Goal: Information Seeking & Learning: Learn about a topic

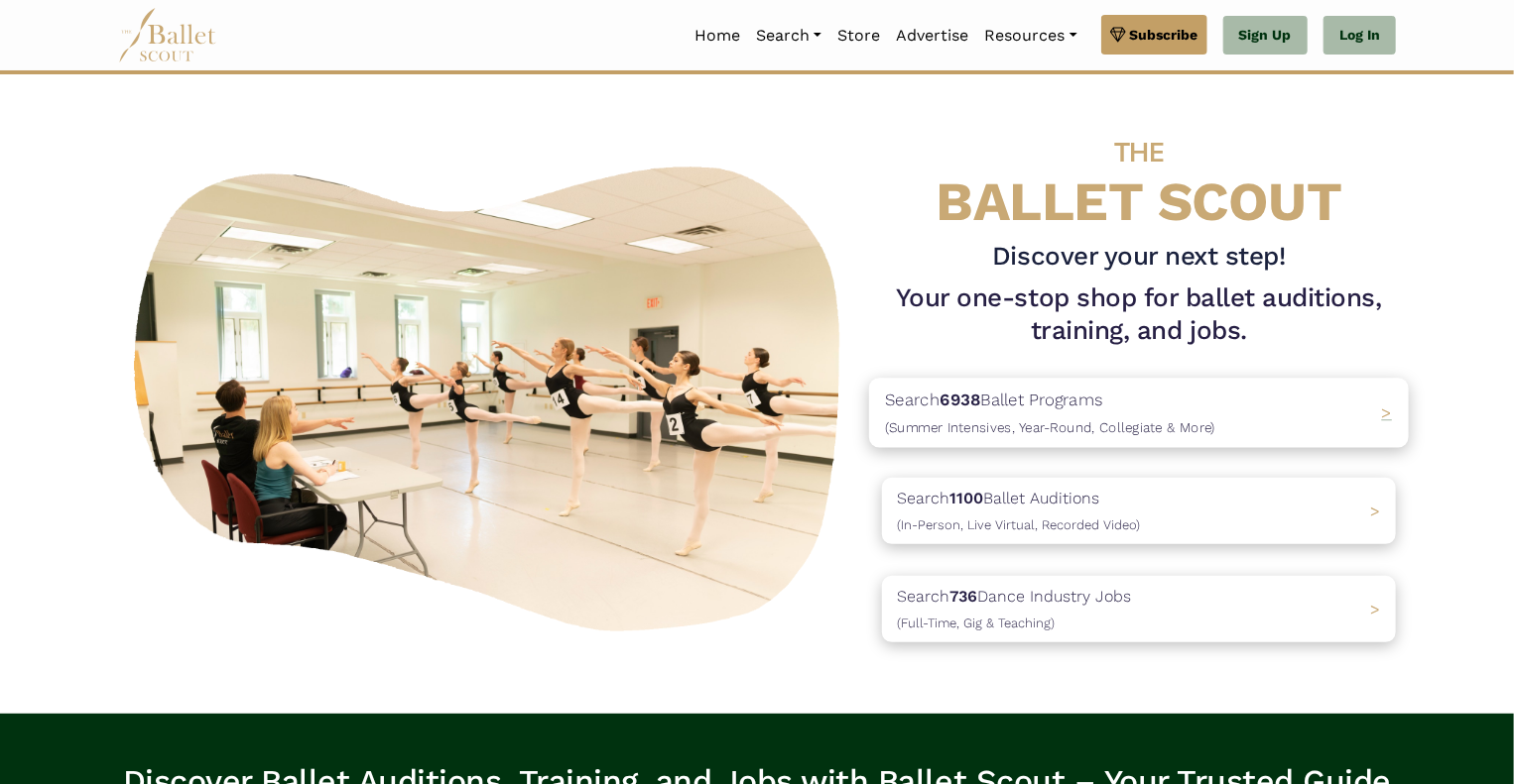
click at [1054, 402] on p "Search 6938 Ballet Programs (Summer Intensives, Year-Round, Collegiate & More)" at bounding box center [1050, 414] width 330 height 54
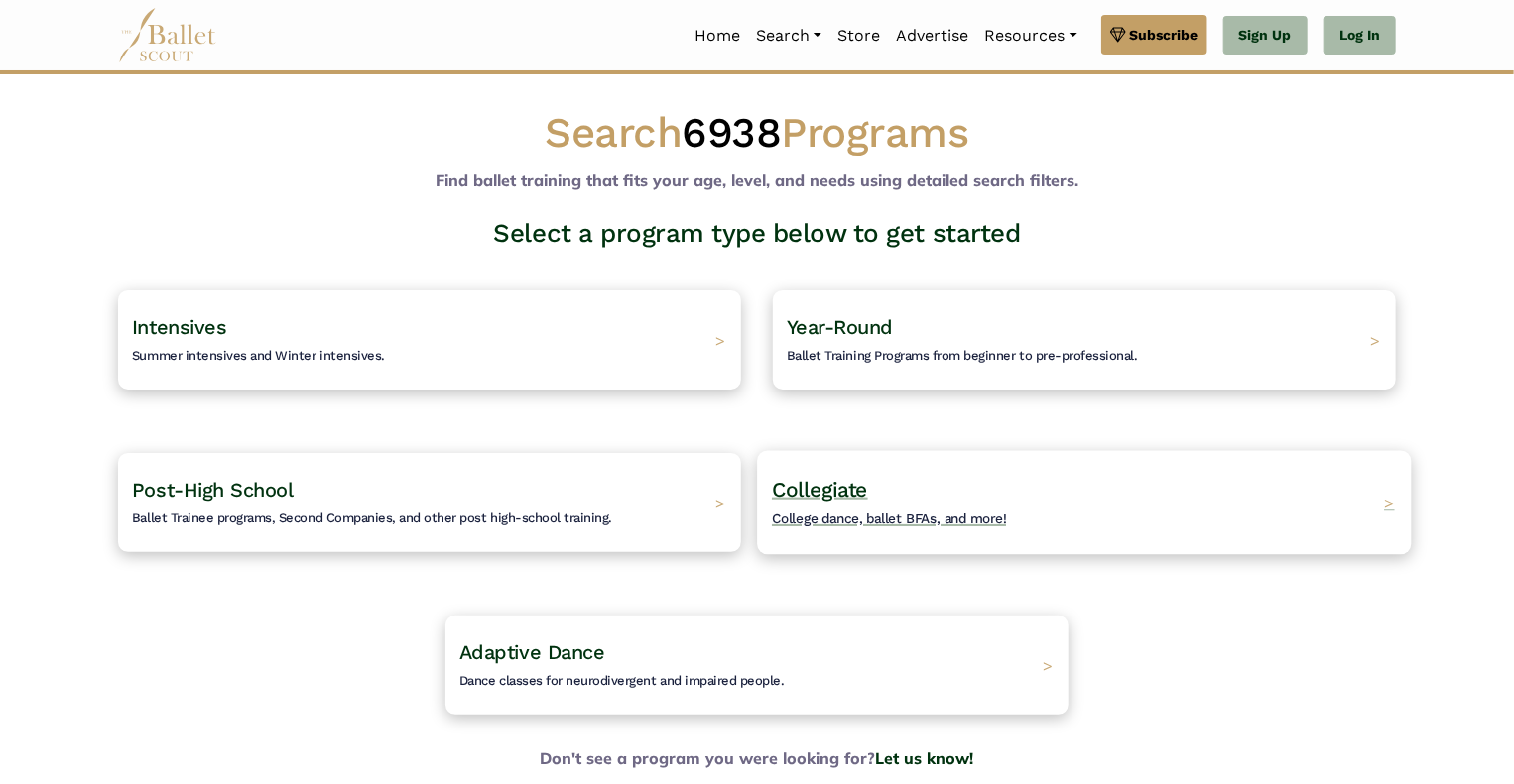
click at [847, 483] on span "Collegiate" at bounding box center [819, 489] width 96 height 25
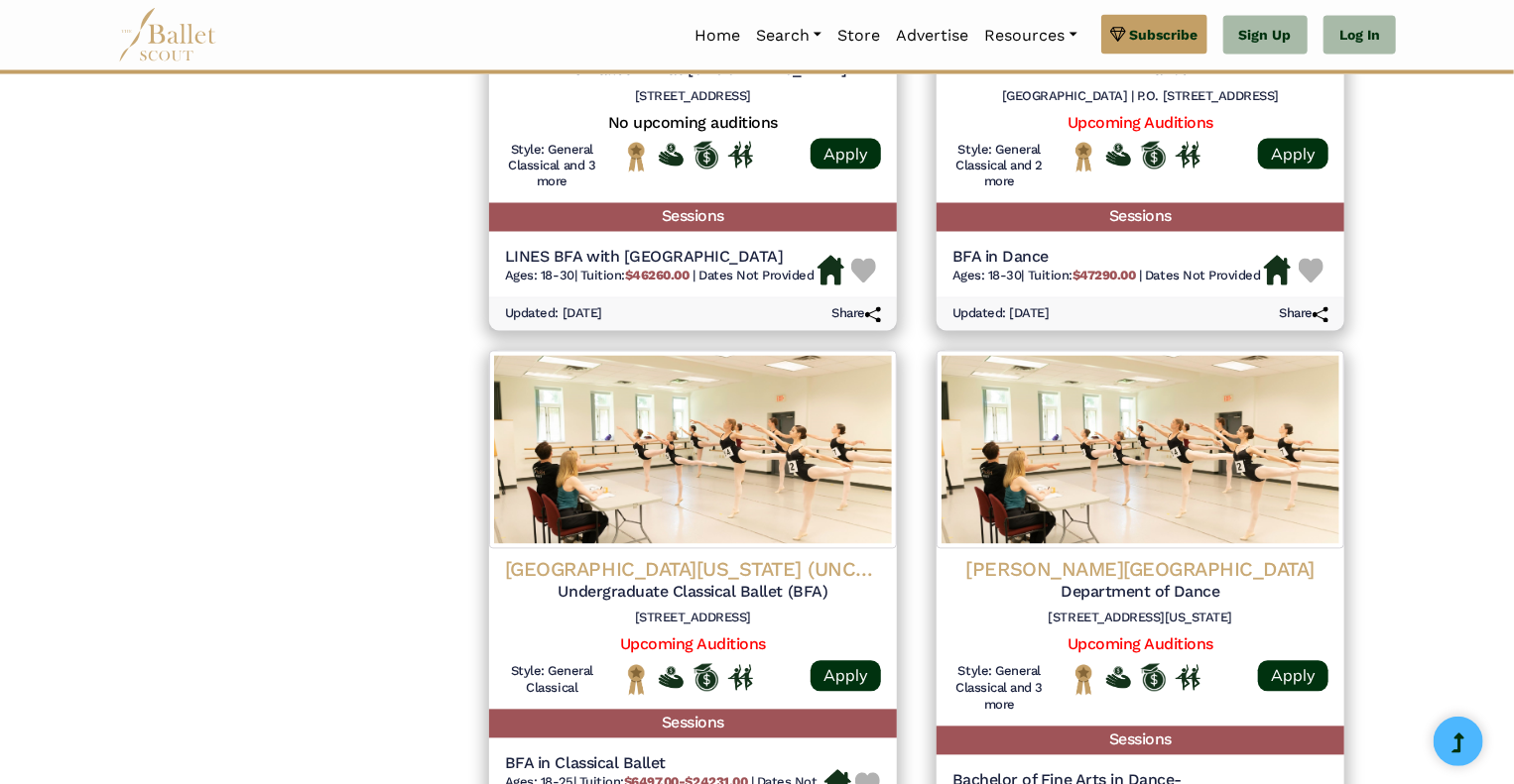
scroll to position [1740, 0]
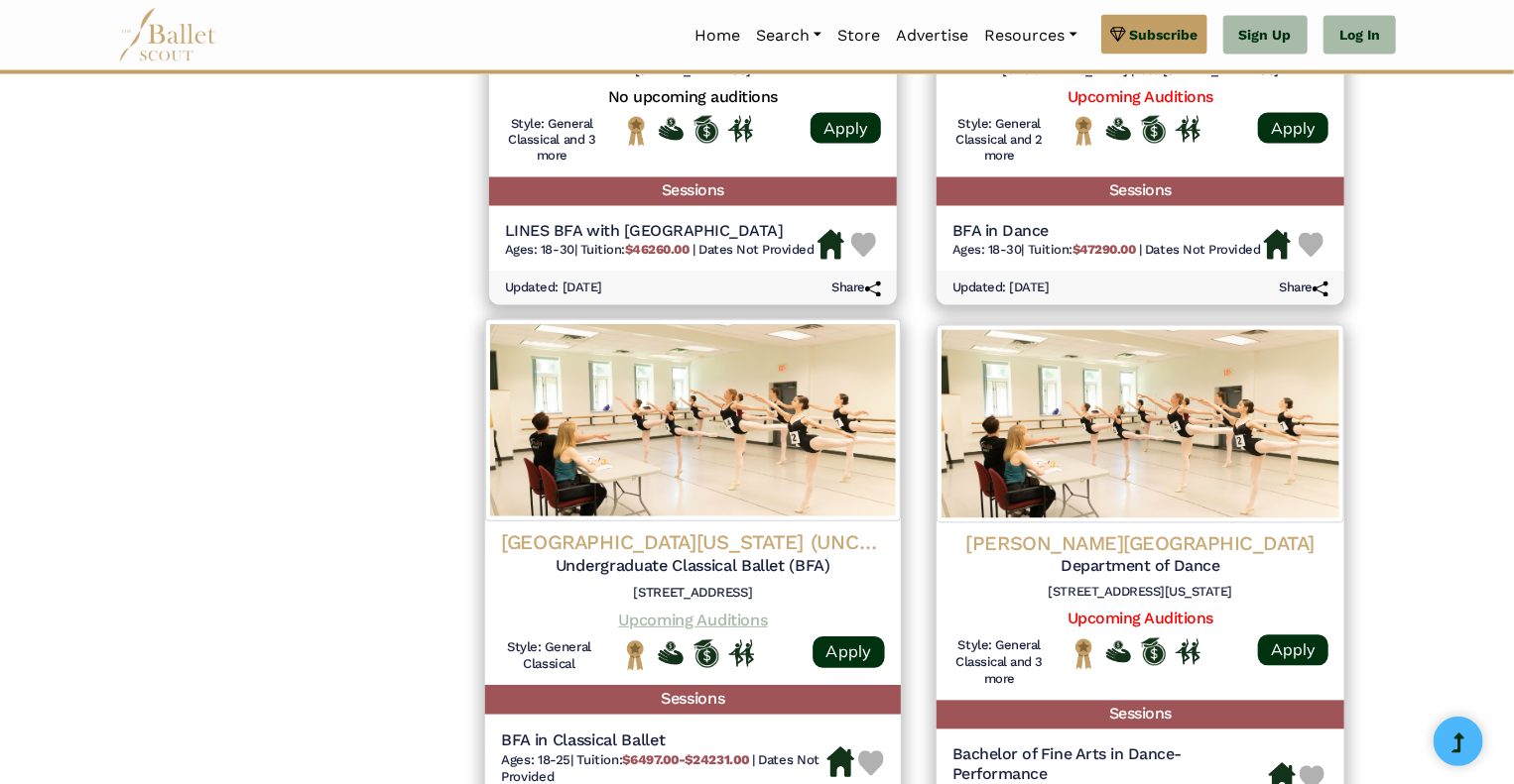
click at [677, 624] on link "Upcoming Auditions" at bounding box center [692, 618] width 149 height 19
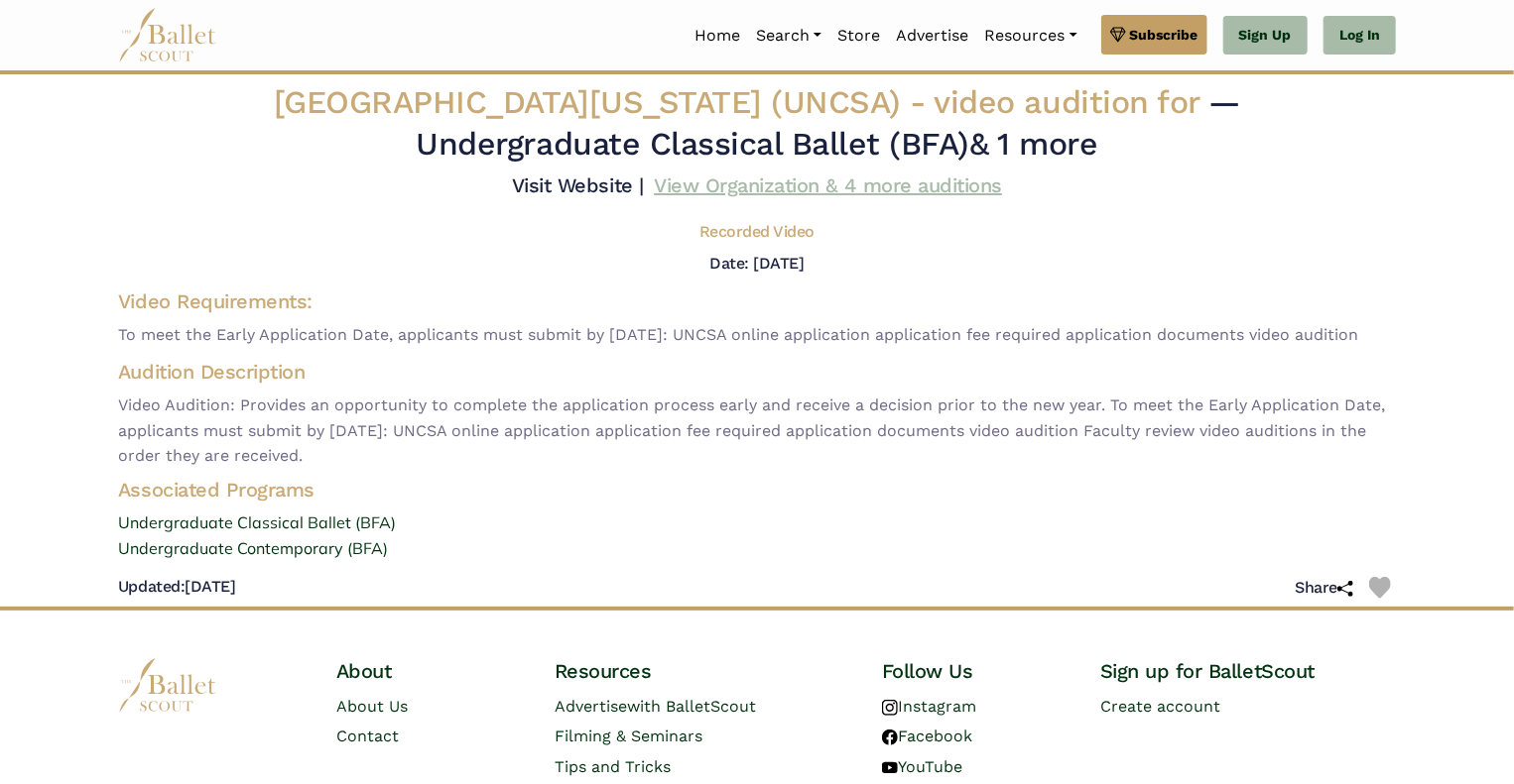
click at [724, 188] on link "View Organization & 4 more auditions" at bounding box center [827, 186] width 348 height 24
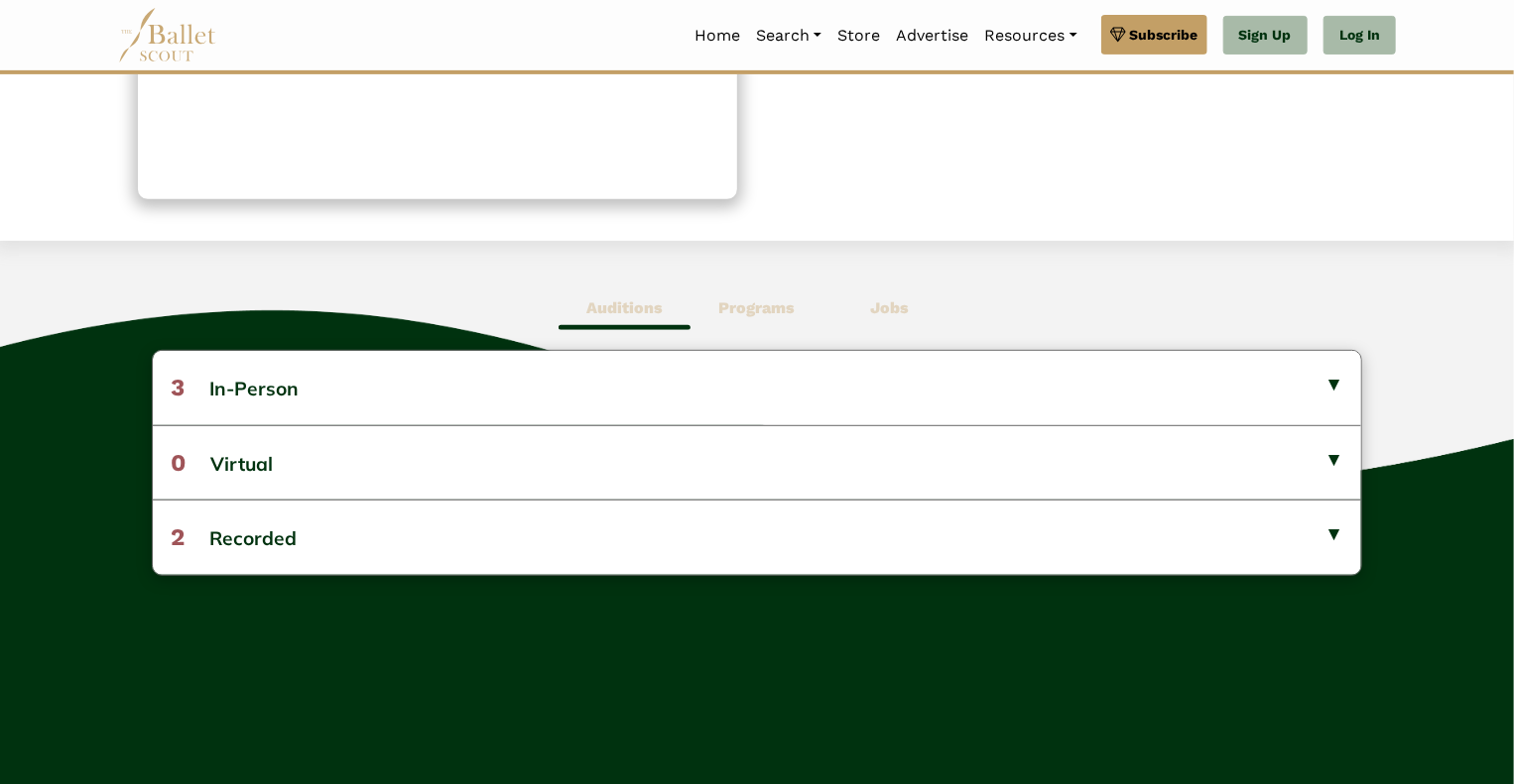
scroll to position [361, 0]
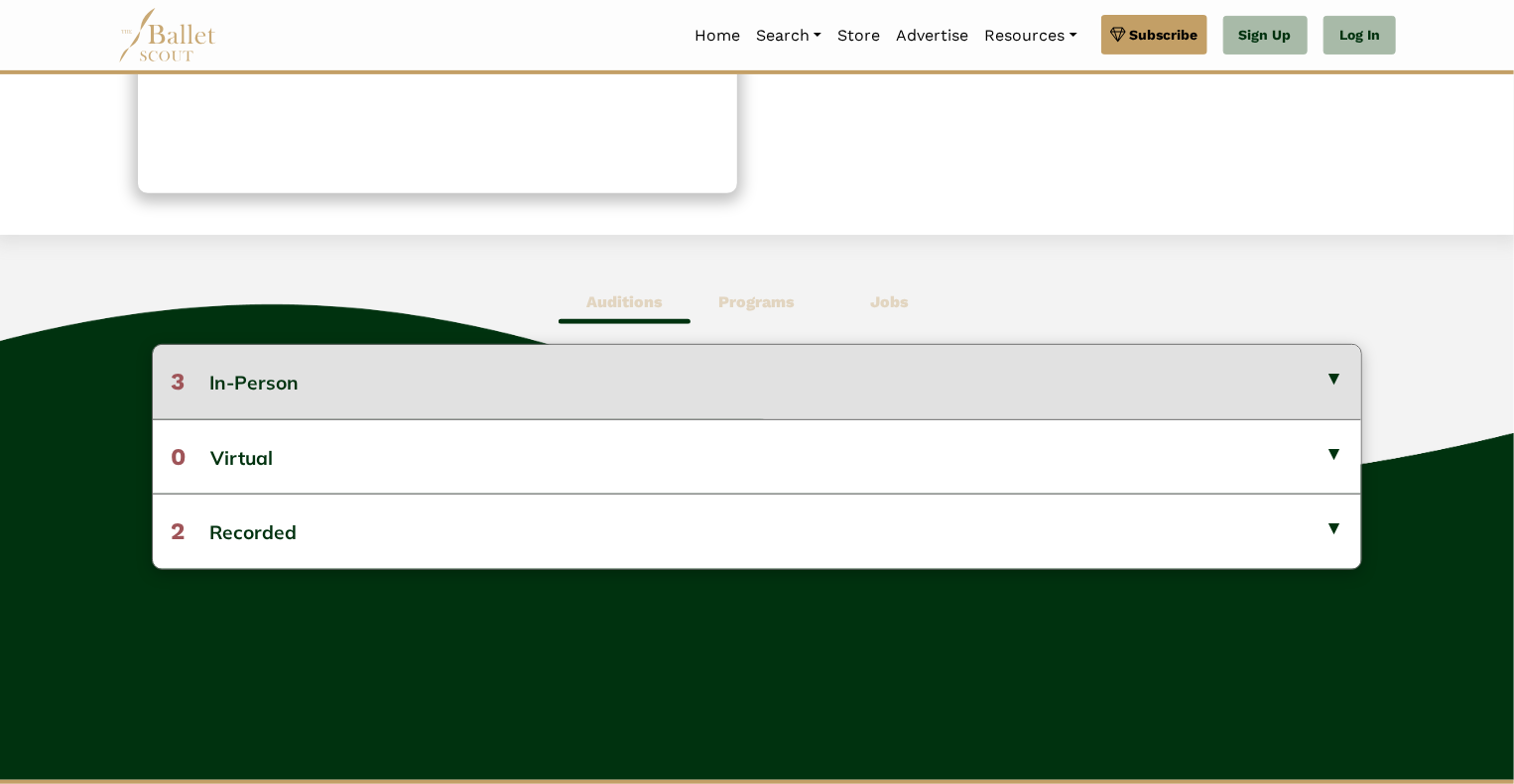
click at [1331, 405] on button "3 In-Person" at bounding box center [757, 382] width 1210 height 74
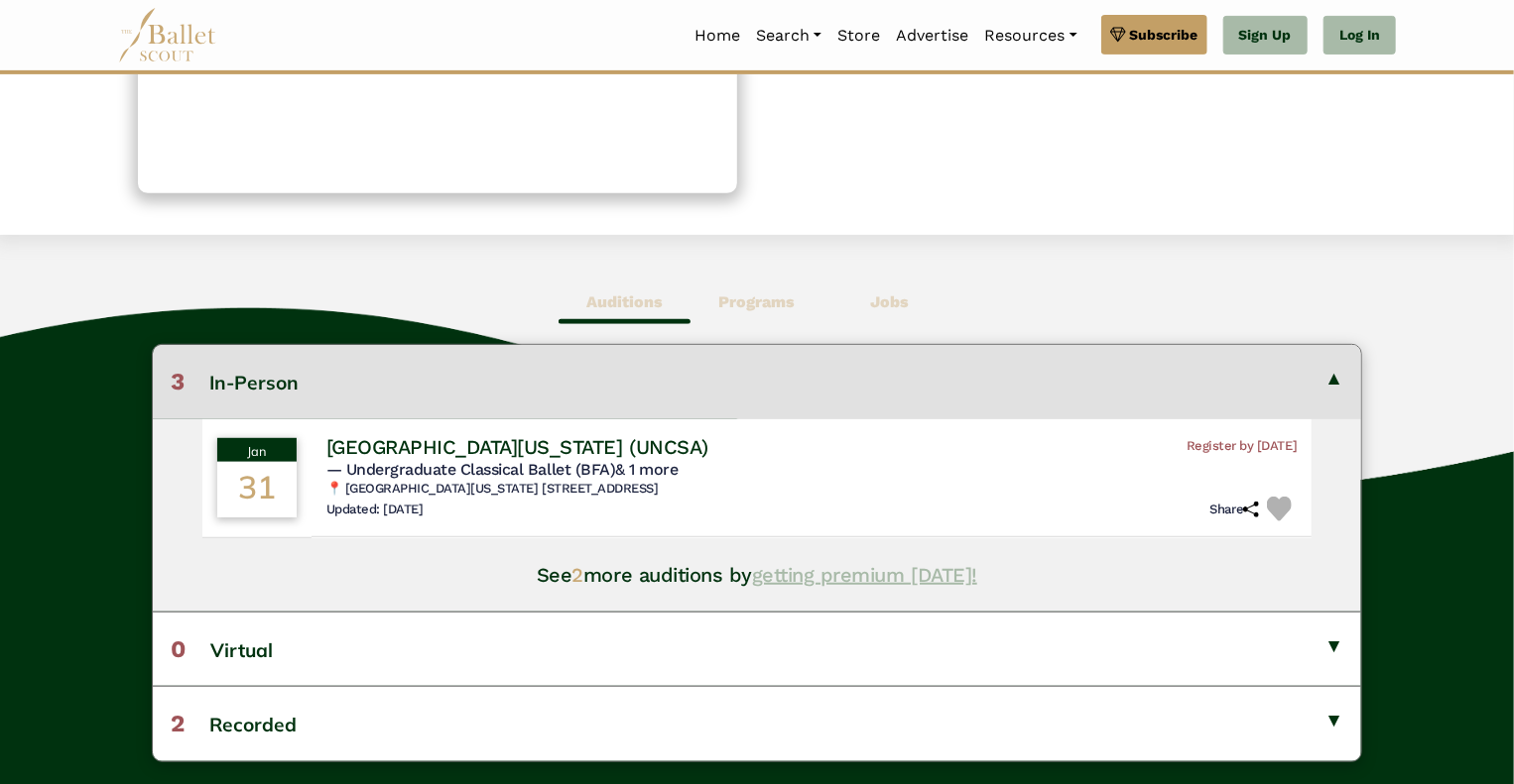
click at [855, 588] on link "getting premium today!" at bounding box center [865, 576] width 226 height 24
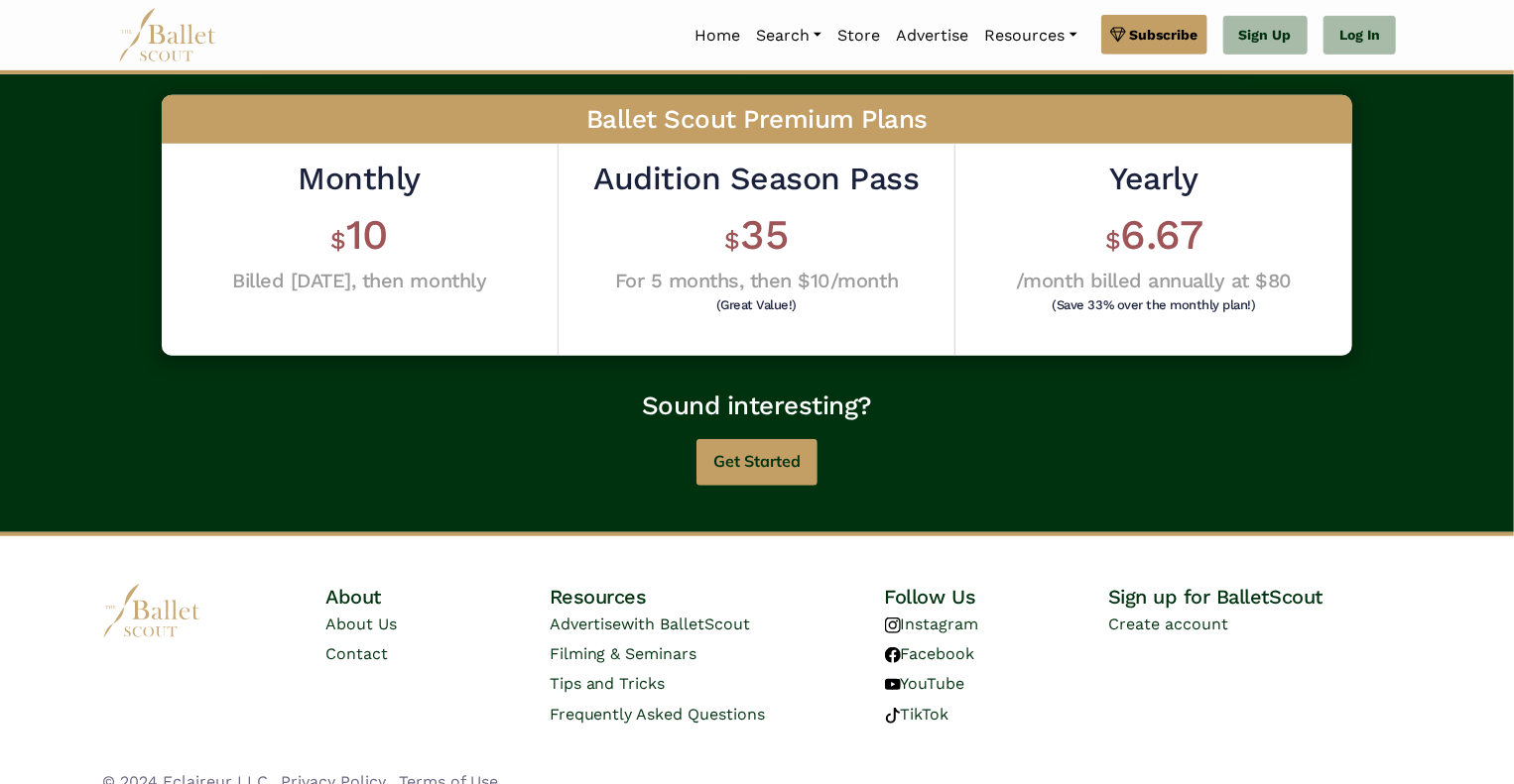
scroll to position [568, 0]
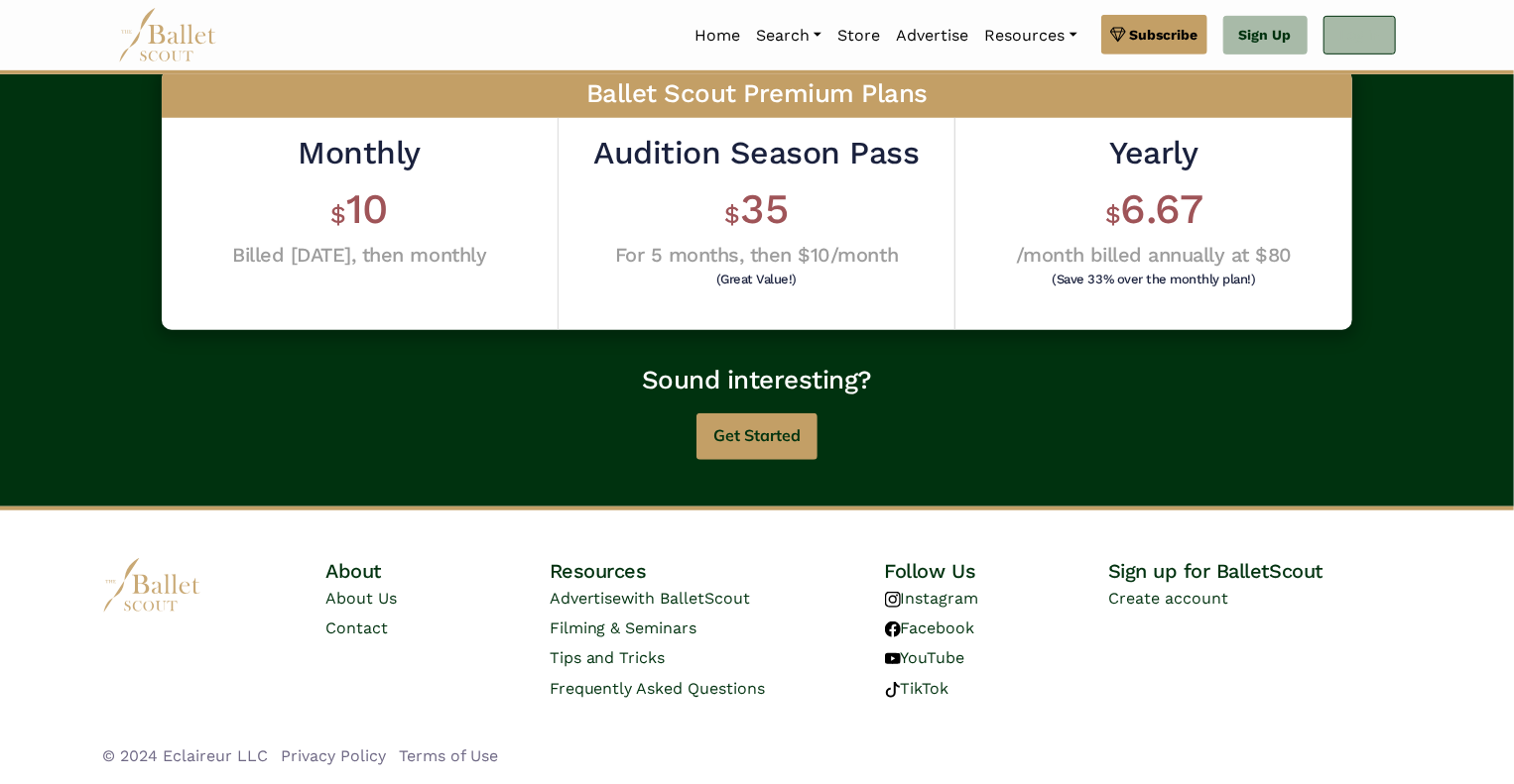
click at [1350, 36] on link "Log In" at bounding box center [1359, 36] width 73 height 40
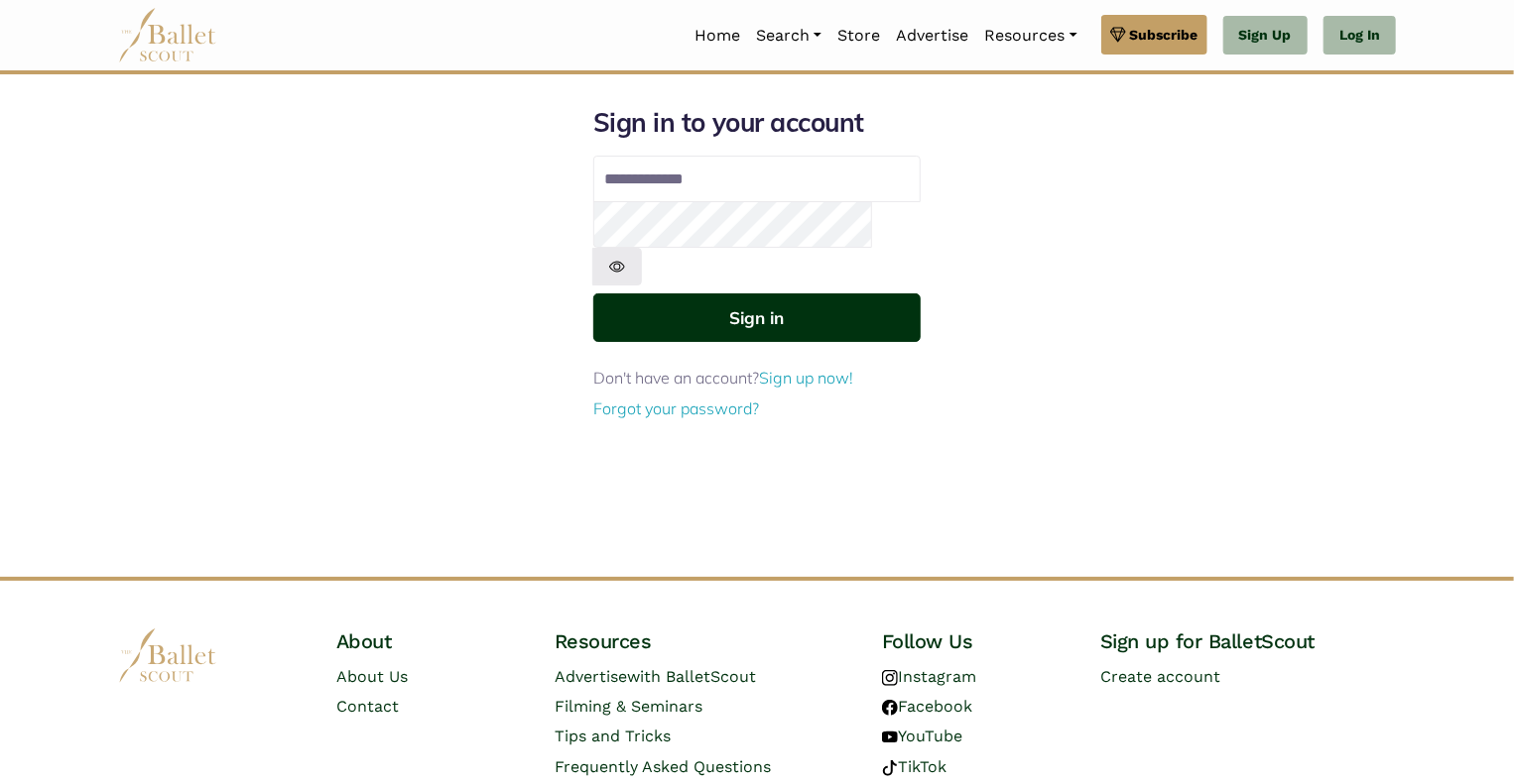
type input "**********"
click at [773, 293] on button "Sign in" at bounding box center [757, 317] width 327 height 49
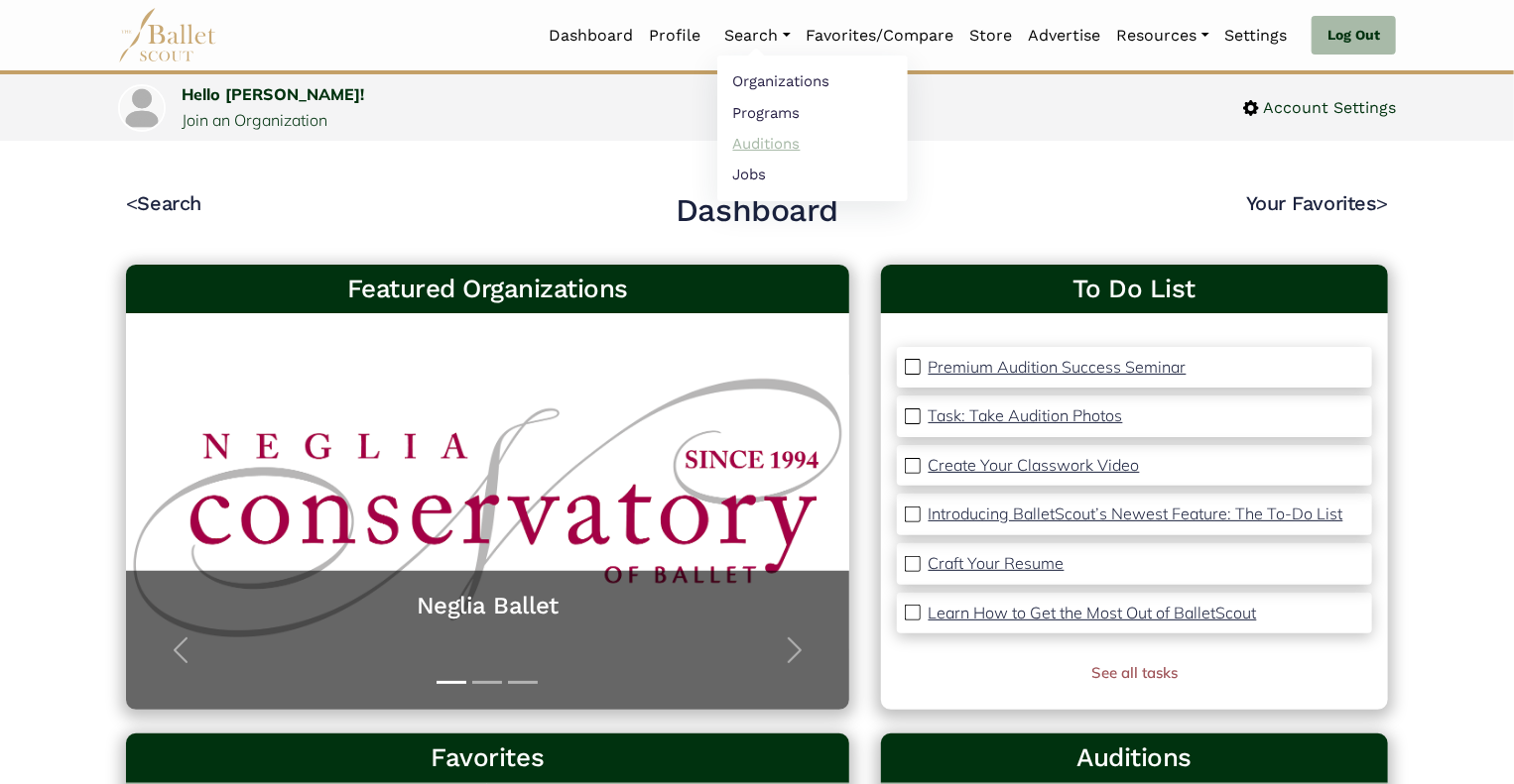
click at [757, 138] on link "Auditions" at bounding box center [812, 143] width 191 height 31
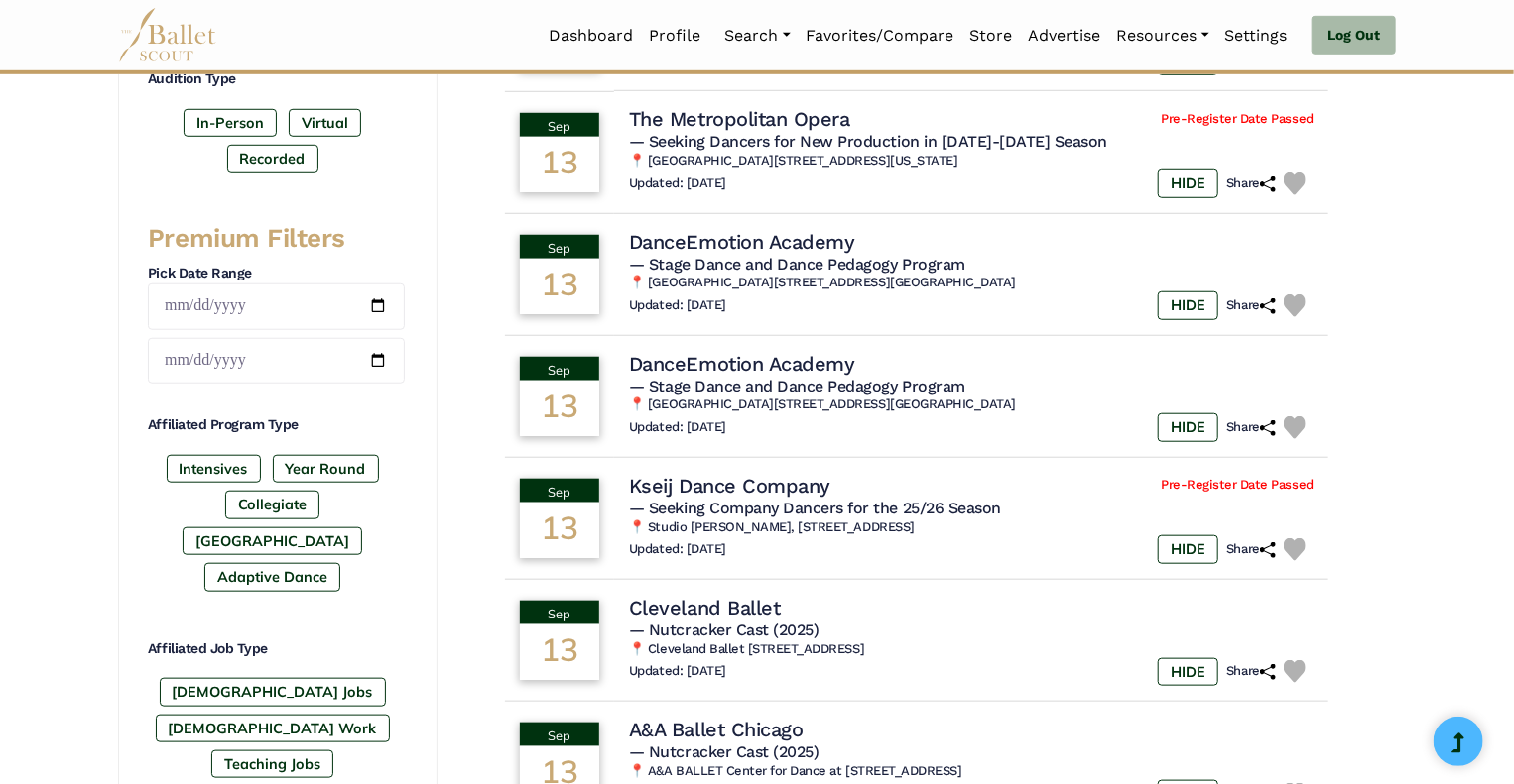
scroll to position [678, 0]
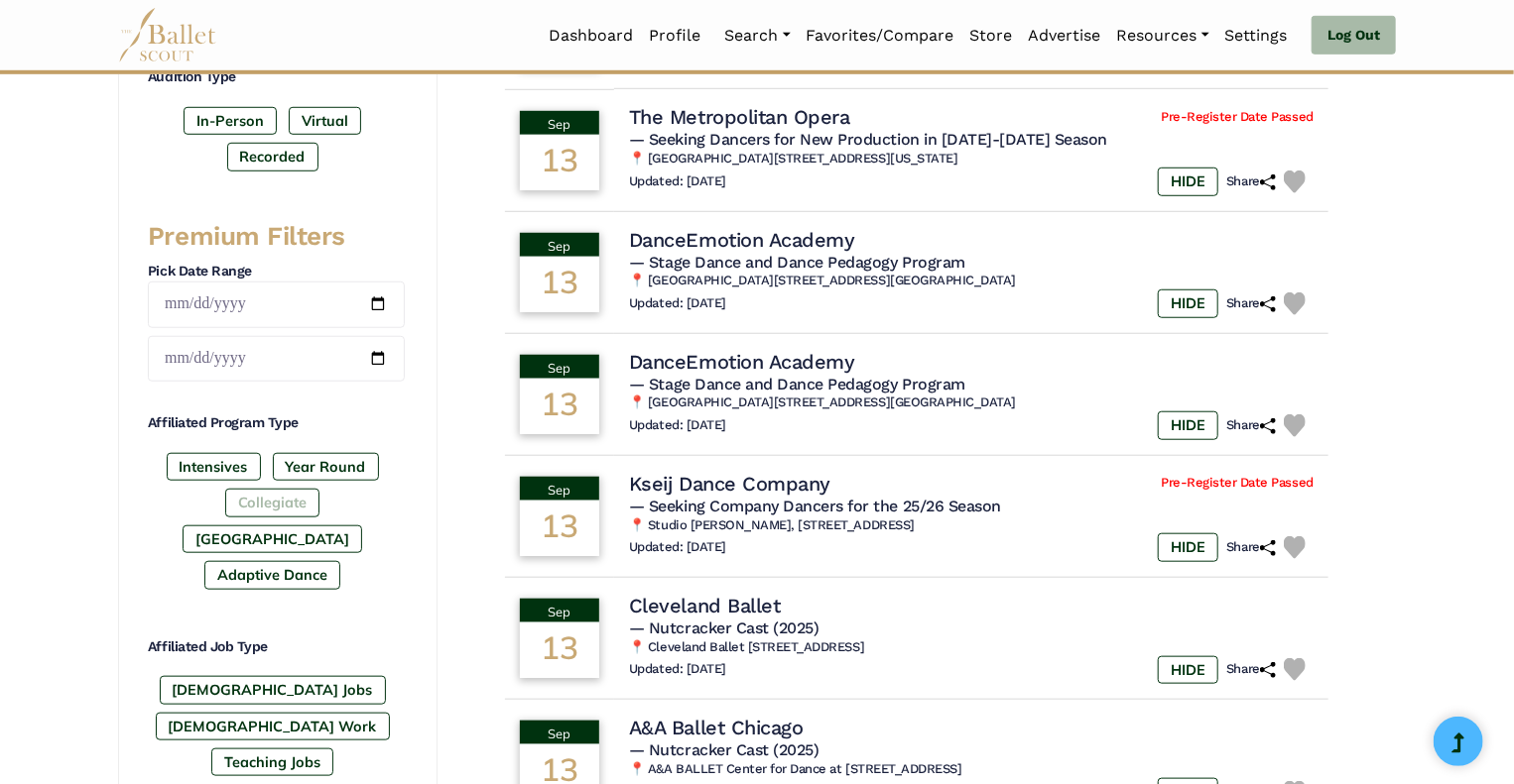
drag, startPoint x: 203, startPoint y: 495, endPoint x: 194, endPoint y: 503, distance: 12.0
click at [226, 503] on label "Collegiate" at bounding box center [272, 503] width 94 height 28
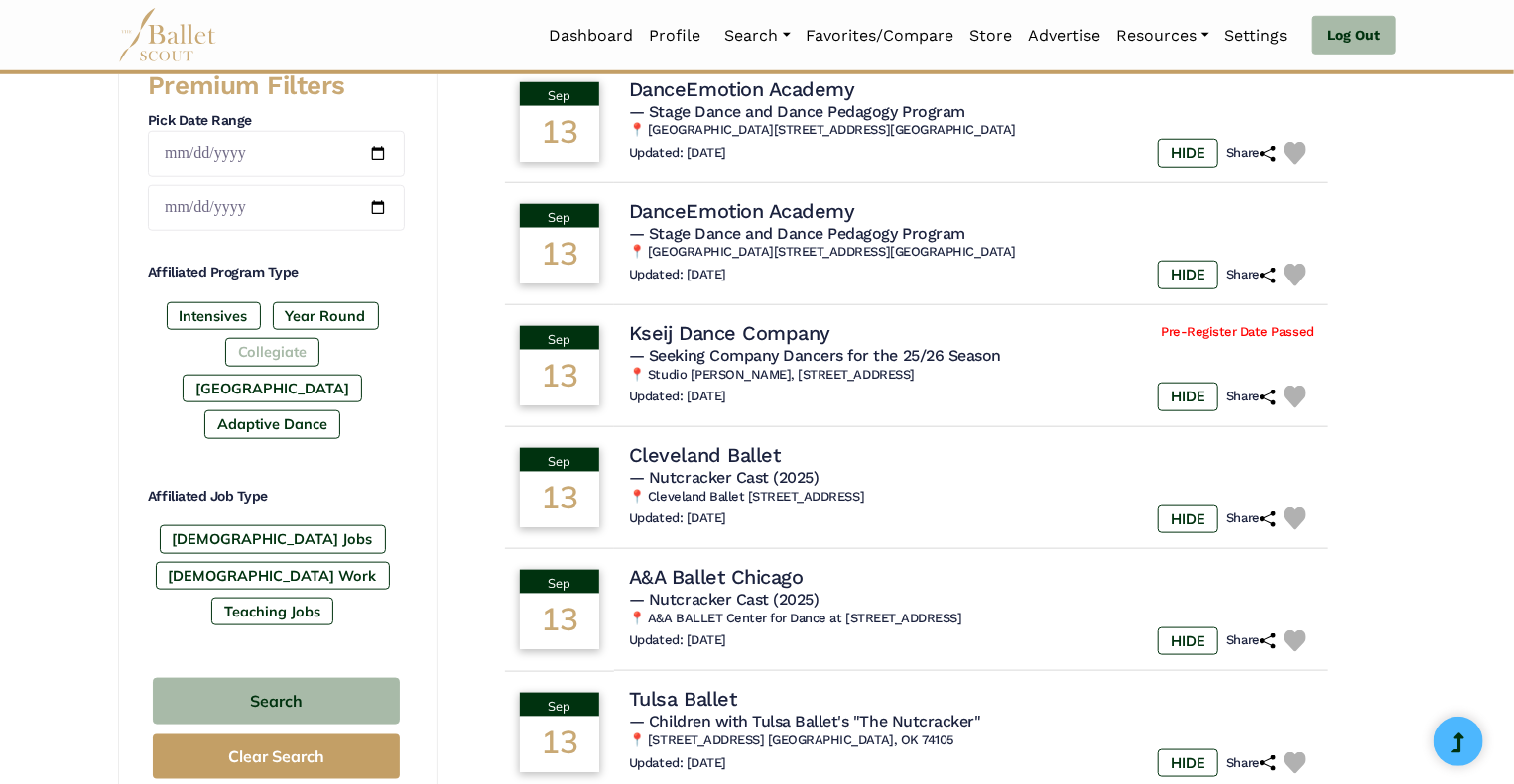
scroll to position [831, 0]
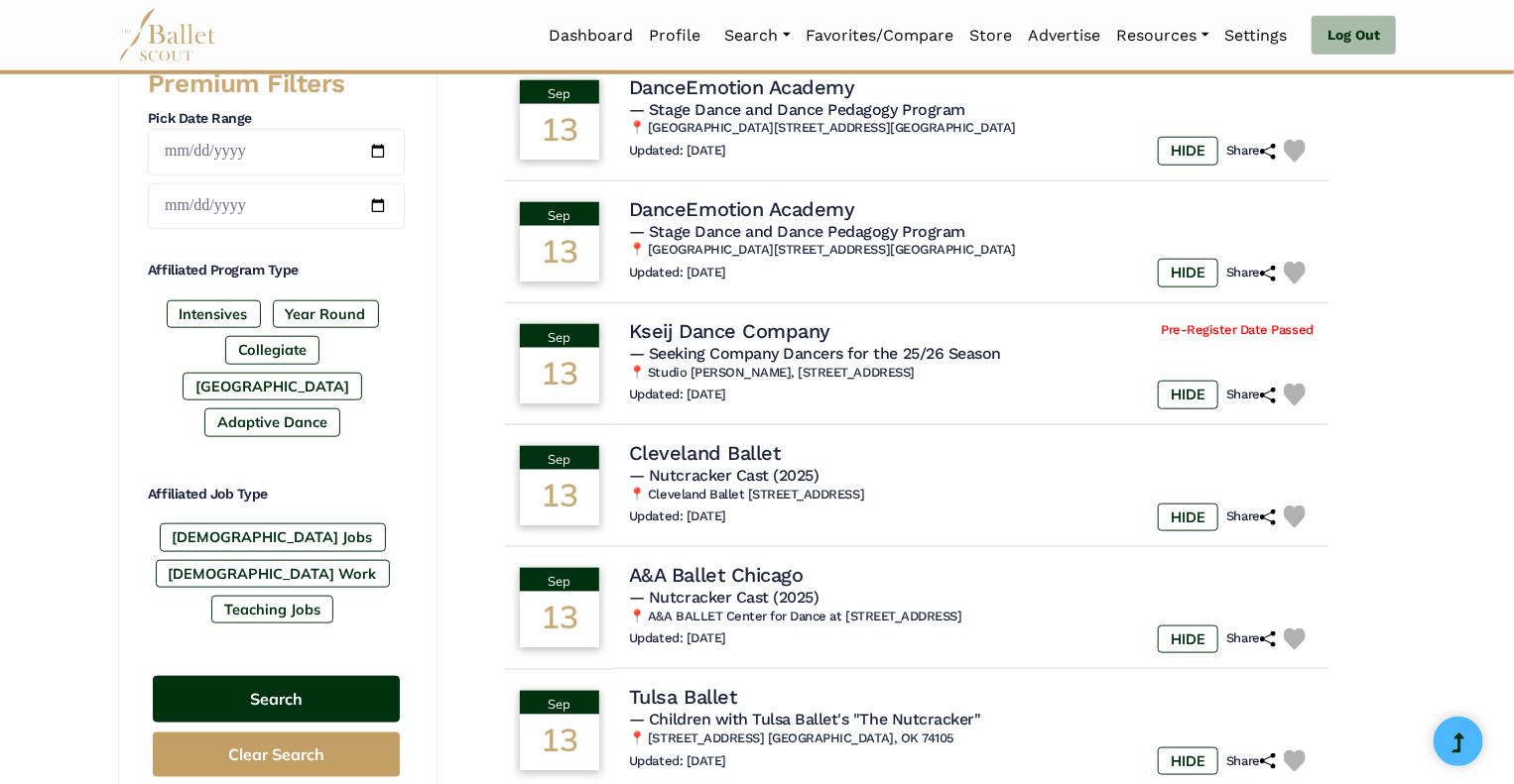
click at [276, 676] on button "Search" at bounding box center [276, 699] width 248 height 47
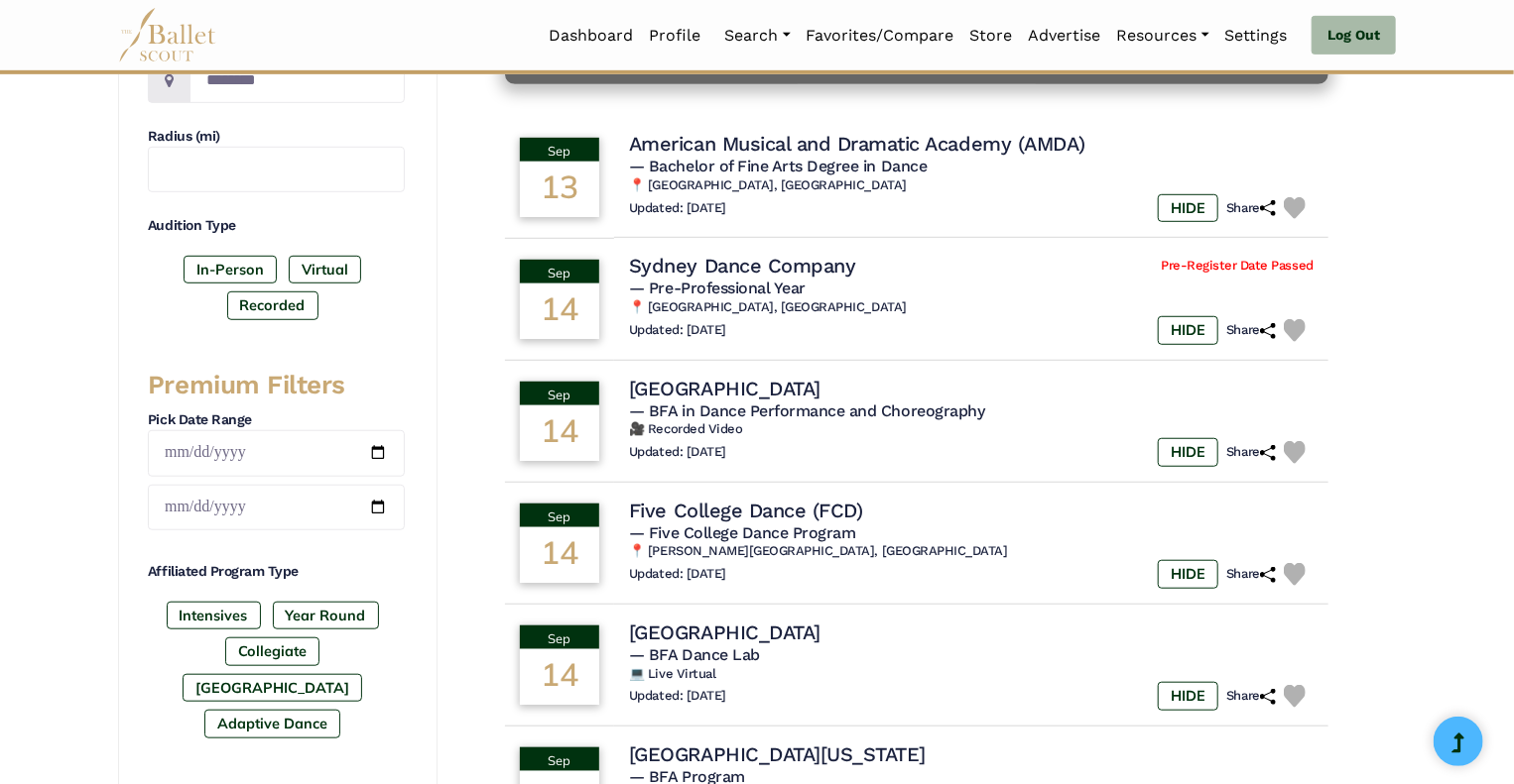
scroll to position [531, 0]
click at [697, 503] on h4 "Five College Dance (FCD)" at bounding box center [742, 509] width 239 height 27
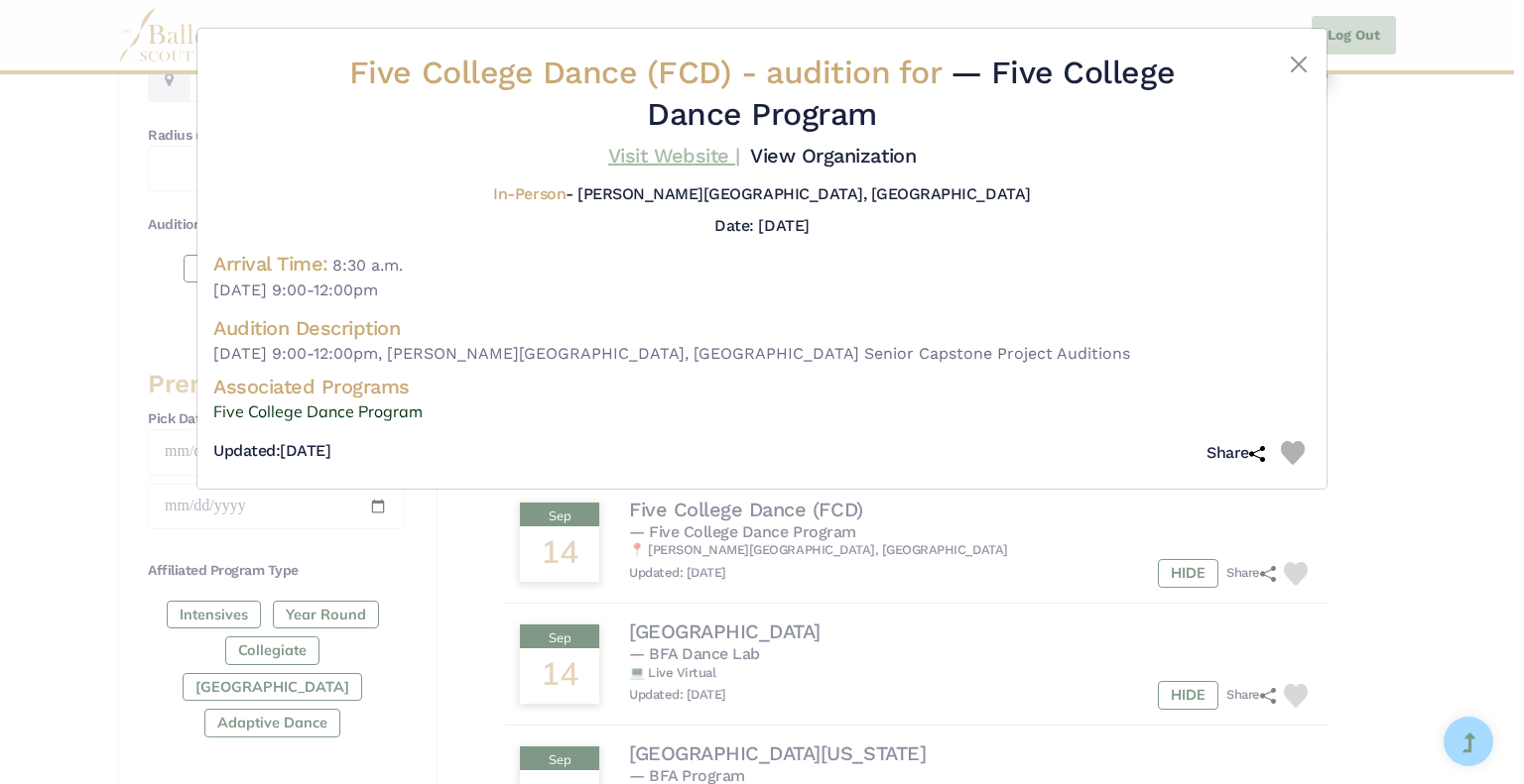
click at [698, 164] on link "Visit Website |" at bounding box center [674, 156] width 132 height 24
click at [1299, 71] on button "Close" at bounding box center [1298, 65] width 24 height 24
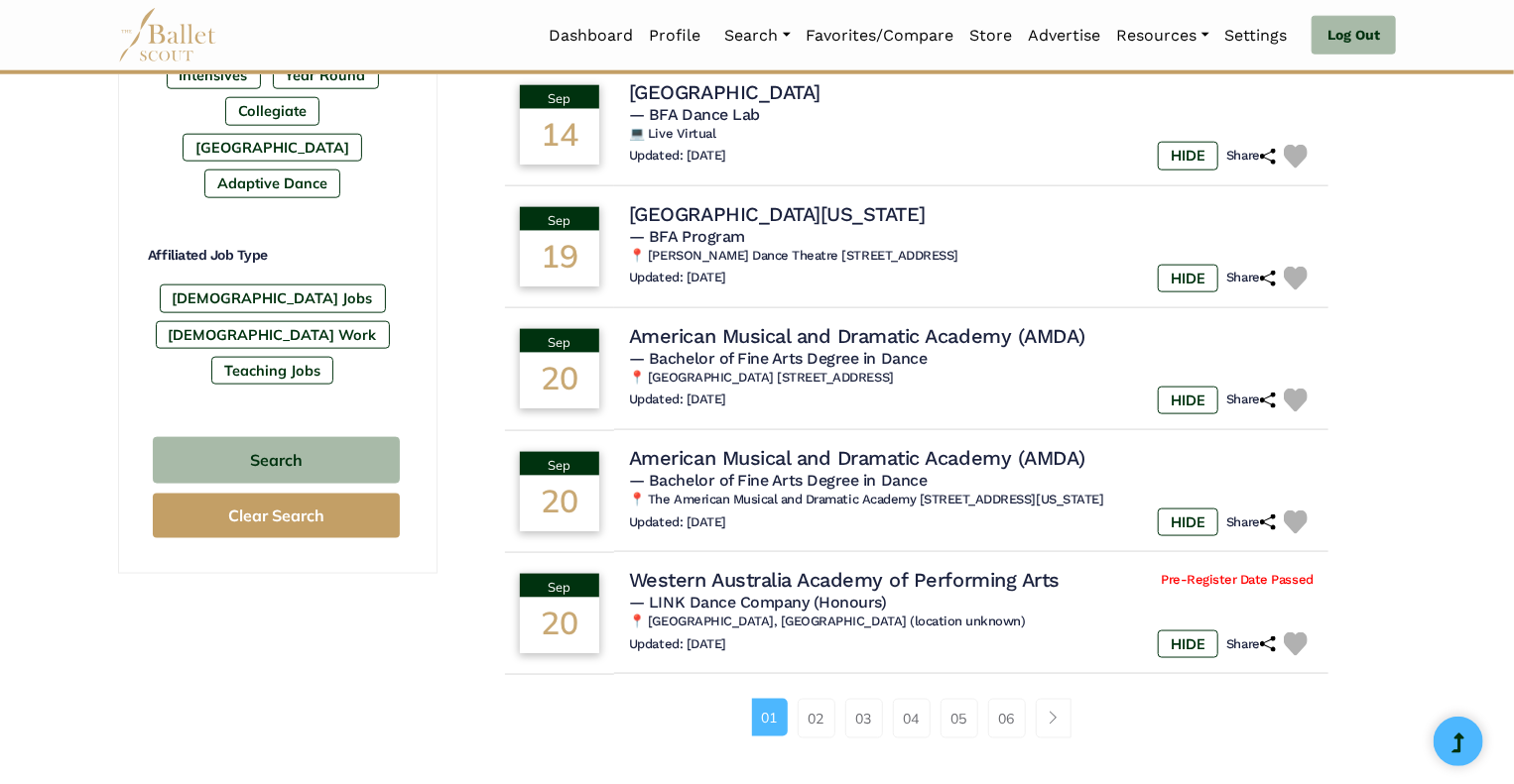
scroll to position [1067, 0]
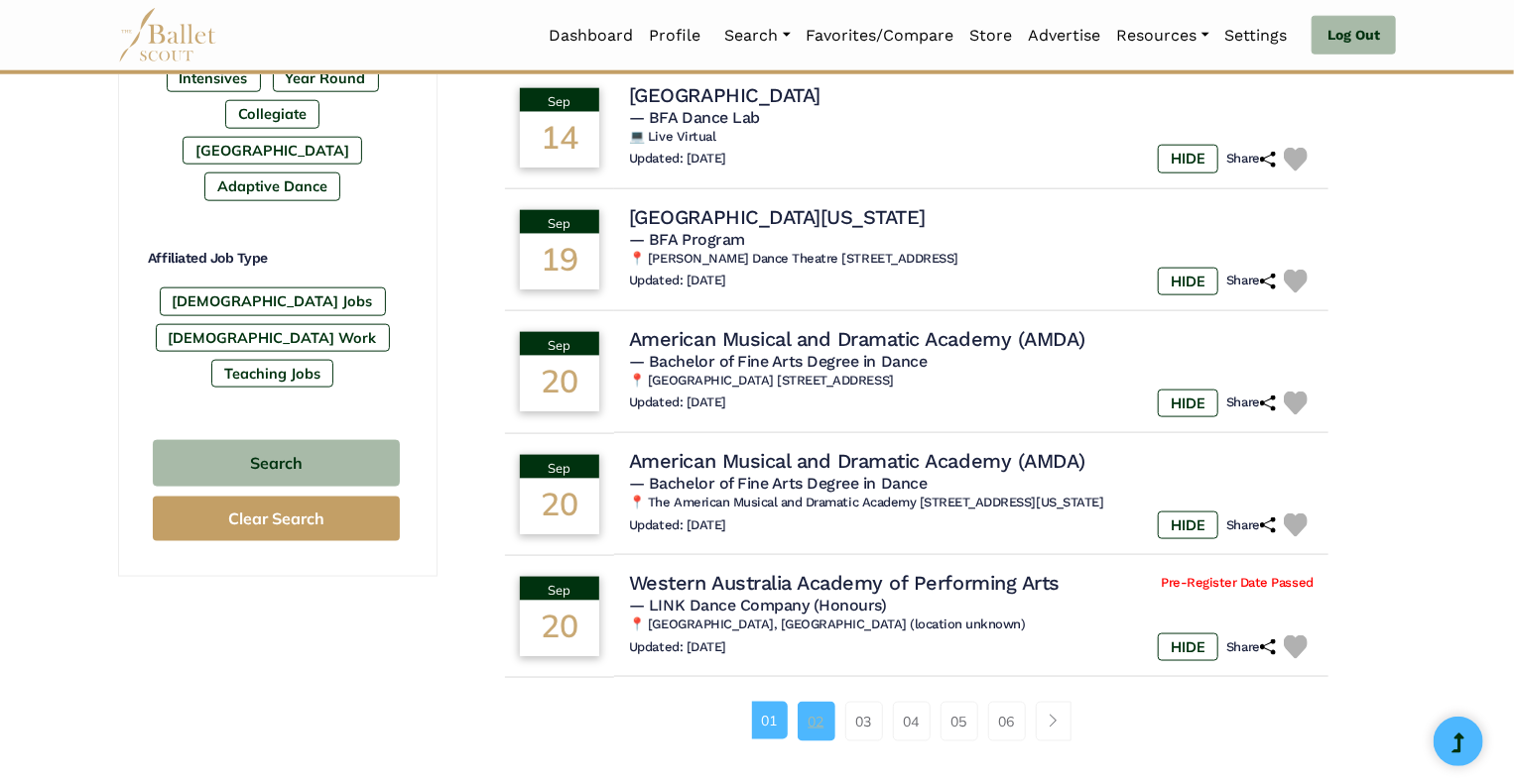
click at [810, 726] on link "02" at bounding box center [816, 722] width 38 height 40
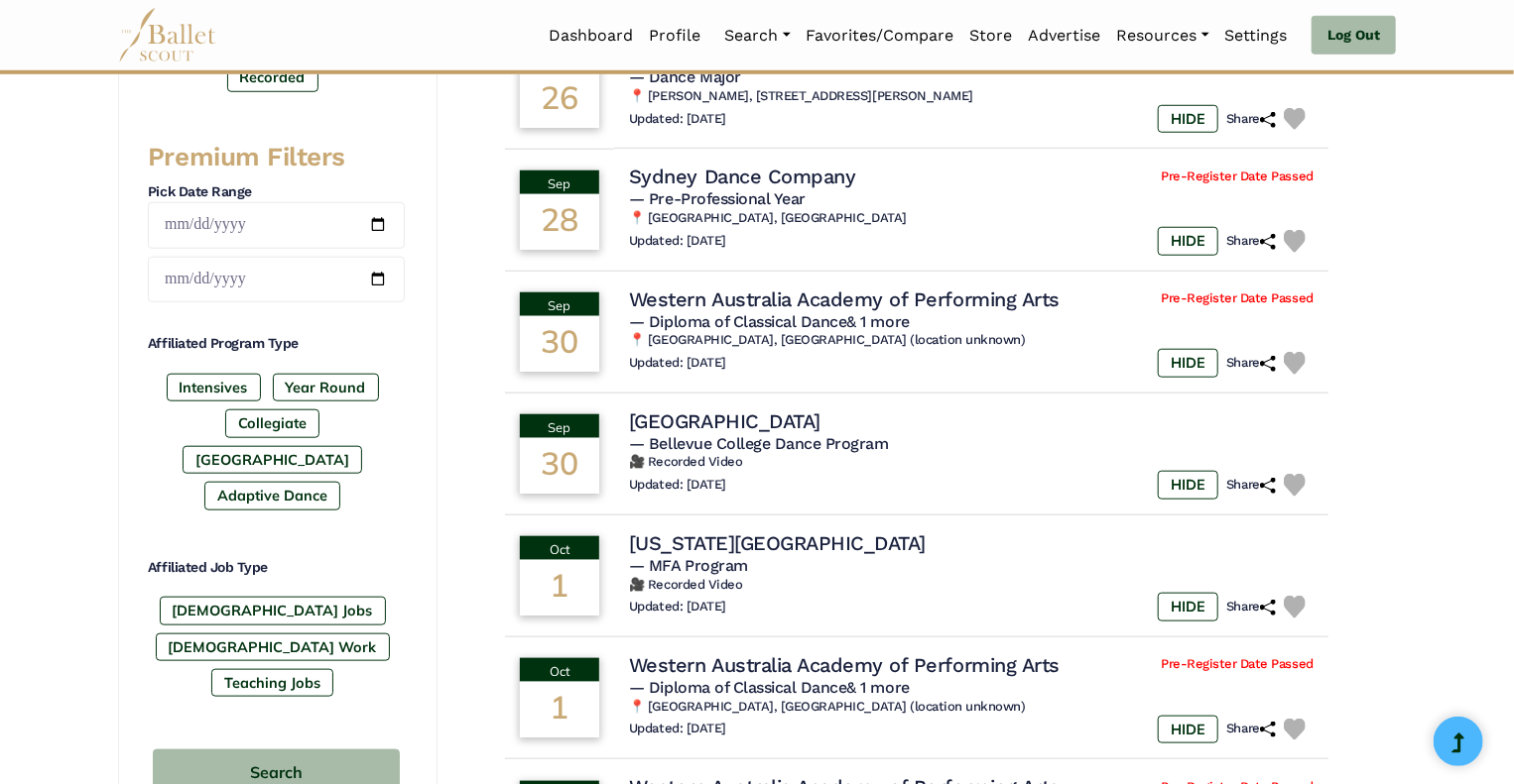
scroll to position [764, 0]
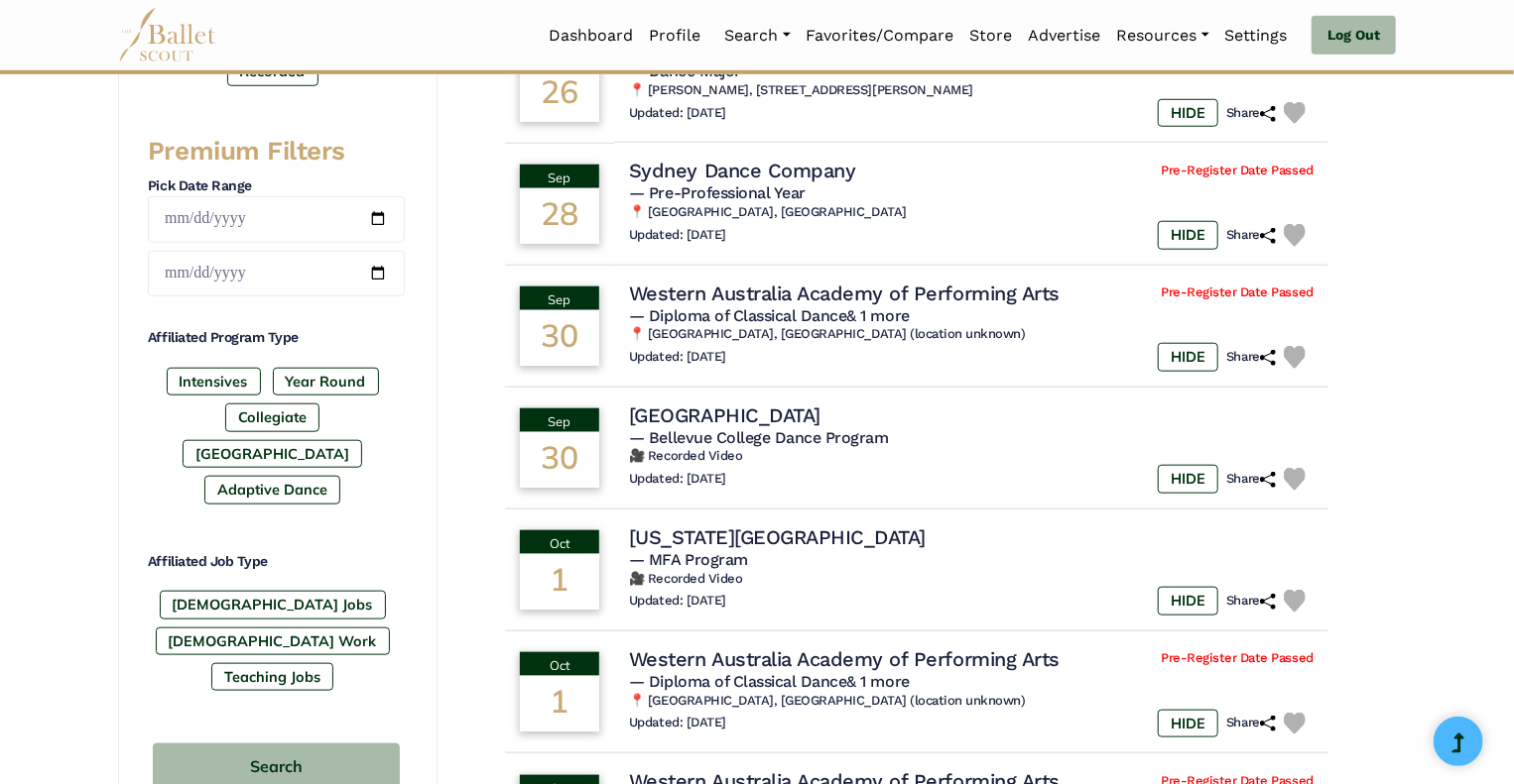
click at [810, 726] on div "Updated: [DATE] HIDE Share" at bounding box center [971, 724] width 685 height 28
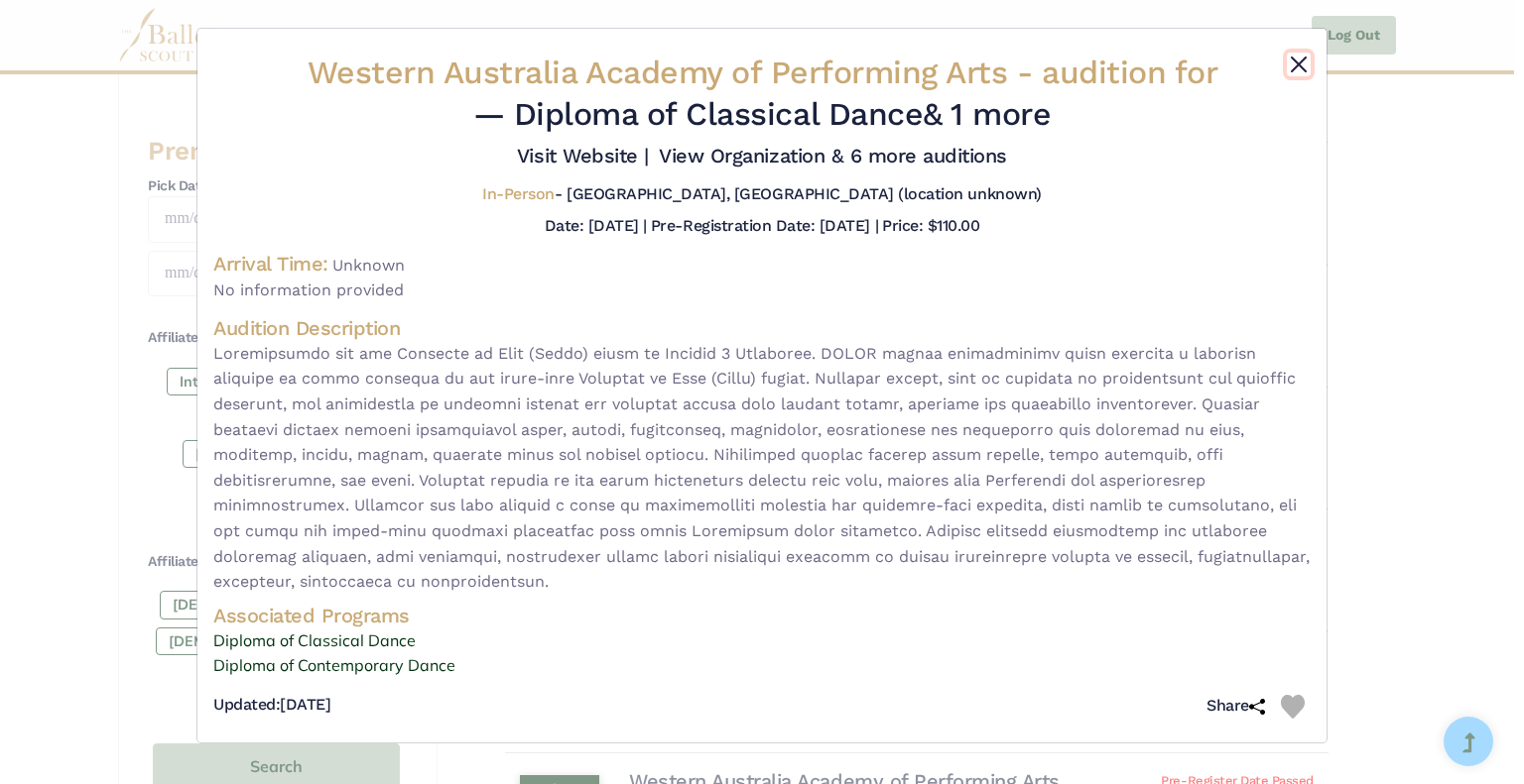
click at [1293, 60] on button "Close" at bounding box center [1298, 65] width 24 height 24
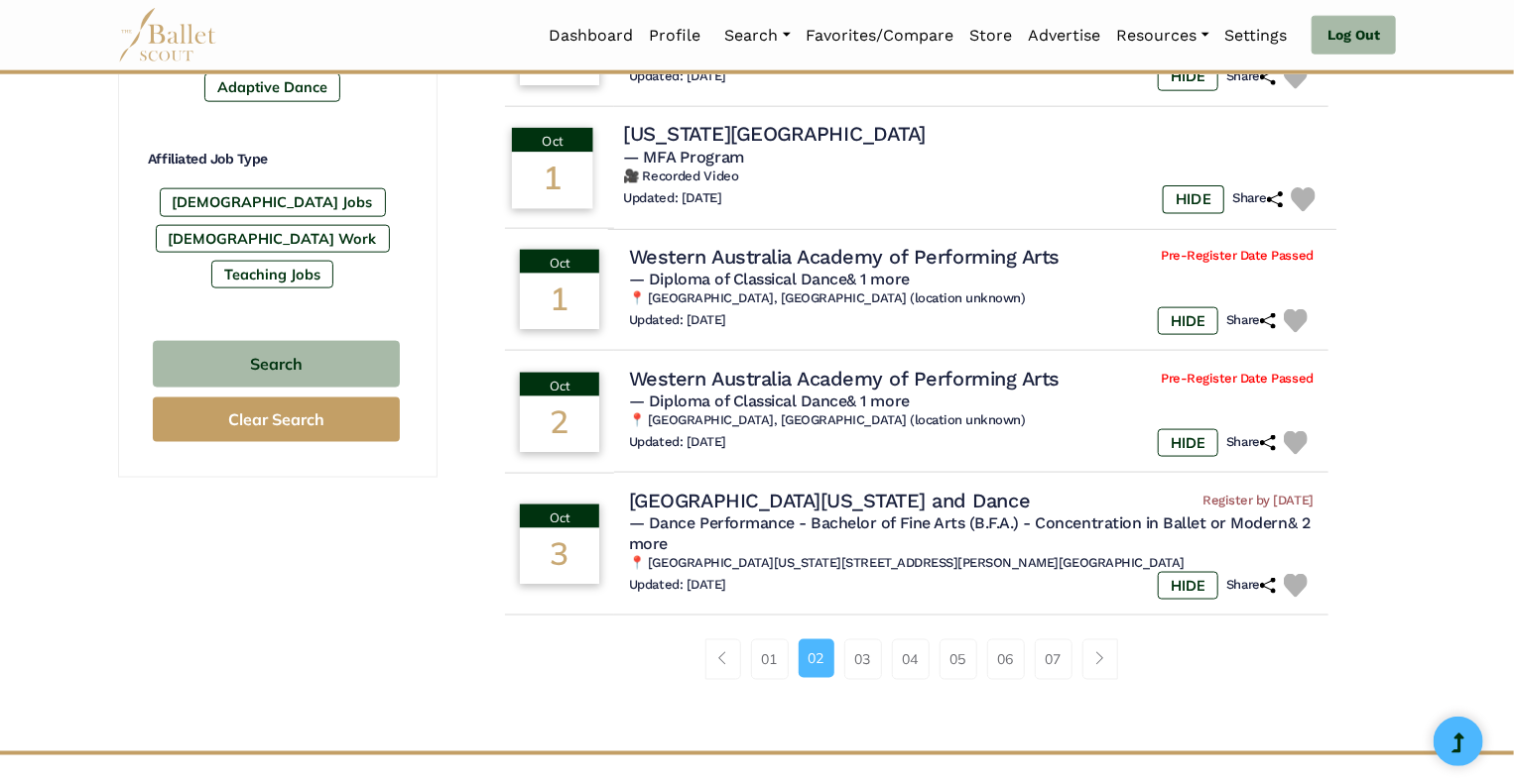
scroll to position [1170, 0]
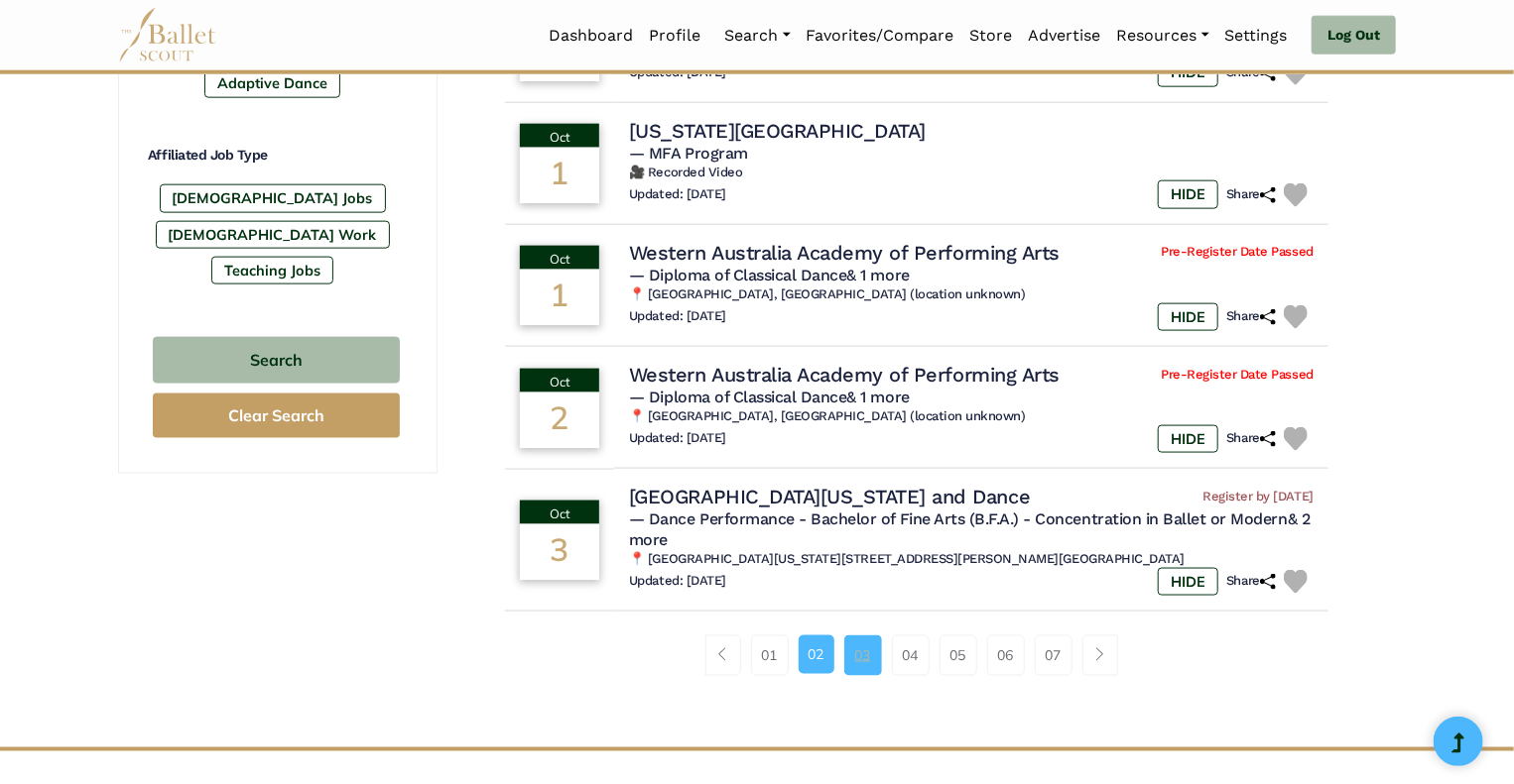
click at [855, 654] on link "03" at bounding box center [863, 655] width 38 height 40
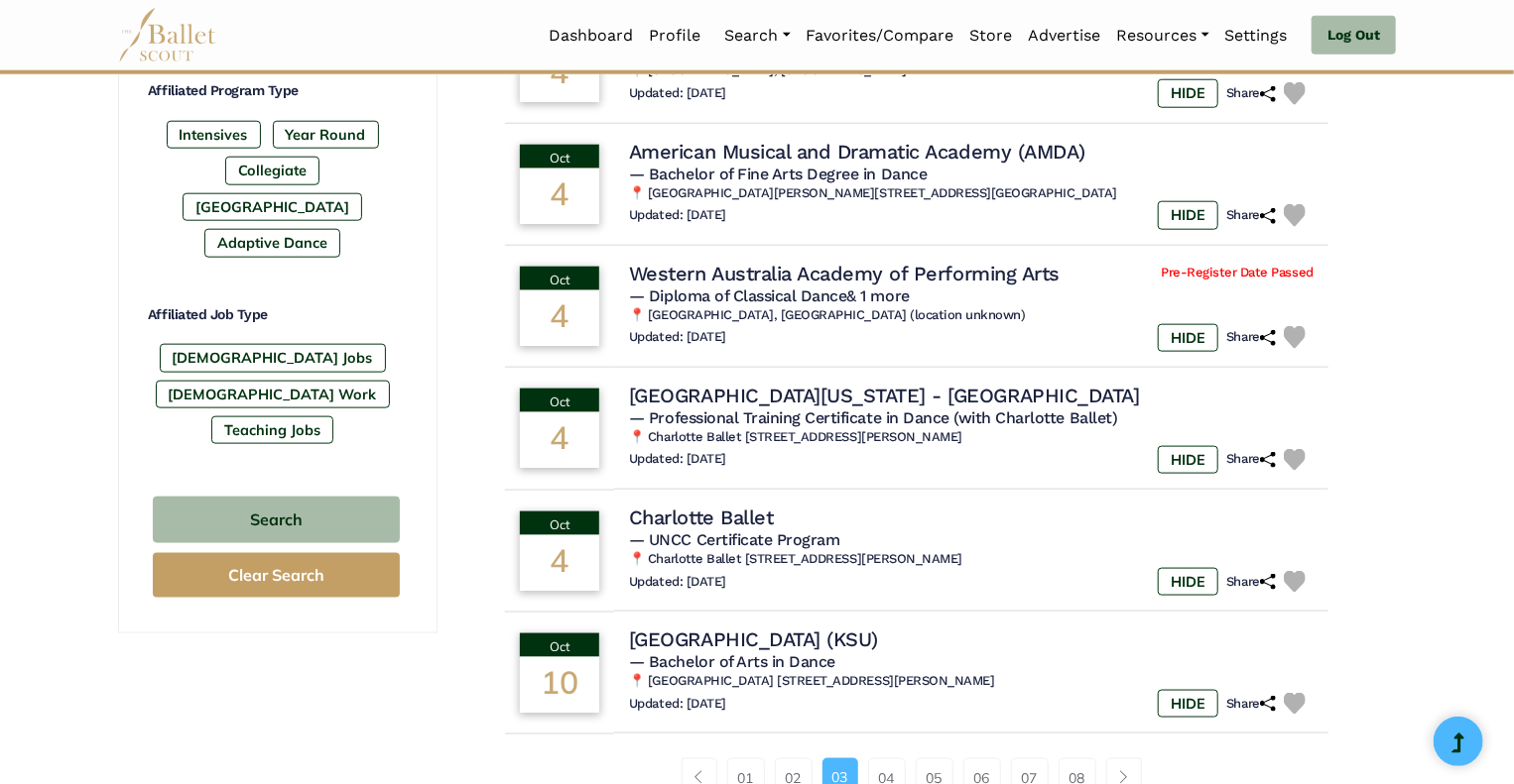
scroll to position [1011, 0]
click at [752, 516] on h4 "Charlotte Ballet" at bounding box center [696, 516] width 147 height 27
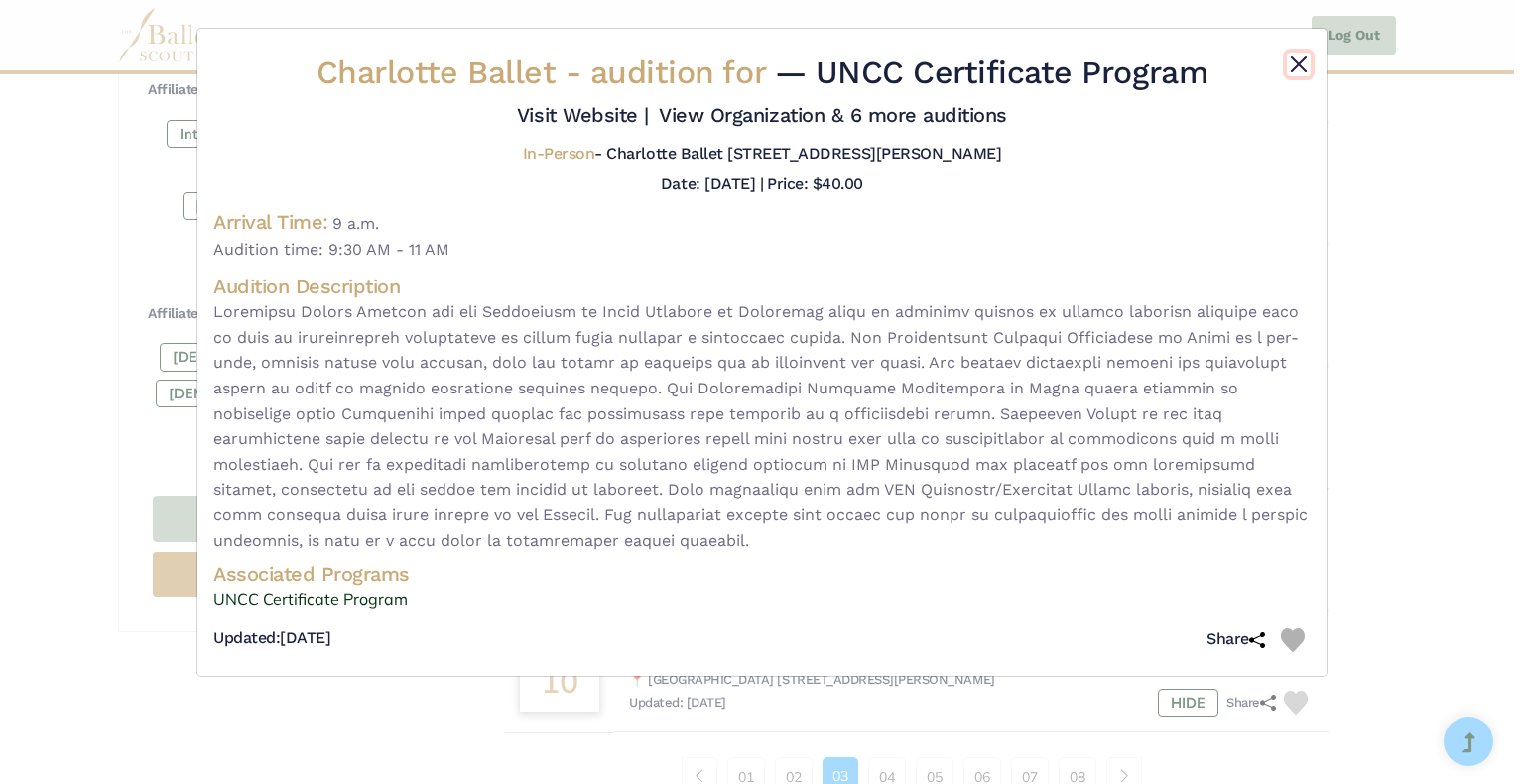
click at [1299, 66] on button "Close" at bounding box center [1298, 65] width 24 height 24
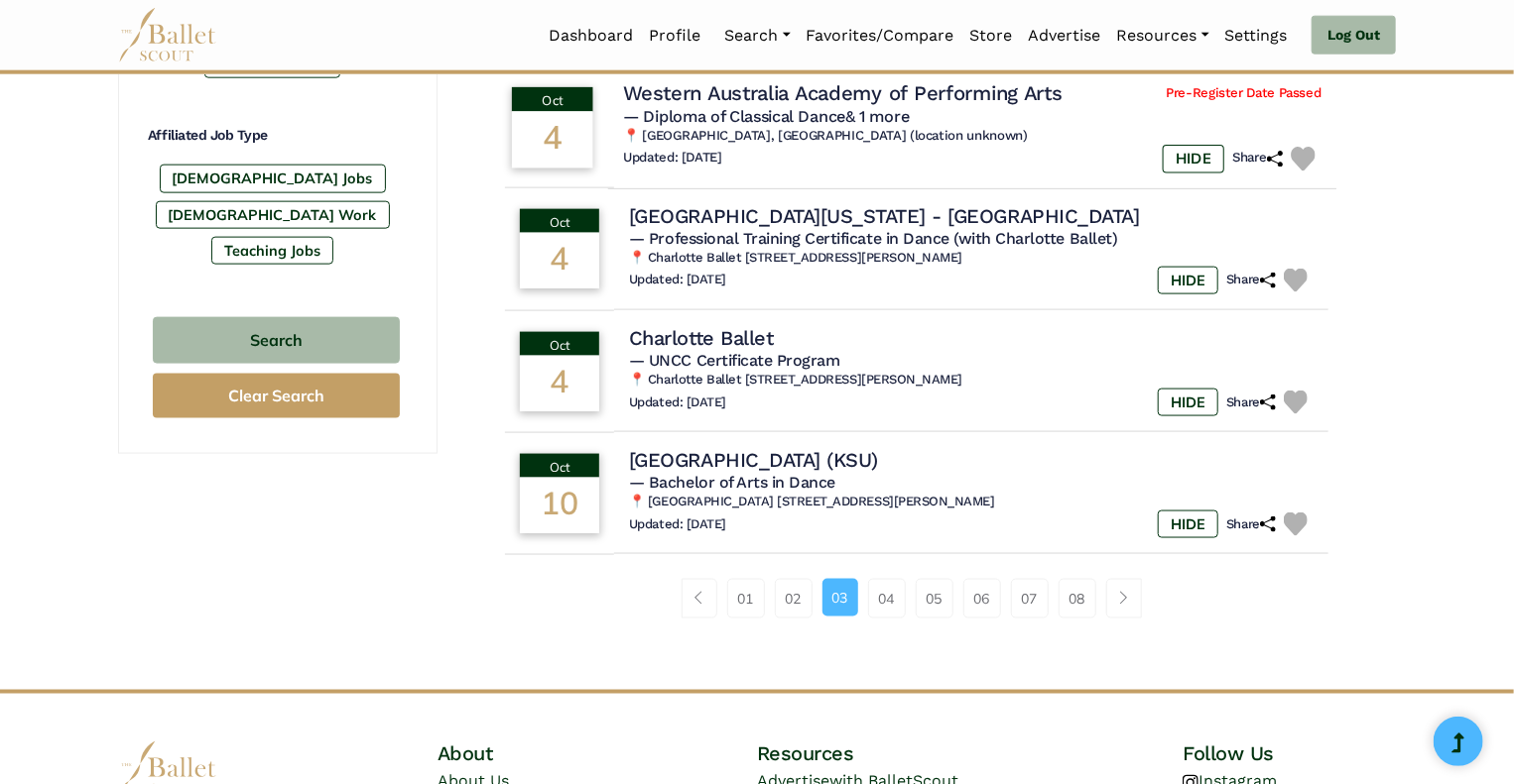
scroll to position [1222, 0]
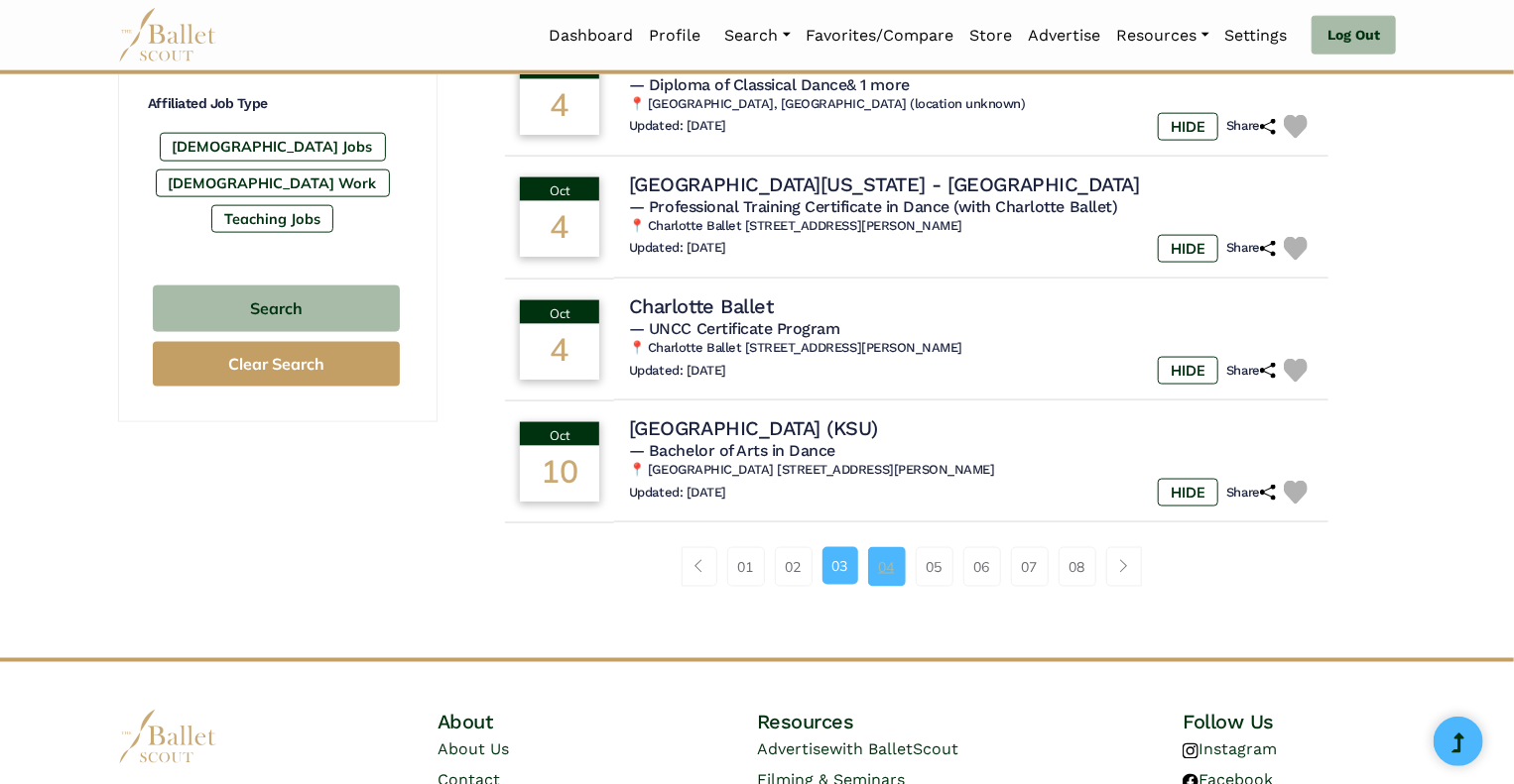
click at [890, 555] on link "04" at bounding box center [887, 568] width 38 height 40
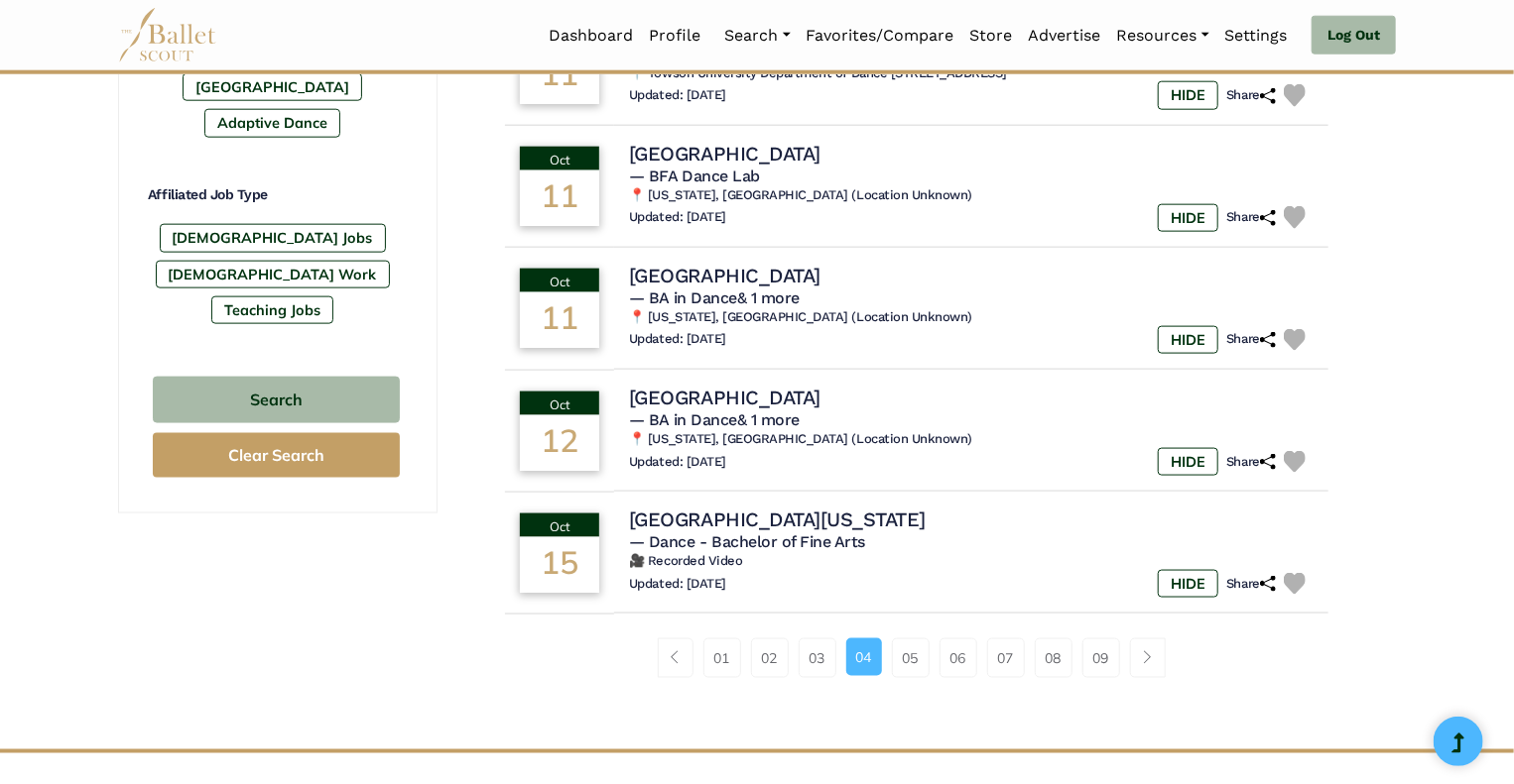
scroll to position [1137, 0]
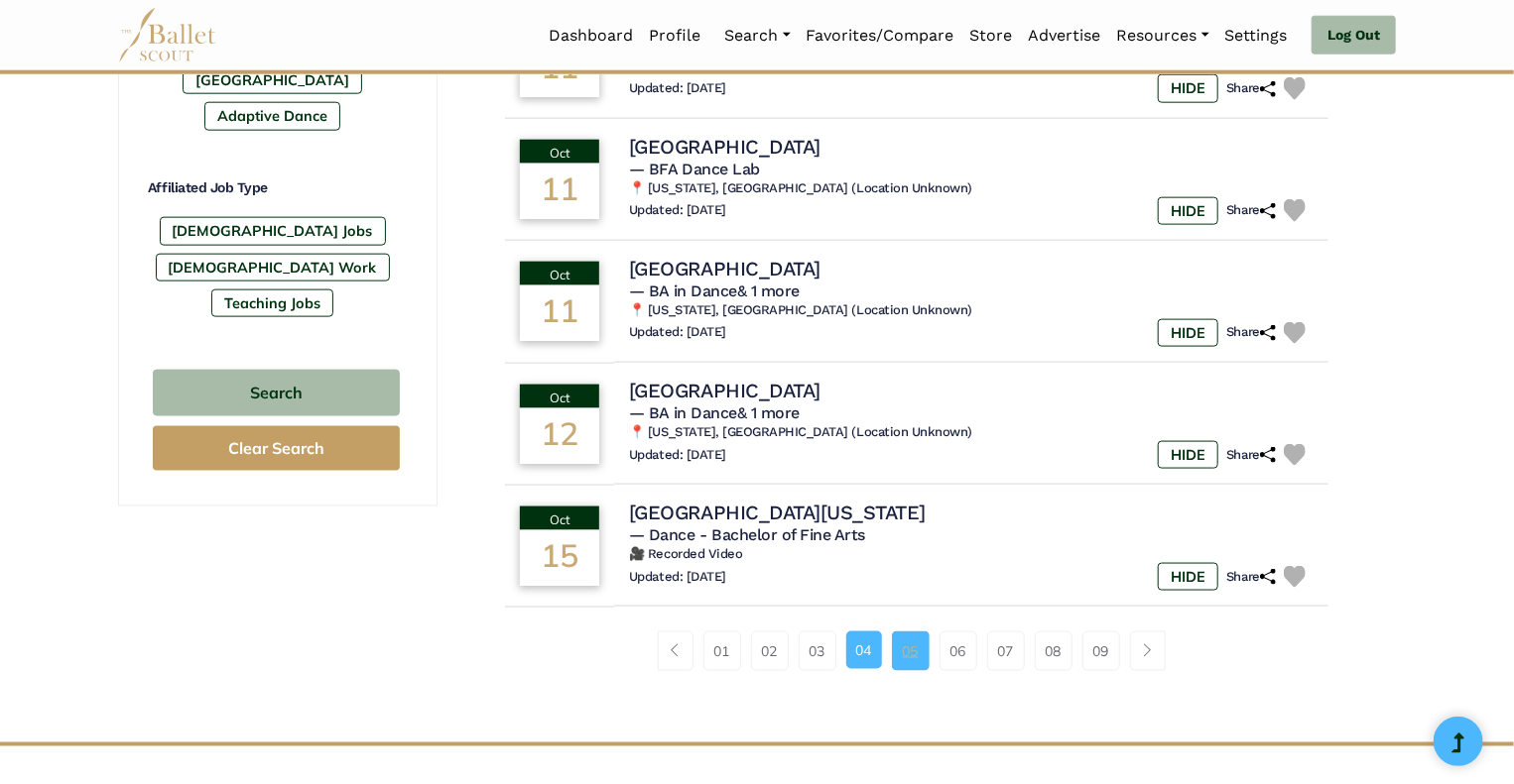
click at [910, 654] on link "05" at bounding box center [911, 651] width 38 height 40
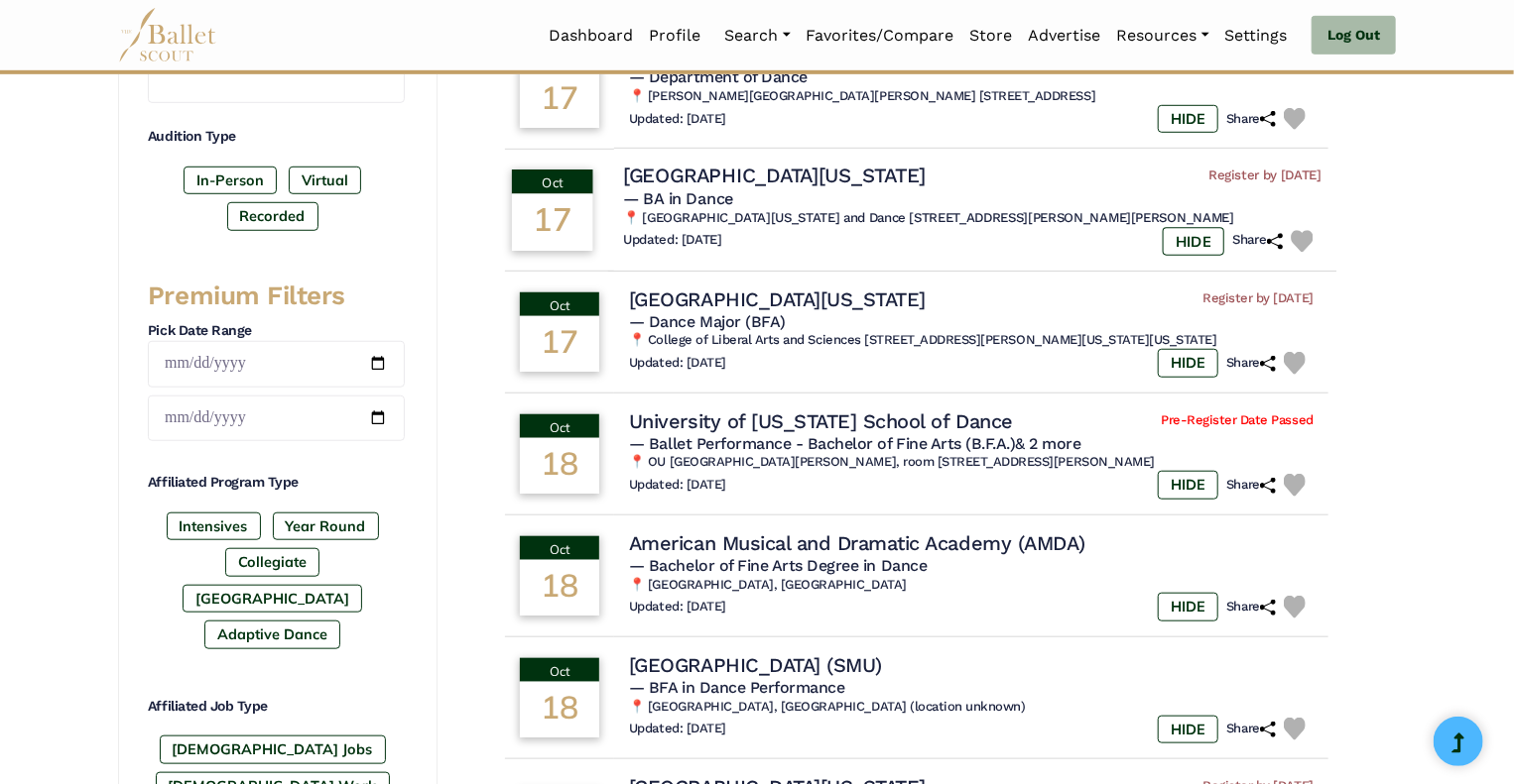
scroll to position [618, 0]
click at [857, 433] on span "— Ballet Performance - Bachelor of Fine Arts (B.F.A.) & 2 more" at bounding box center [853, 442] width 461 height 19
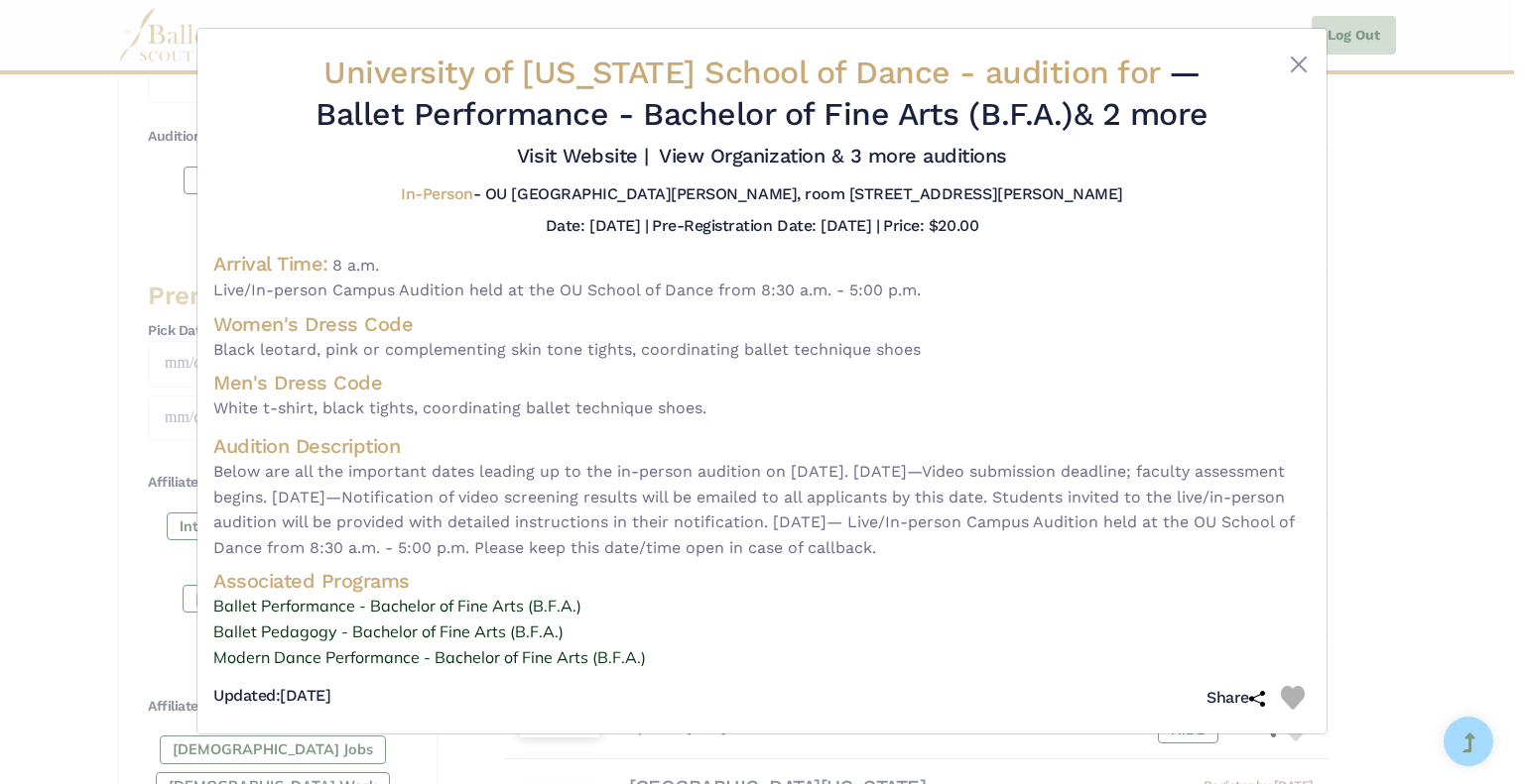
click at [558, 371] on h4 "Men's Dress Code" at bounding box center [762, 383] width 1098 height 26
click at [1297, 60] on button "Close" at bounding box center [1298, 65] width 24 height 24
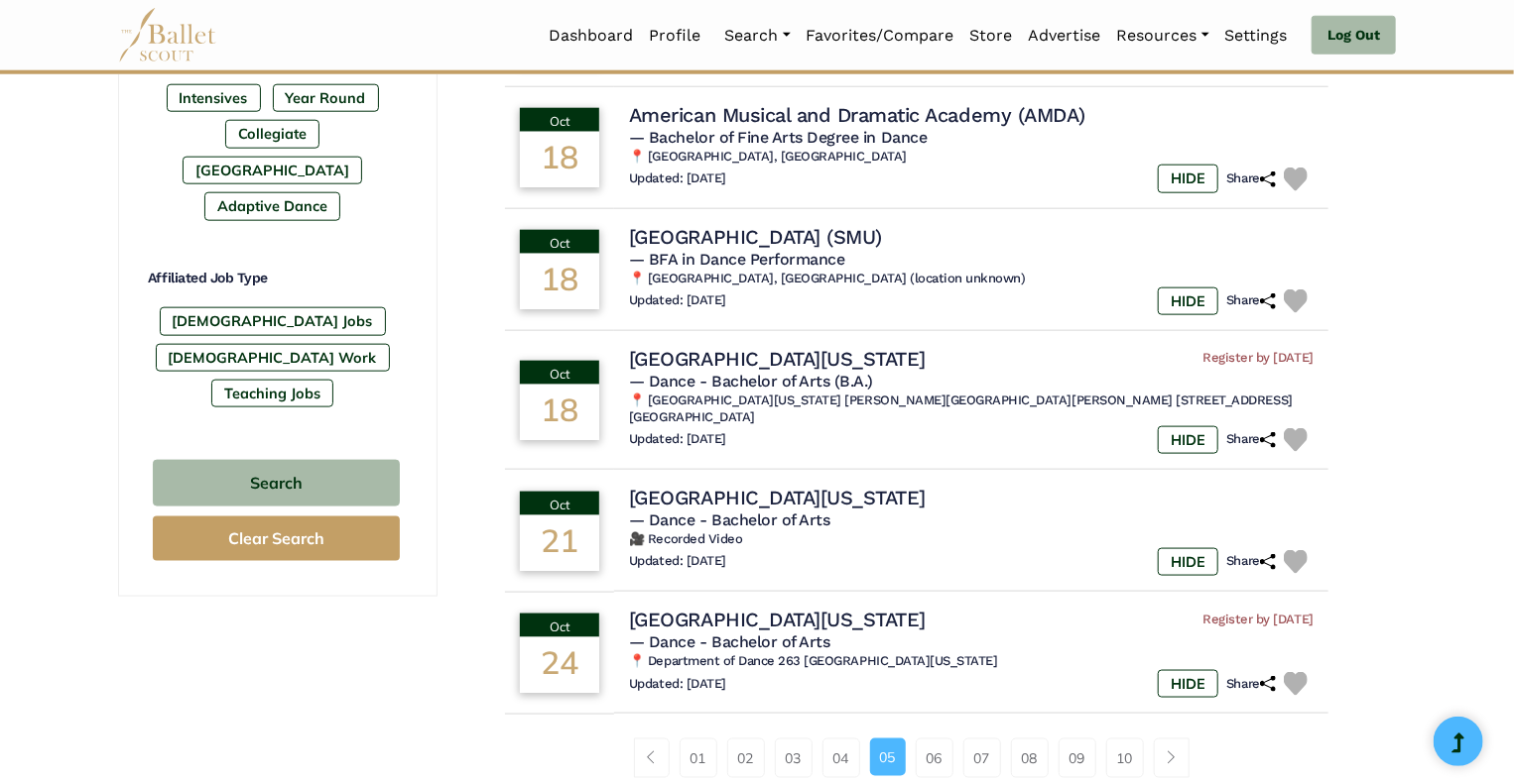
scroll to position [1049, 0]
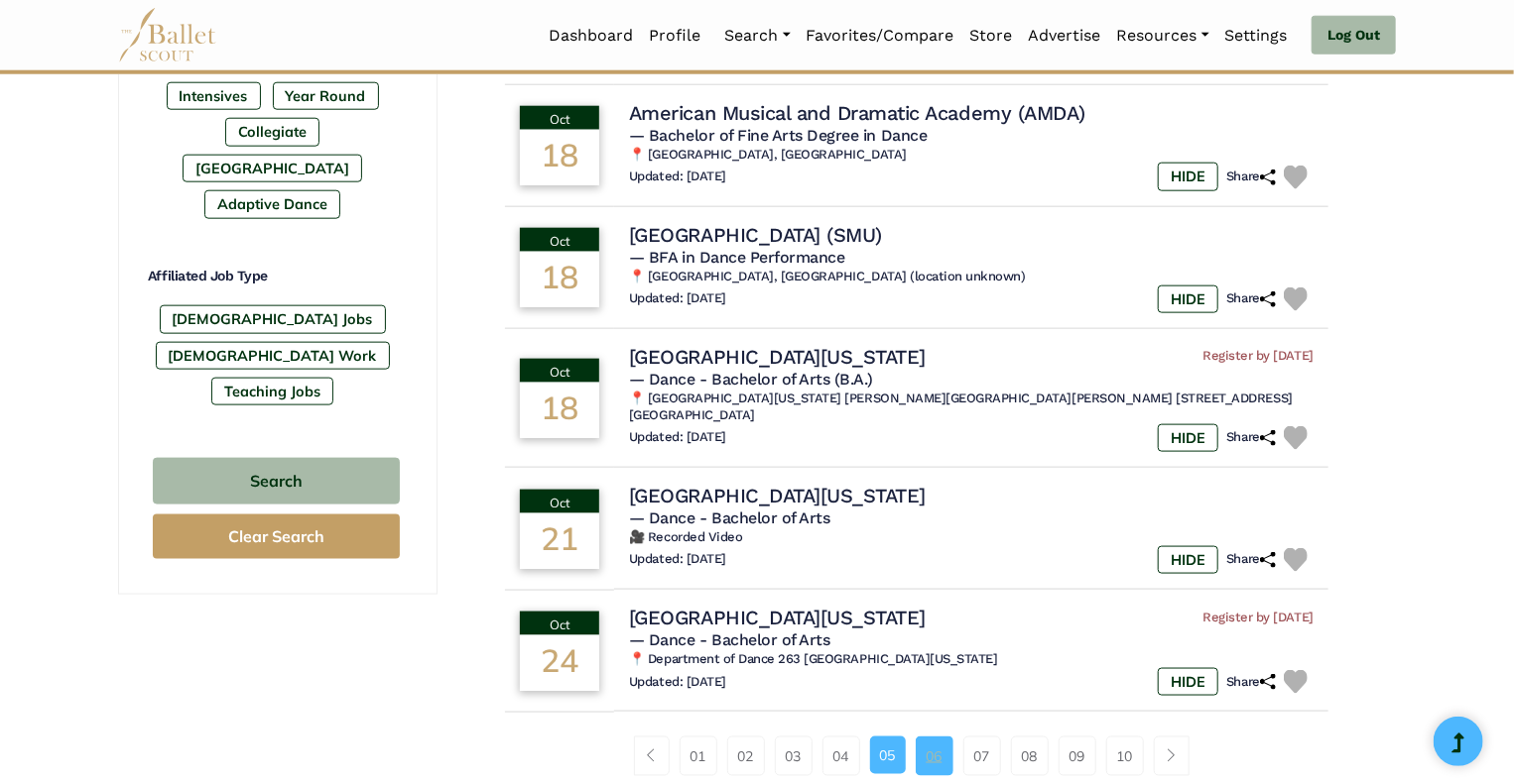
click at [938, 737] on link "06" at bounding box center [935, 757] width 38 height 40
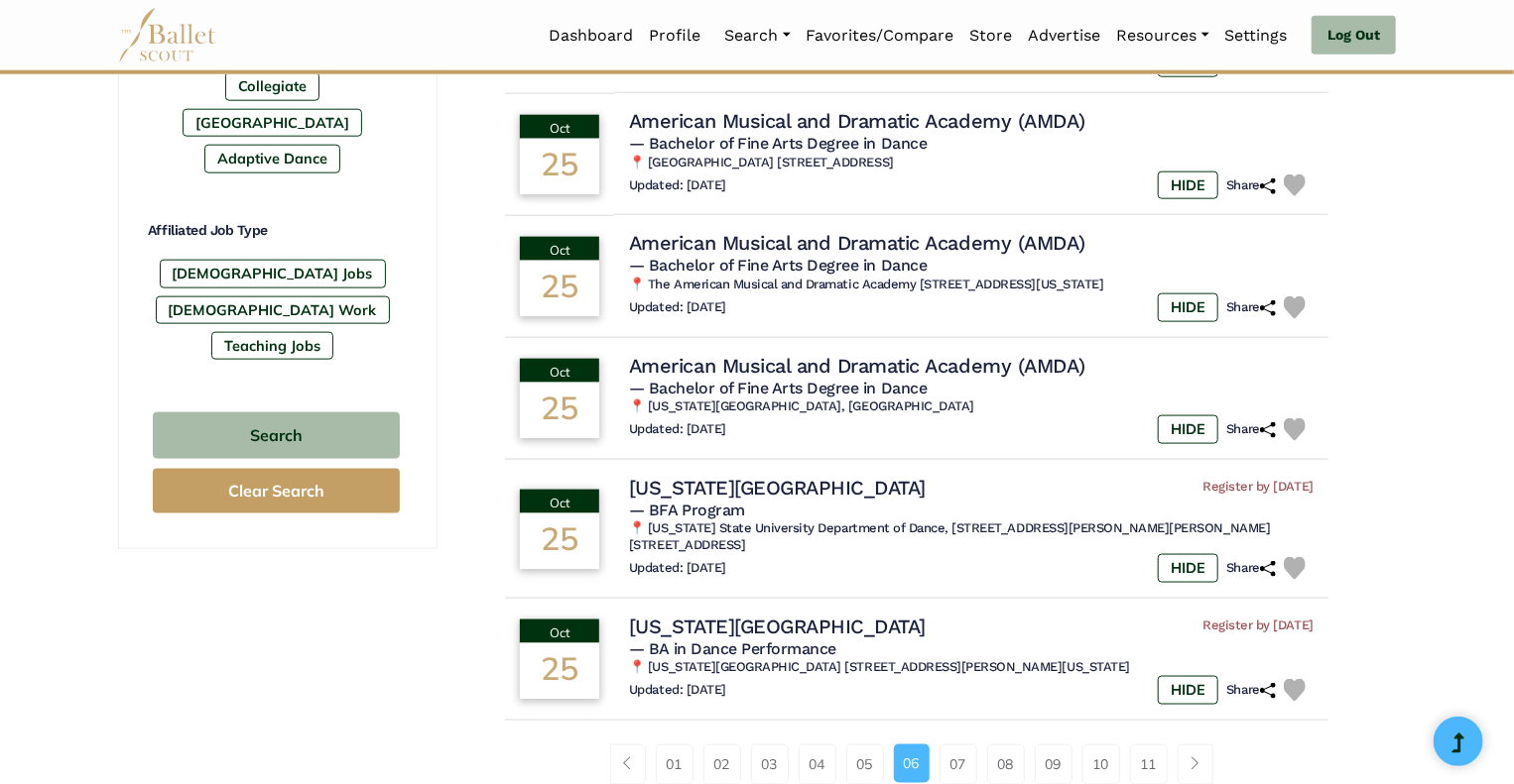
scroll to position [1103, 0]
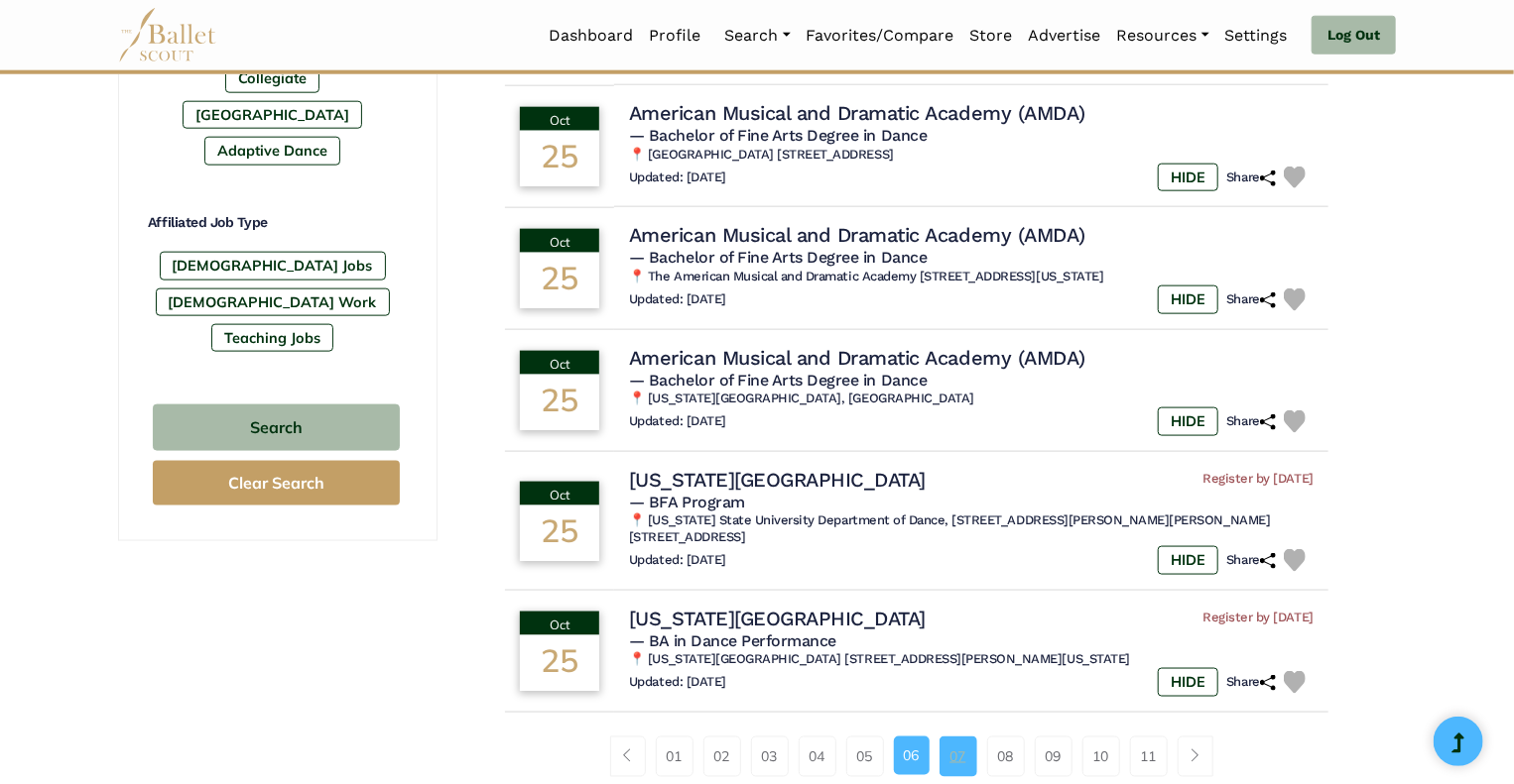
click at [952, 737] on link "07" at bounding box center [959, 757] width 38 height 40
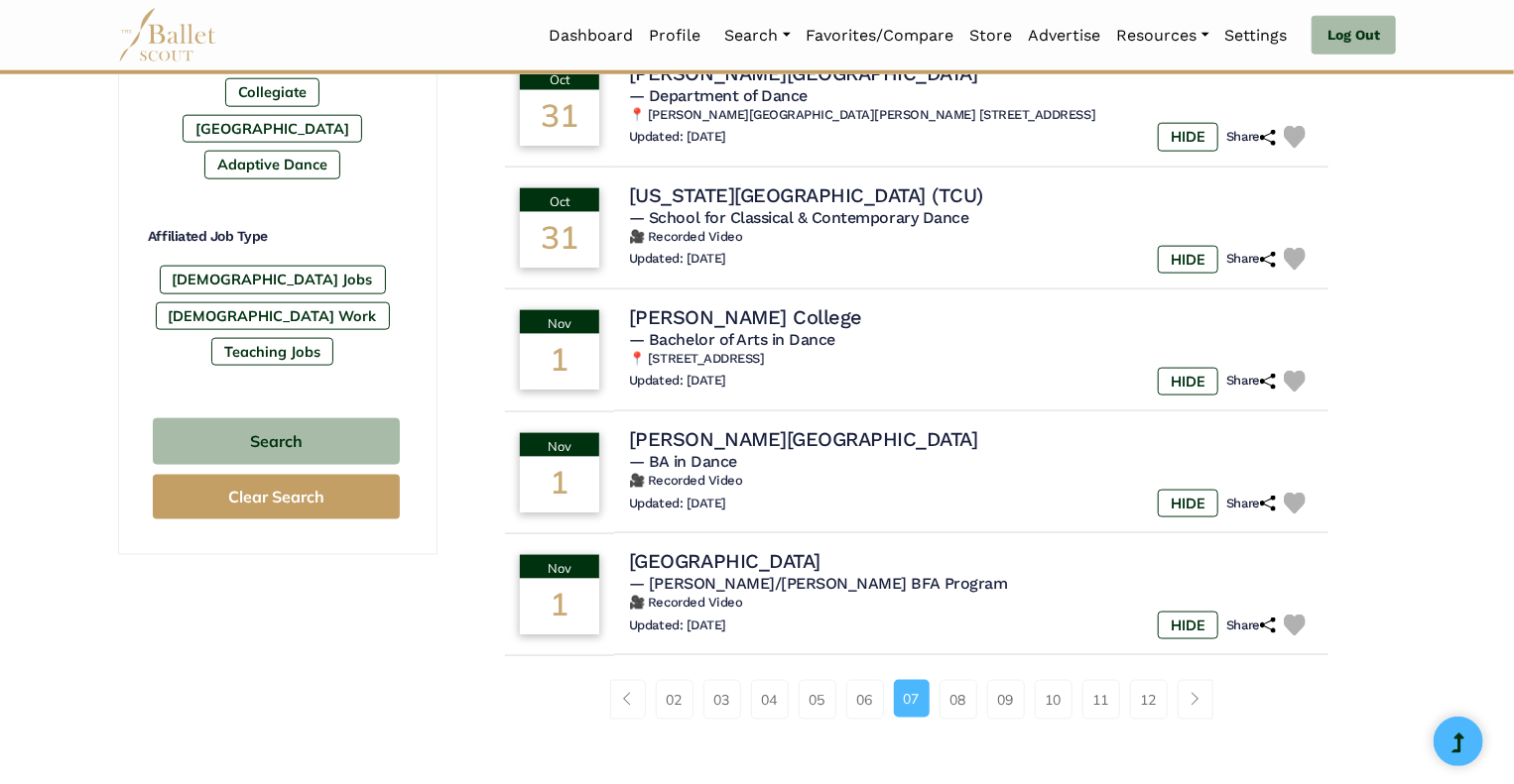
scroll to position [1090, 0]
click at [956, 719] on link "08" at bounding box center [959, 699] width 38 height 40
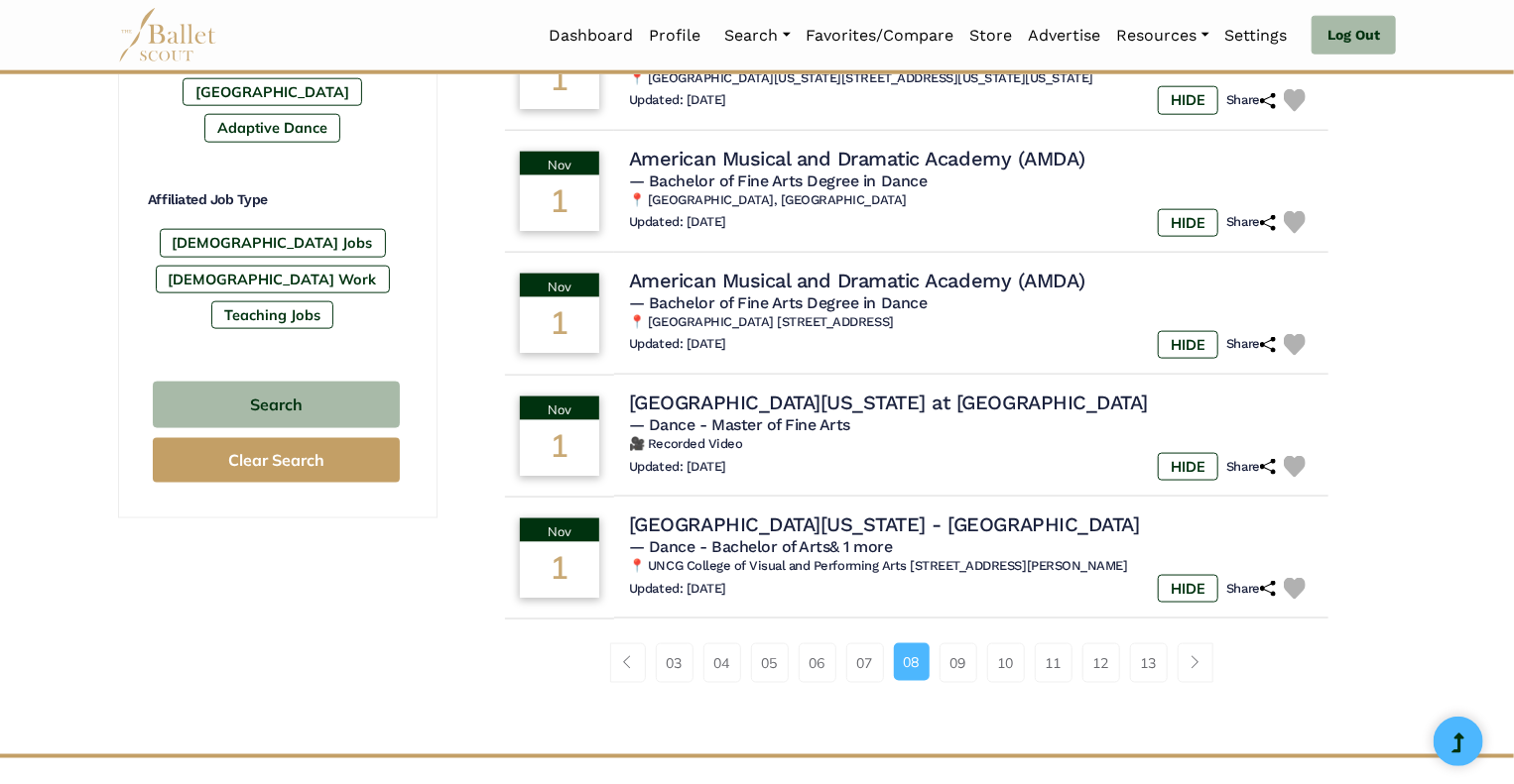
scroll to position [1134, 0]
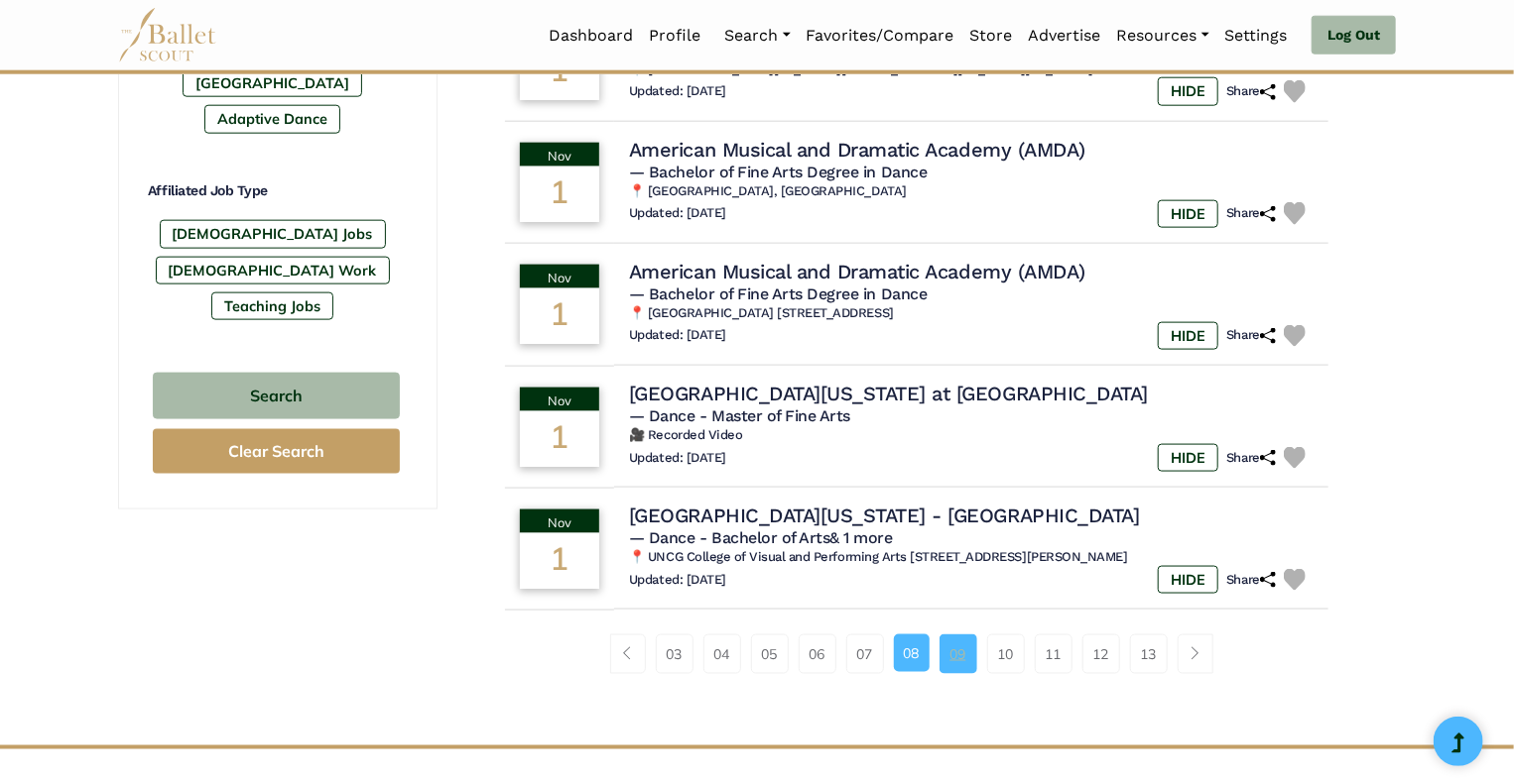
click at [960, 656] on link "09" at bounding box center [959, 654] width 38 height 40
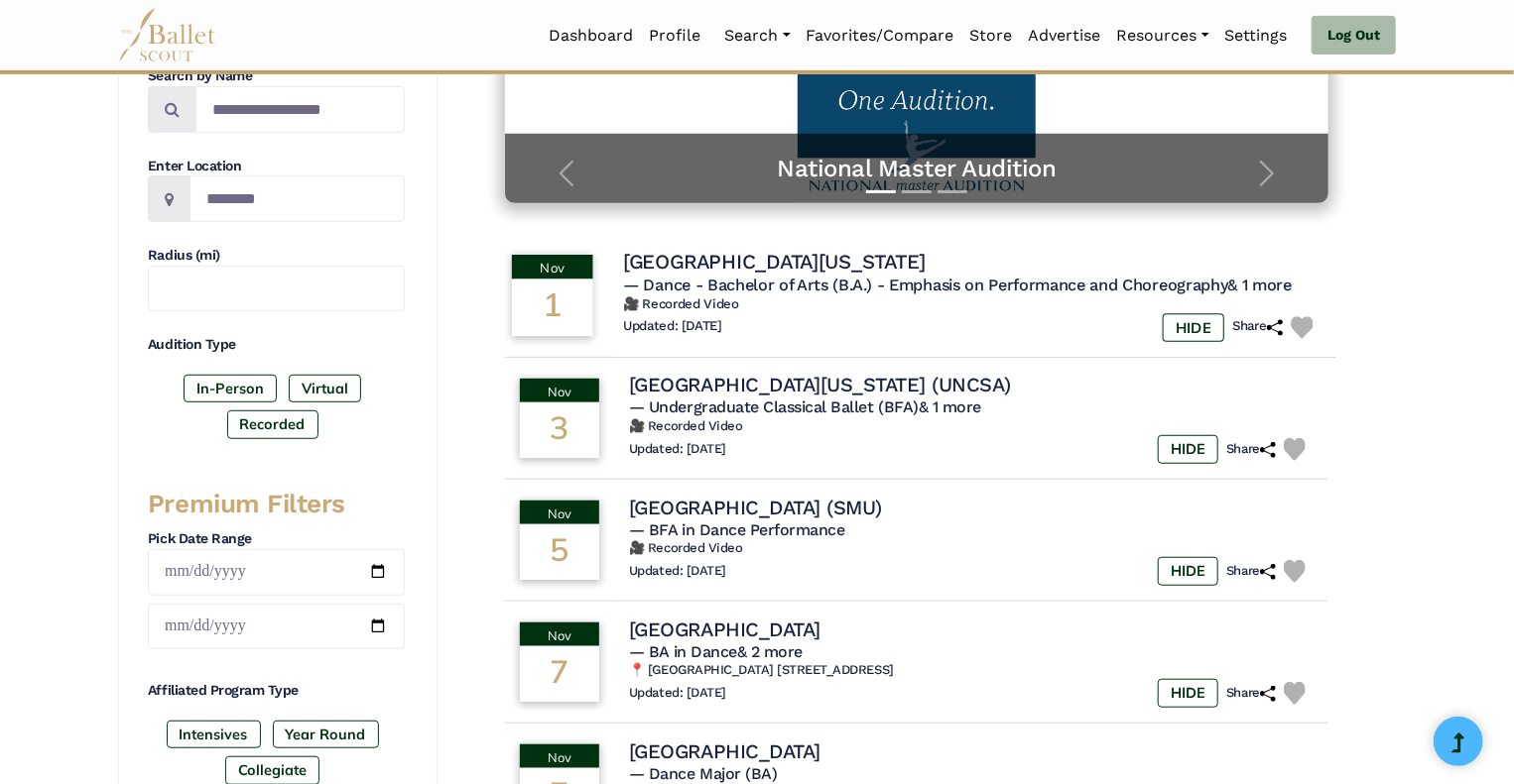
scroll to position [412, 0]
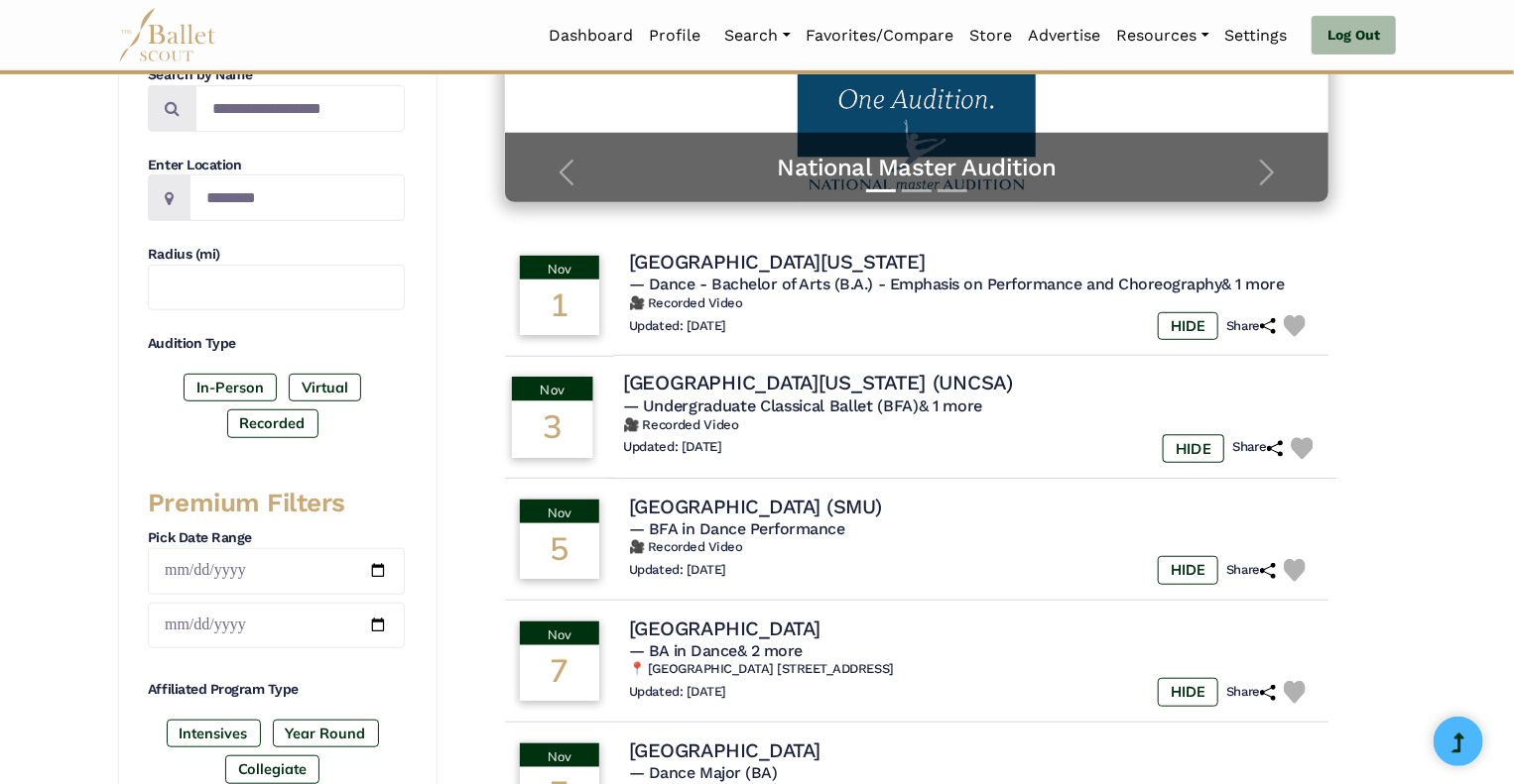
click at [849, 386] on h4 "[GEOGRAPHIC_DATA][US_STATE] (UNCSA)" at bounding box center [817, 383] width 390 height 27
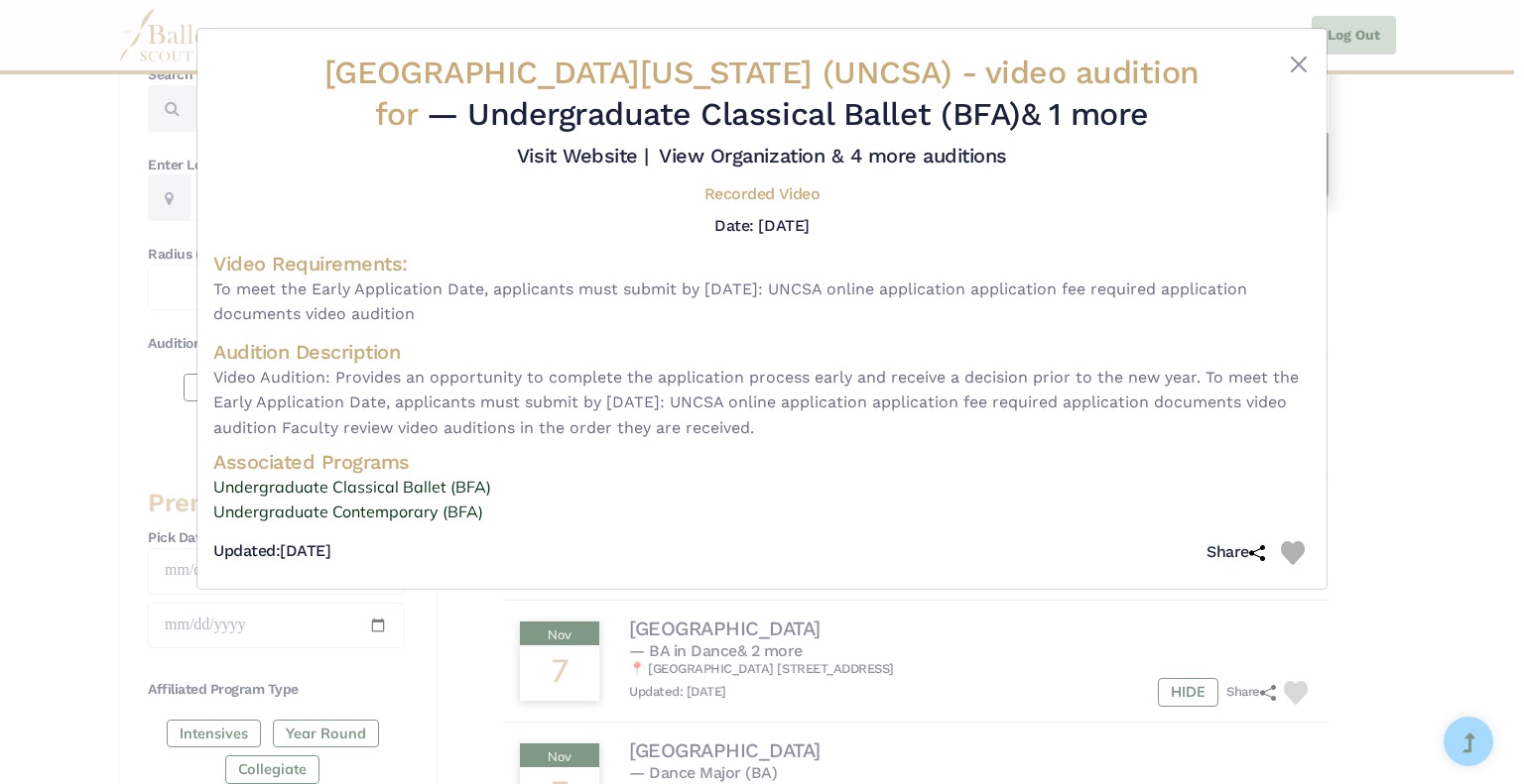
click at [643, 365] on h4 "Audition Description" at bounding box center [762, 352] width 1098 height 26
click at [1299, 63] on button "Close" at bounding box center [1298, 65] width 24 height 24
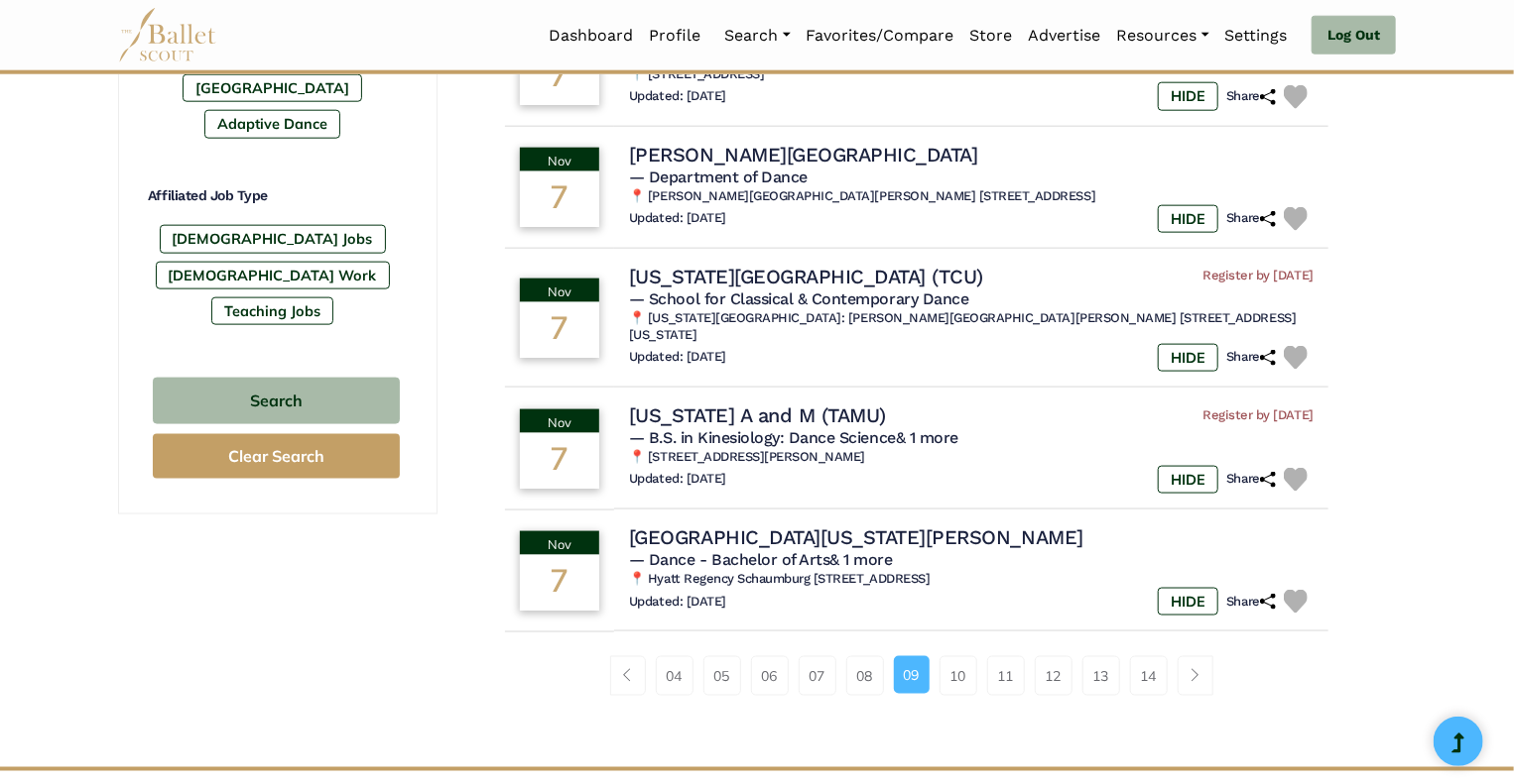
scroll to position [1130, 0]
click at [961, 657] on link "10" at bounding box center [959, 675] width 38 height 40
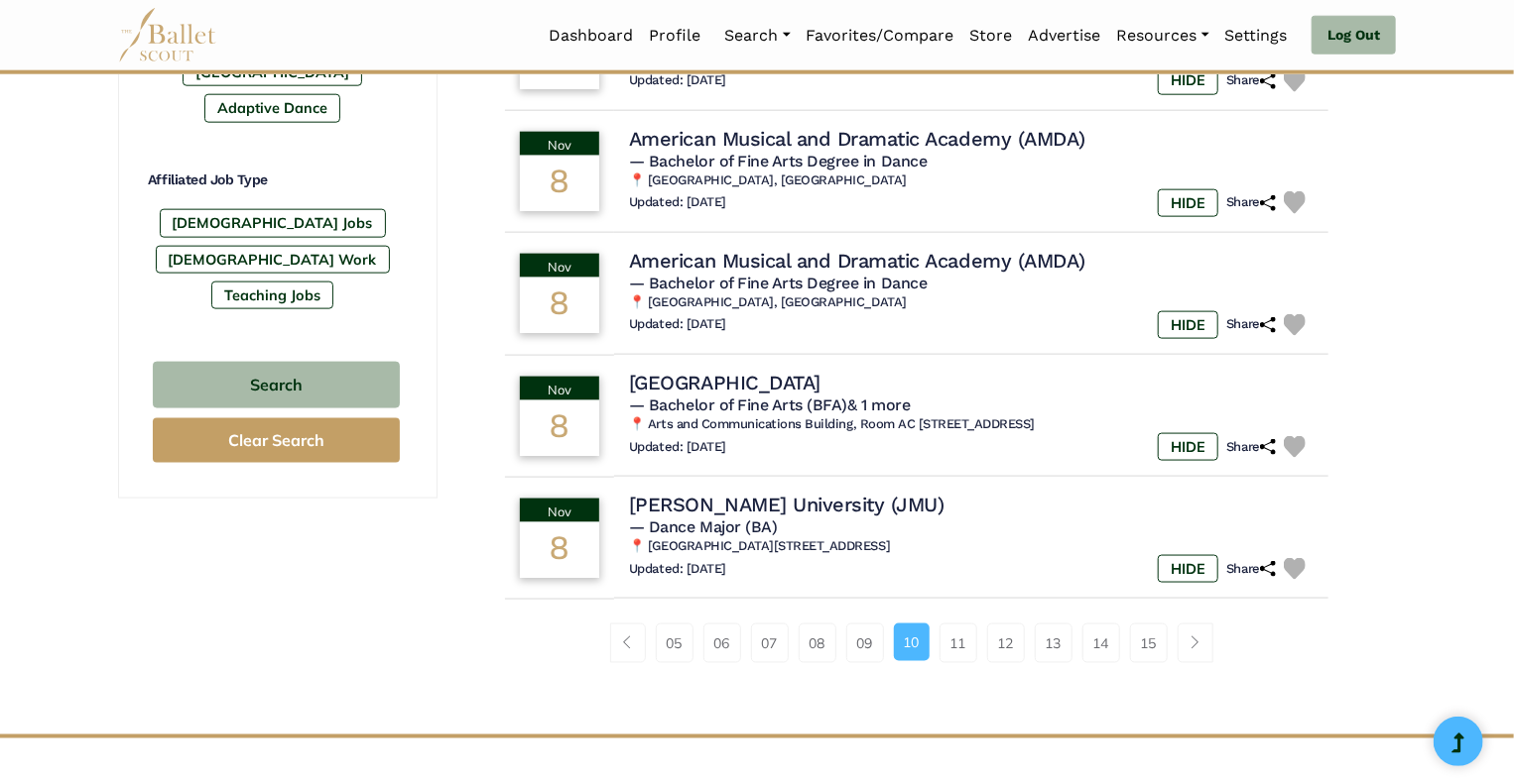
scroll to position [1150, 0]
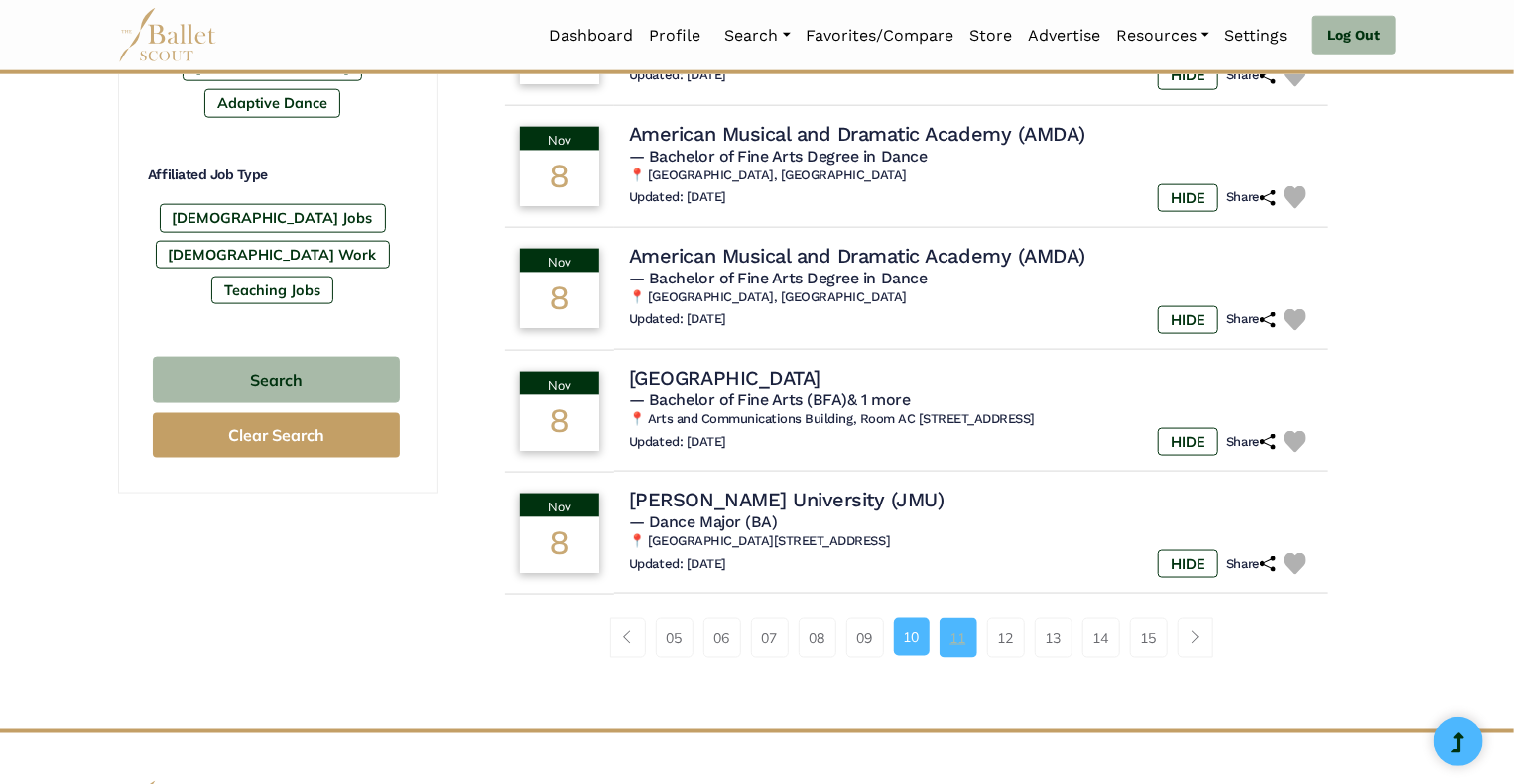
click at [964, 635] on link "11" at bounding box center [959, 638] width 38 height 40
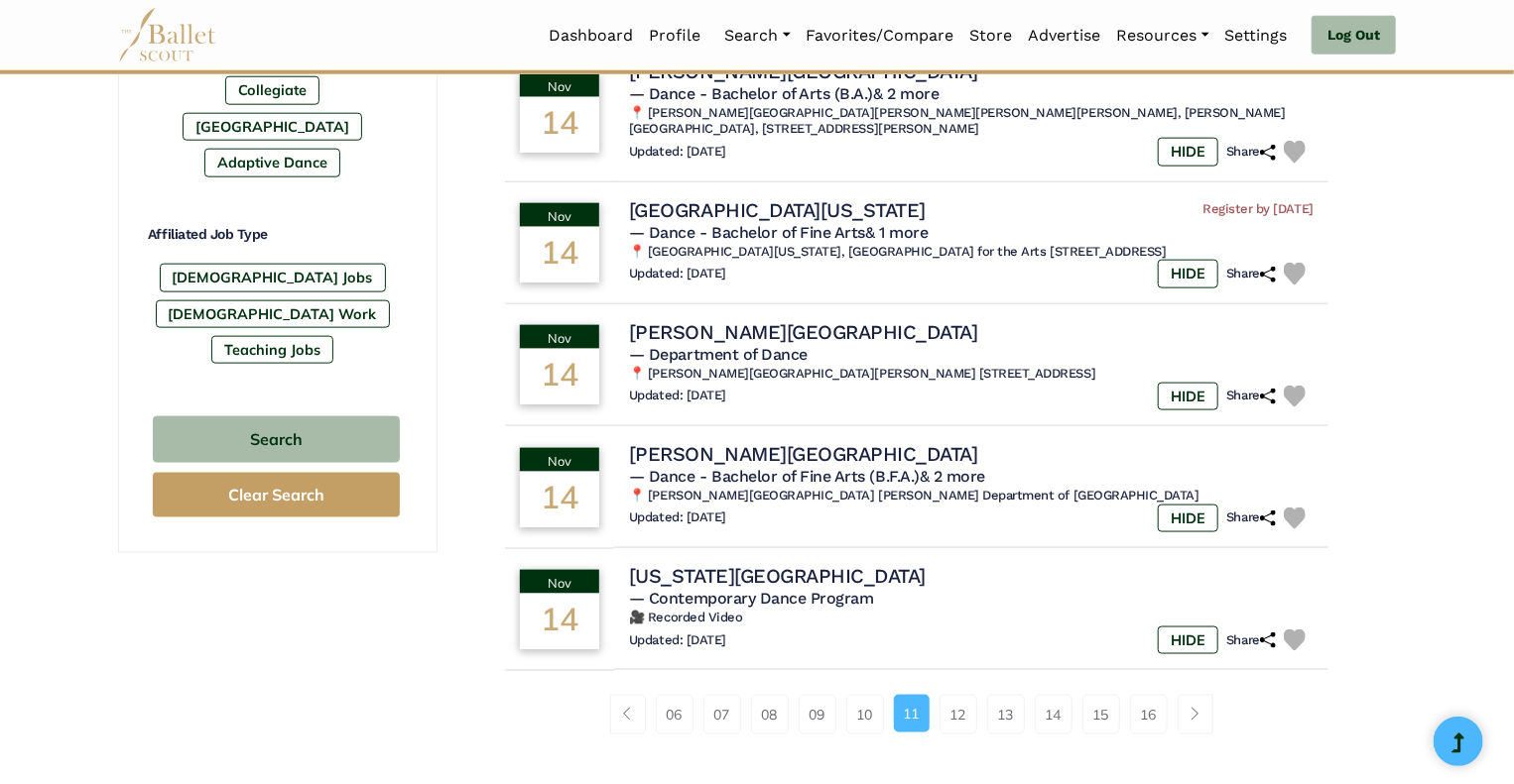
scroll to position [1094, 0]
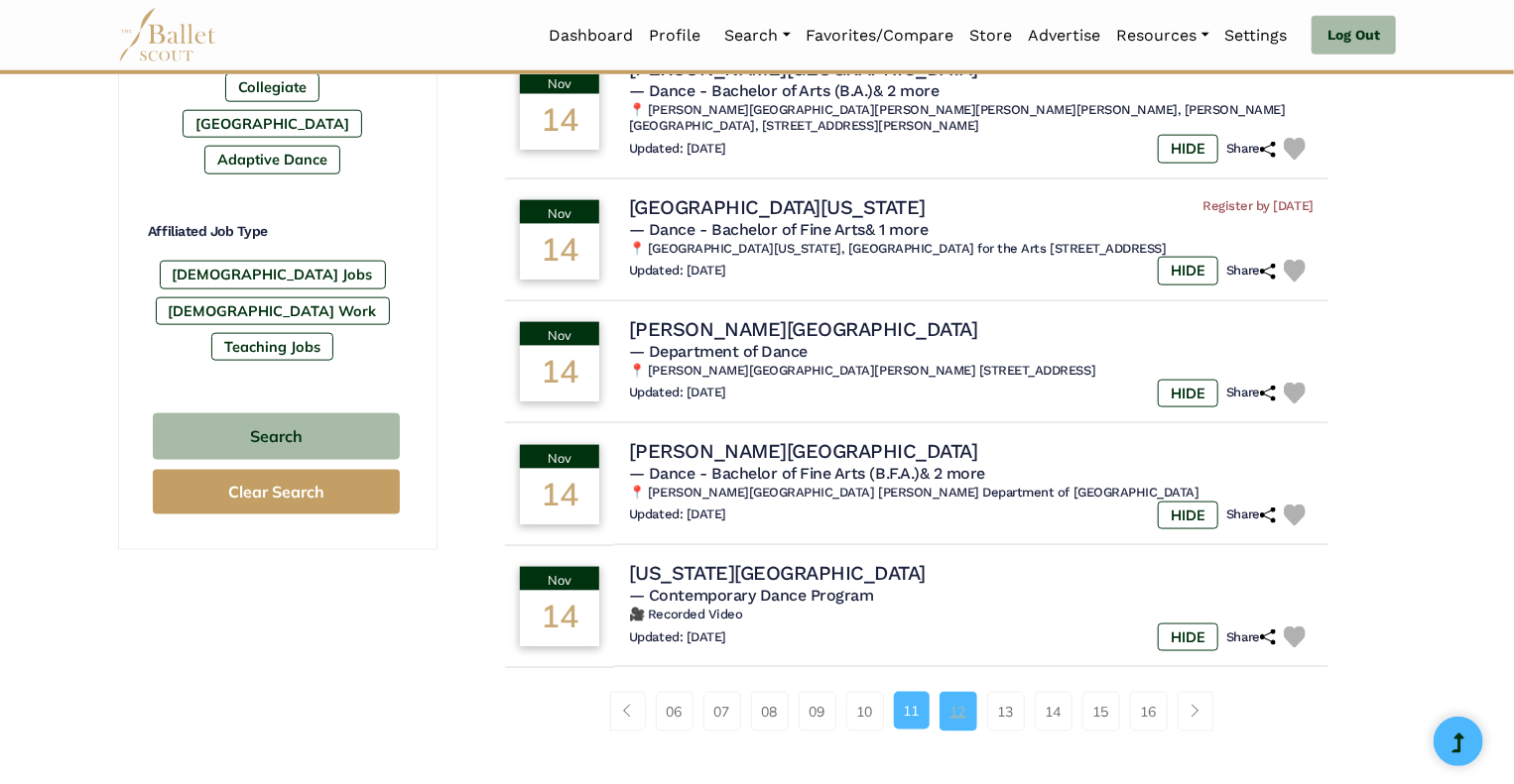
click at [960, 729] on link "12" at bounding box center [959, 712] width 38 height 40
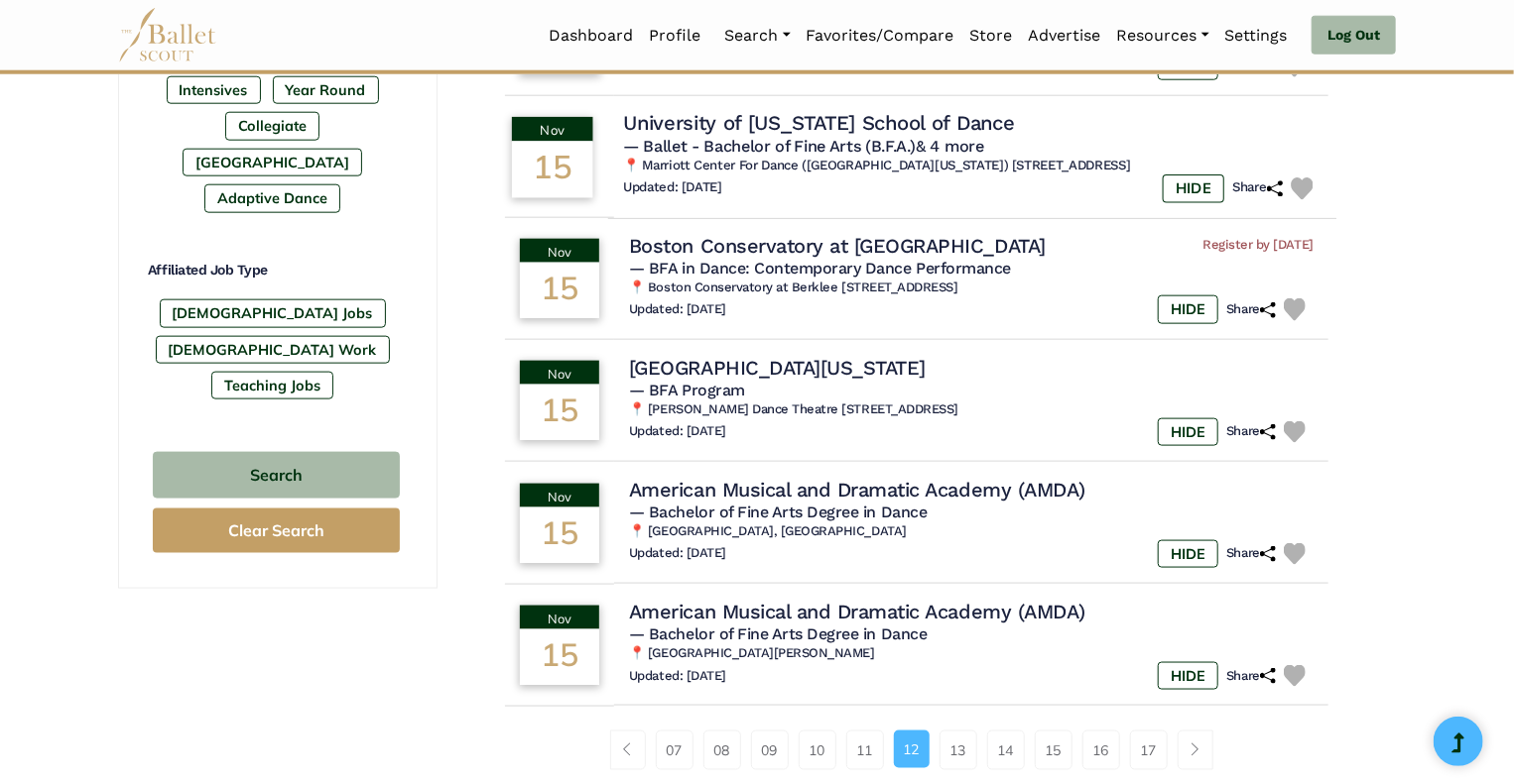
scroll to position [1170, 0]
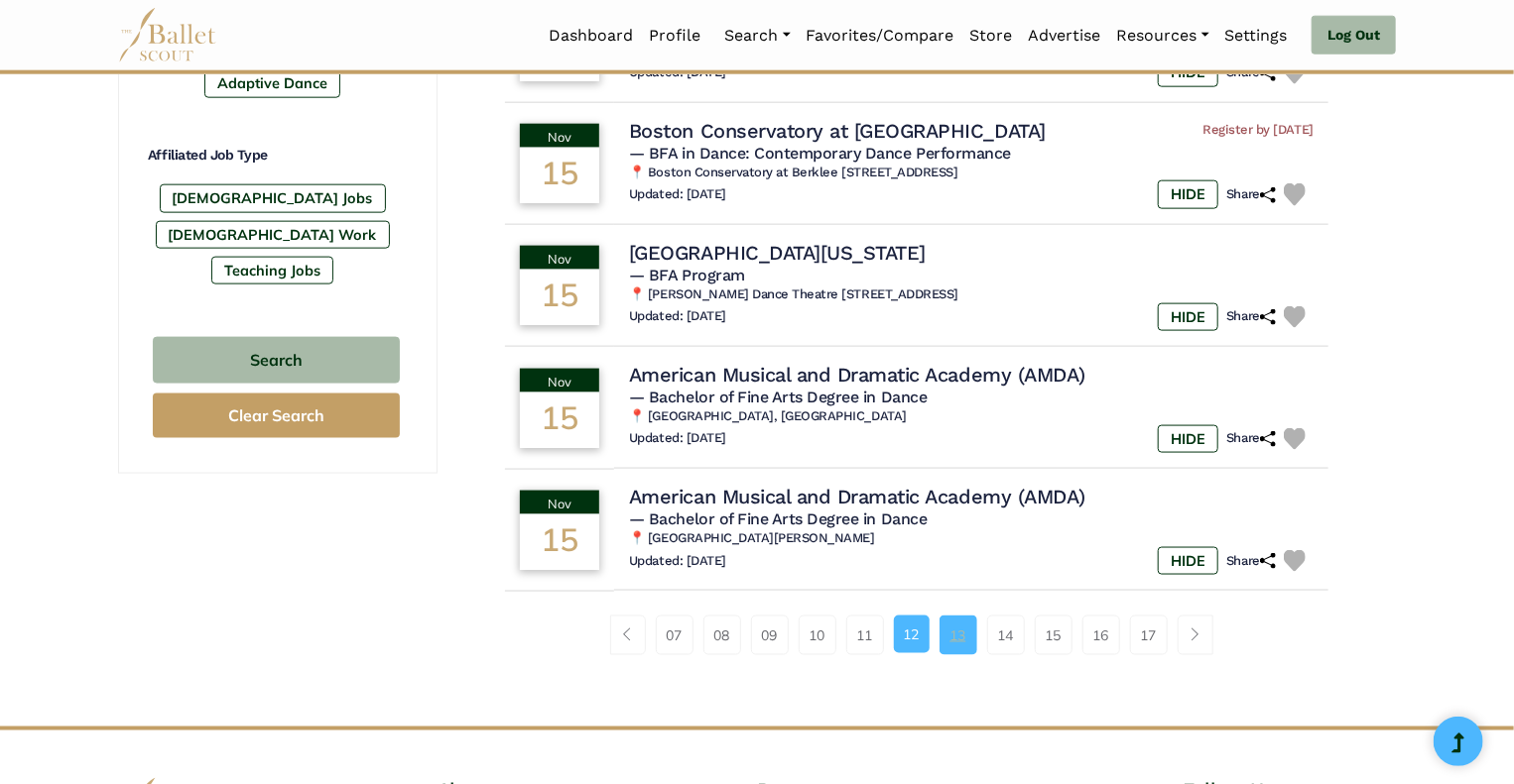
click at [963, 643] on link "13" at bounding box center [959, 635] width 38 height 40
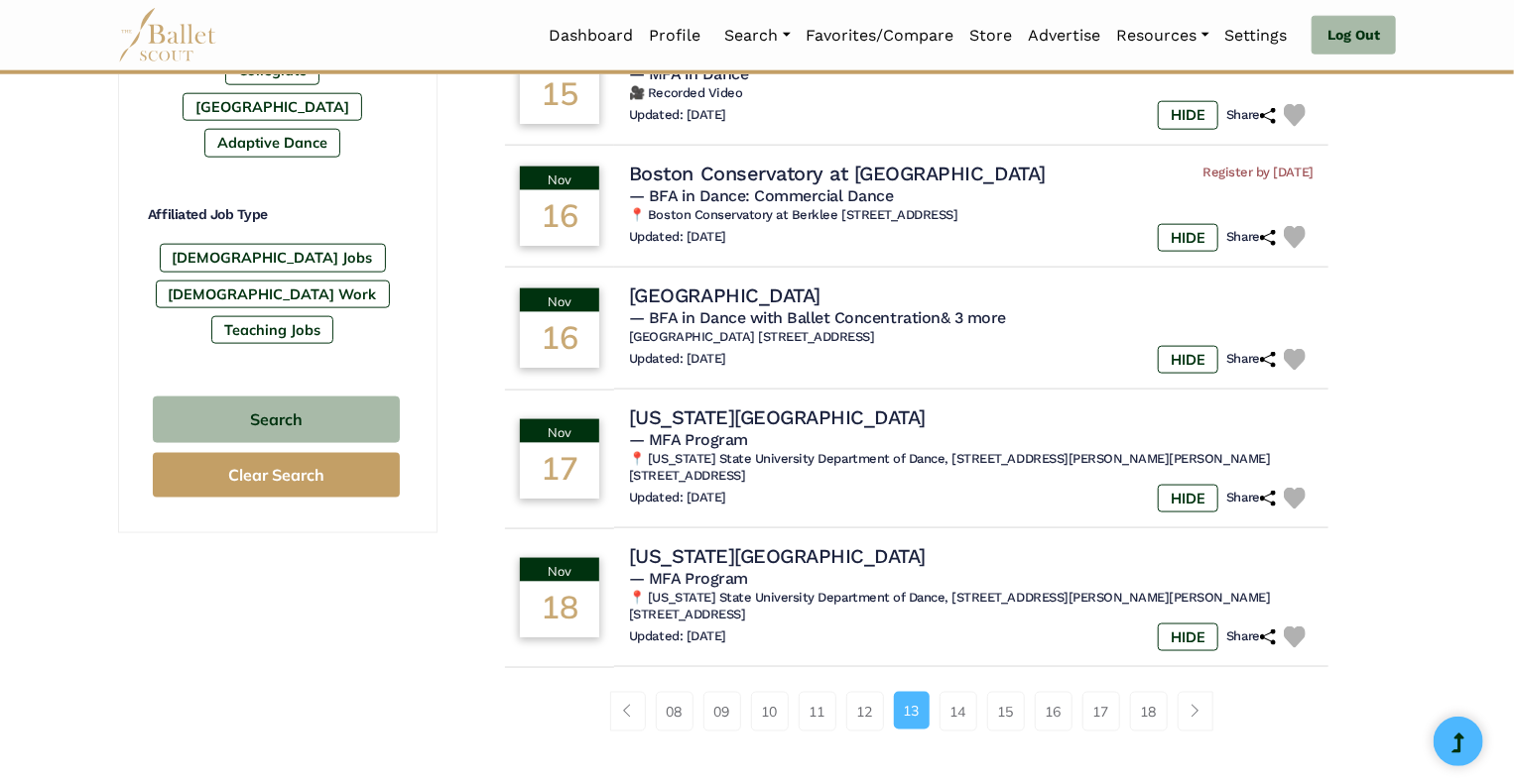
scroll to position [1121, 0]
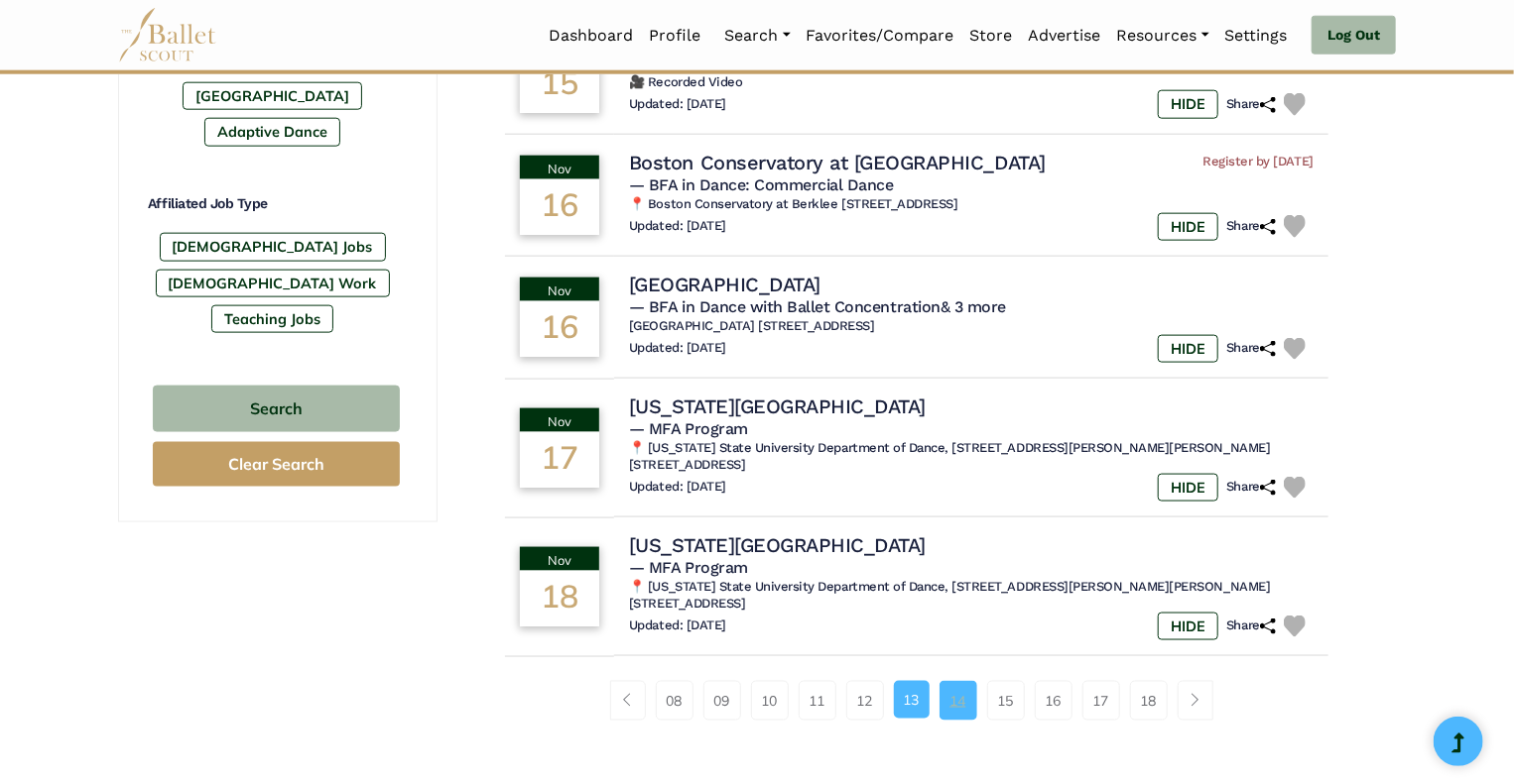
click at [962, 681] on link "14" at bounding box center [959, 701] width 38 height 40
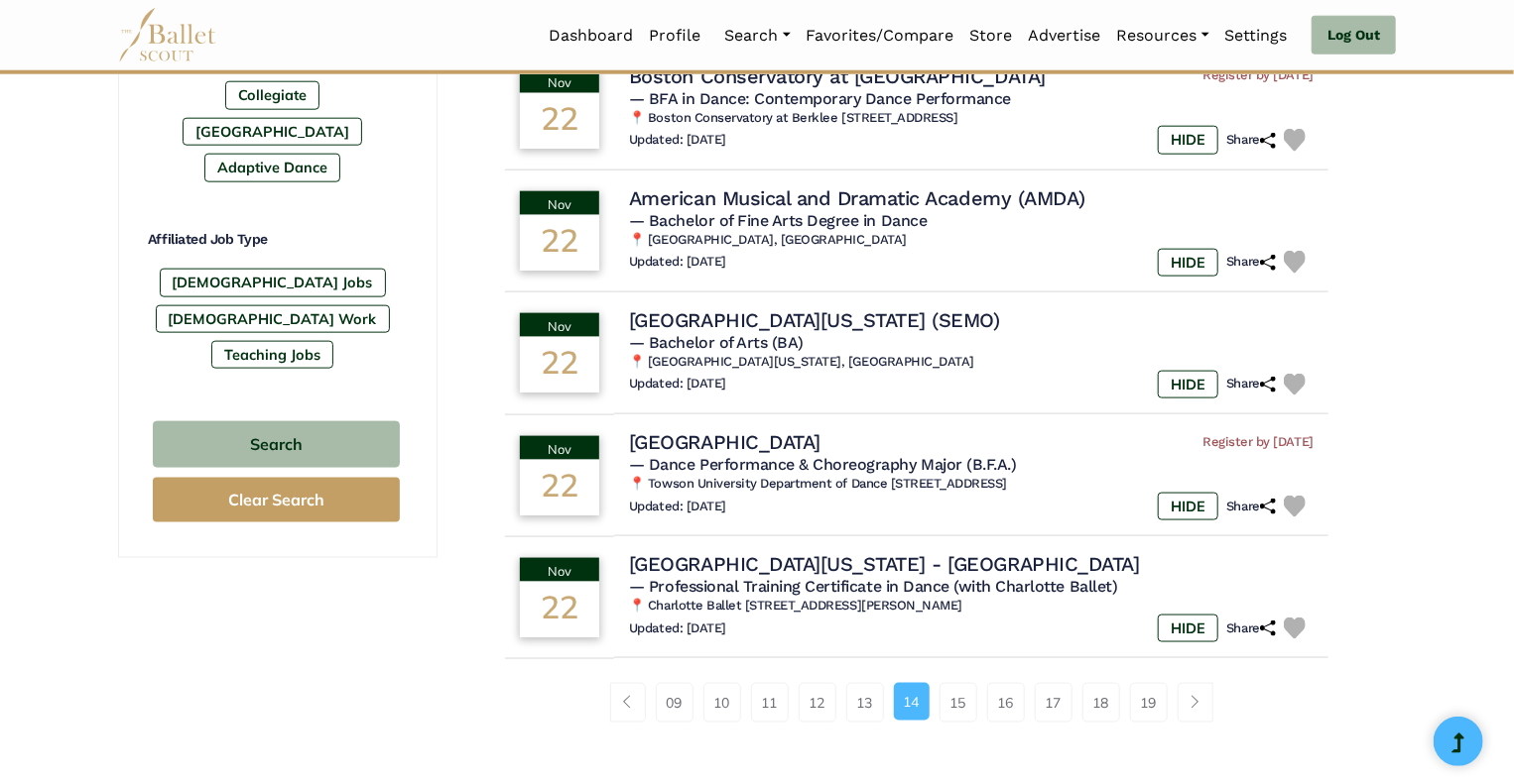
scroll to position [1087, 0]
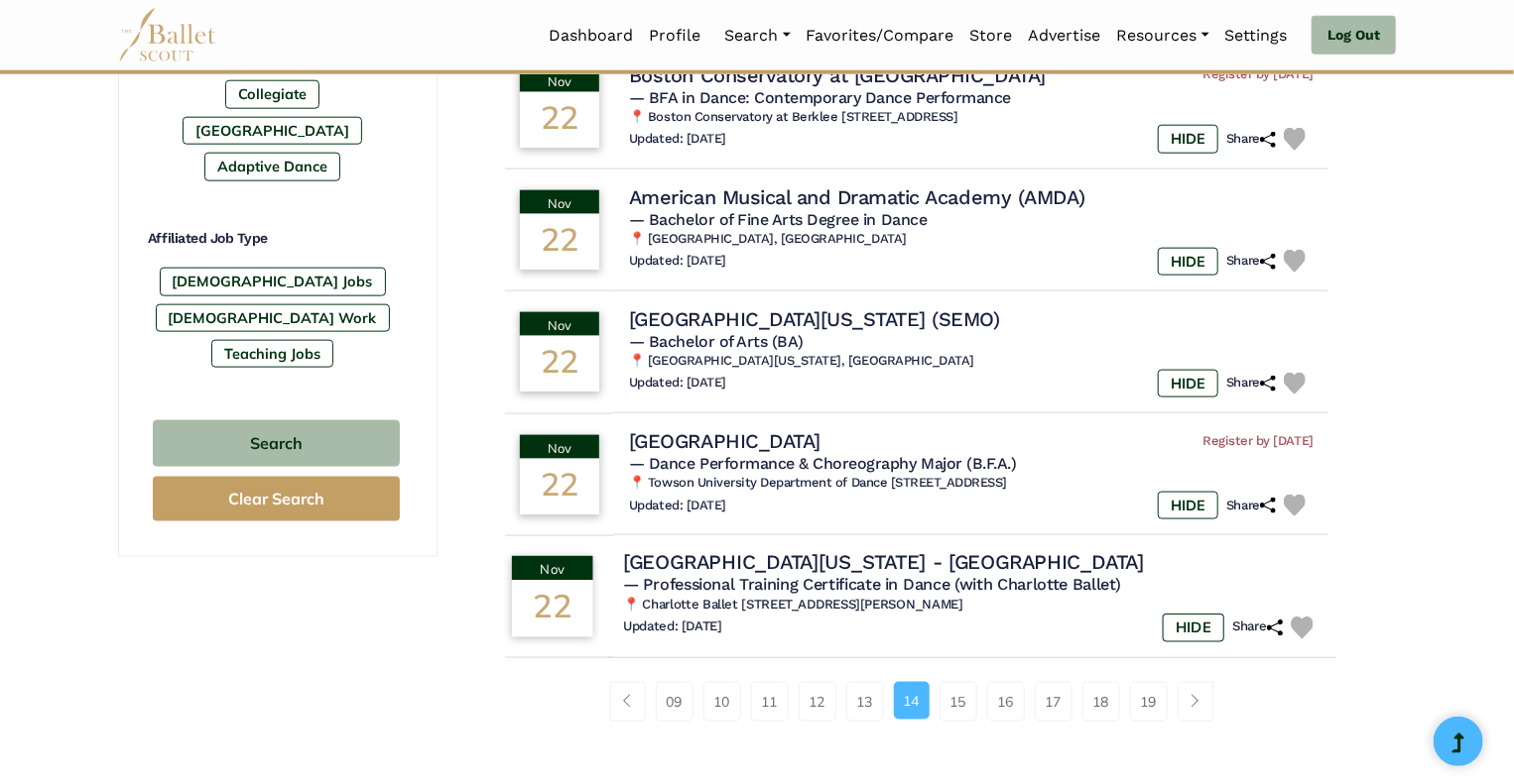
click at [882, 564] on h4 "[GEOGRAPHIC_DATA][US_STATE] - [GEOGRAPHIC_DATA]" at bounding box center [883, 563] width 521 height 27
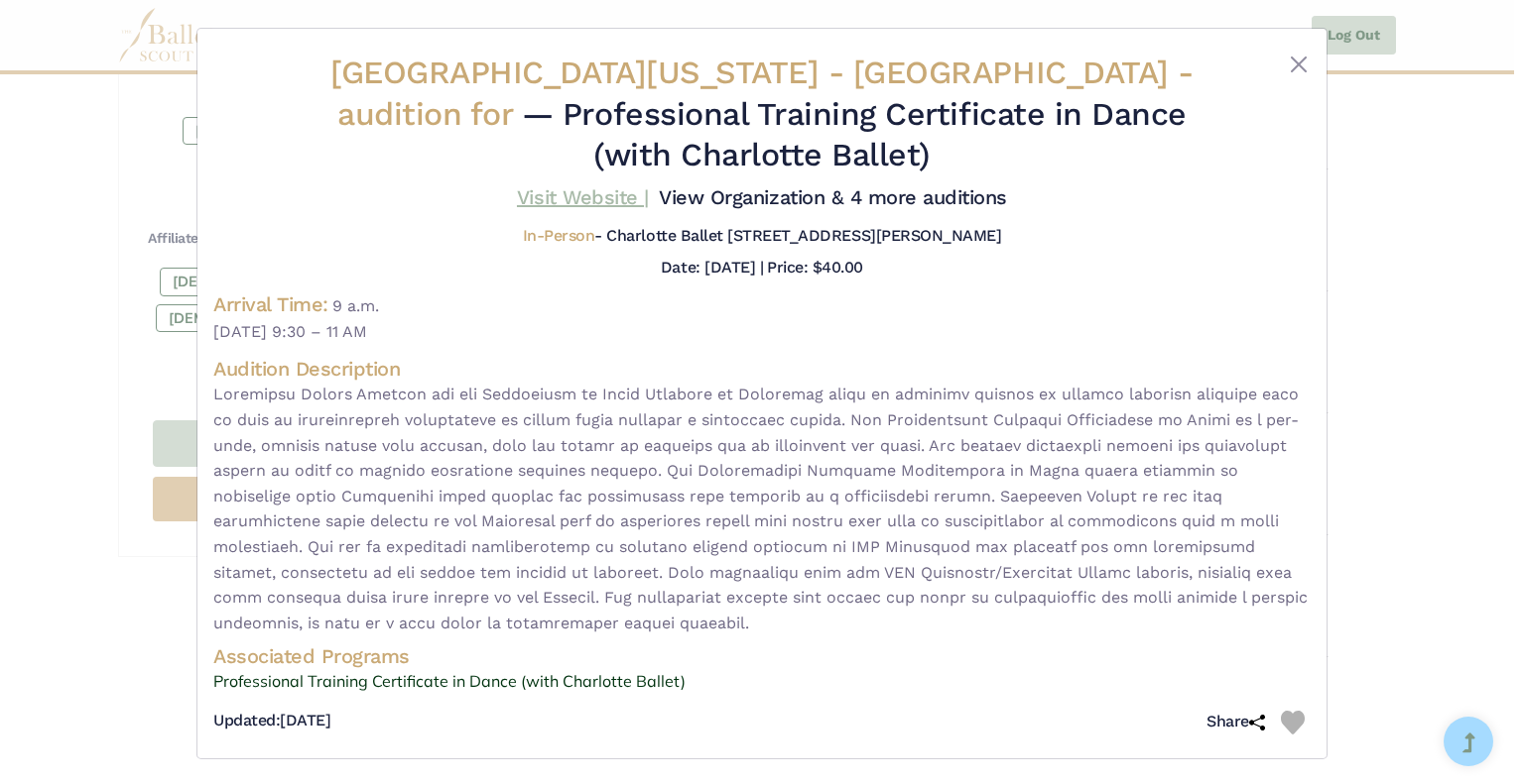
click at [596, 195] on link "Visit Website |" at bounding box center [583, 197] width 132 height 24
click at [1293, 59] on button "Close" at bounding box center [1298, 65] width 24 height 24
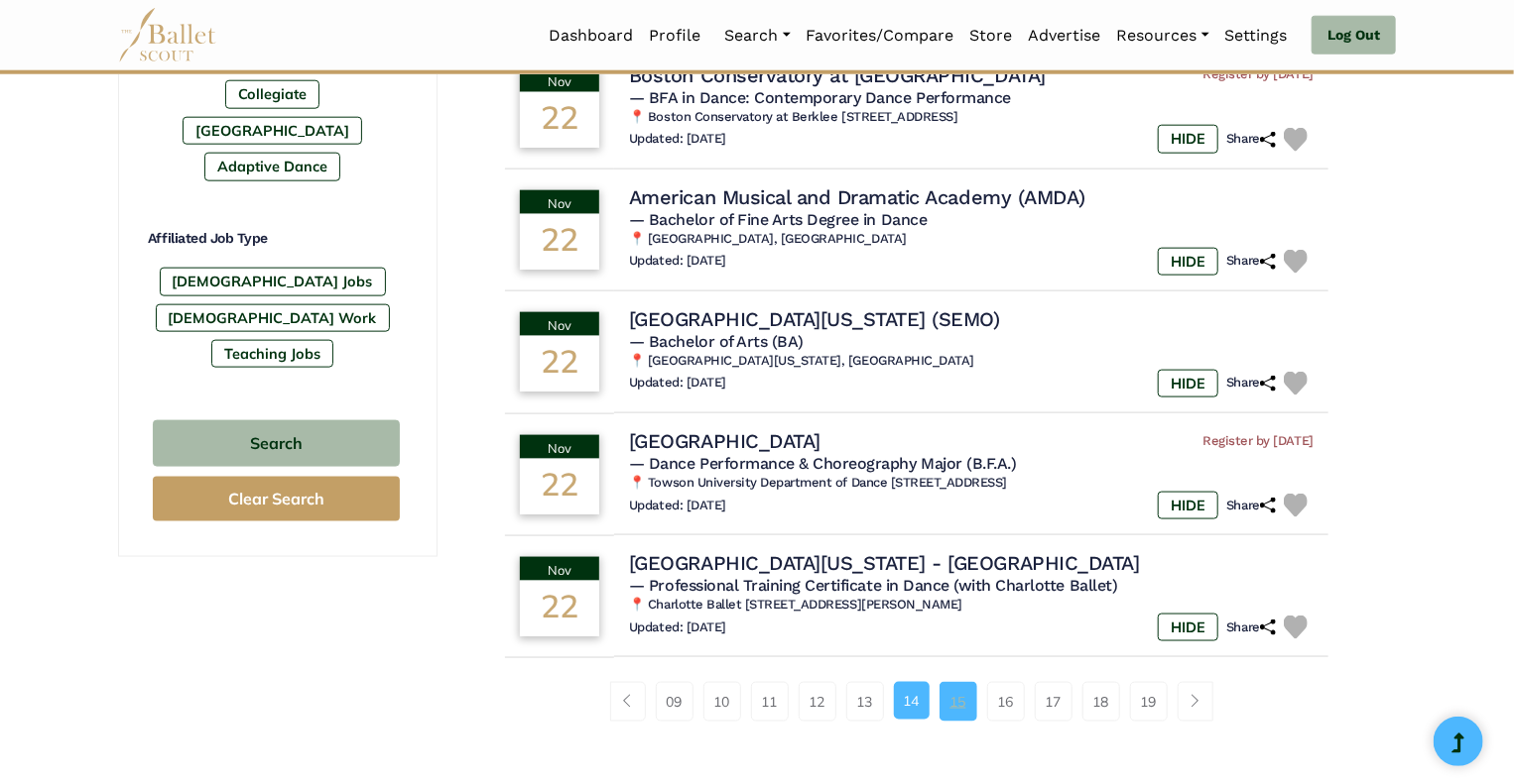
click at [962, 697] on link "15" at bounding box center [959, 702] width 38 height 40
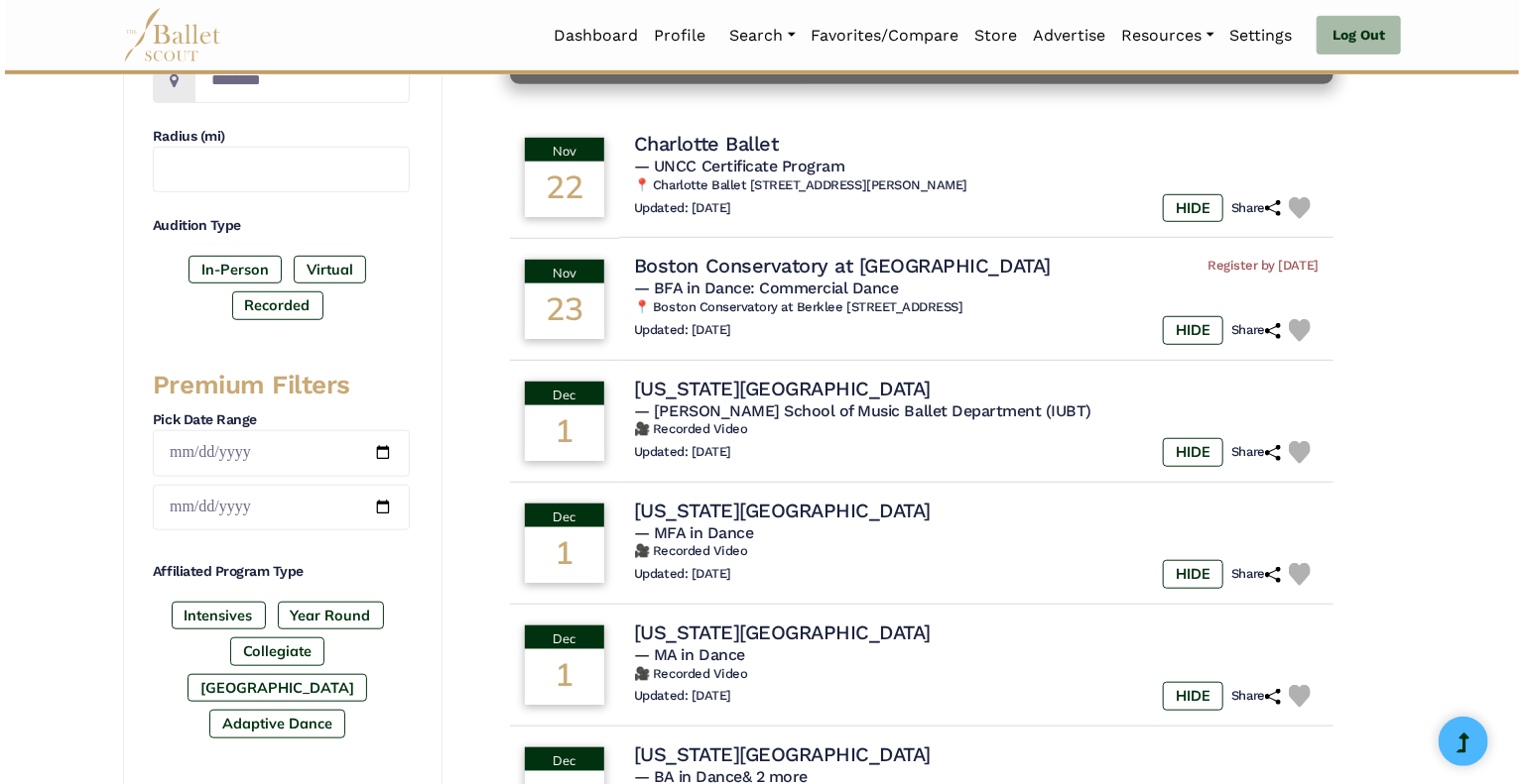
scroll to position [532, 0]
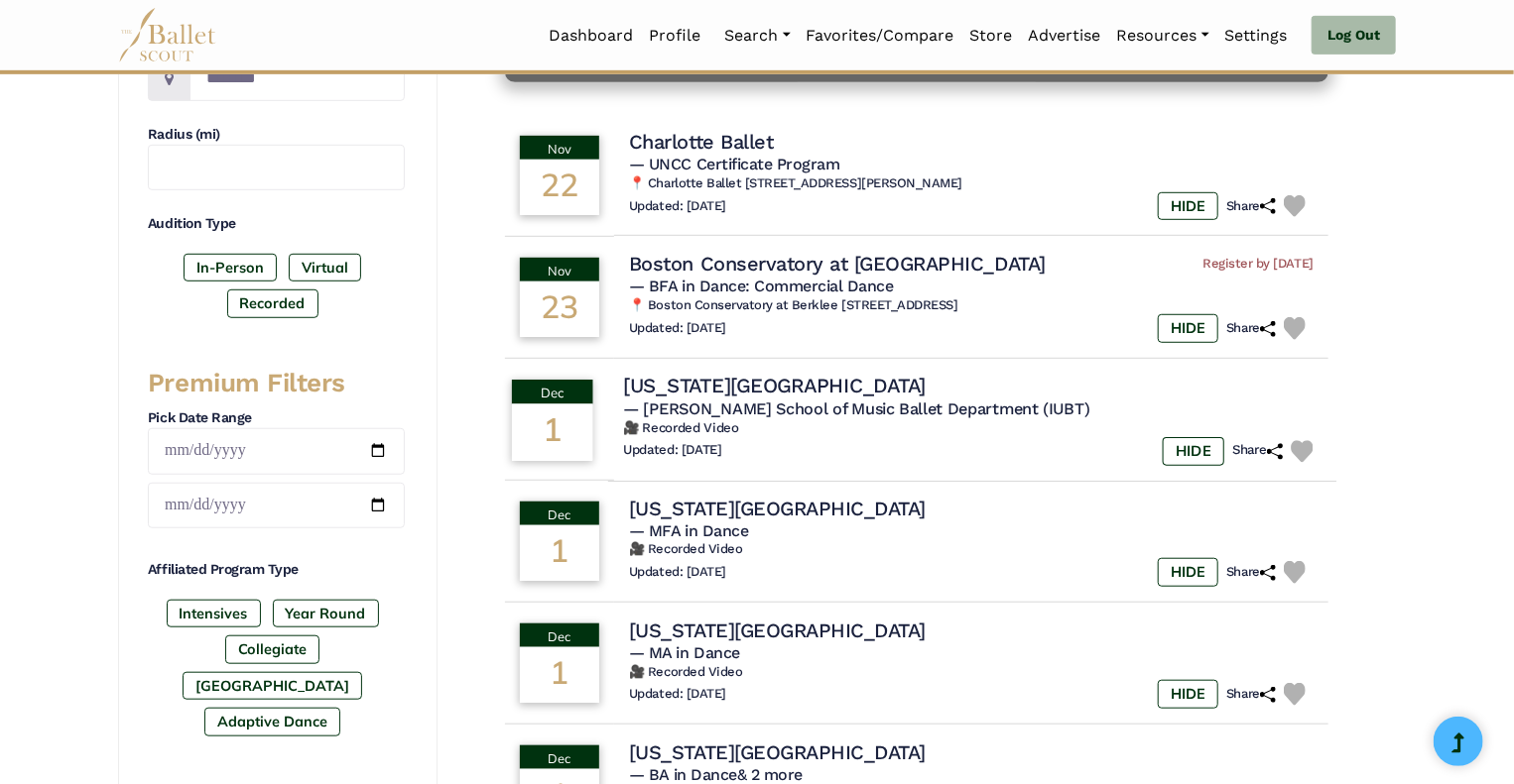
click at [737, 390] on h4 "[US_STATE][GEOGRAPHIC_DATA]" at bounding box center [773, 386] width 302 height 27
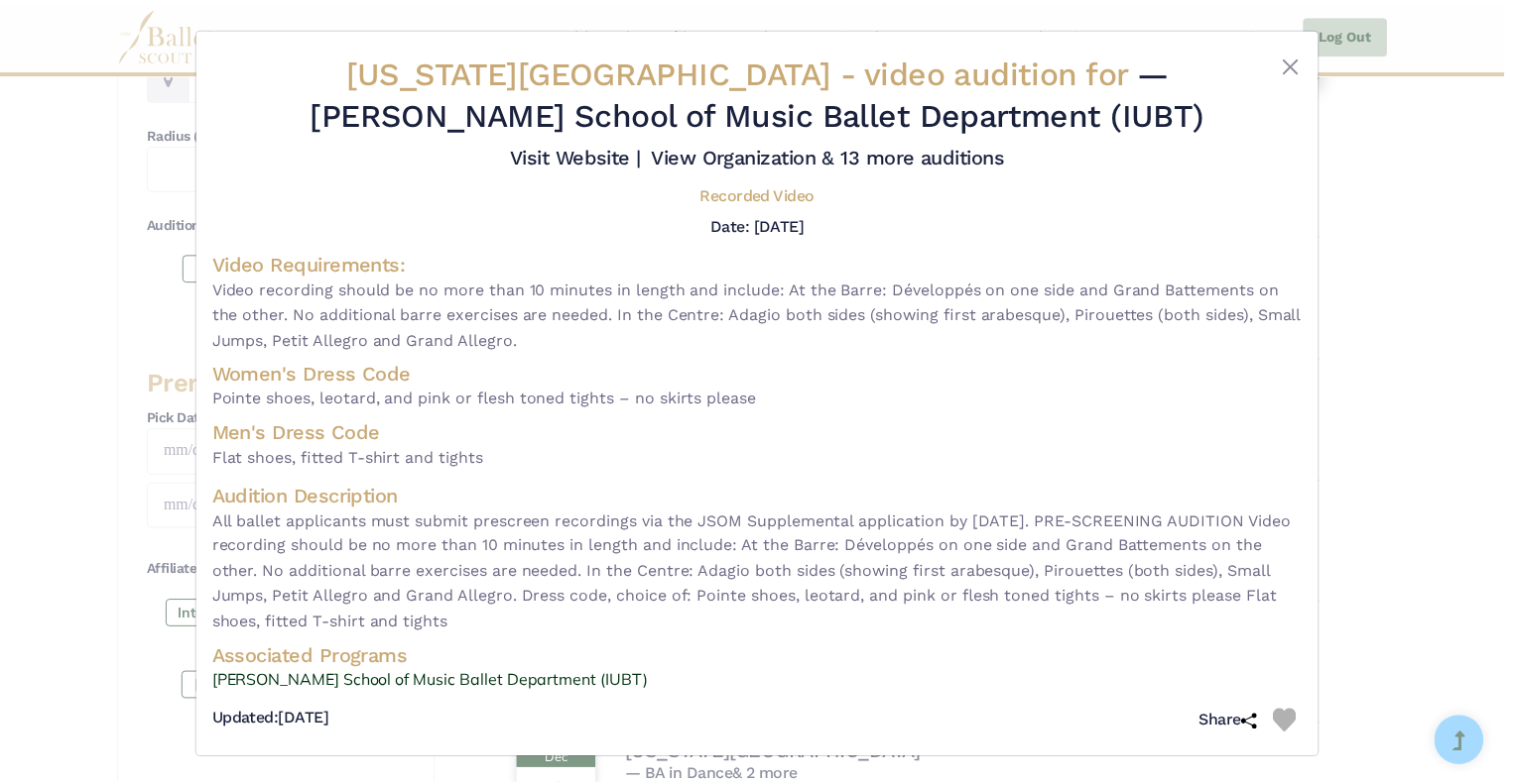
scroll to position [1, 0]
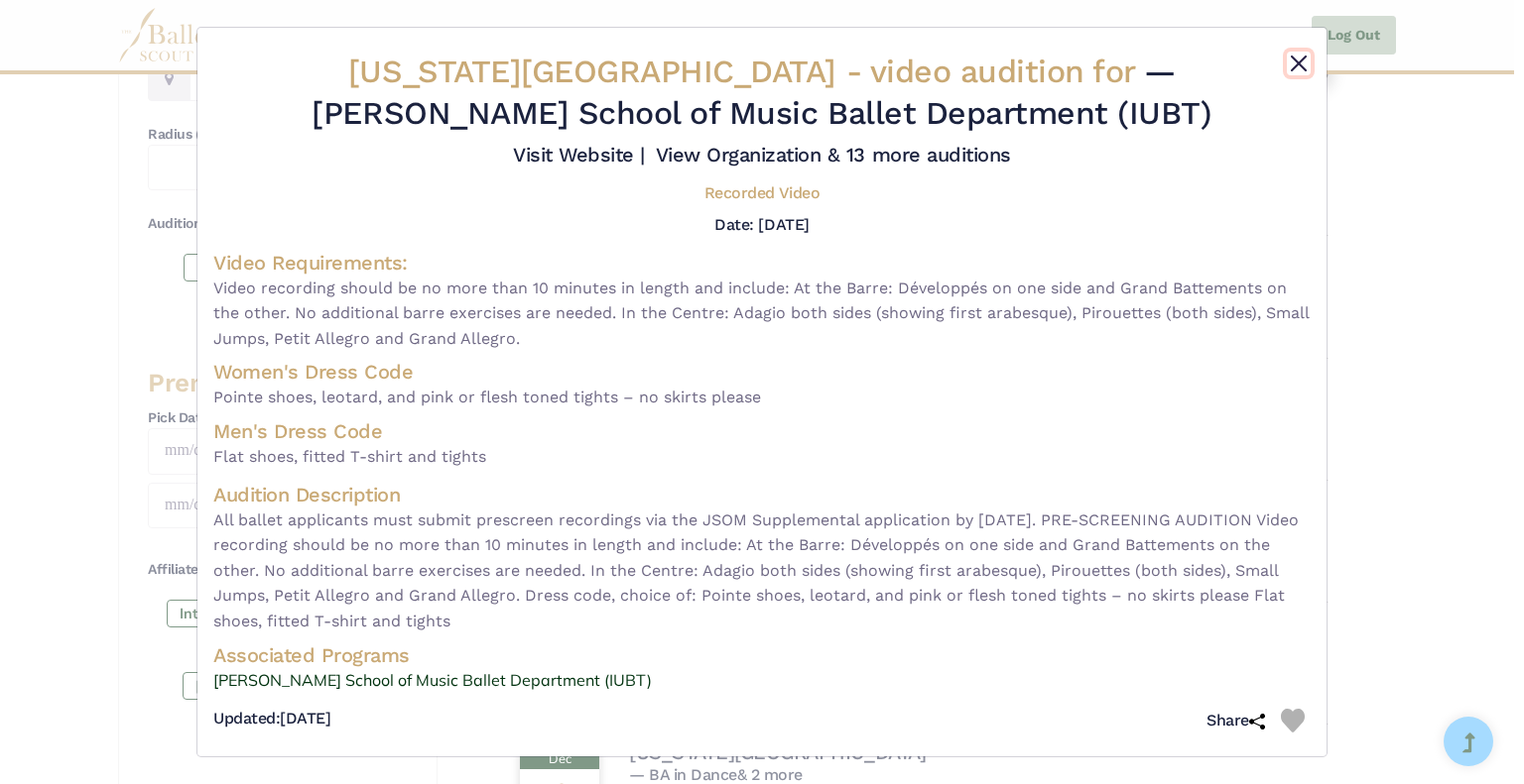
click at [1290, 61] on button "Close" at bounding box center [1298, 64] width 24 height 24
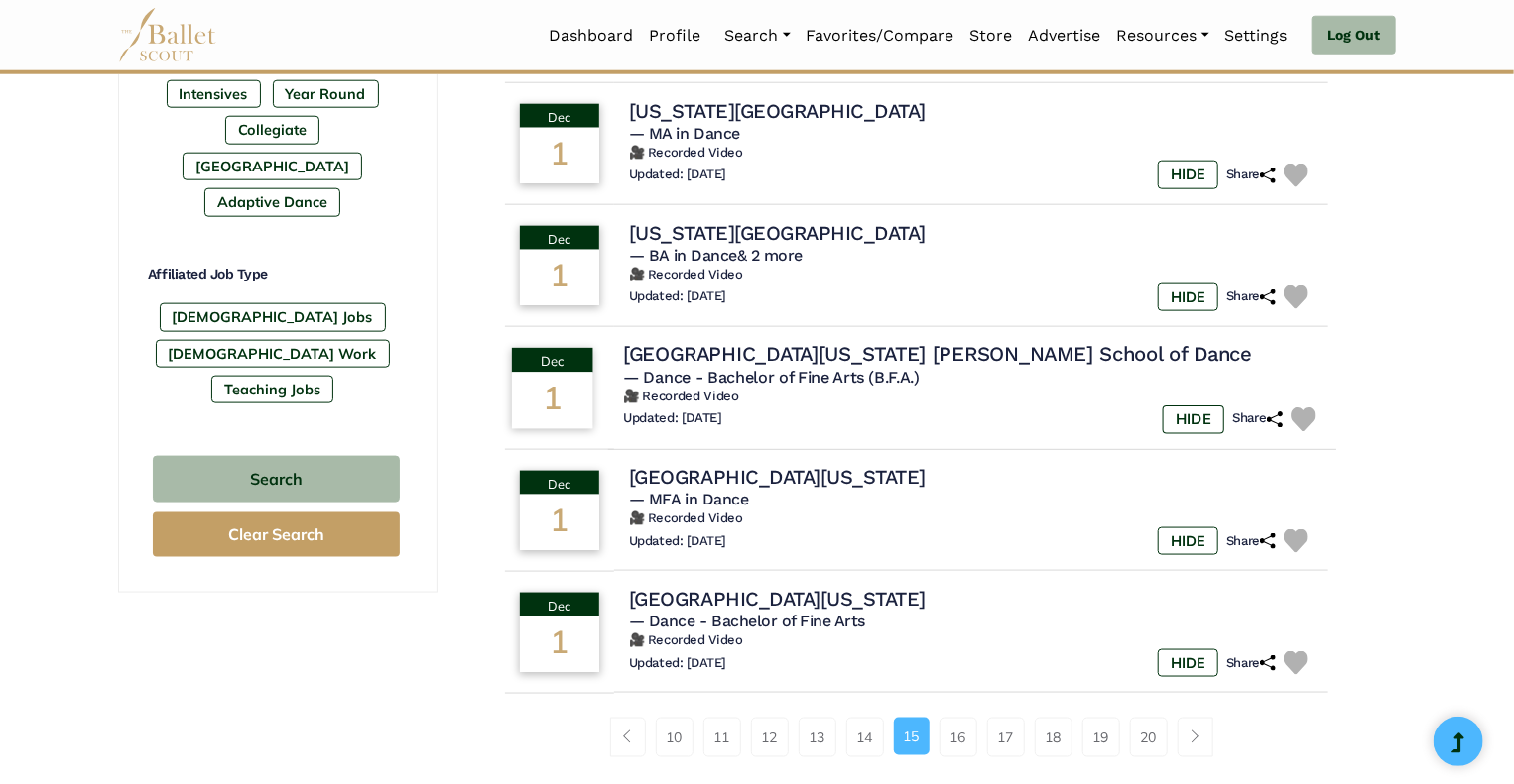
scroll to position [1053, 0]
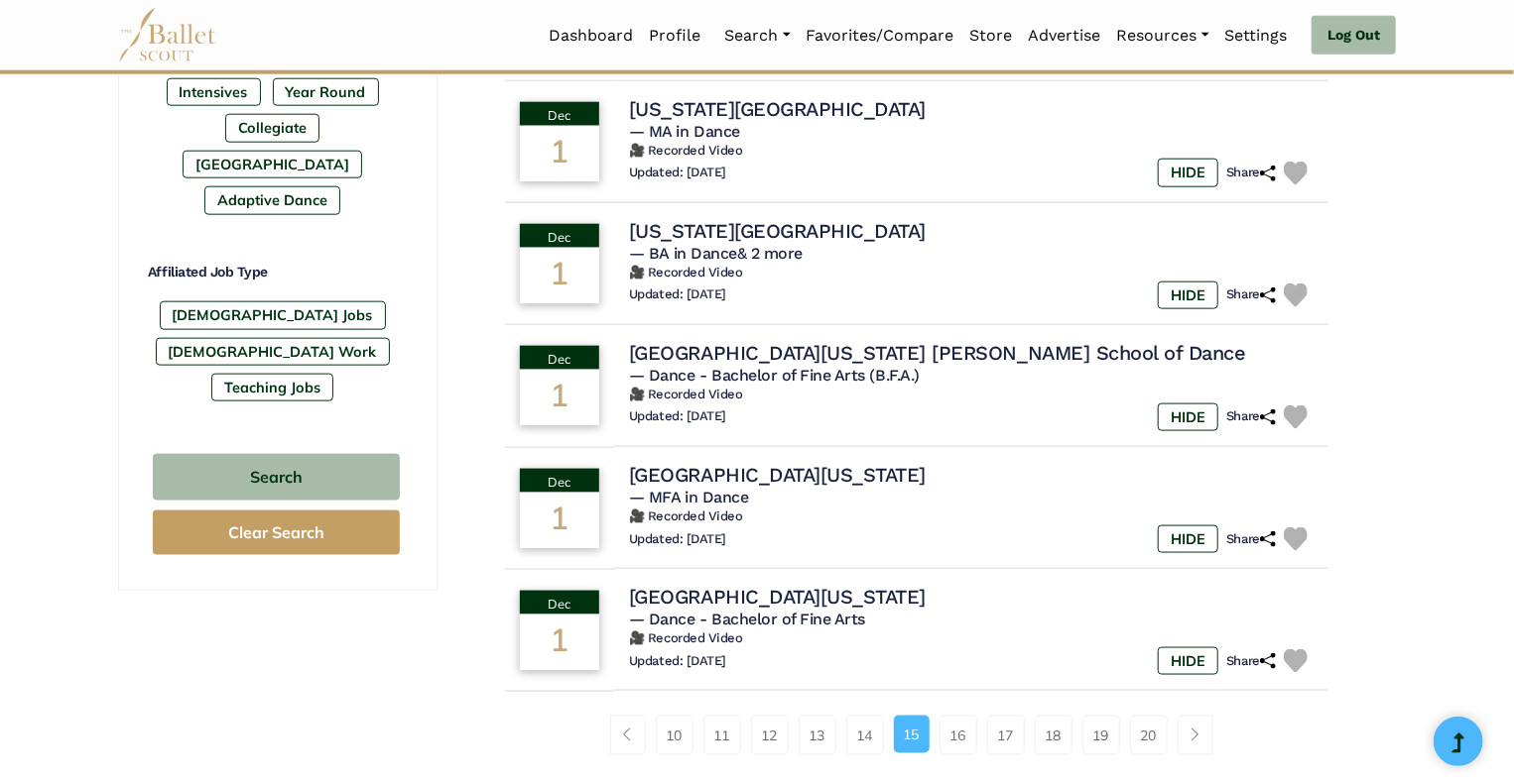
click at [968, 737] on link "16" at bounding box center [959, 736] width 38 height 40
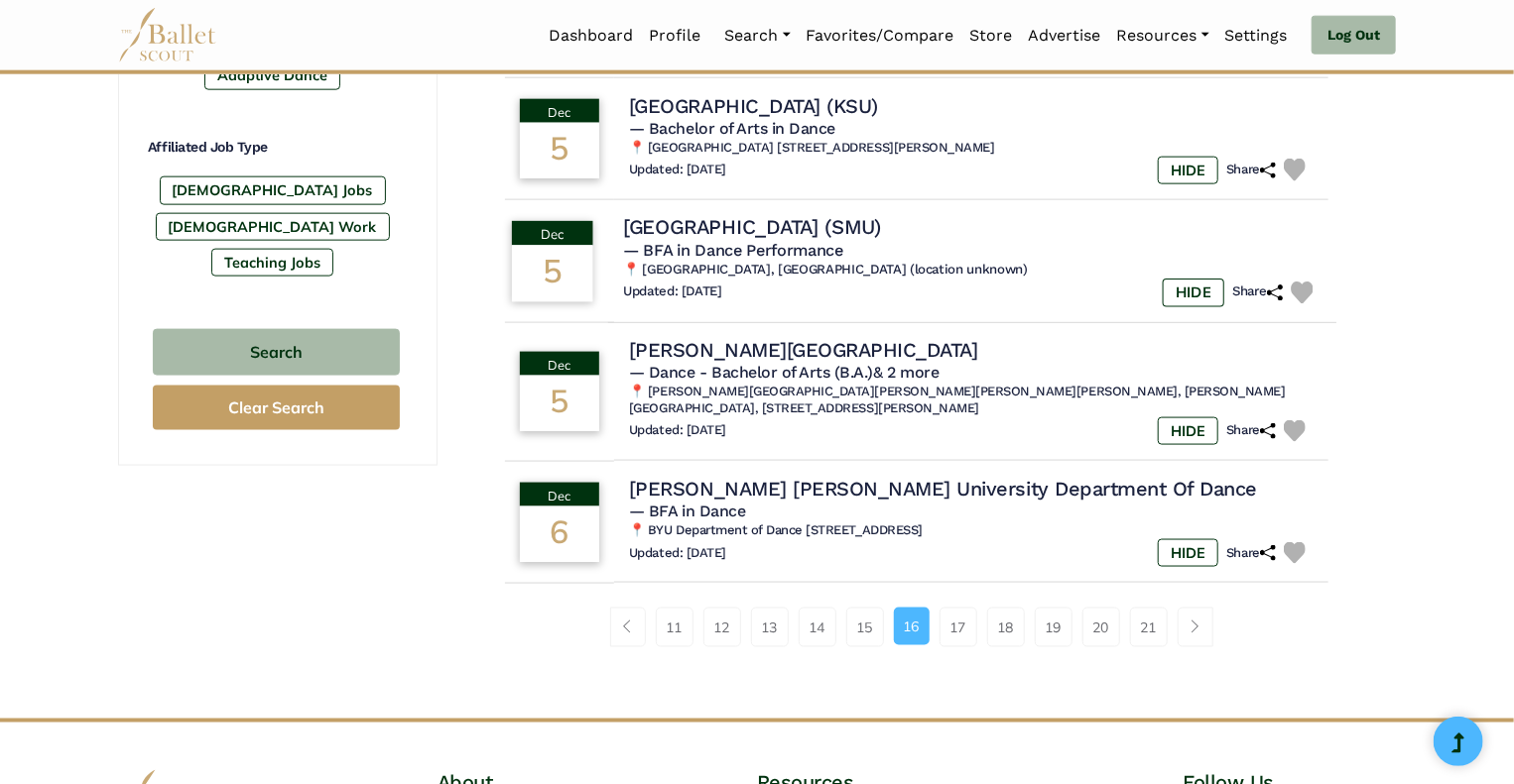
scroll to position [1182, 0]
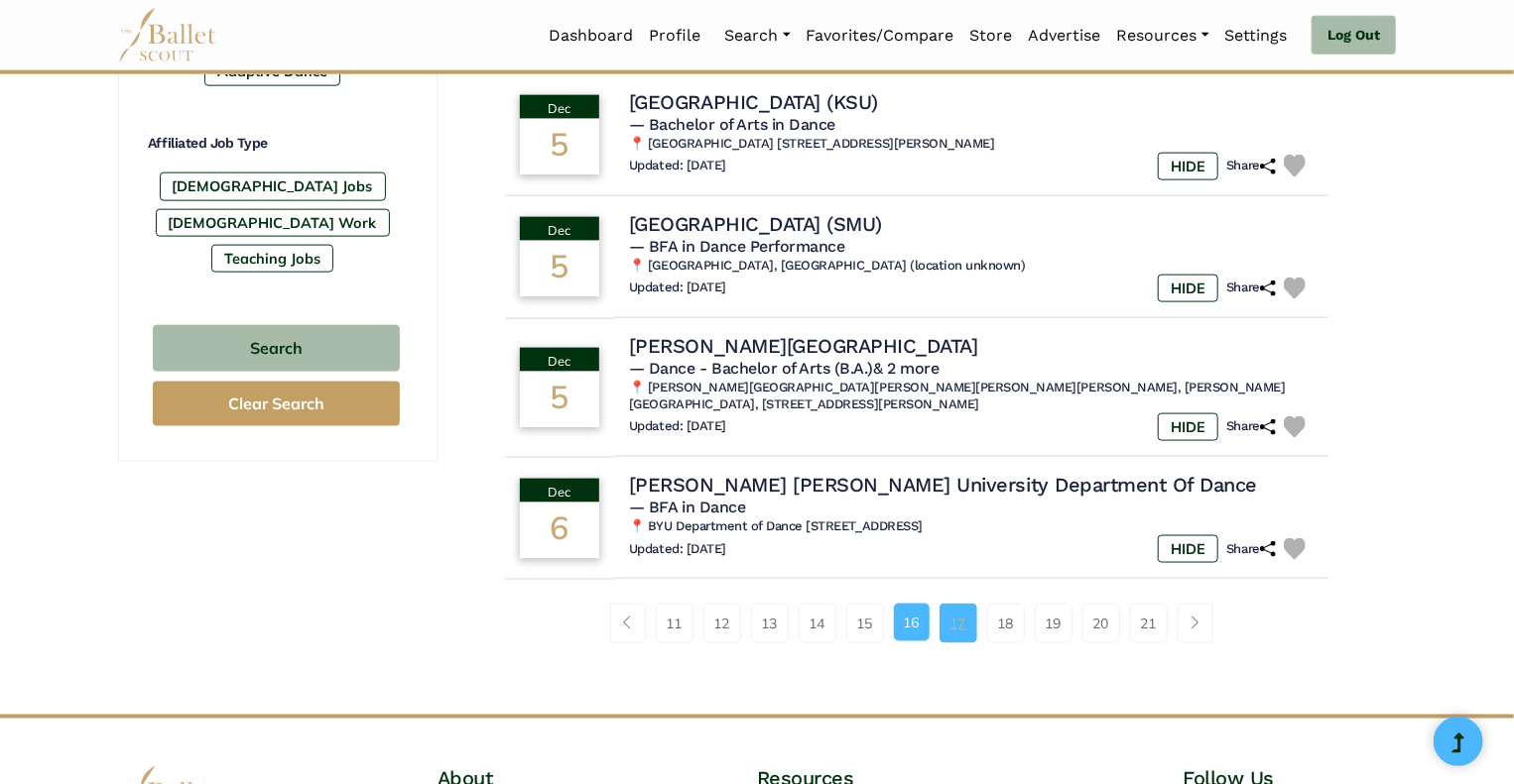
click at [964, 625] on link "17" at bounding box center [959, 623] width 38 height 40
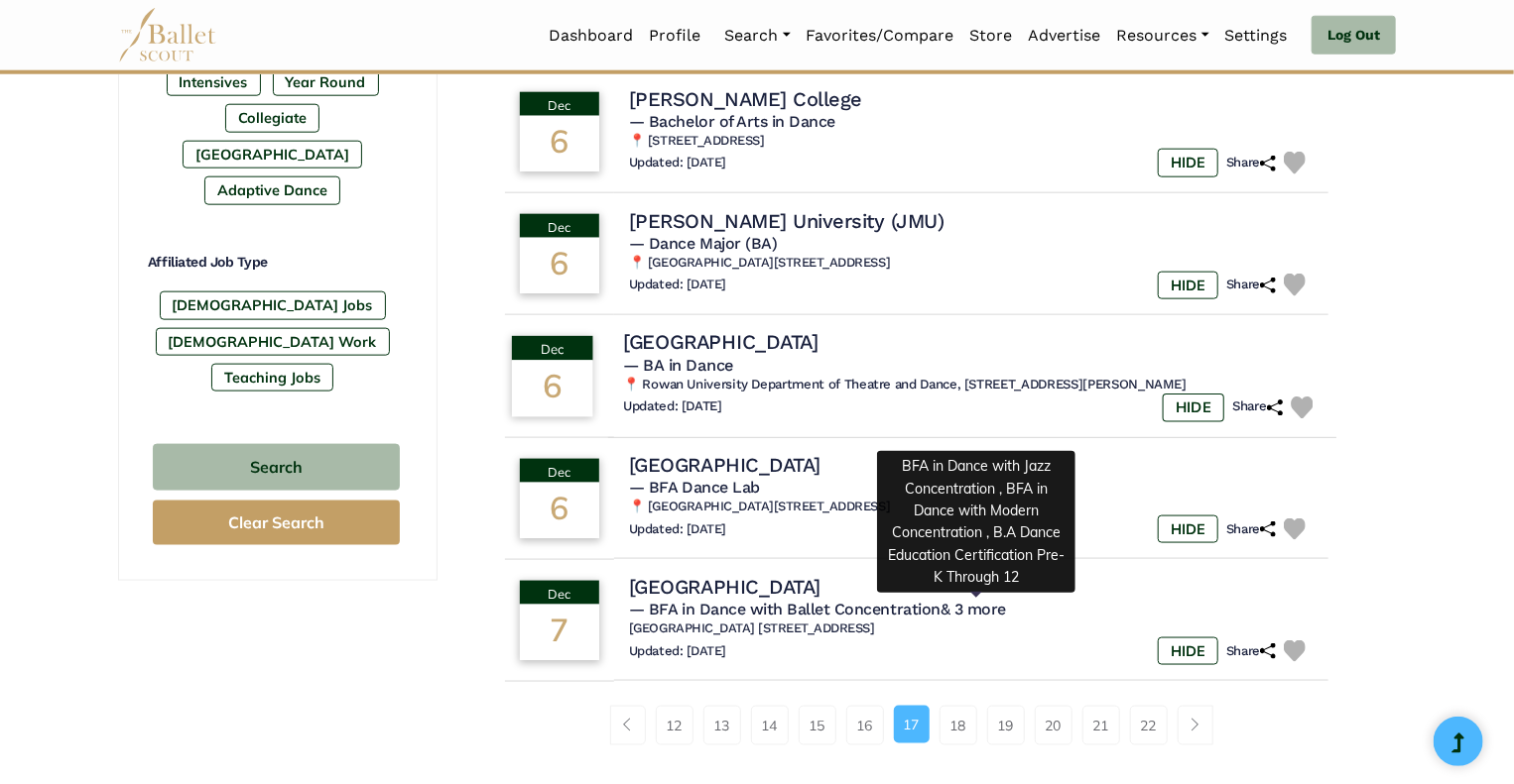
scroll to position [1065, 0]
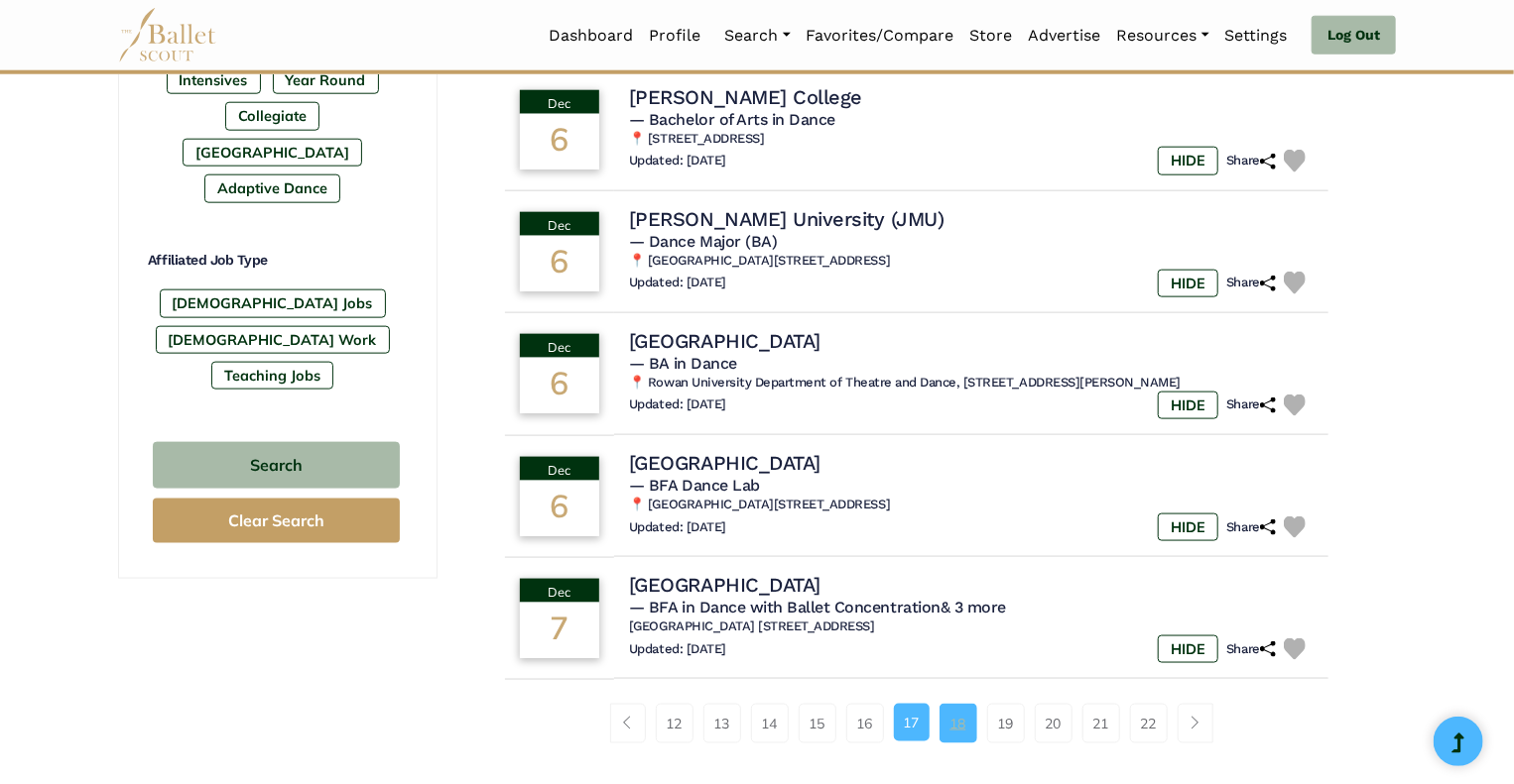
click at [958, 729] on link "18" at bounding box center [959, 724] width 38 height 40
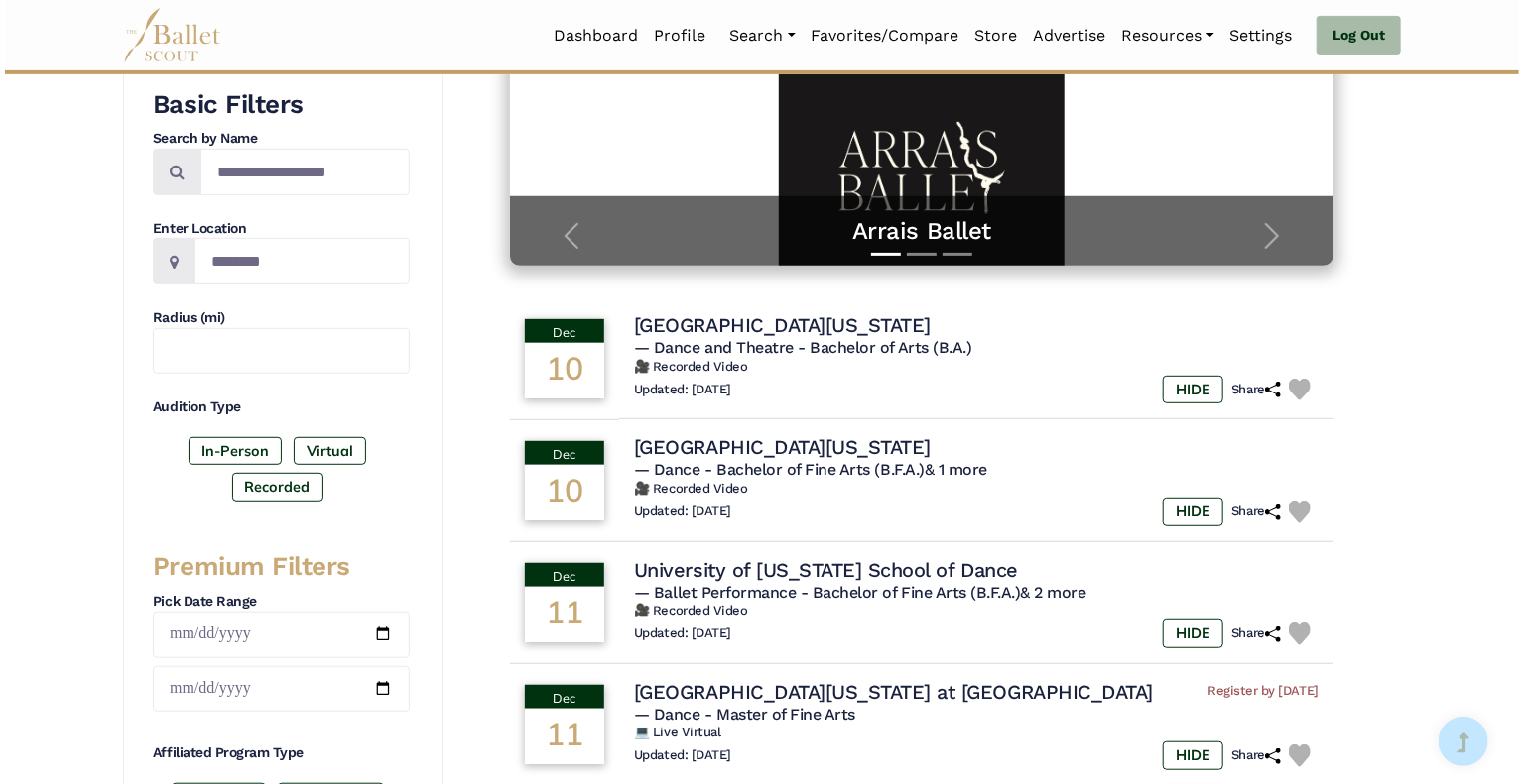
scroll to position [349, 0]
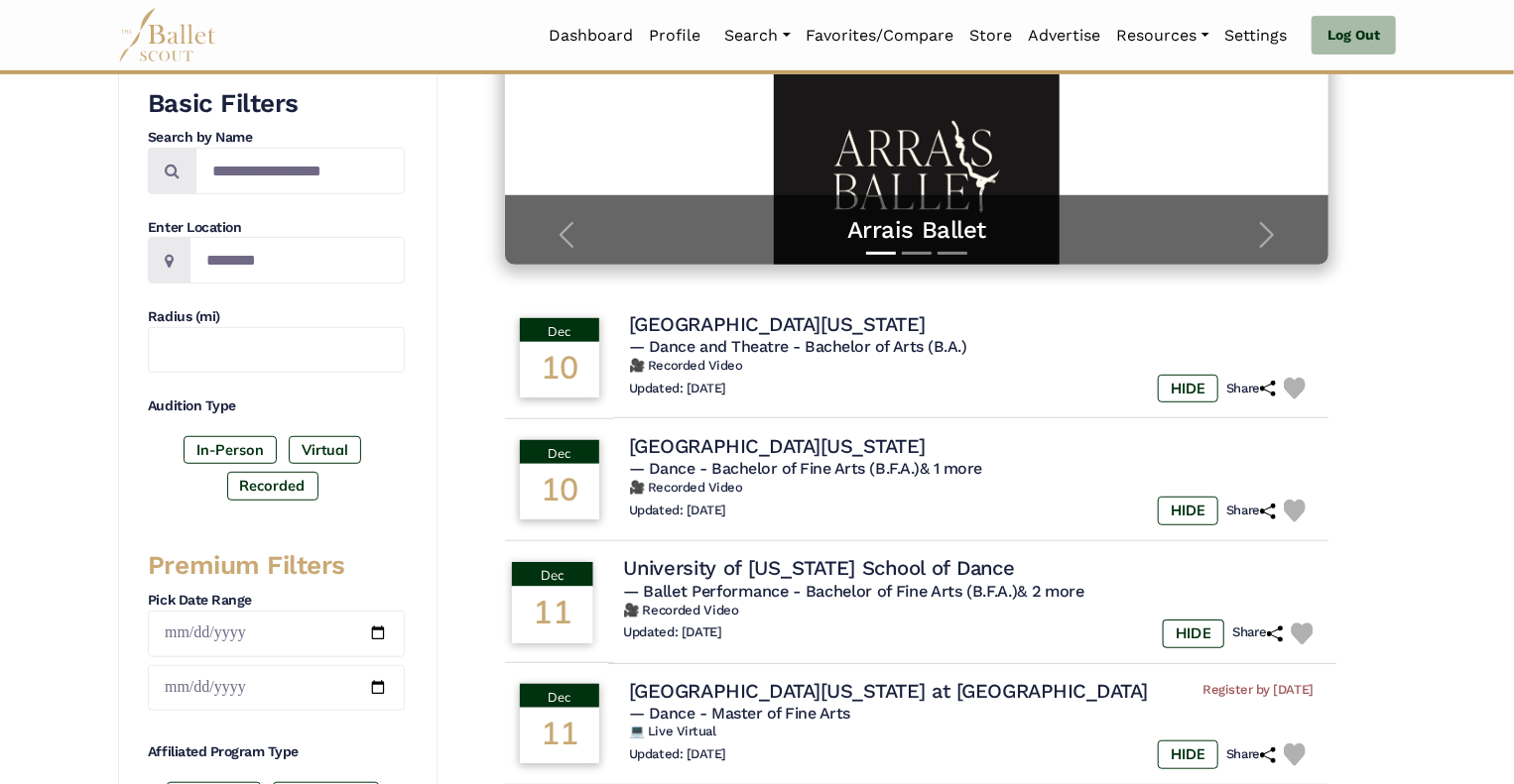
click at [748, 599] on span "— Ballet Performance - Bachelor of Fine Arts (B.F.A.) & 2 more" at bounding box center [853, 590] width 461 height 19
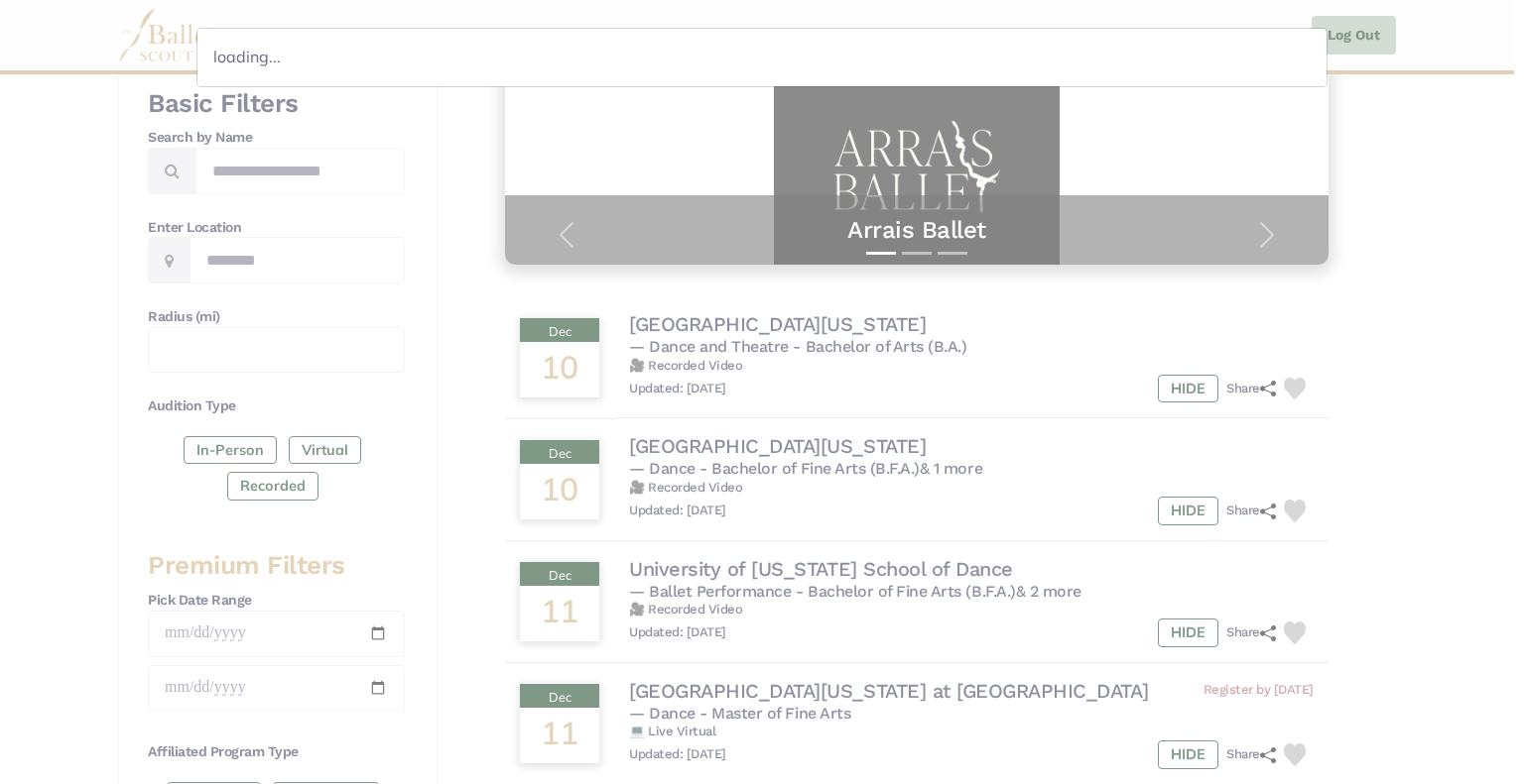
click at [739, 563] on div "loading..." at bounding box center [762, 392] width 1524 height 784
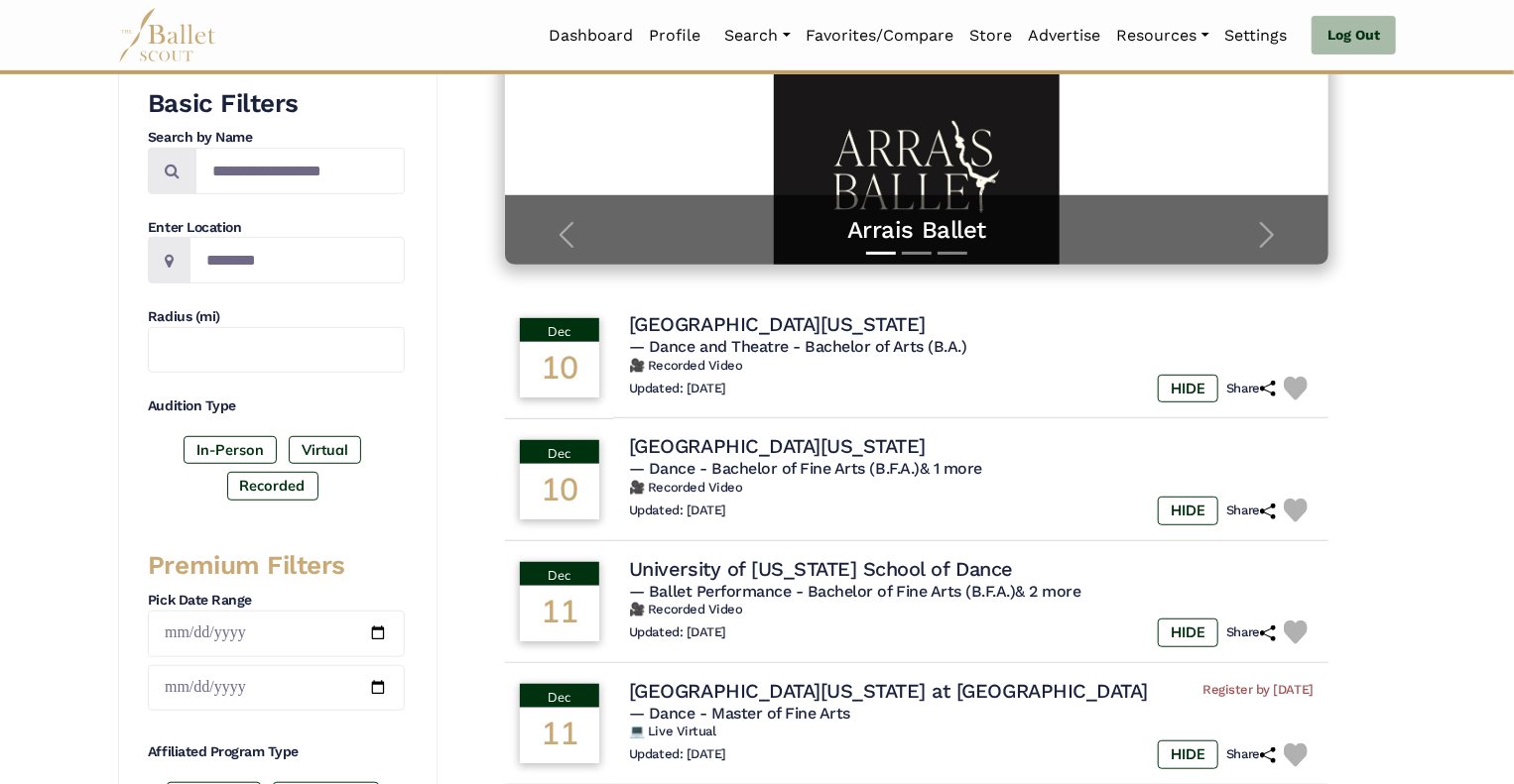
click at [739, 563] on h4 "University of Oklahoma School of Dance" at bounding box center [820, 570] width 384 height 26
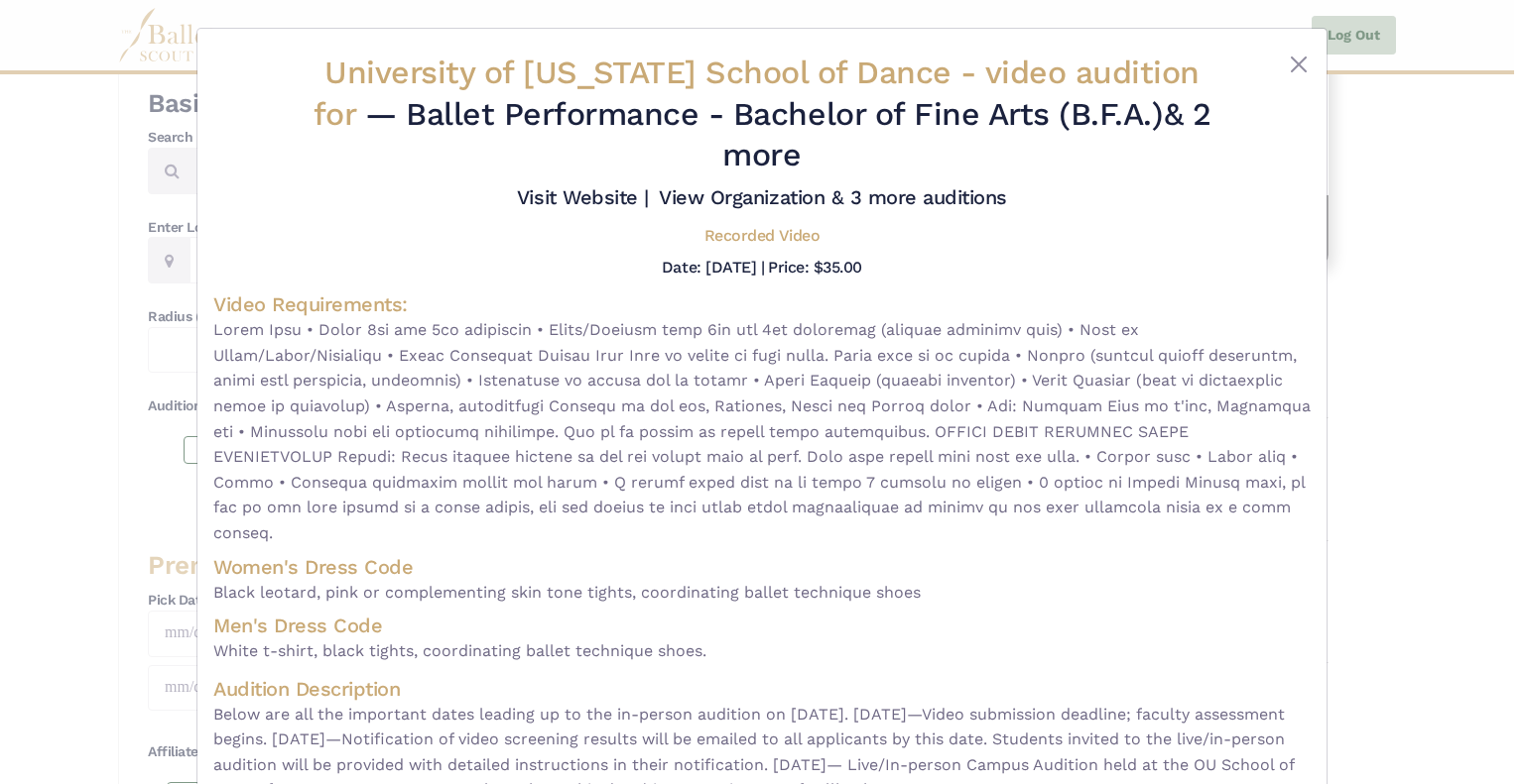
click at [498, 482] on span at bounding box center [762, 431] width 1098 height 228
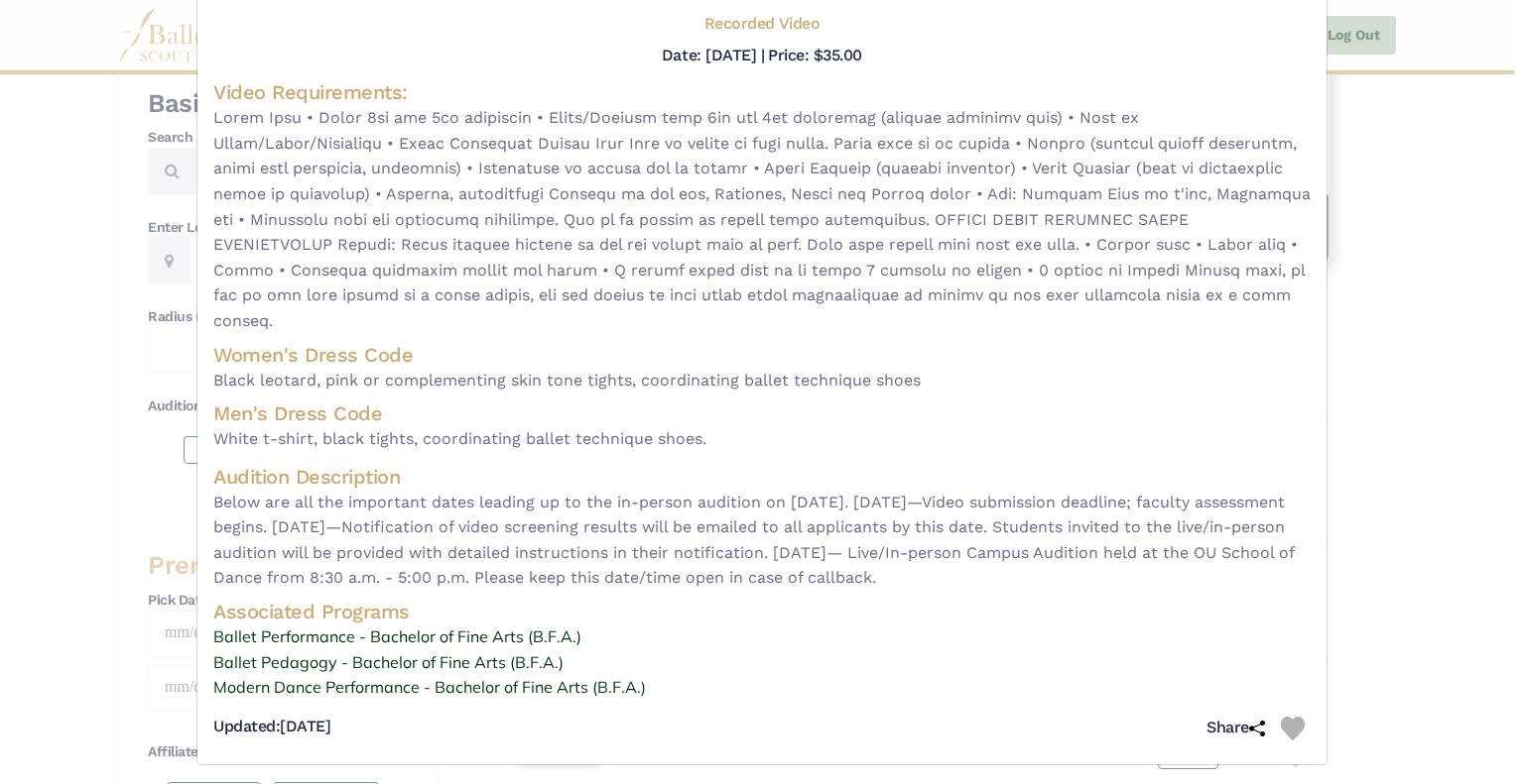
scroll to position [220, 0]
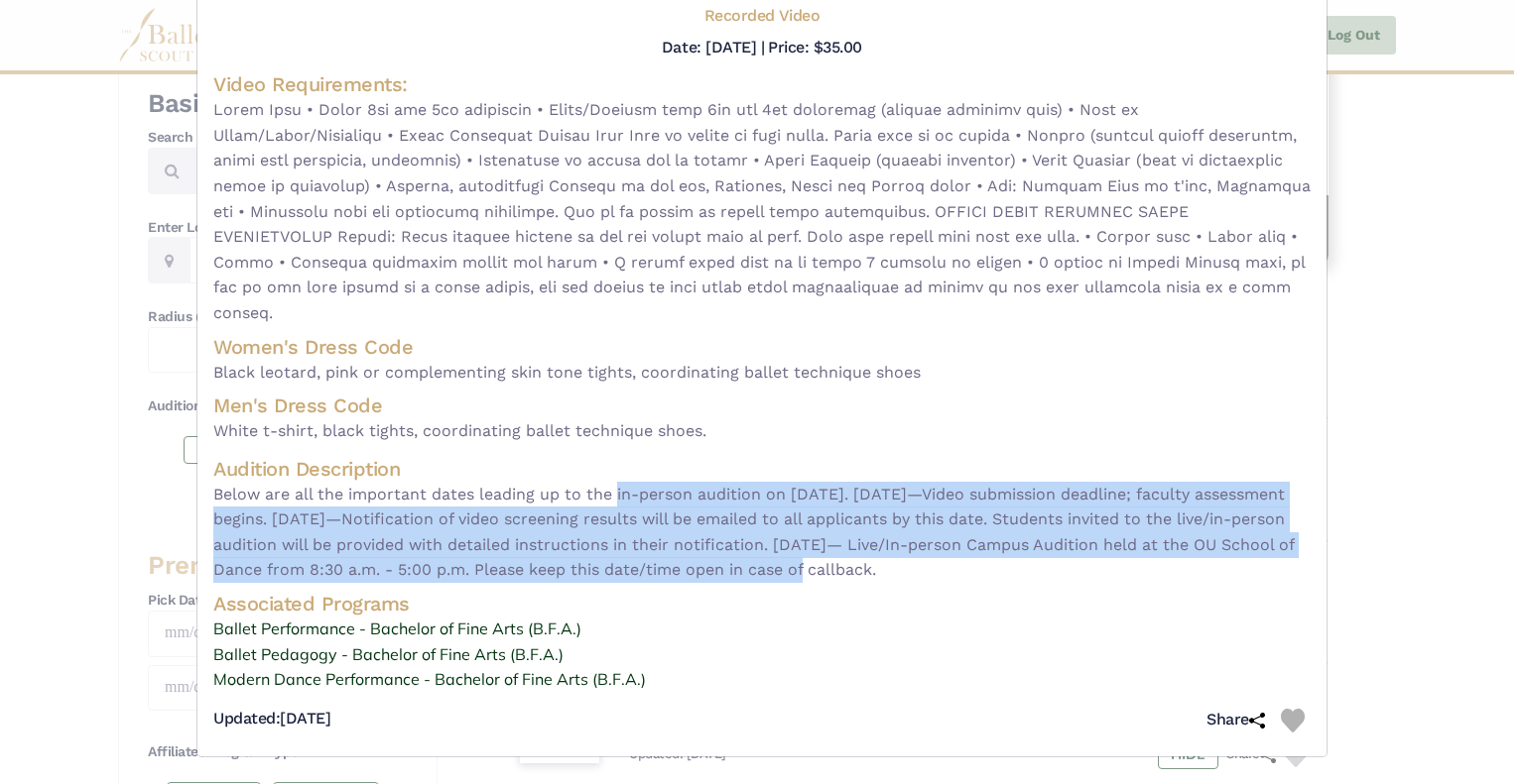
drag, startPoint x: 614, startPoint y: 496, endPoint x: 865, endPoint y: 568, distance: 261.1
click at [865, 568] on span "Below are all the important dates leading up to the in-person audition on Febru…" at bounding box center [762, 532] width 1098 height 101
copy span "in-person audition on February 7, 2026. December 11, 2025—Video submission dead…"
click at [719, 645] on link "Ballet Pedagogy - Bachelor of Fine Arts (B.F.A.)" at bounding box center [762, 655] width 1098 height 26
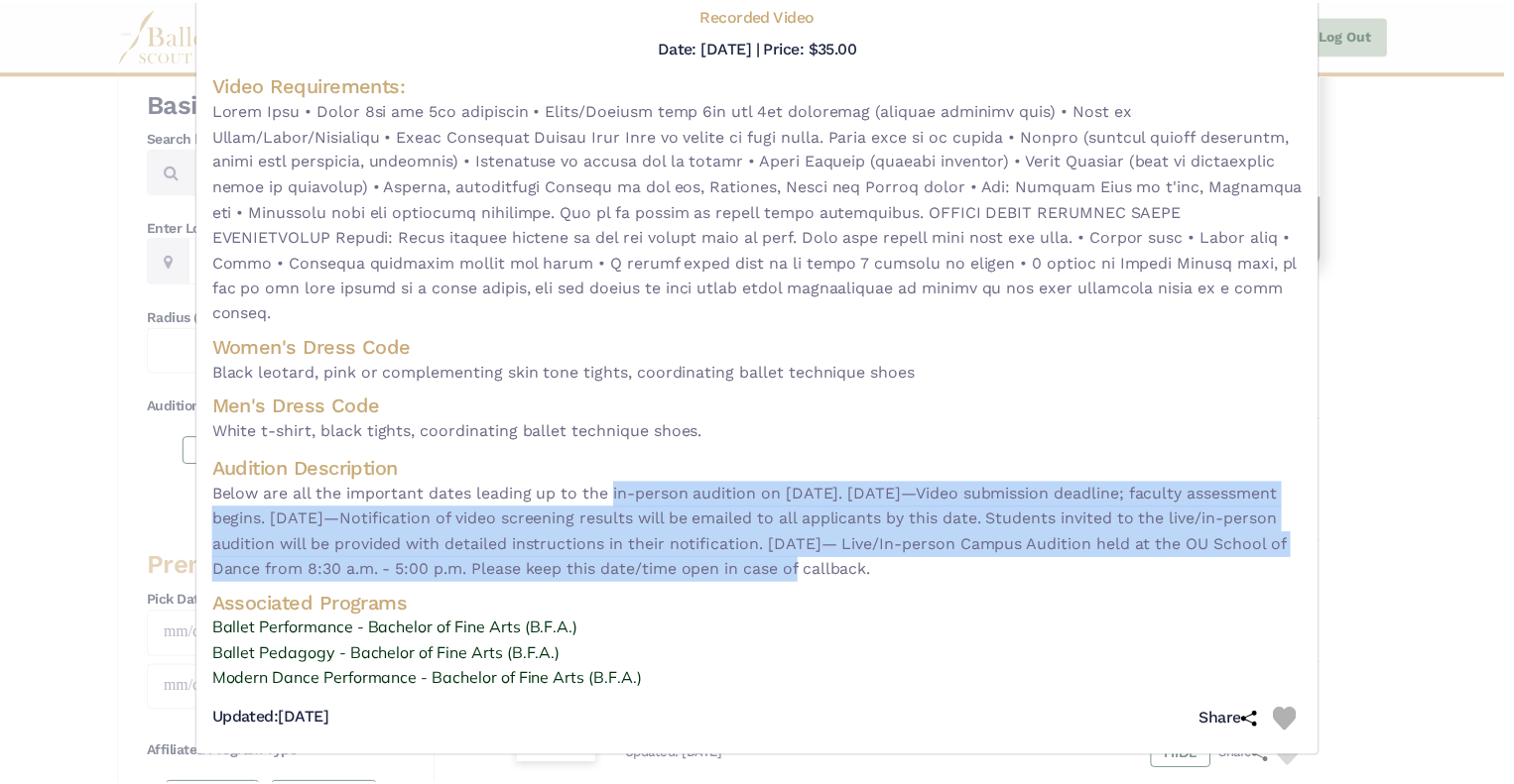
scroll to position [0, 0]
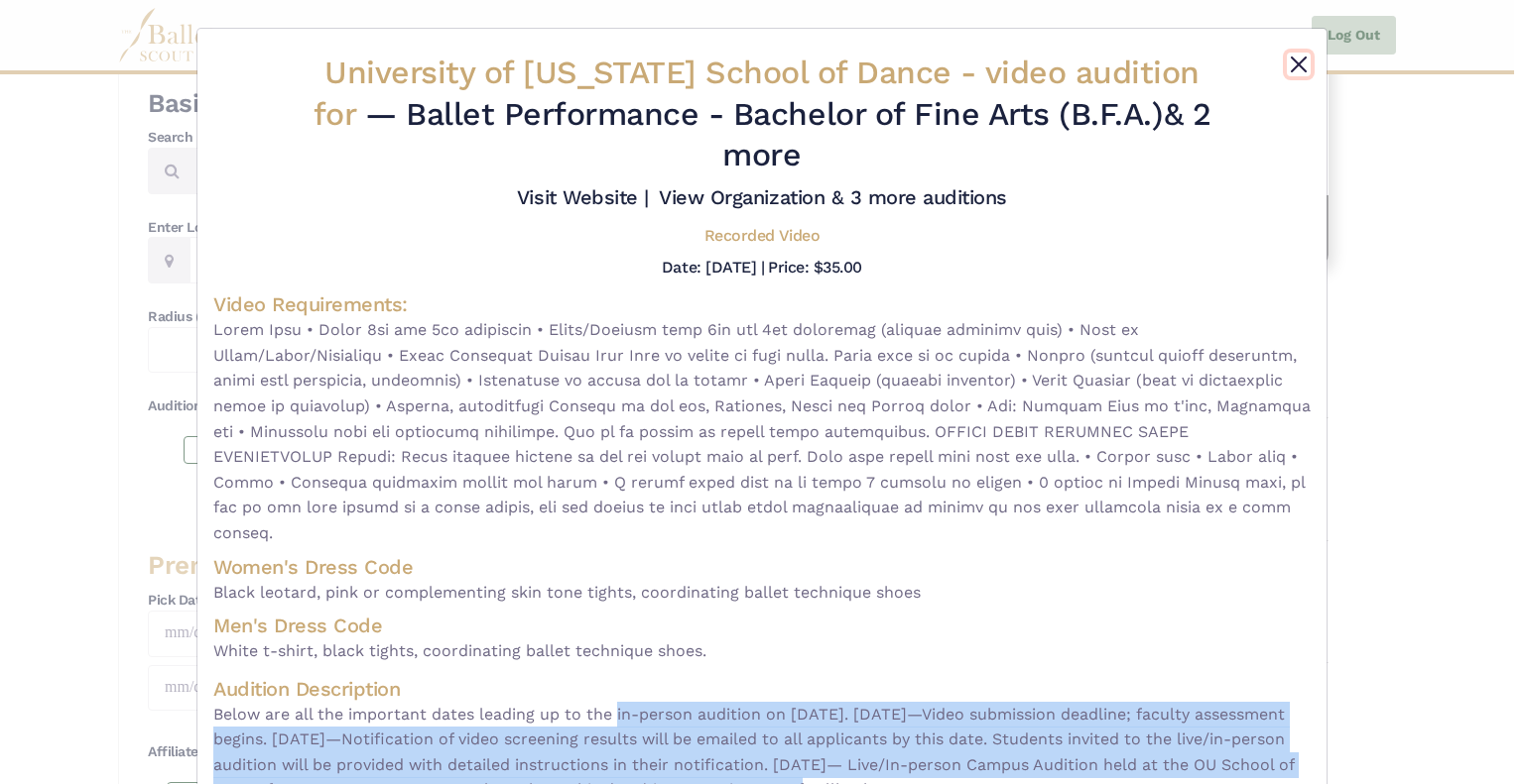
click at [1288, 55] on button "Close" at bounding box center [1298, 65] width 24 height 24
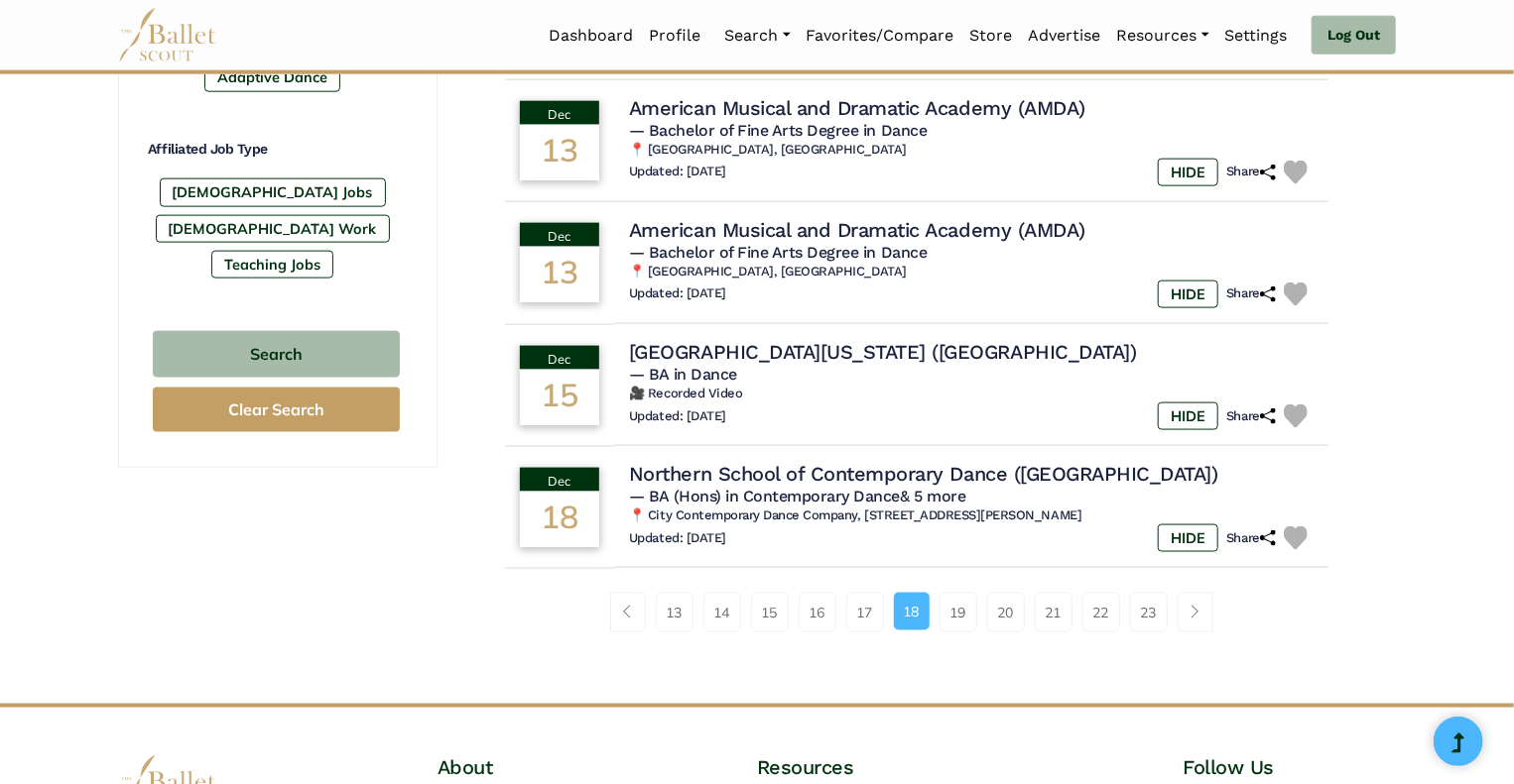
scroll to position [1178, 0]
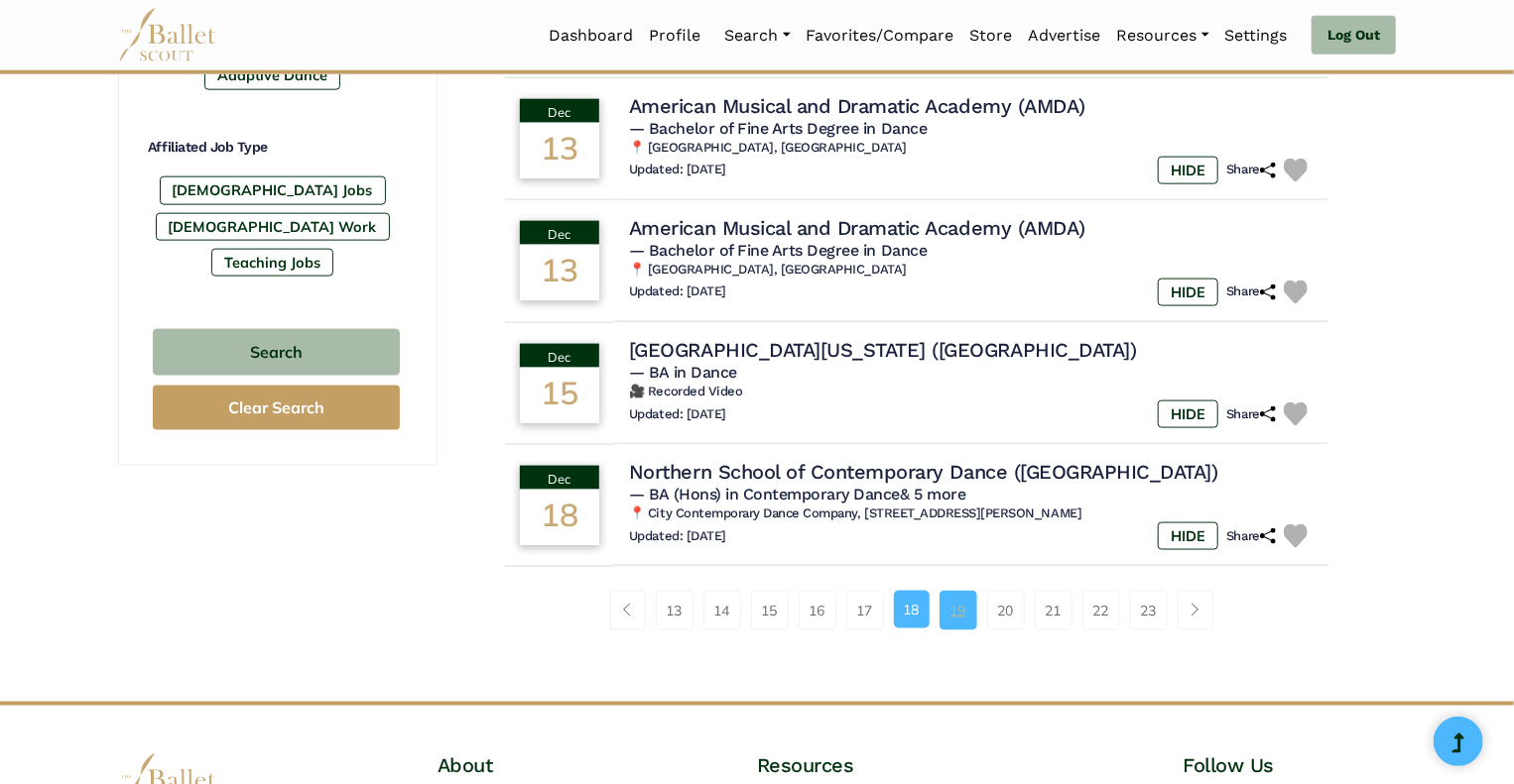
click at [958, 624] on link "19" at bounding box center [959, 611] width 38 height 40
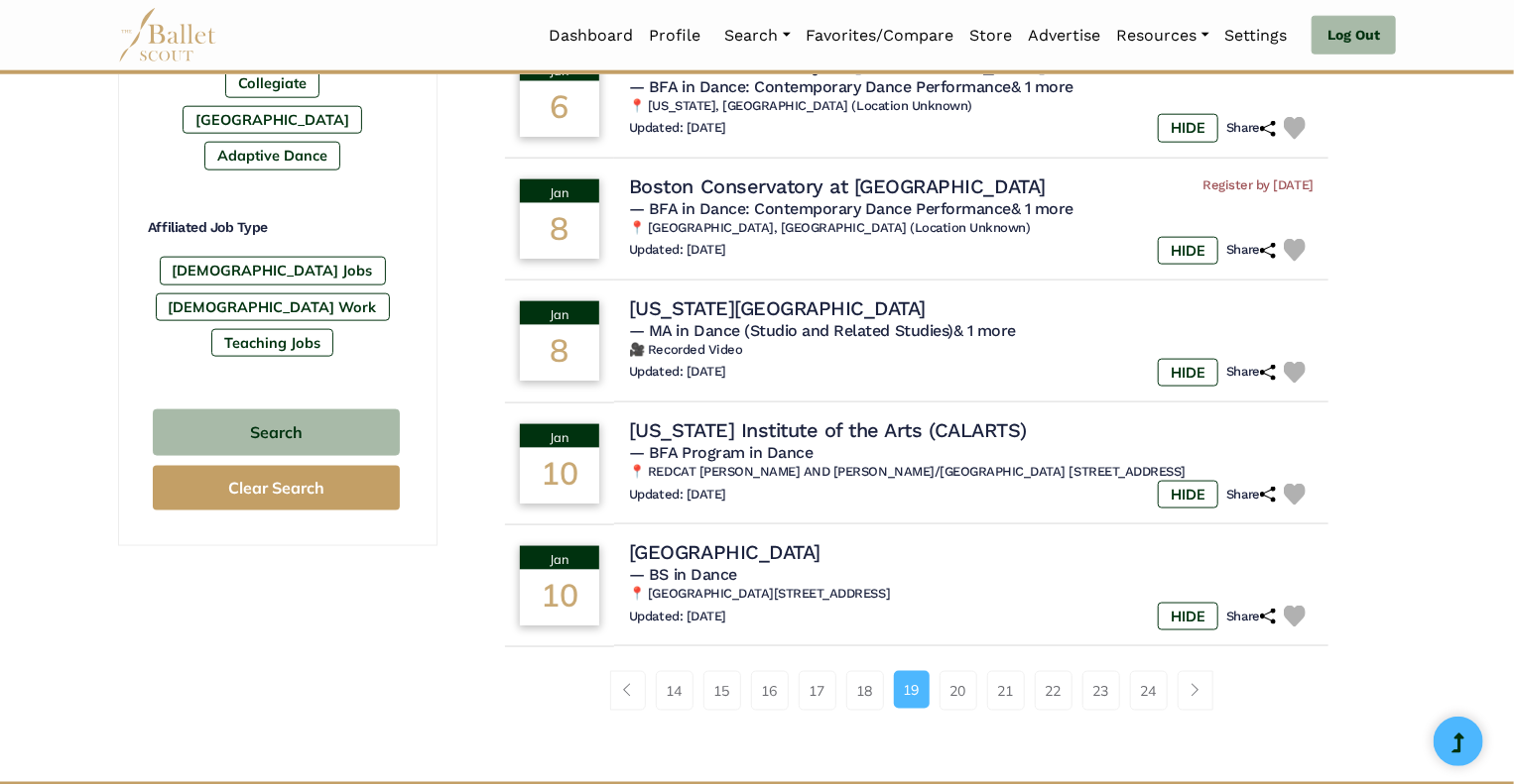
scroll to position [1099, 0]
click at [958, 692] on link "20" at bounding box center [959, 690] width 38 height 40
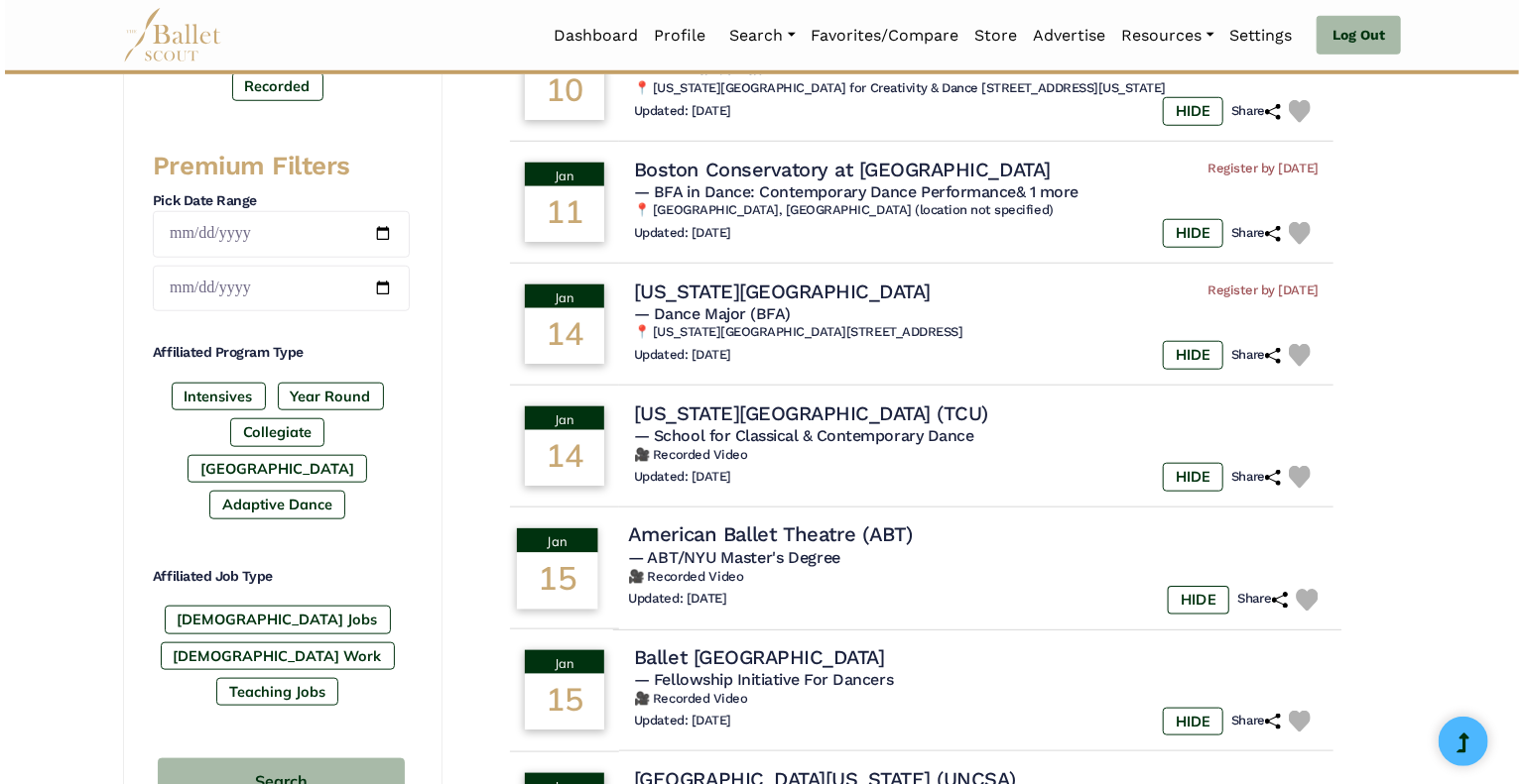
scroll to position [750, 0]
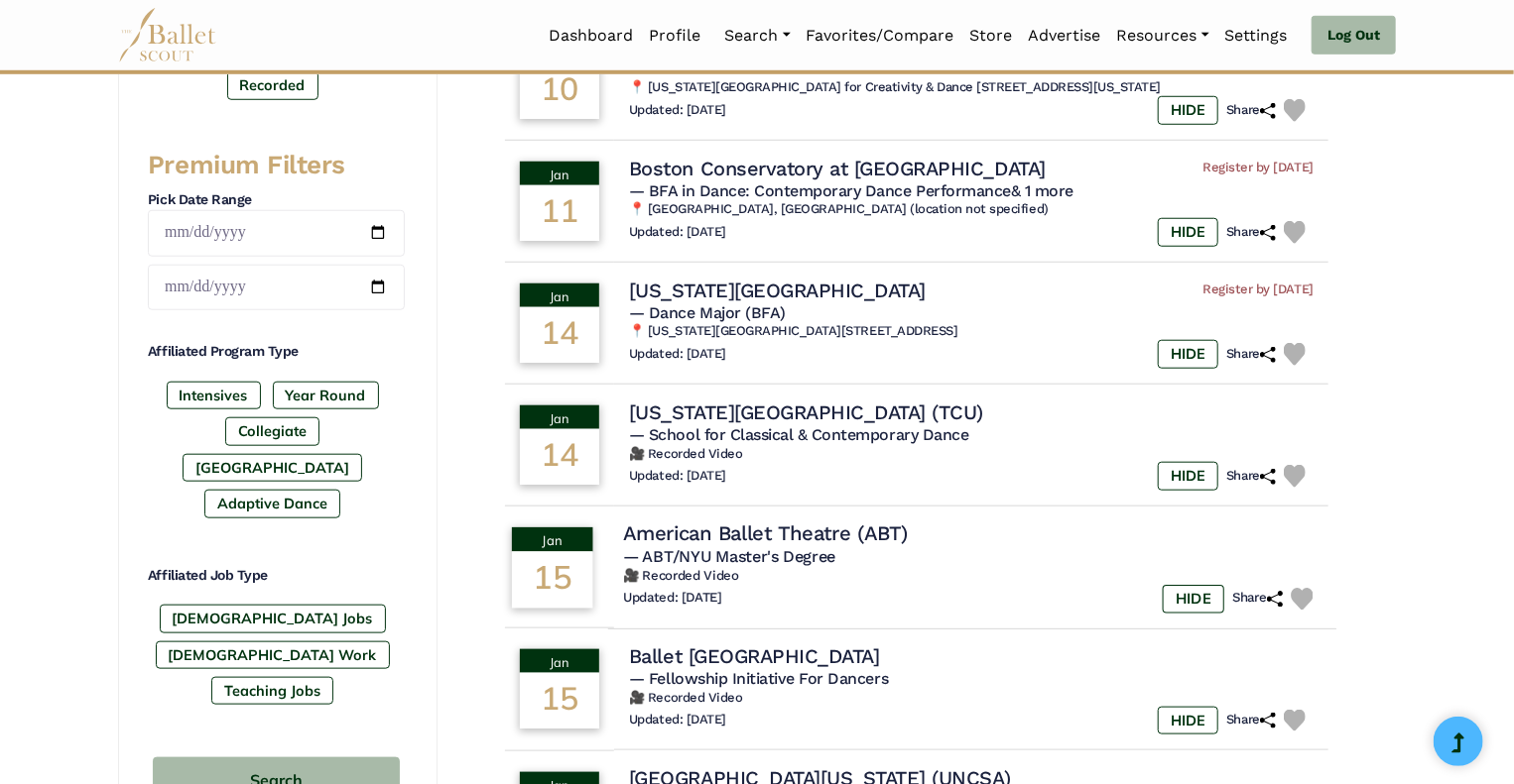
click at [802, 539] on h4 "American Ballet Theatre (ABT)" at bounding box center [764, 534] width 284 height 27
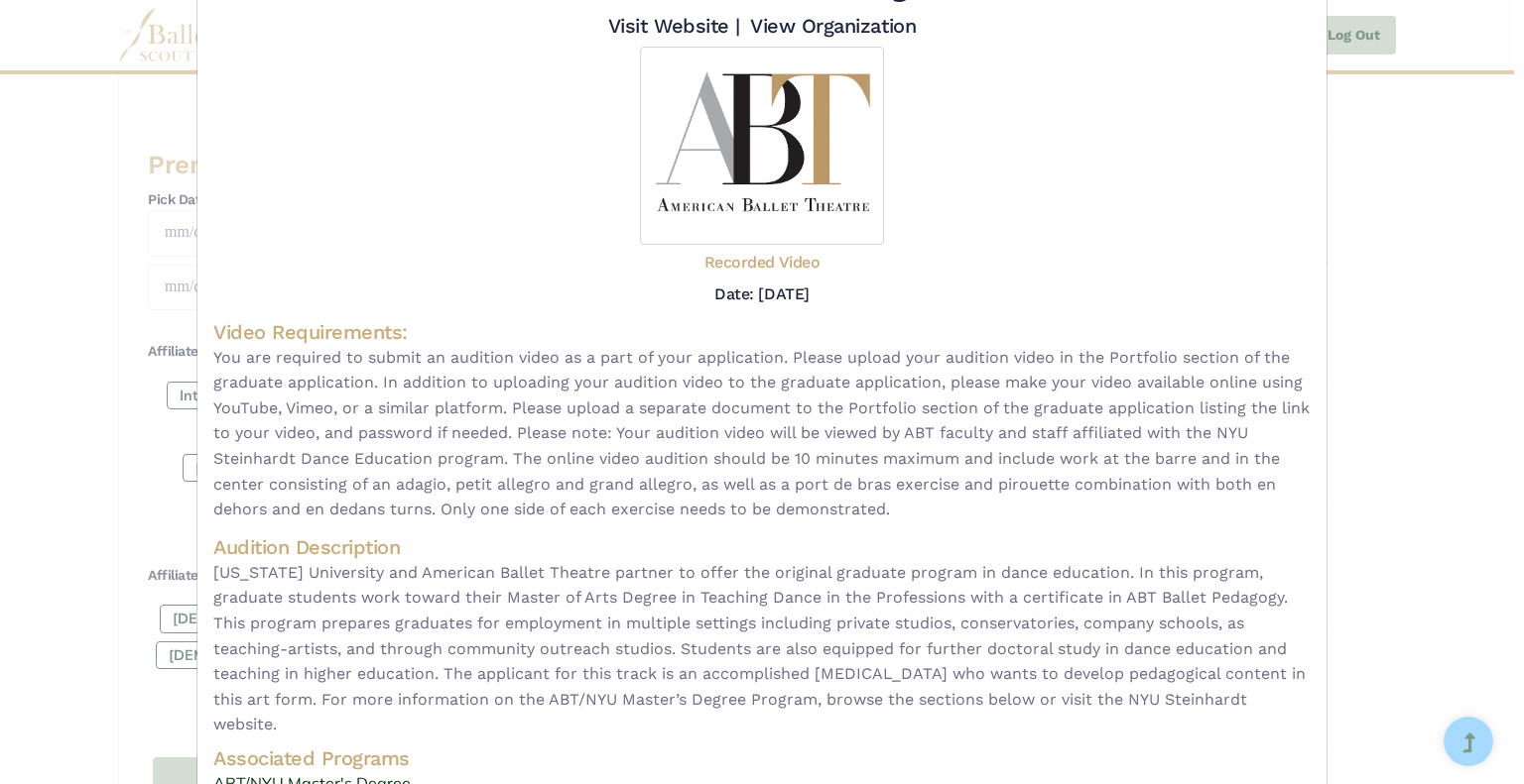
scroll to position [131, 0]
click at [1235, 144] on div at bounding box center [762, 145] width 1098 height 198
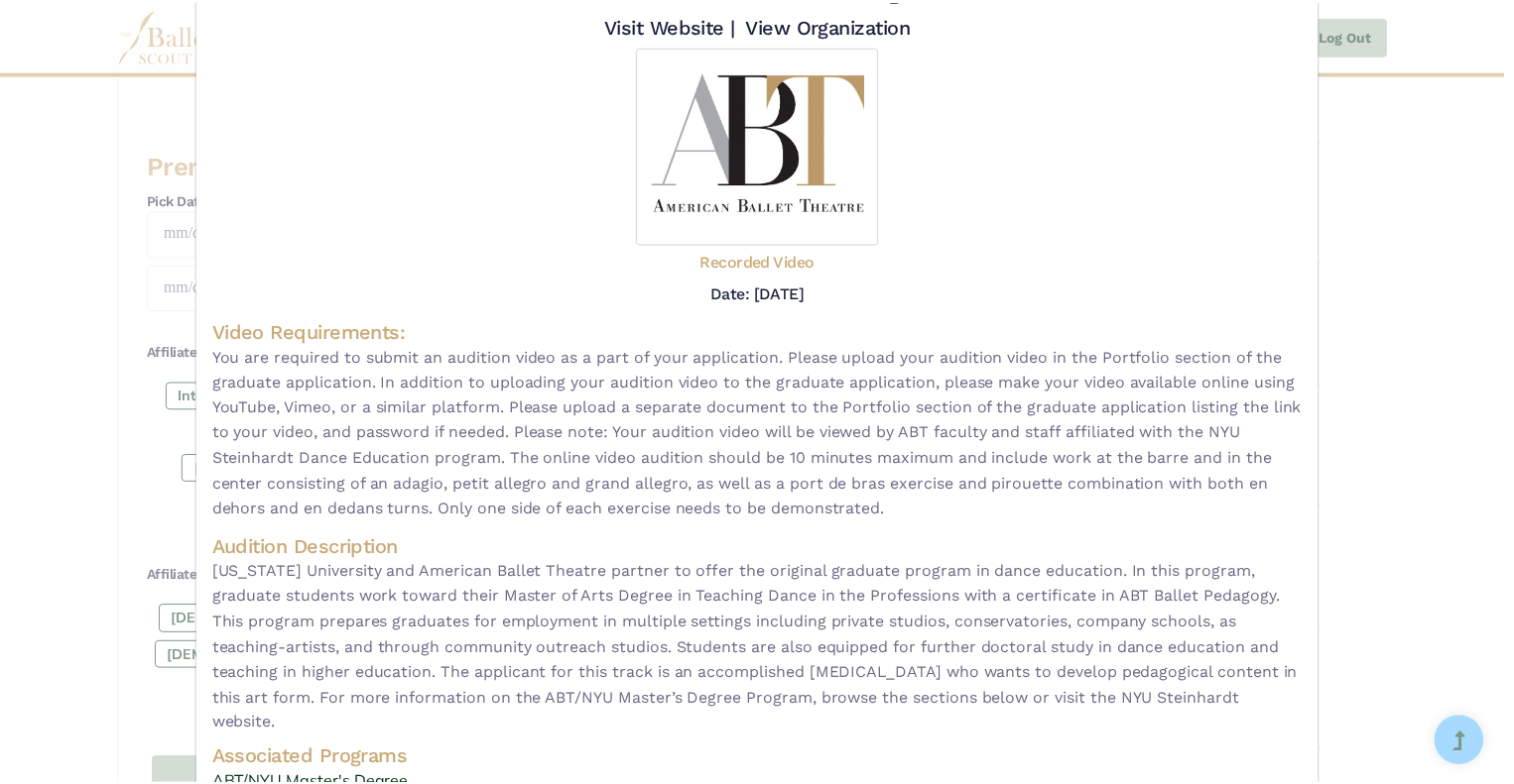
scroll to position [0, 0]
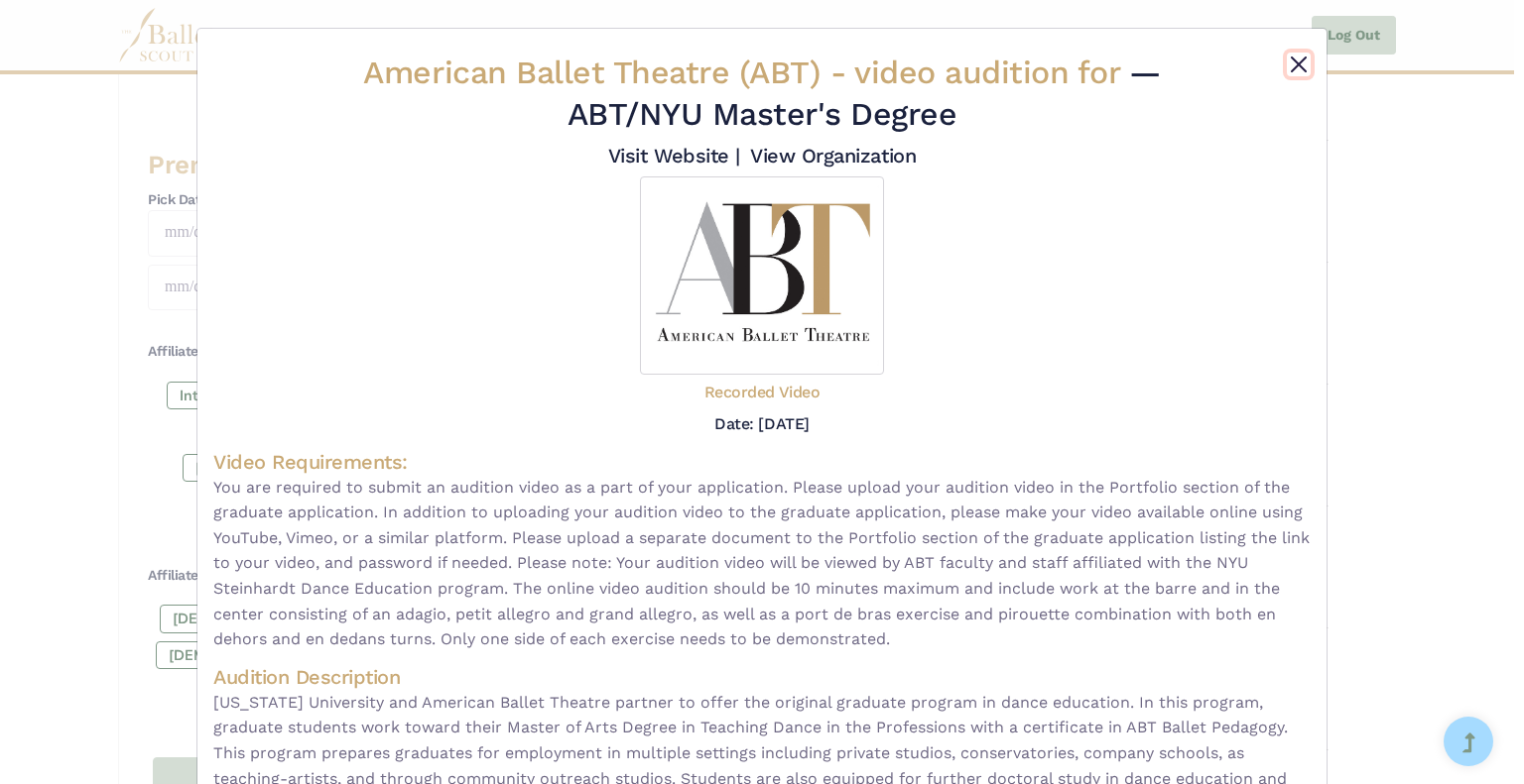
click at [1289, 61] on button "Close" at bounding box center [1298, 65] width 24 height 24
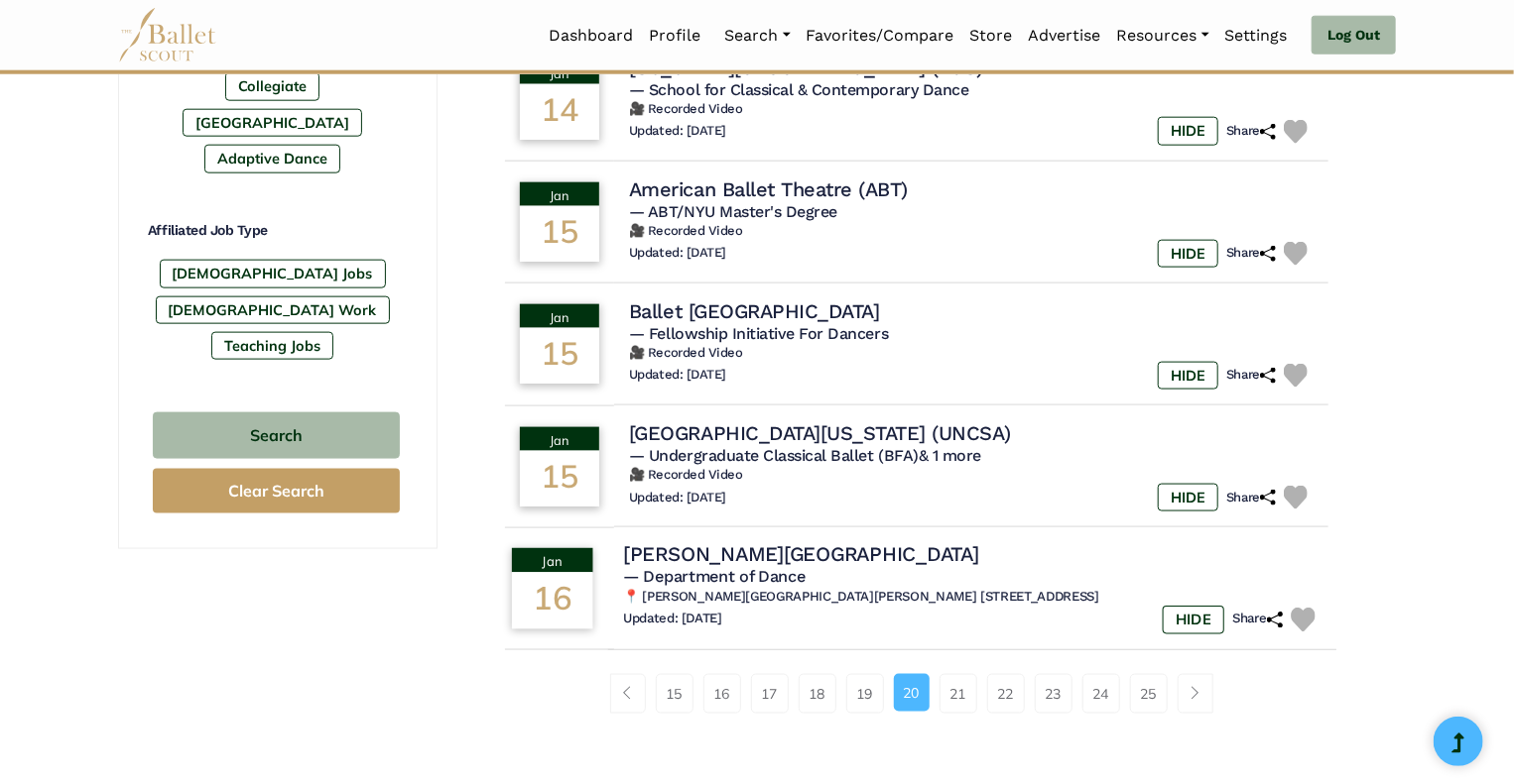
scroll to position [1097, 0]
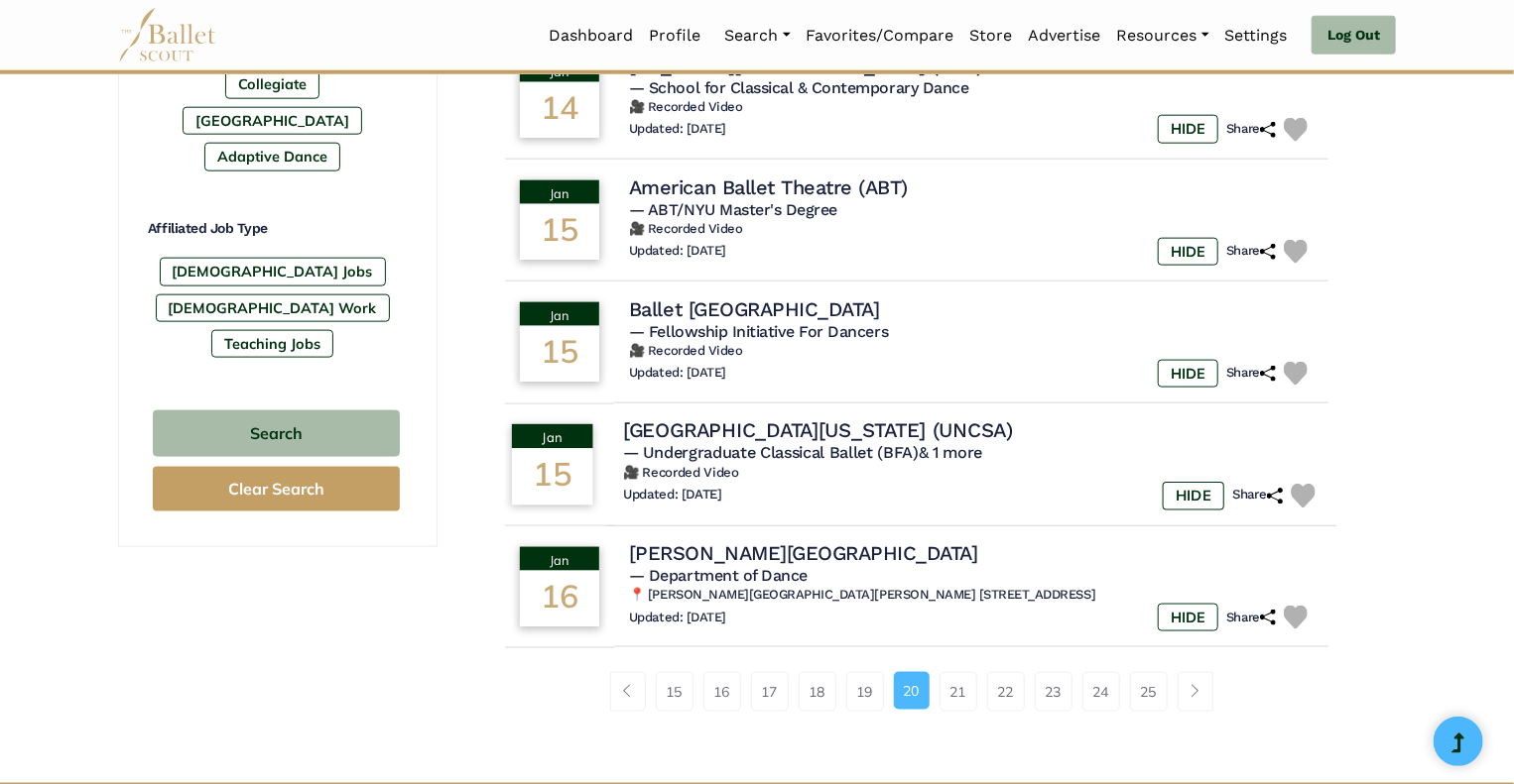
click at [809, 439] on h4 "[GEOGRAPHIC_DATA][US_STATE] (UNCSA)" at bounding box center [817, 431] width 390 height 27
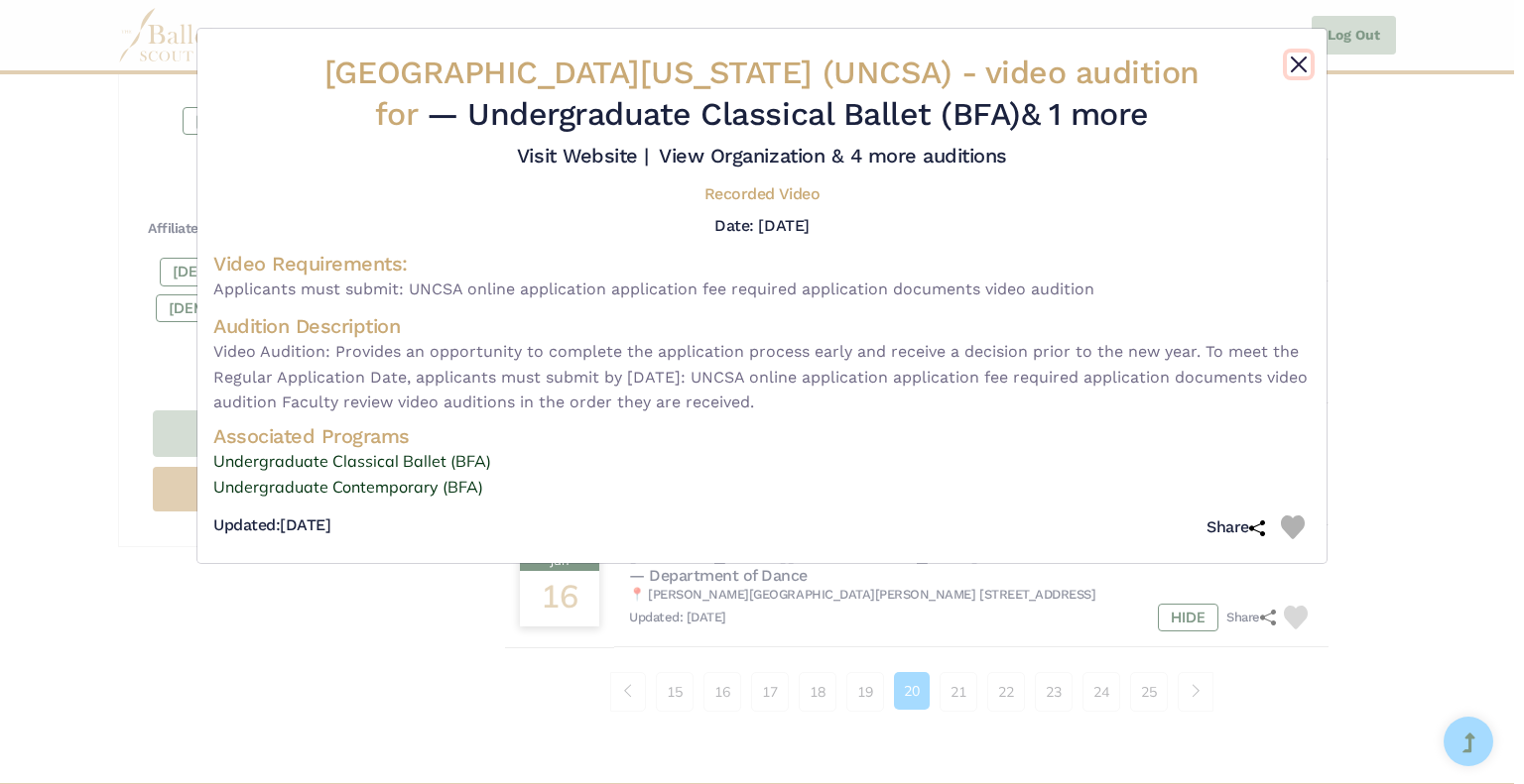
click at [1301, 72] on button "Close" at bounding box center [1298, 65] width 24 height 24
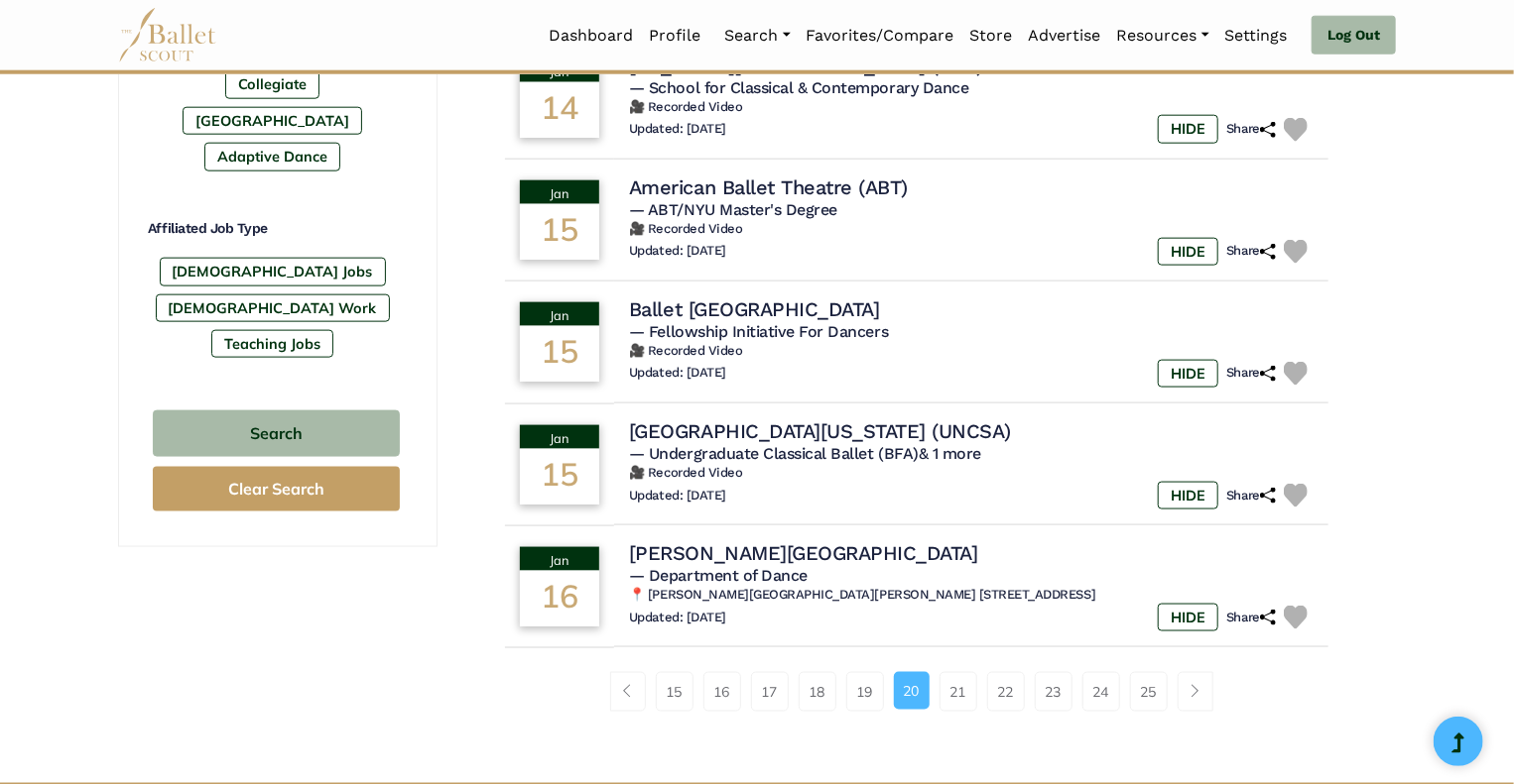
click at [964, 693] on link "21" at bounding box center [959, 692] width 38 height 40
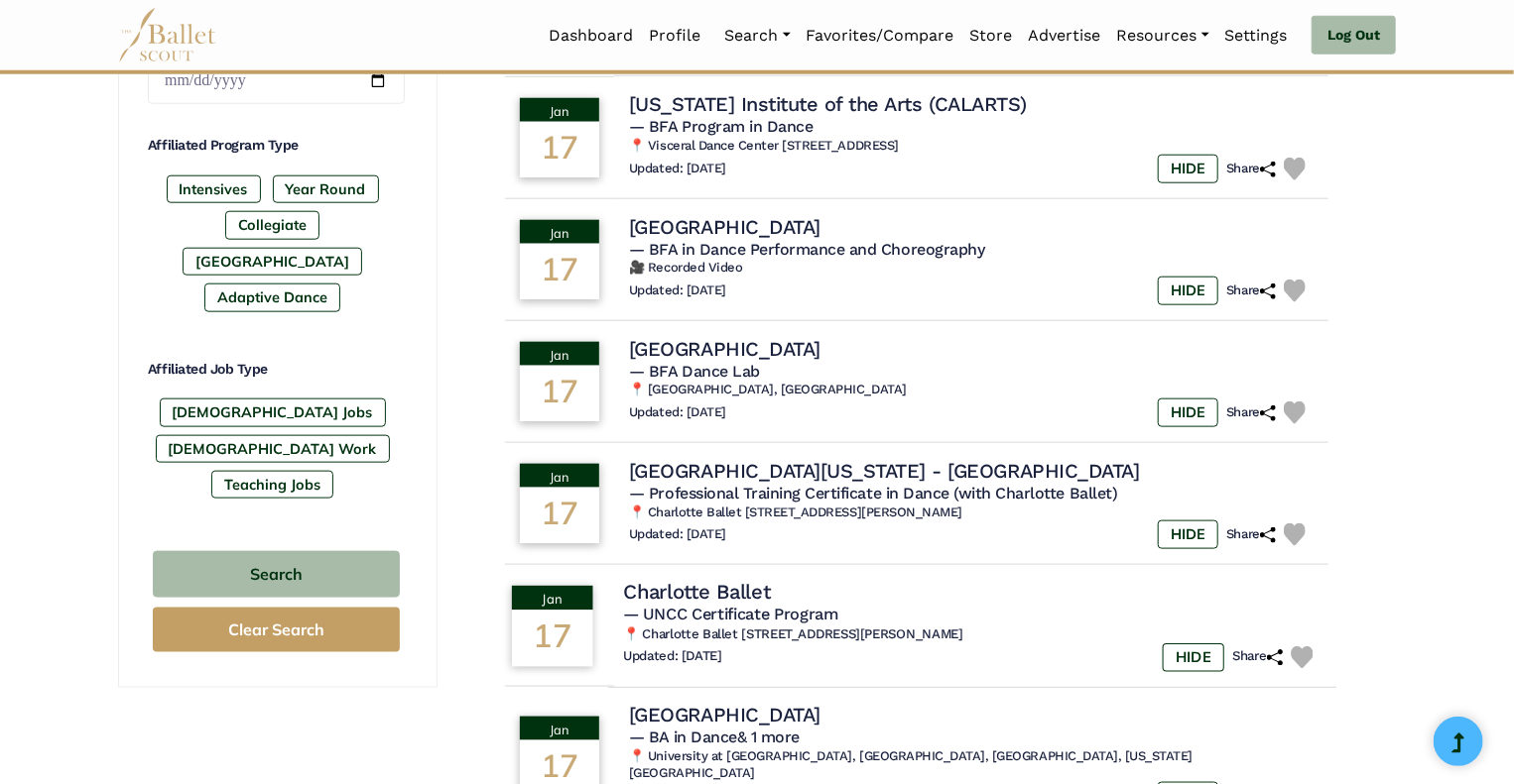
scroll to position [956, 0]
click at [380, 673] on div "Filter Search Clear Search Basic Filters Search by Name Enter Location Radius (…" at bounding box center [277, 96] width 319 height 1734
click at [409, 667] on div "Filter Search Clear Search Basic Filters Search by Name Enter Location Radius (…" at bounding box center [277, 96] width 319 height 1734
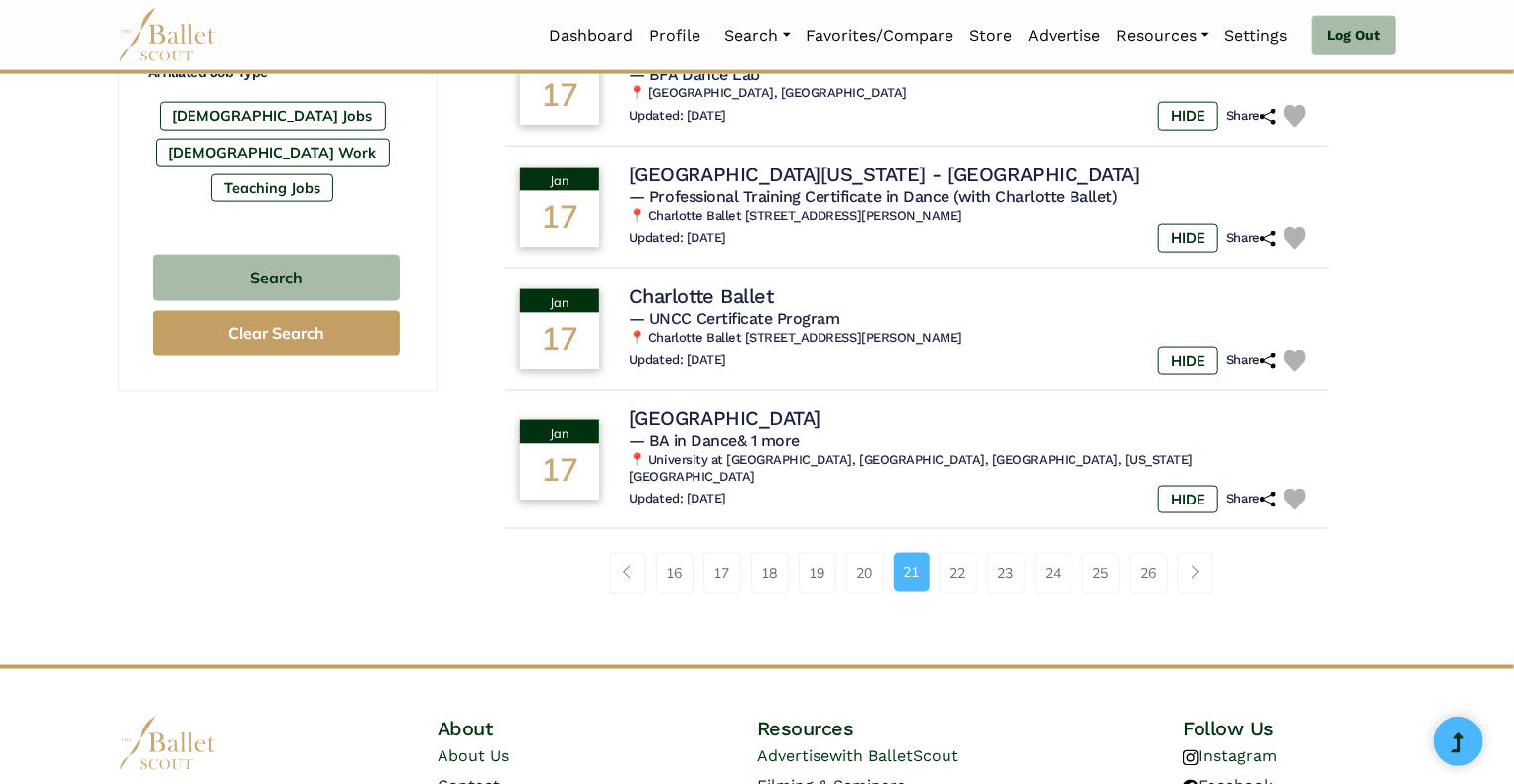
scroll to position [1254, 0]
click at [961, 573] on link "22" at bounding box center [959, 573] width 38 height 40
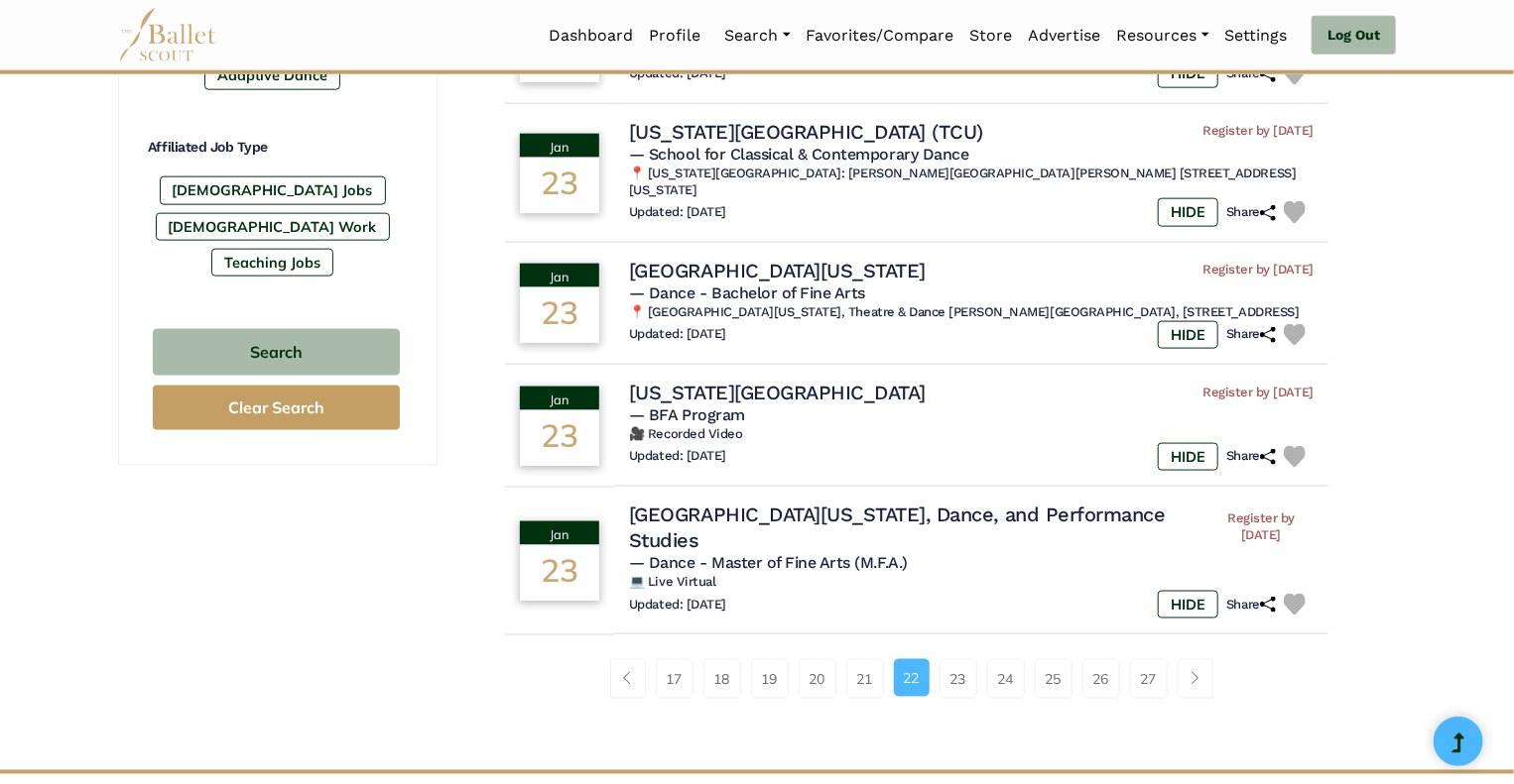
scroll to position [1178, 0]
click at [960, 670] on link "23" at bounding box center [959, 679] width 38 height 40
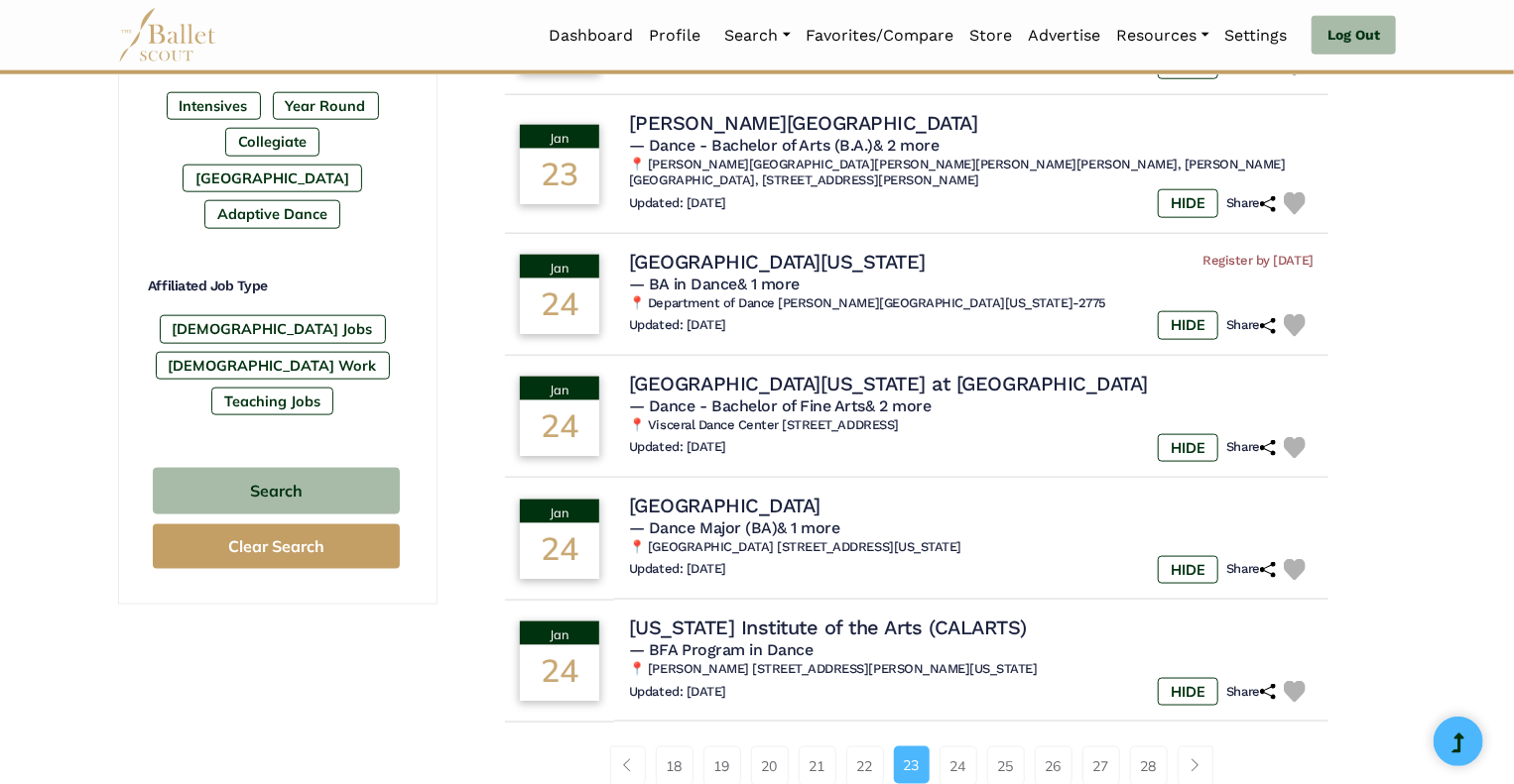
scroll to position [1083, 0]
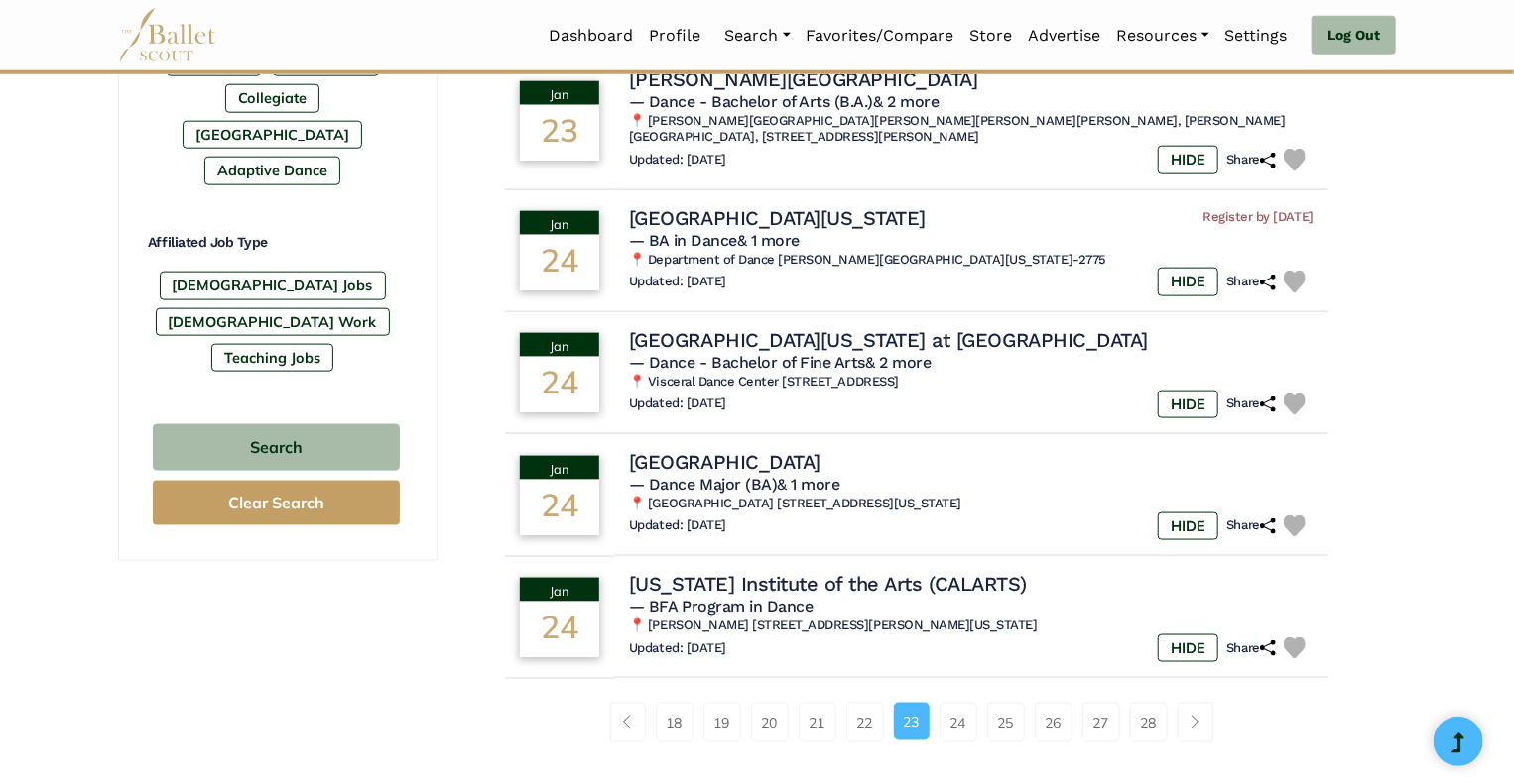
click at [821, 251] on h5 "— BA in Dance & 1 more" at bounding box center [972, 240] width 699 height 21
click at [803, 231] on h4 "University of California Irvine" at bounding box center [773, 217] width 302 height 27
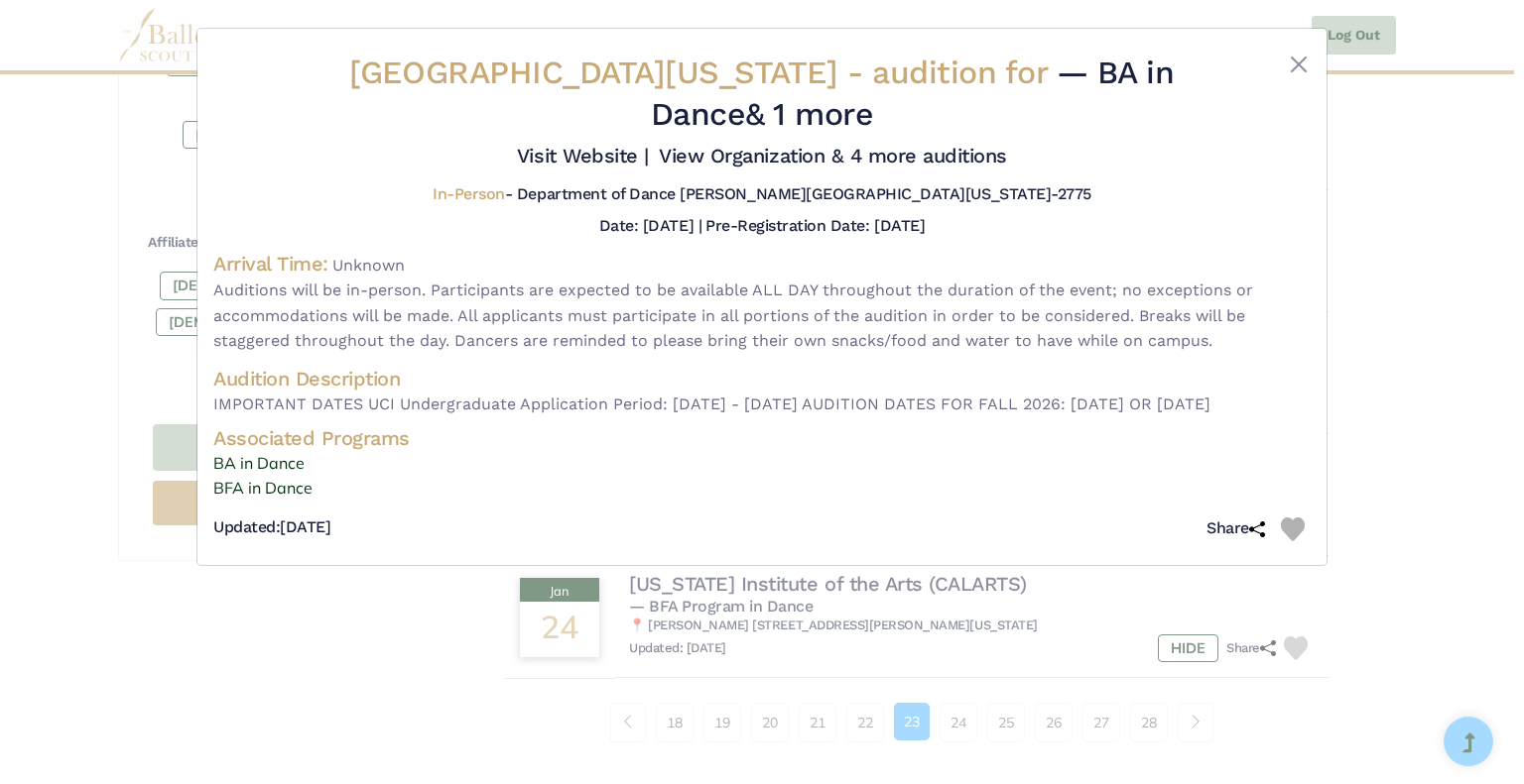
drag, startPoint x: 1153, startPoint y: 405, endPoint x: 522, endPoint y: 436, distance: 631.8
click at [522, 418] on span "IMPORTANT DATES UCI Undergraduate Application Period: October 1st - December 2n…" at bounding box center [762, 405] width 1098 height 26
copy span "Saturday, January 24, 2026 OR Saturday, February 7, 2026"
click at [383, 672] on div "University of California Irvine - audition for — BA in Dance & 1 more Visit Web…" at bounding box center [762, 392] width 1524 height 784
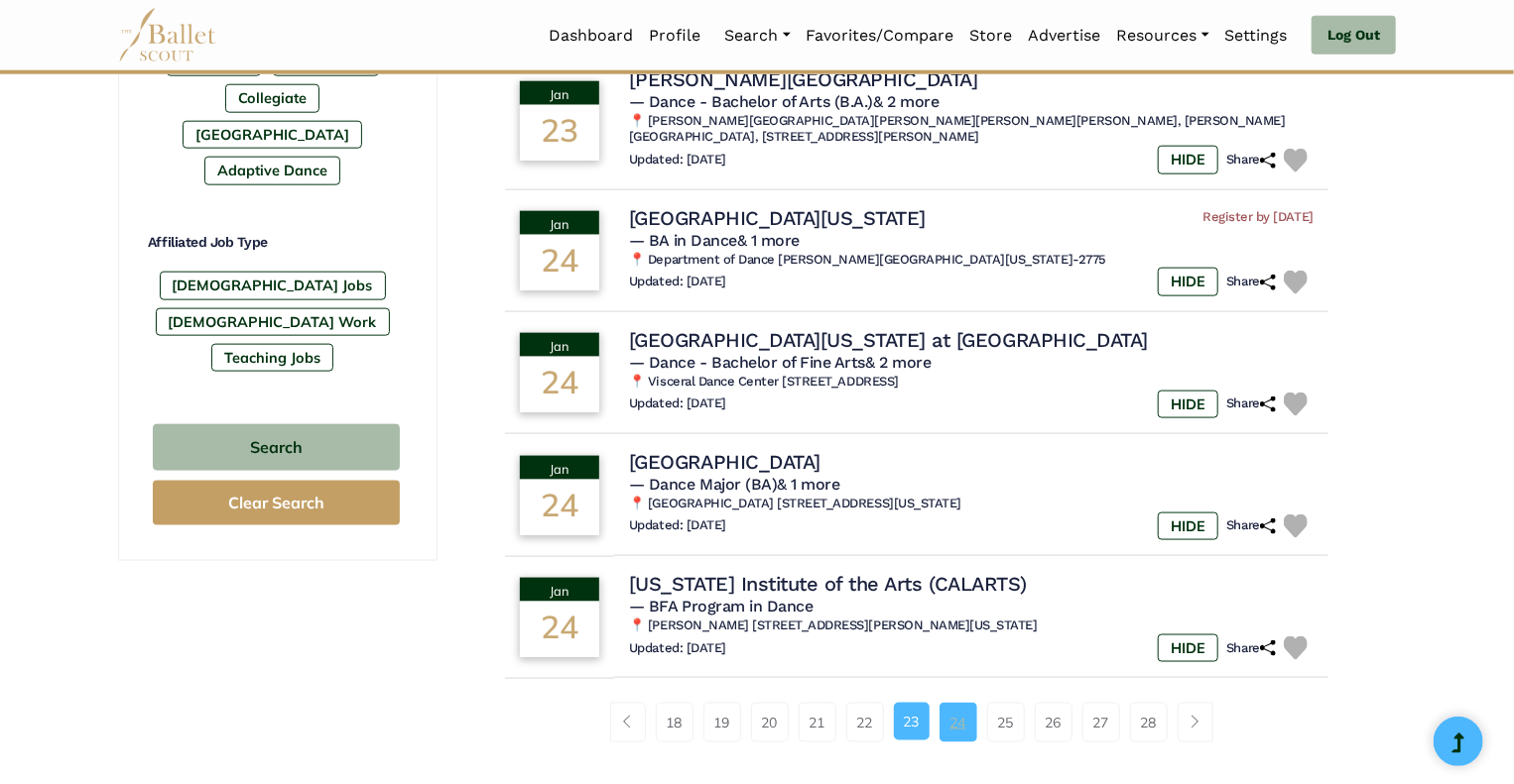
click at [961, 743] on link "24" at bounding box center [959, 723] width 38 height 40
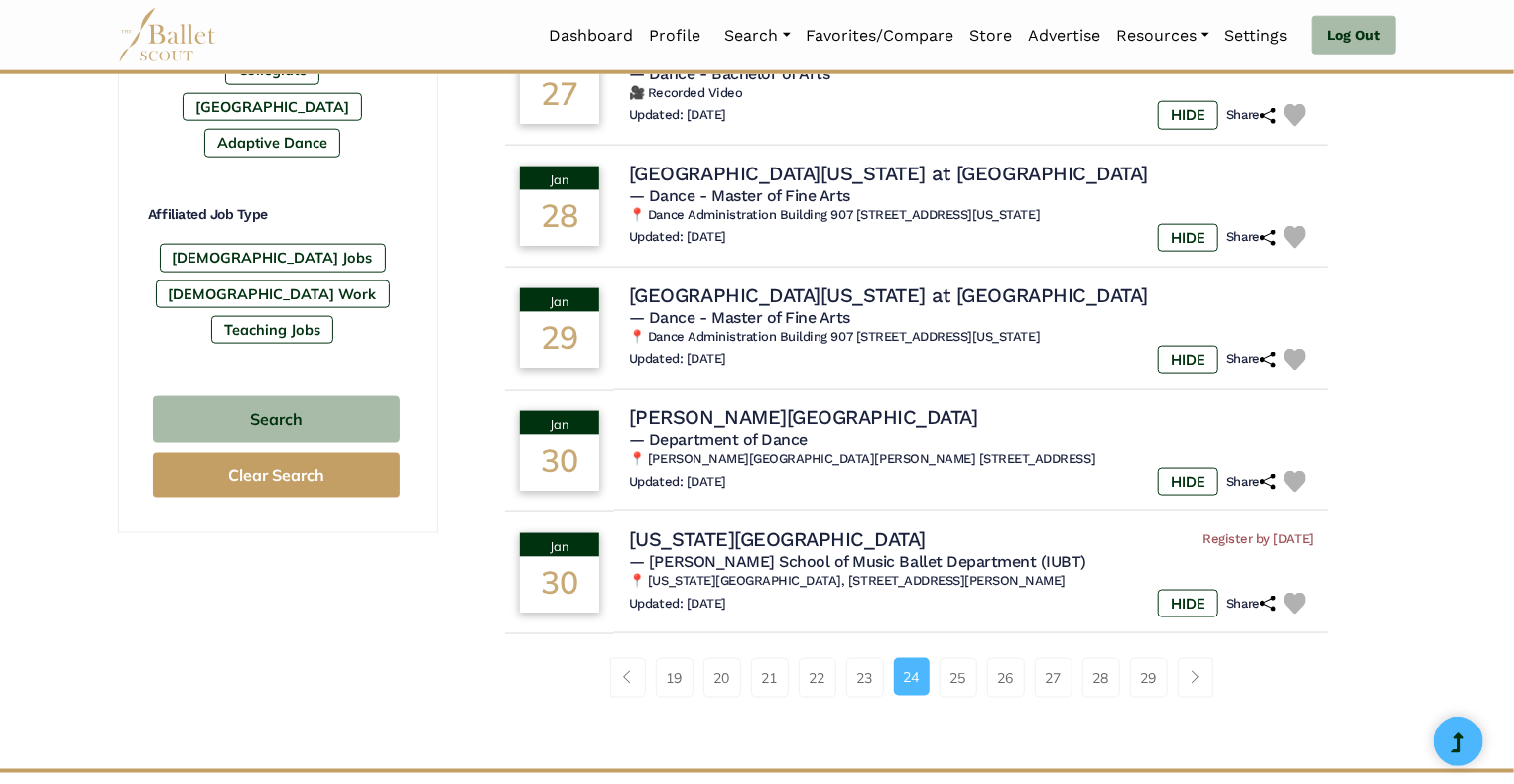
scroll to position [1112, 0]
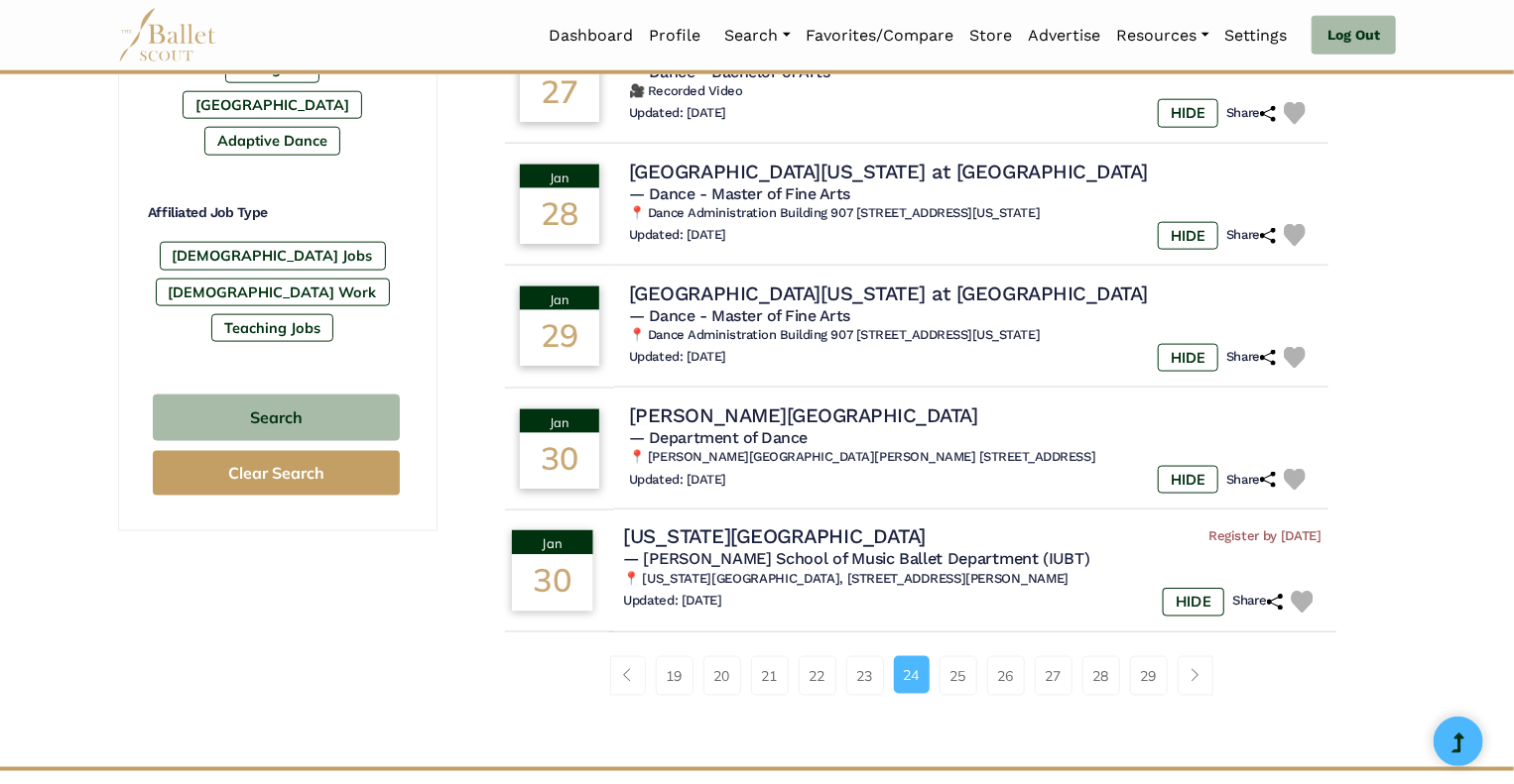
click at [723, 560] on span "— Jacobs School of Music Ballet Department (IUBT)" at bounding box center [855, 560] width 466 height 19
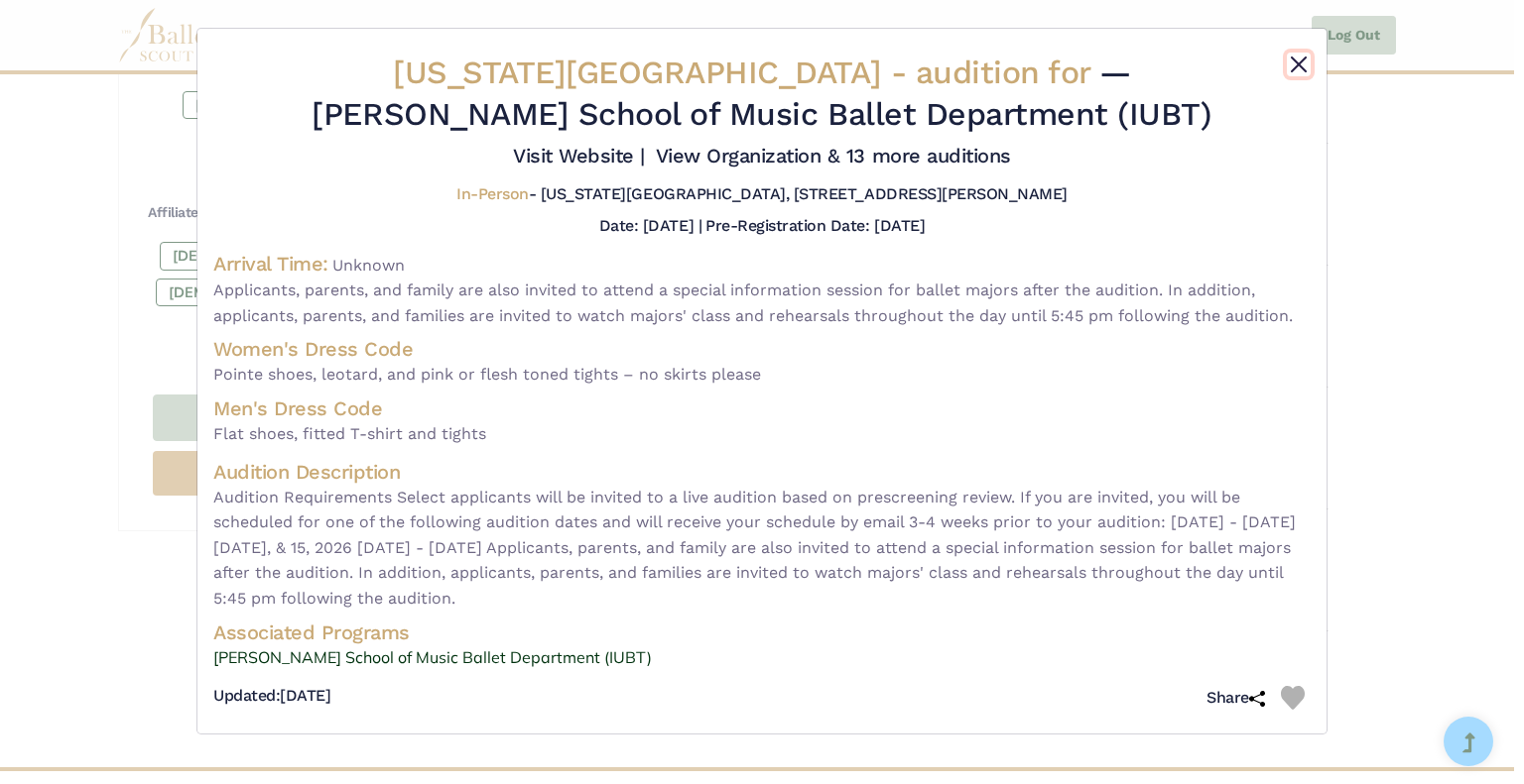
click at [1299, 65] on button "Close" at bounding box center [1298, 65] width 24 height 24
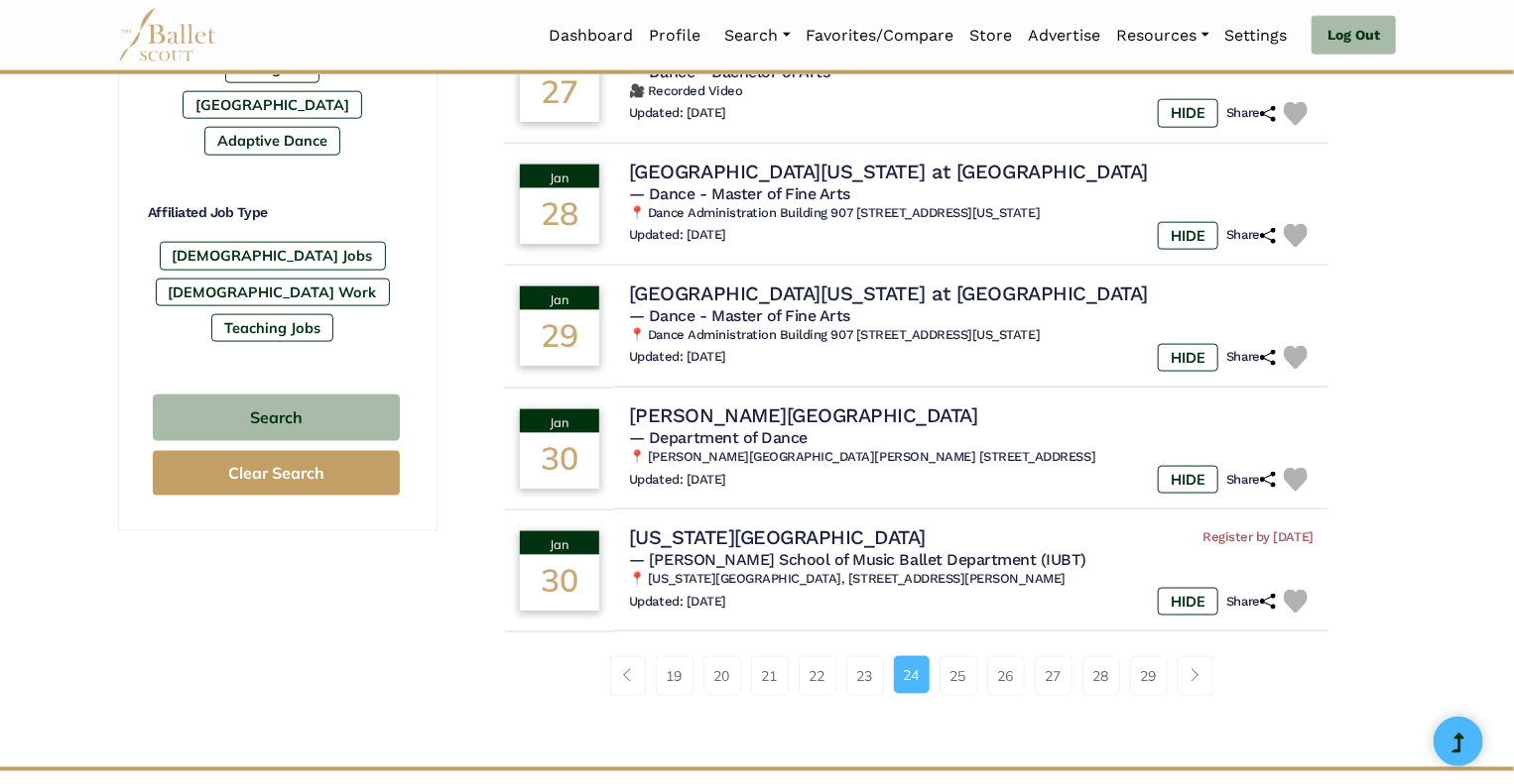
click at [964, 675] on link "25" at bounding box center [959, 676] width 38 height 40
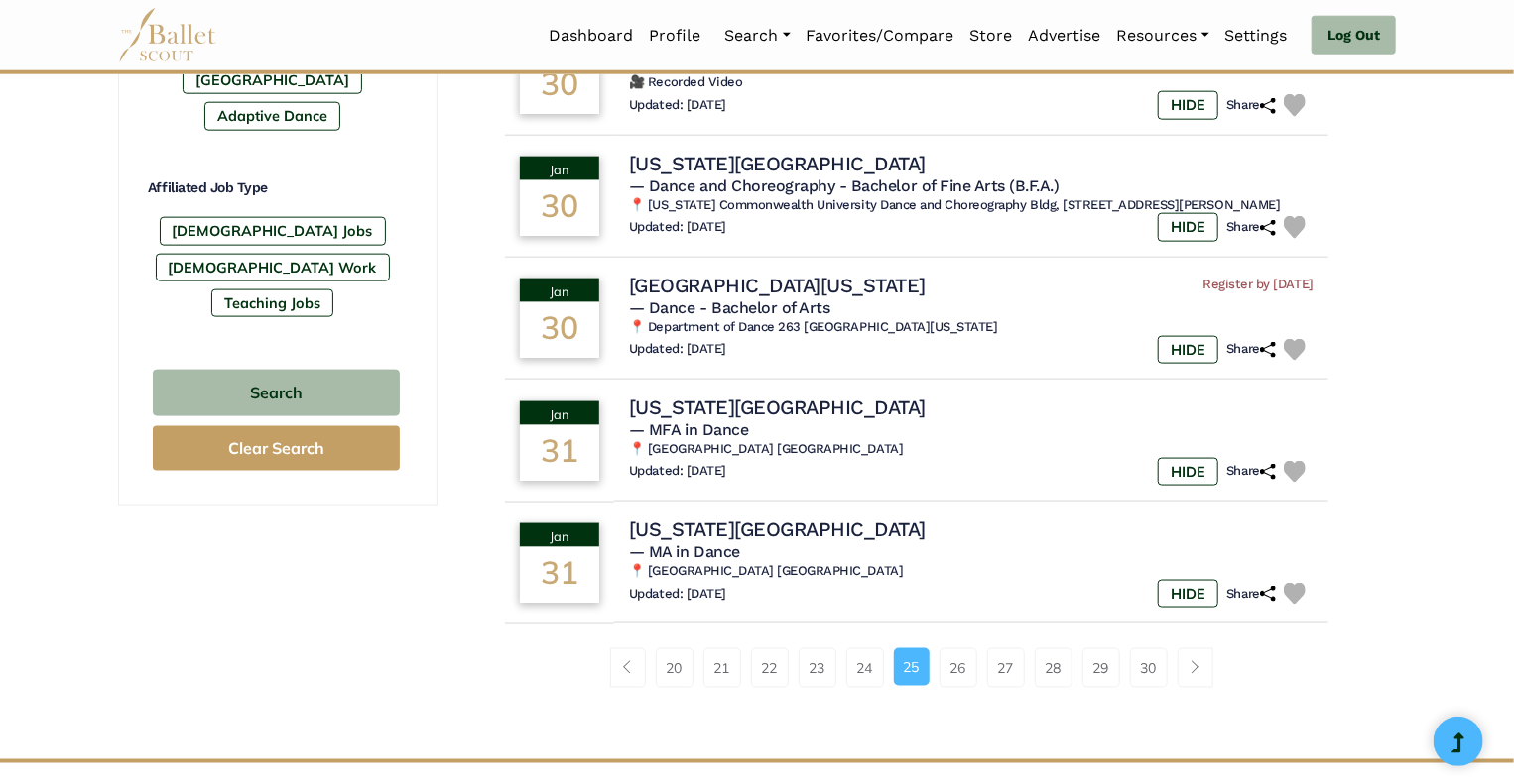
scroll to position [1138, 0]
click at [964, 673] on link "26" at bounding box center [959, 667] width 38 height 40
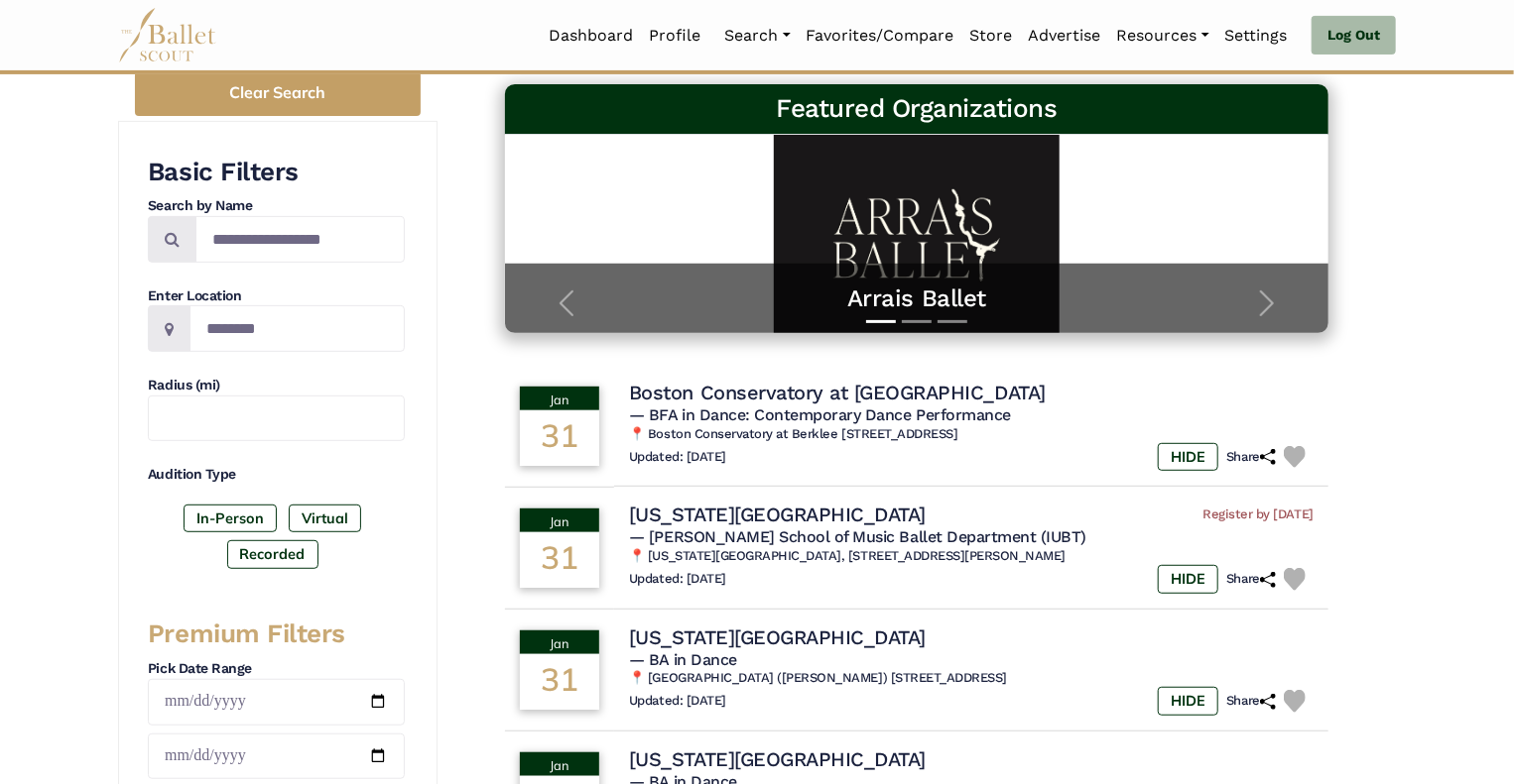
scroll to position [281, 0]
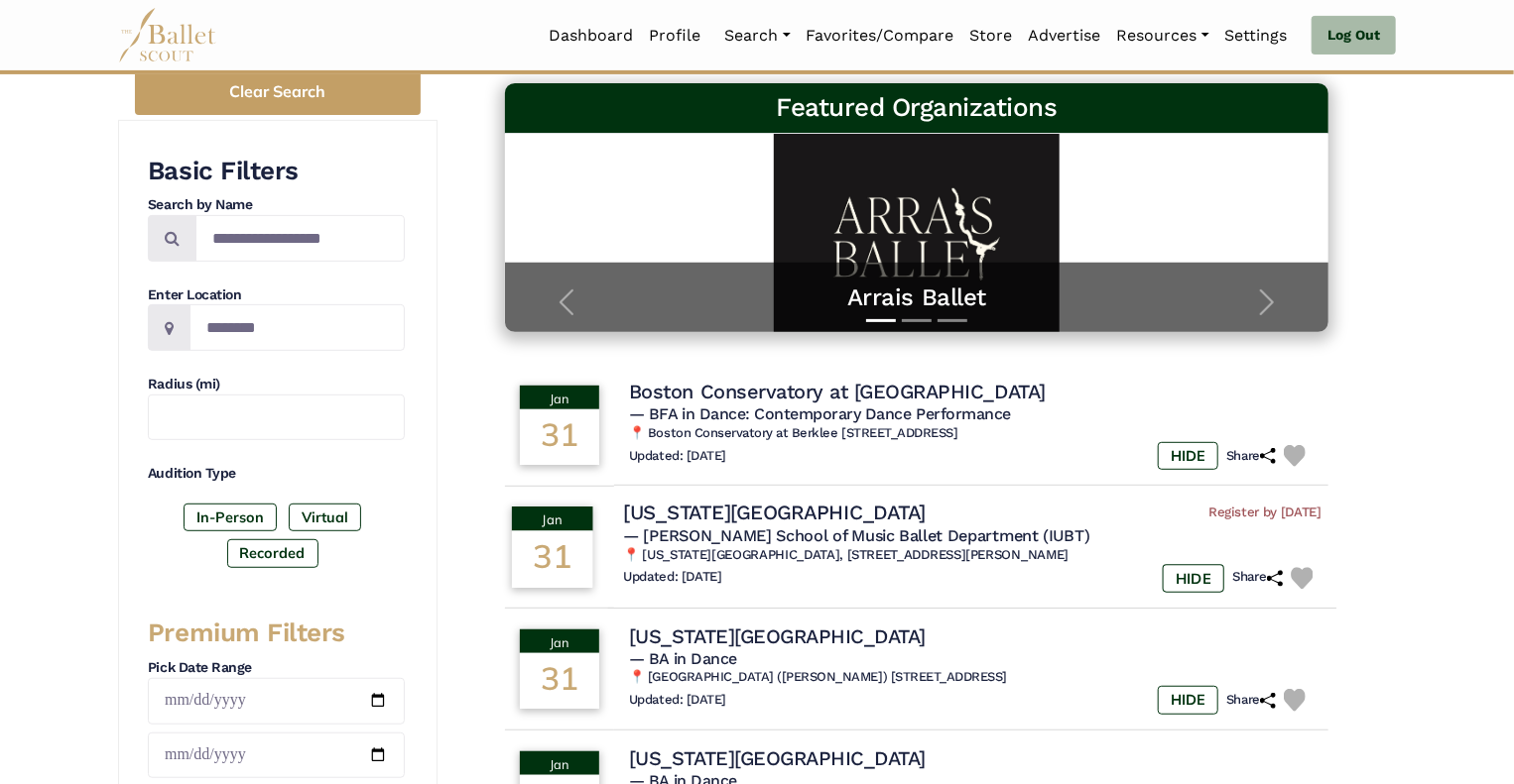
click at [862, 532] on span "— [PERSON_NAME] School of Music Ballet Department (IUBT)" at bounding box center [855, 536] width 466 height 19
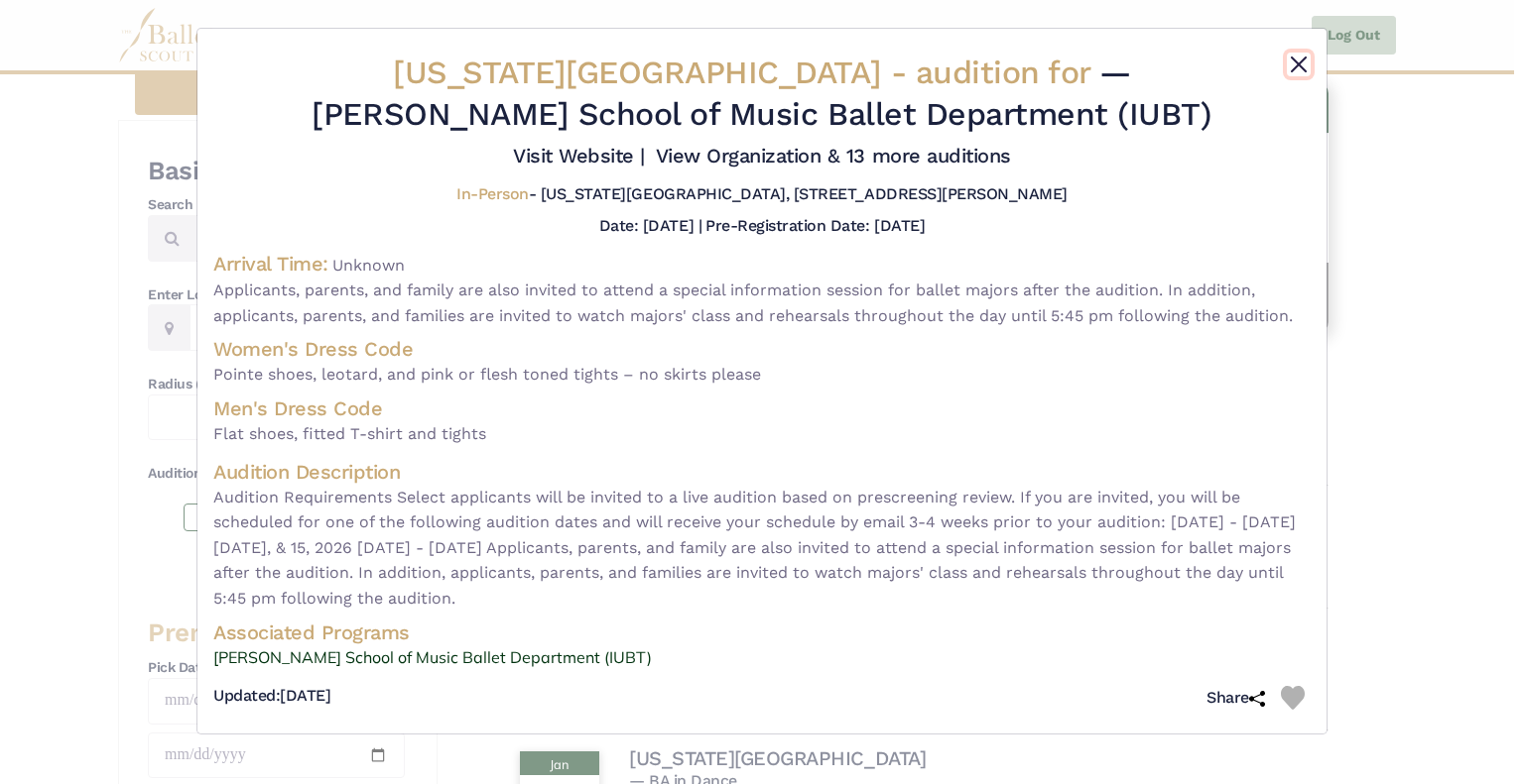
click at [1297, 61] on button "Close" at bounding box center [1298, 65] width 24 height 24
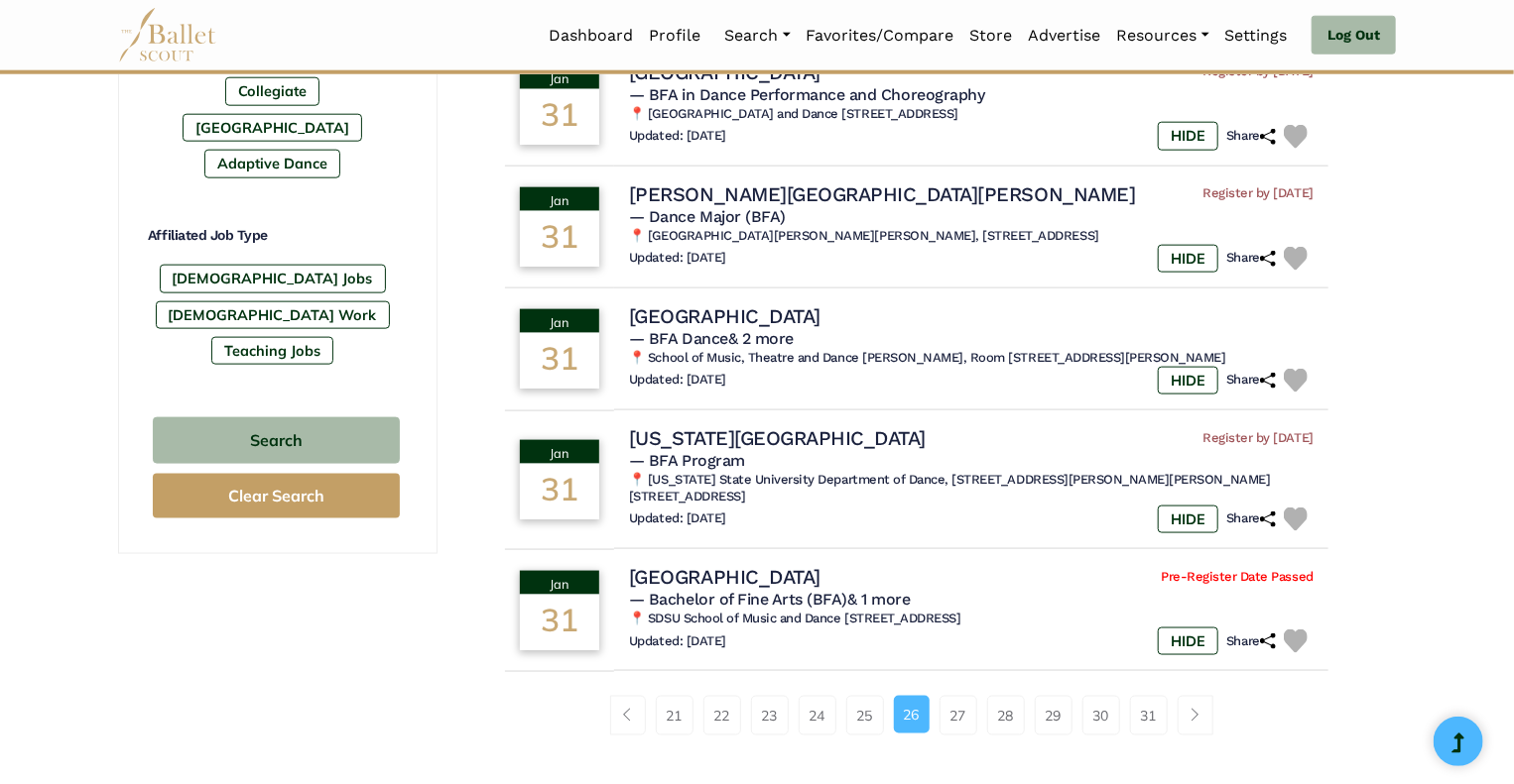
scroll to position [1091, 0]
click at [960, 701] on link "27" at bounding box center [959, 715] width 38 height 40
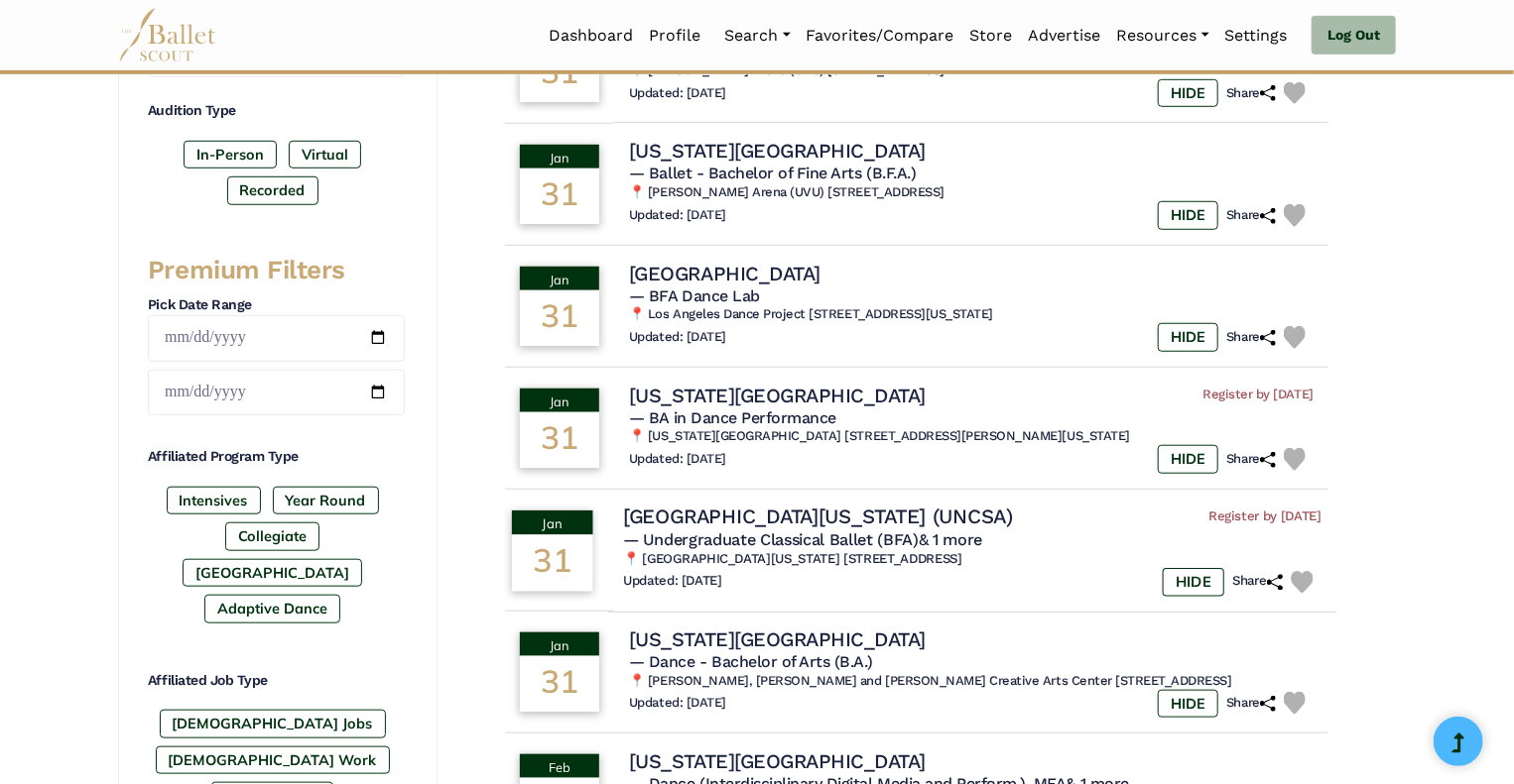
scroll to position [642, 0]
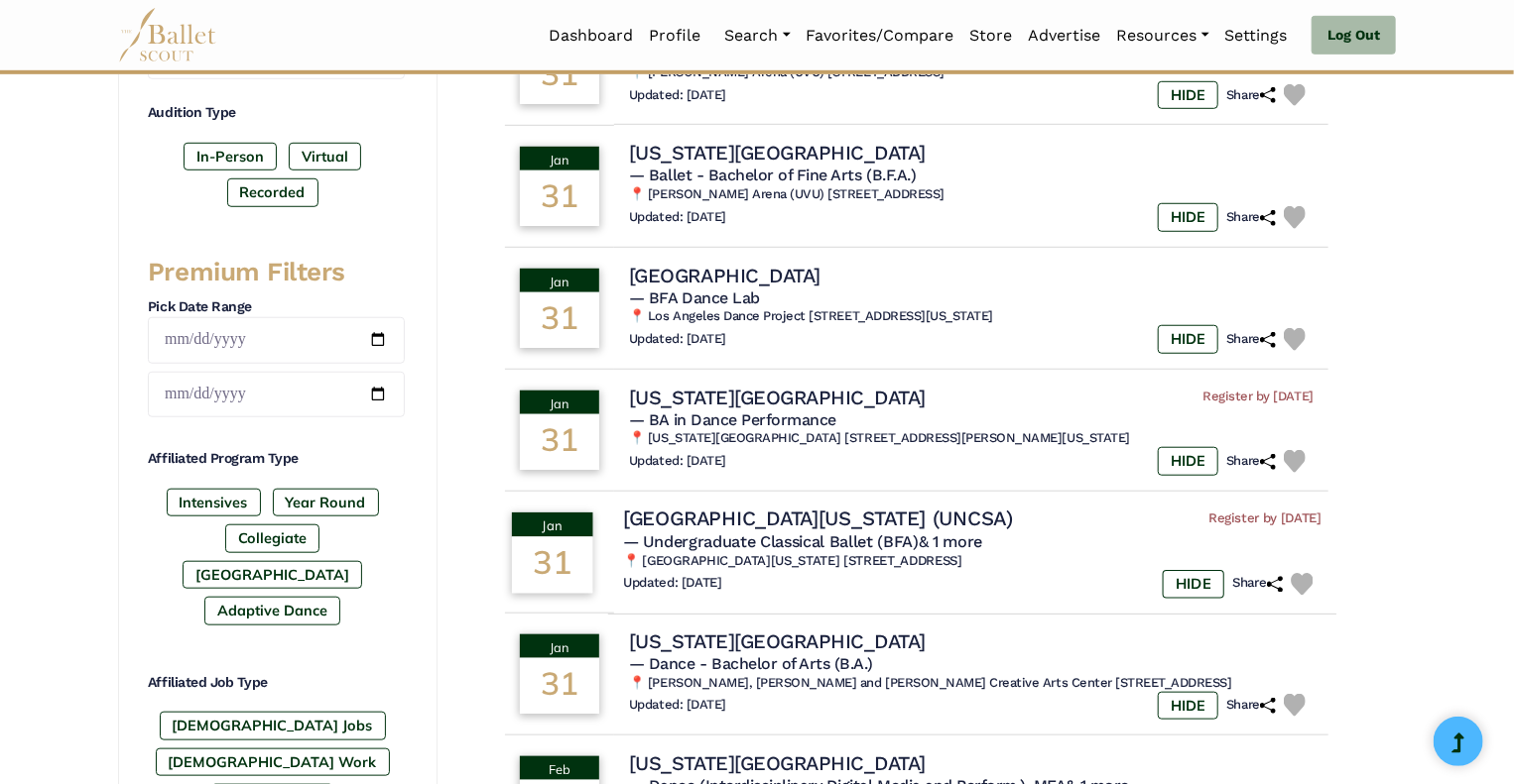
click at [814, 519] on h4 "[GEOGRAPHIC_DATA][US_STATE] (UNCSA)" at bounding box center [817, 519] width 390 height 27
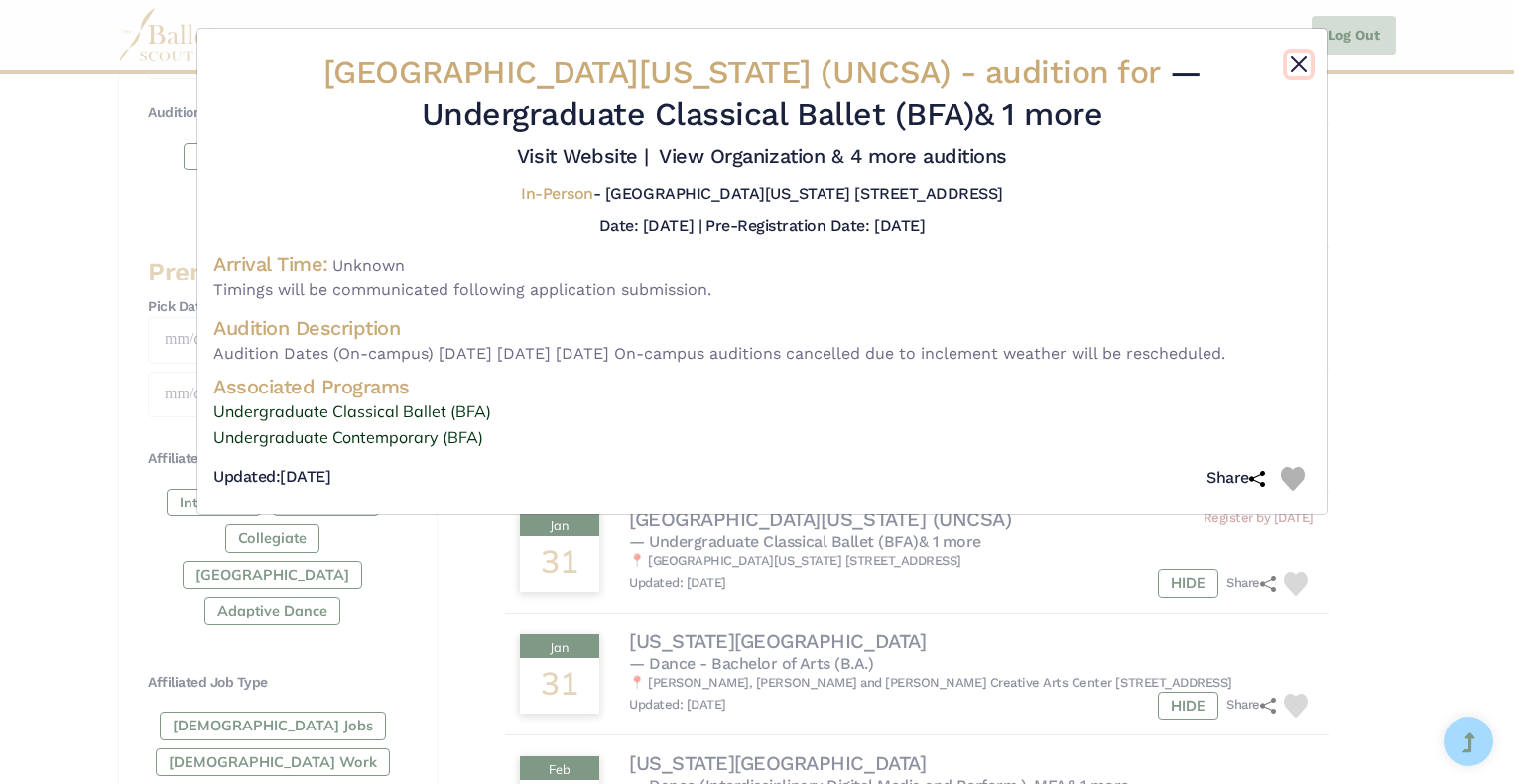
click at [1295, 59] on button "Close" at bounding box center [1298, 65] width 24 height 24
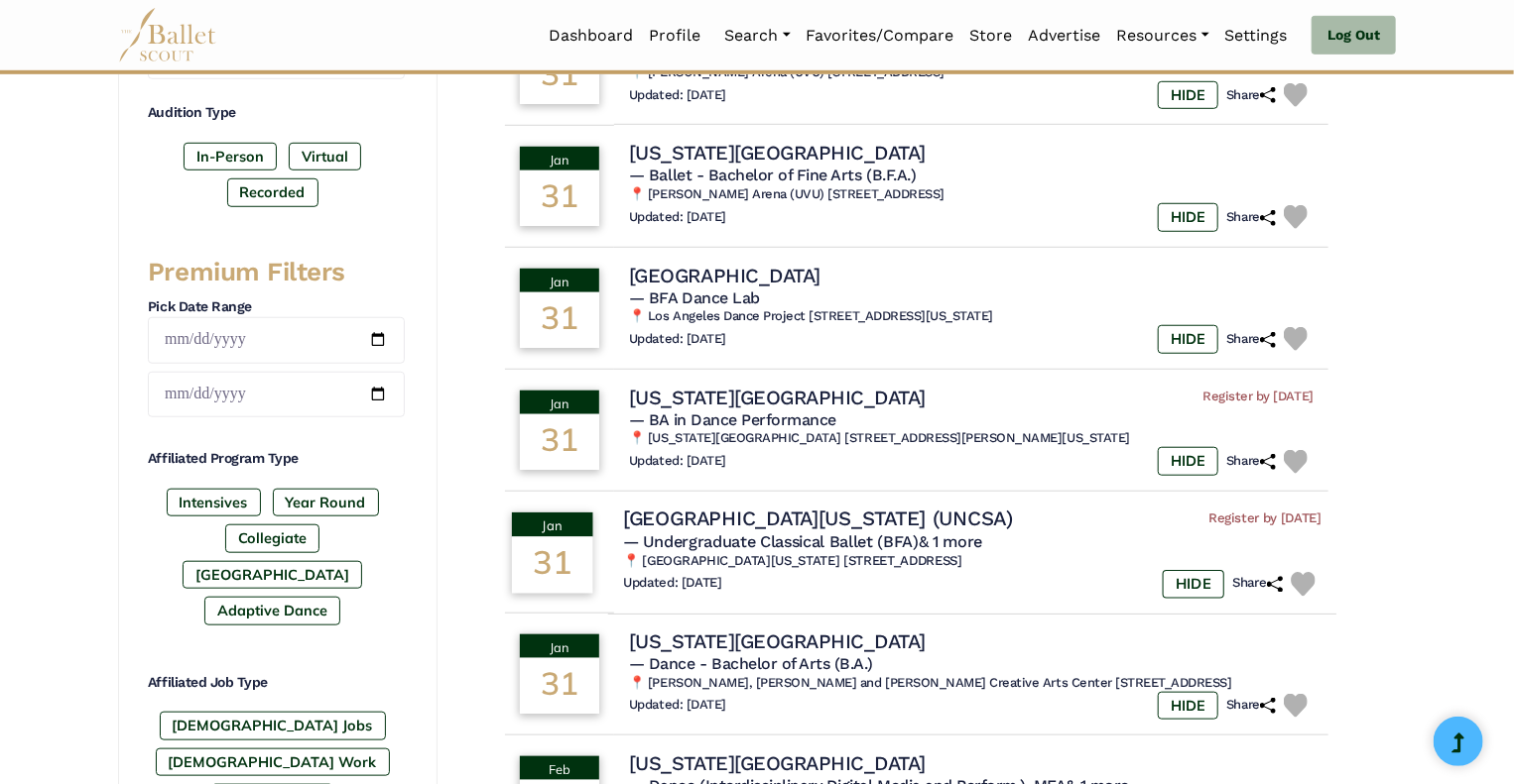
click at [692, 526] on h4 "[GEOGRAPHIC_DATA][US_STATE] (UNCSA)" at bounding box center [817, 519] width 390 height 27
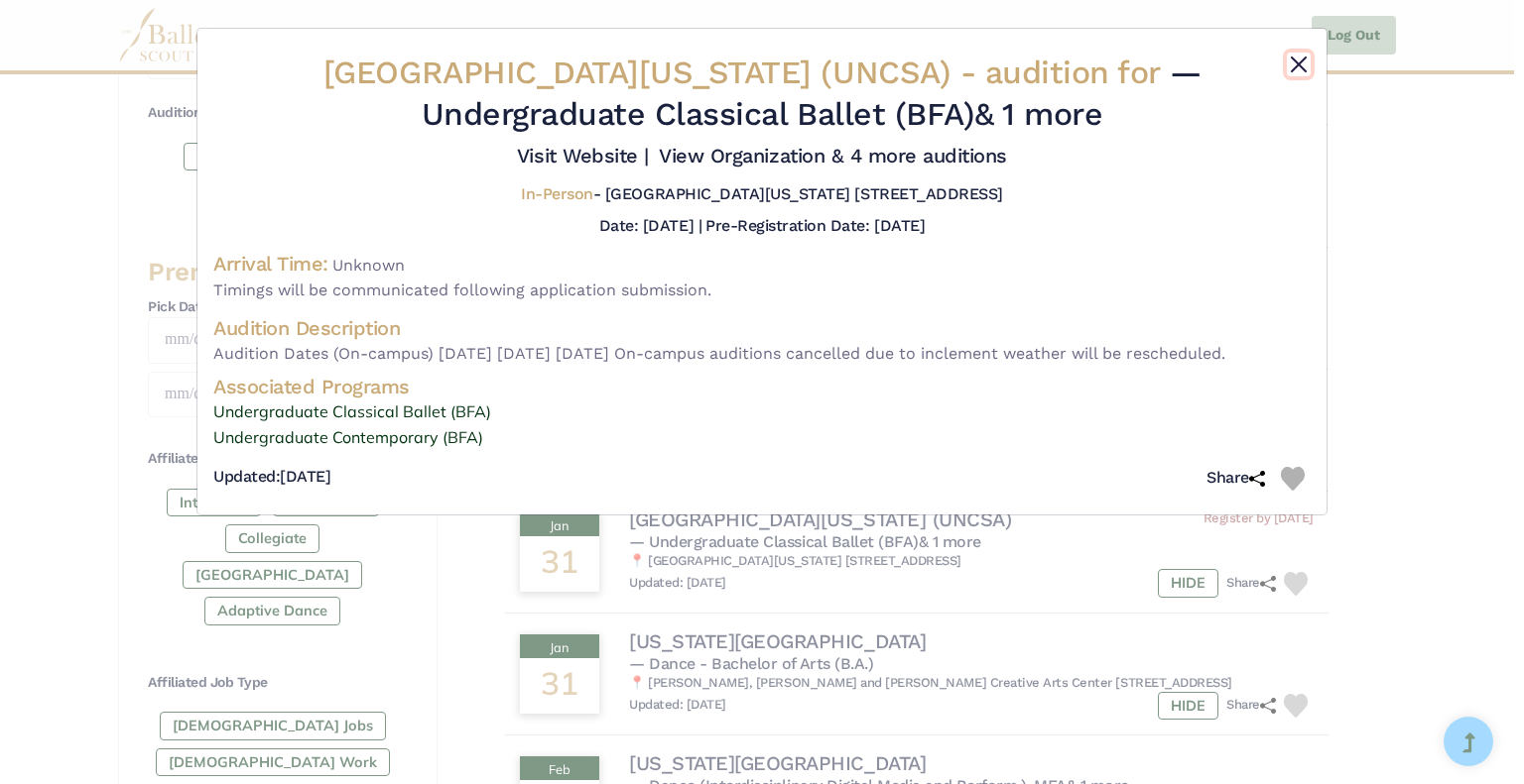
click at [1294, 63] on button "Close" at bounding box center [1298, 65] width 24 height 24
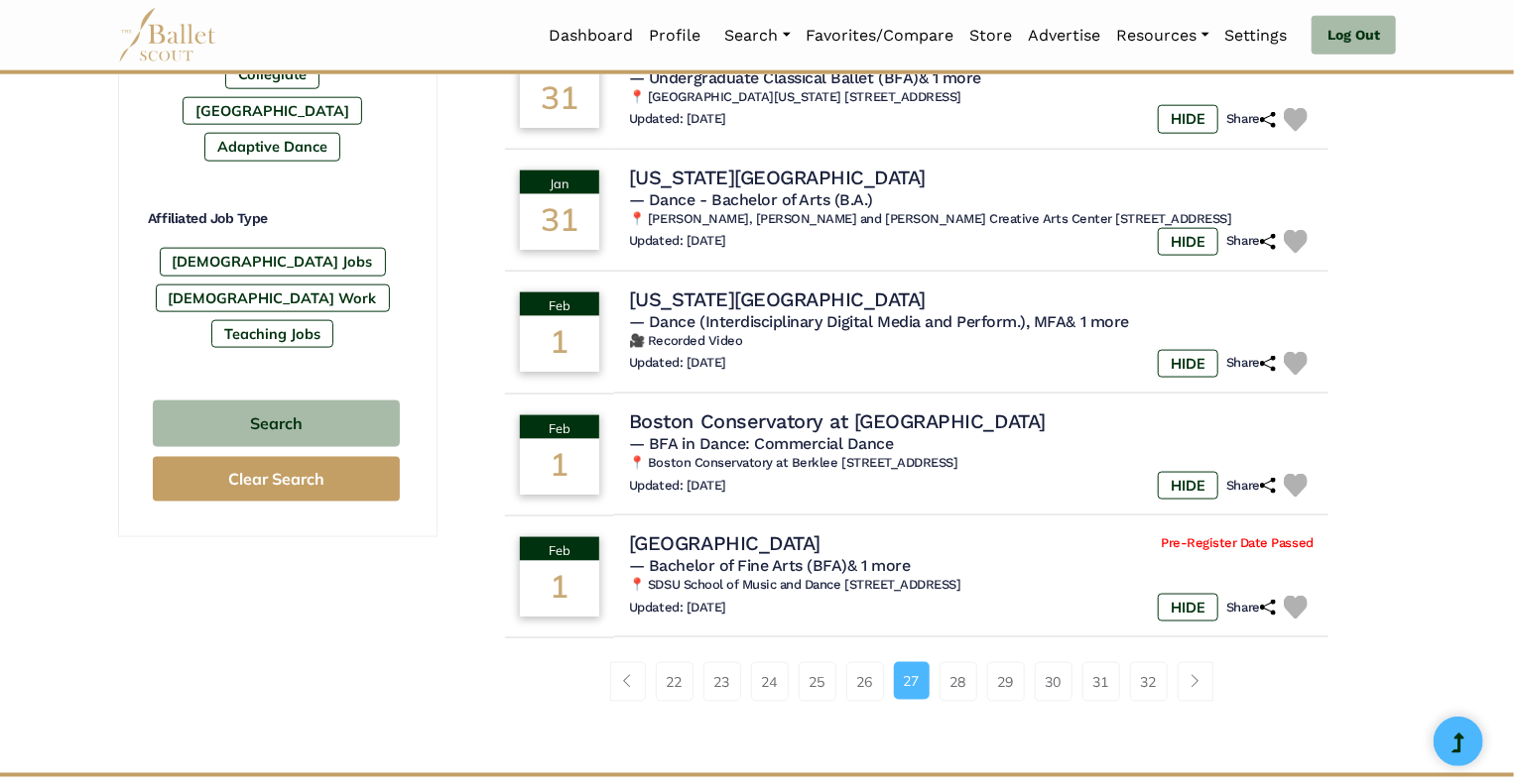
scroll to position [1109, 0]
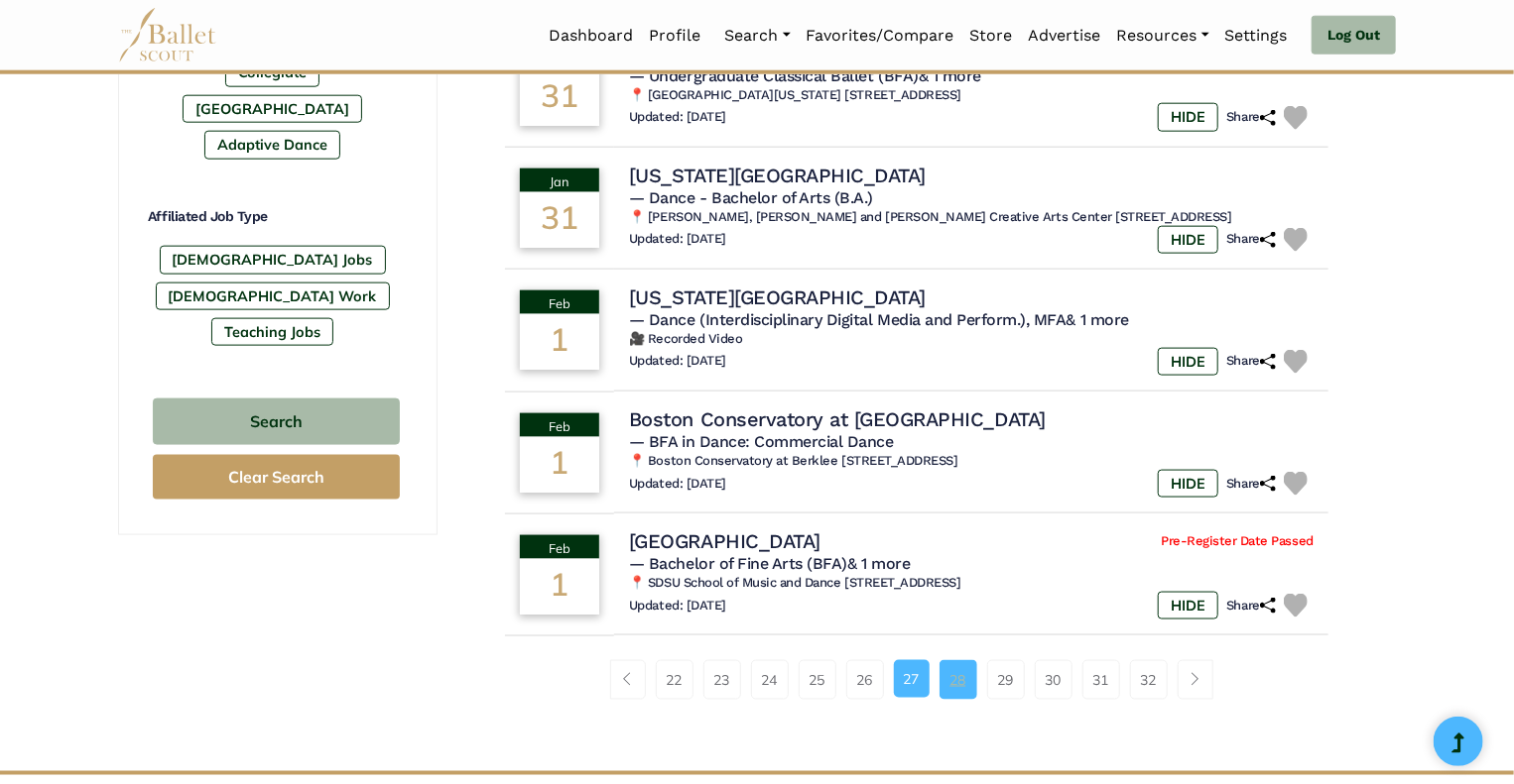
click at [963, 679] on link "28" at bounding box center [959, 680] width 38 height 40
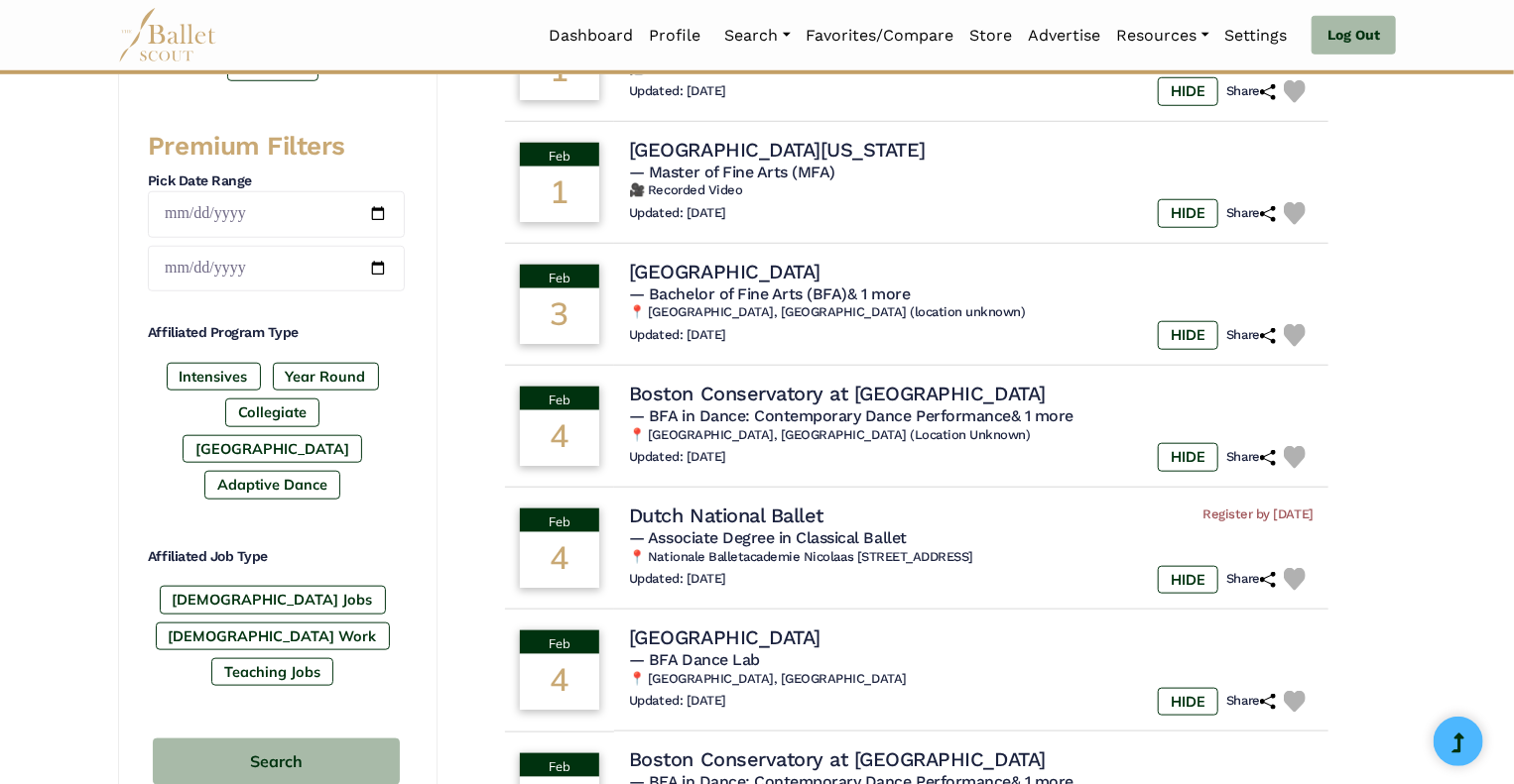
scroll to position [773, 0]
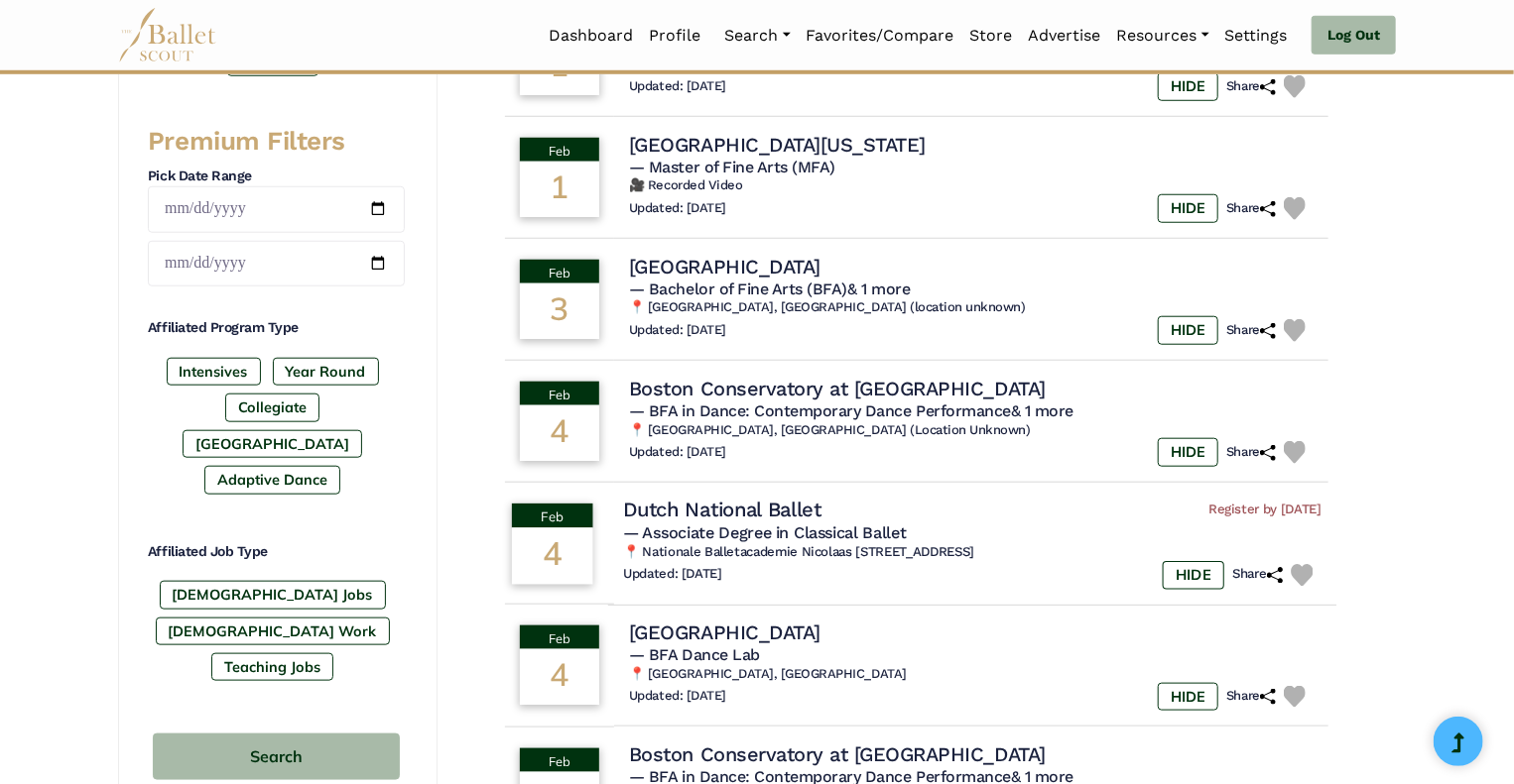
click at [825, 523] on span "— Associate Degree in Classical Ballet" at bounding box center [763, 532] width 282 height 19
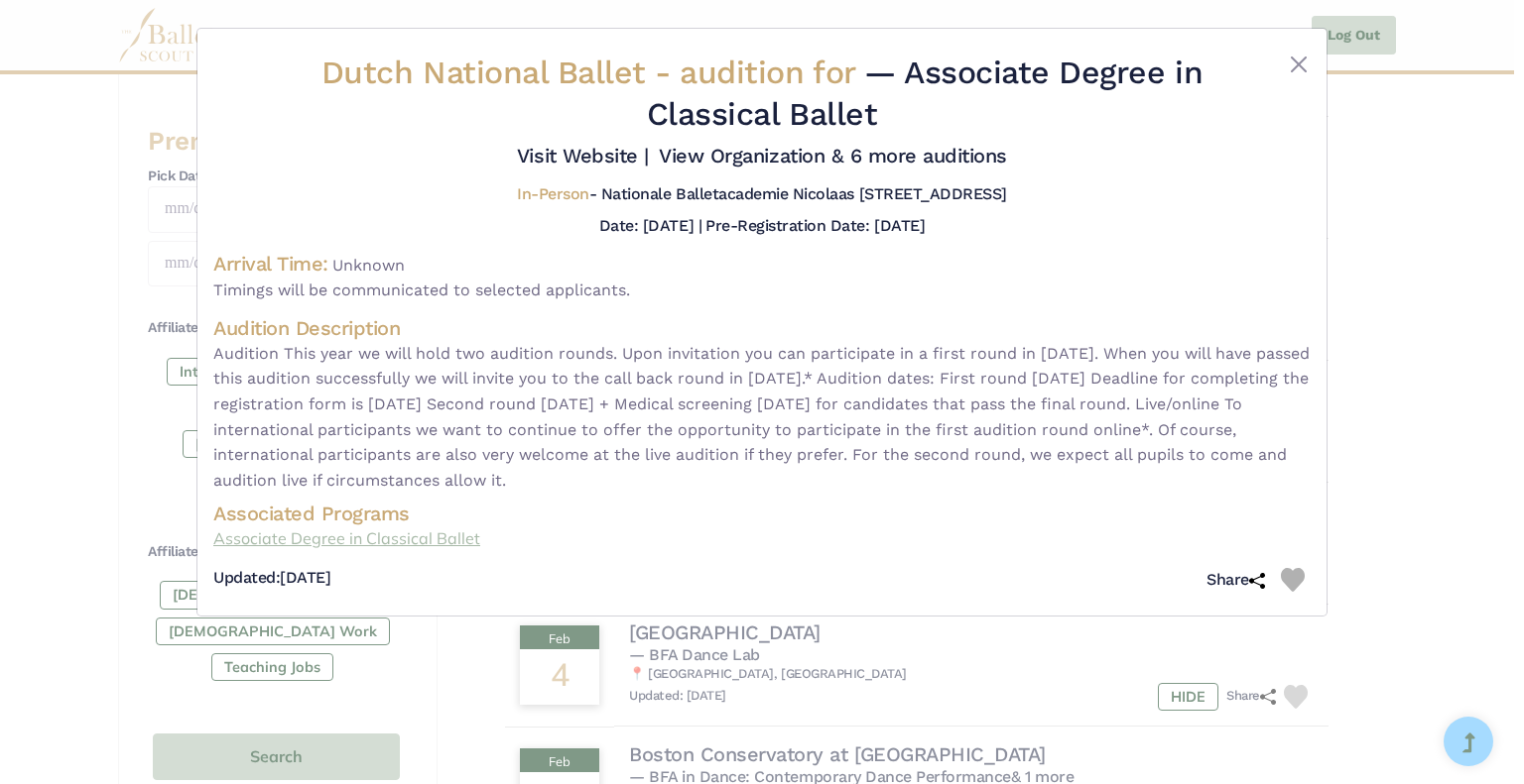
click at [389, 547] on link "Associate Degree in Classical Ballet" at bounding box center [762, 540] width 1098 height 26
click at [1293, 70] on button "Close" at bounding box center [1298, 65] width 24 height 24
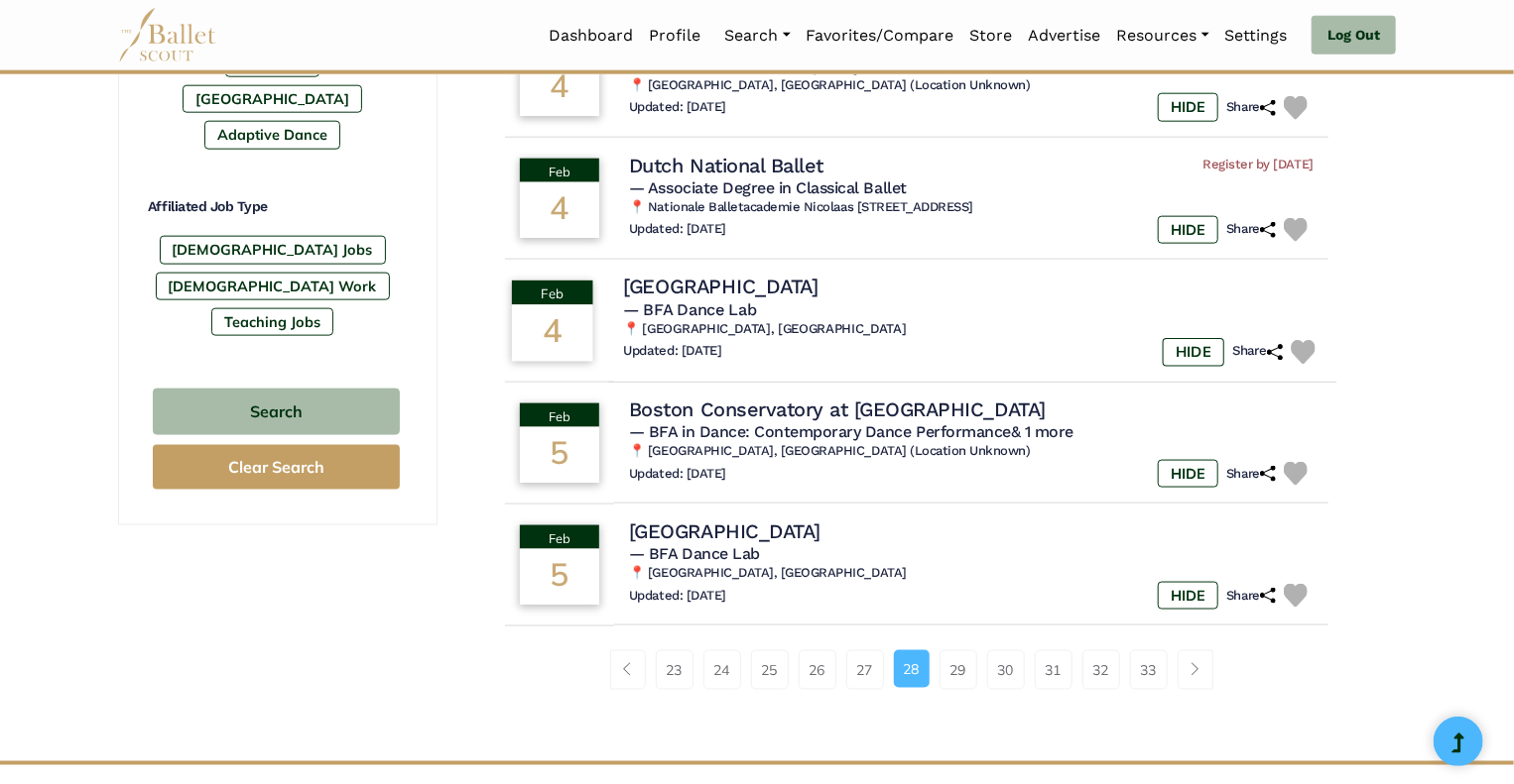
scroll to position [1118, 0]
click at [964, 667] on link "29" at bounding box center [959, 670] width 38 height 40
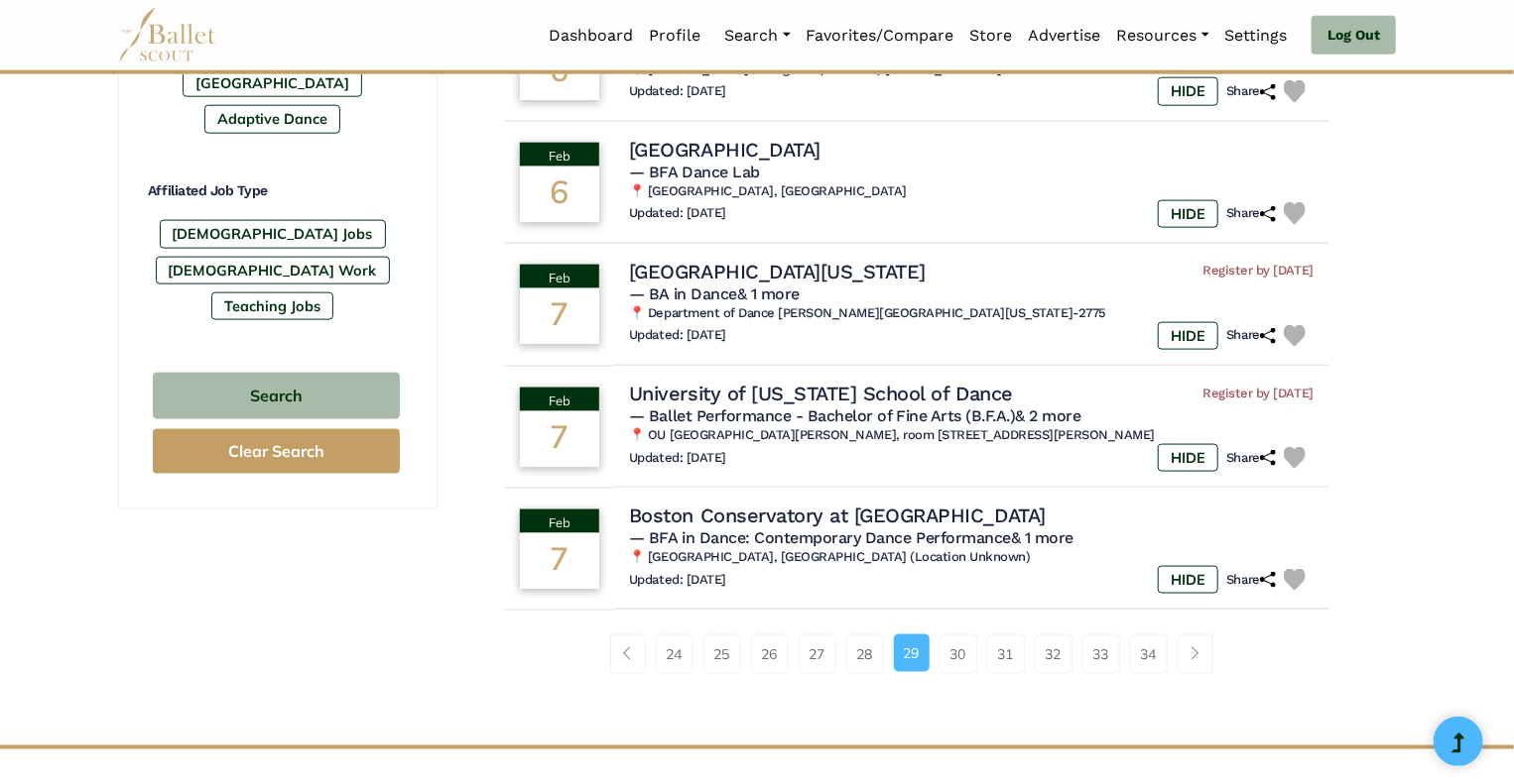
scroll to position [1153, 0]
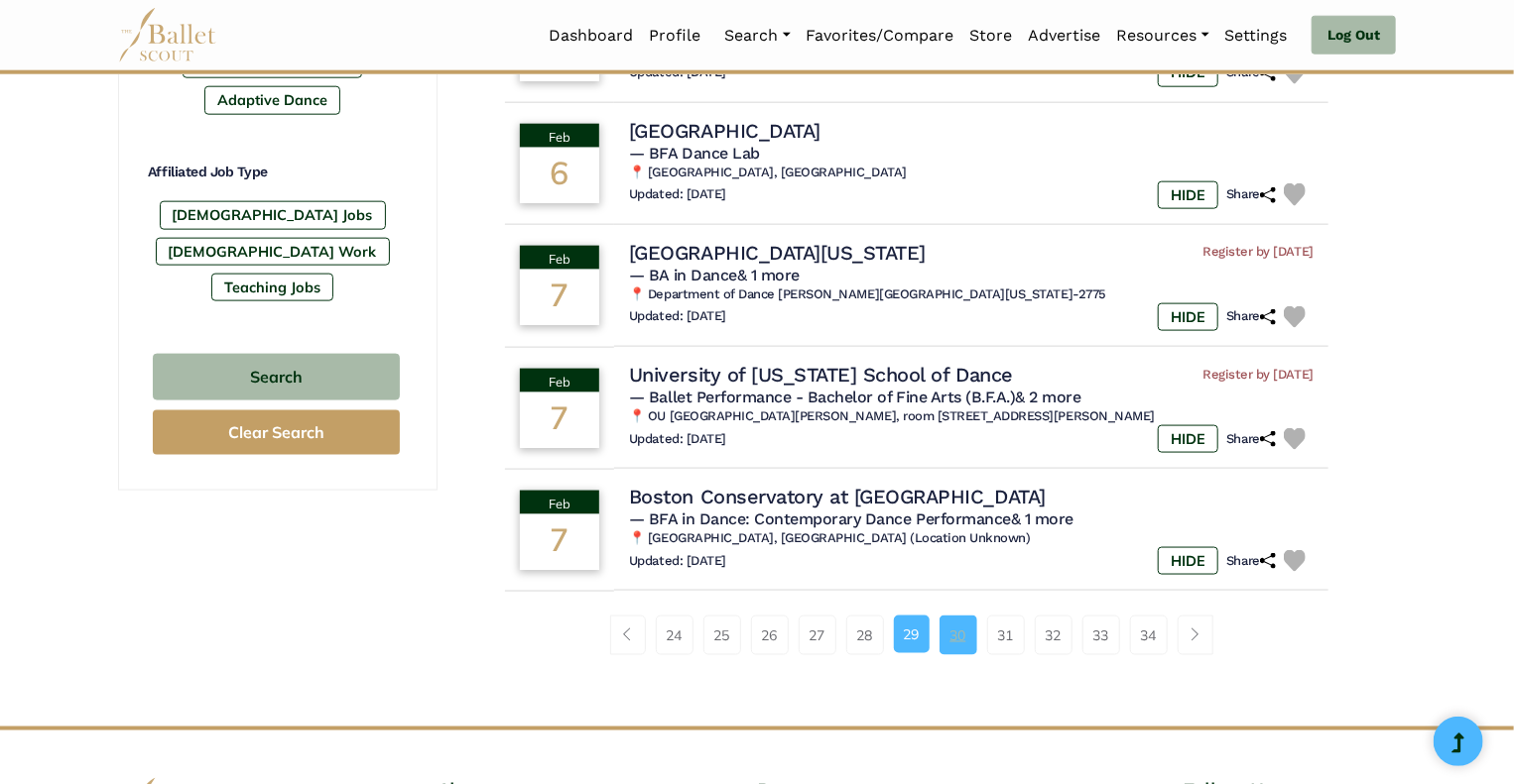
click at [962, 646] on link "30" at bounding box center [959, 635] width 38 height 40
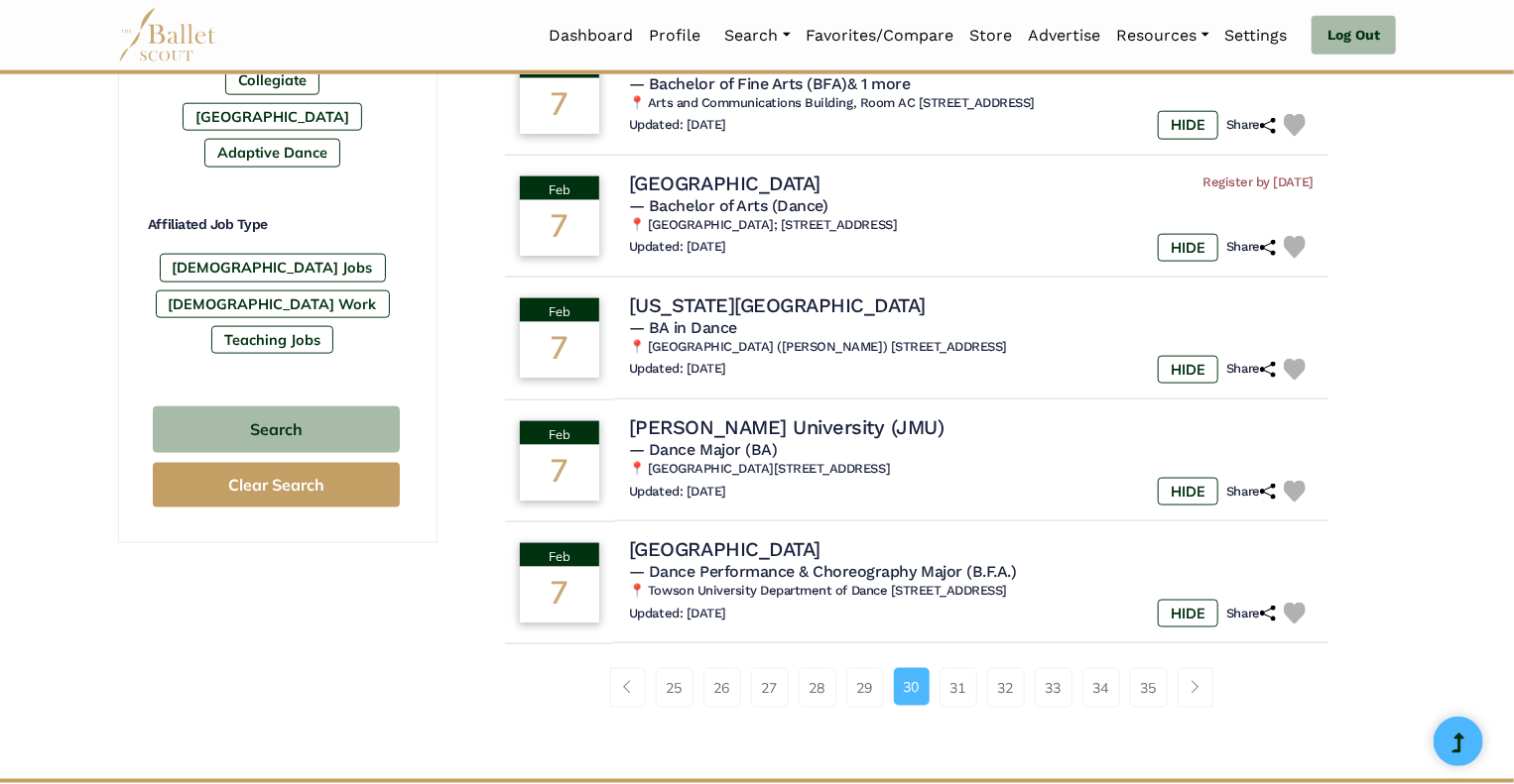
scroll to position [1118, 0]
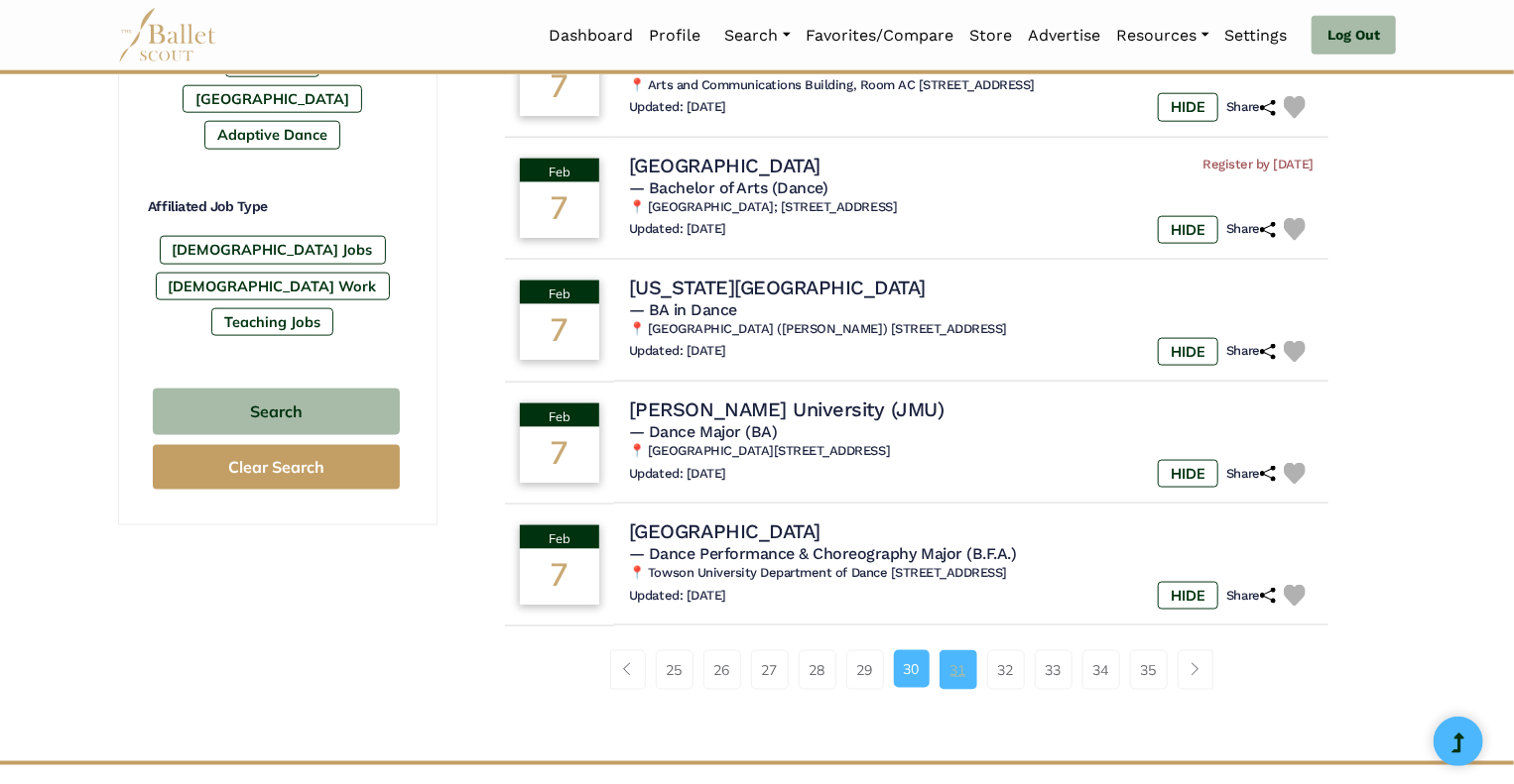
click at [964, 670] on link "31" at bounding box center [959, 670] width 38 height 40
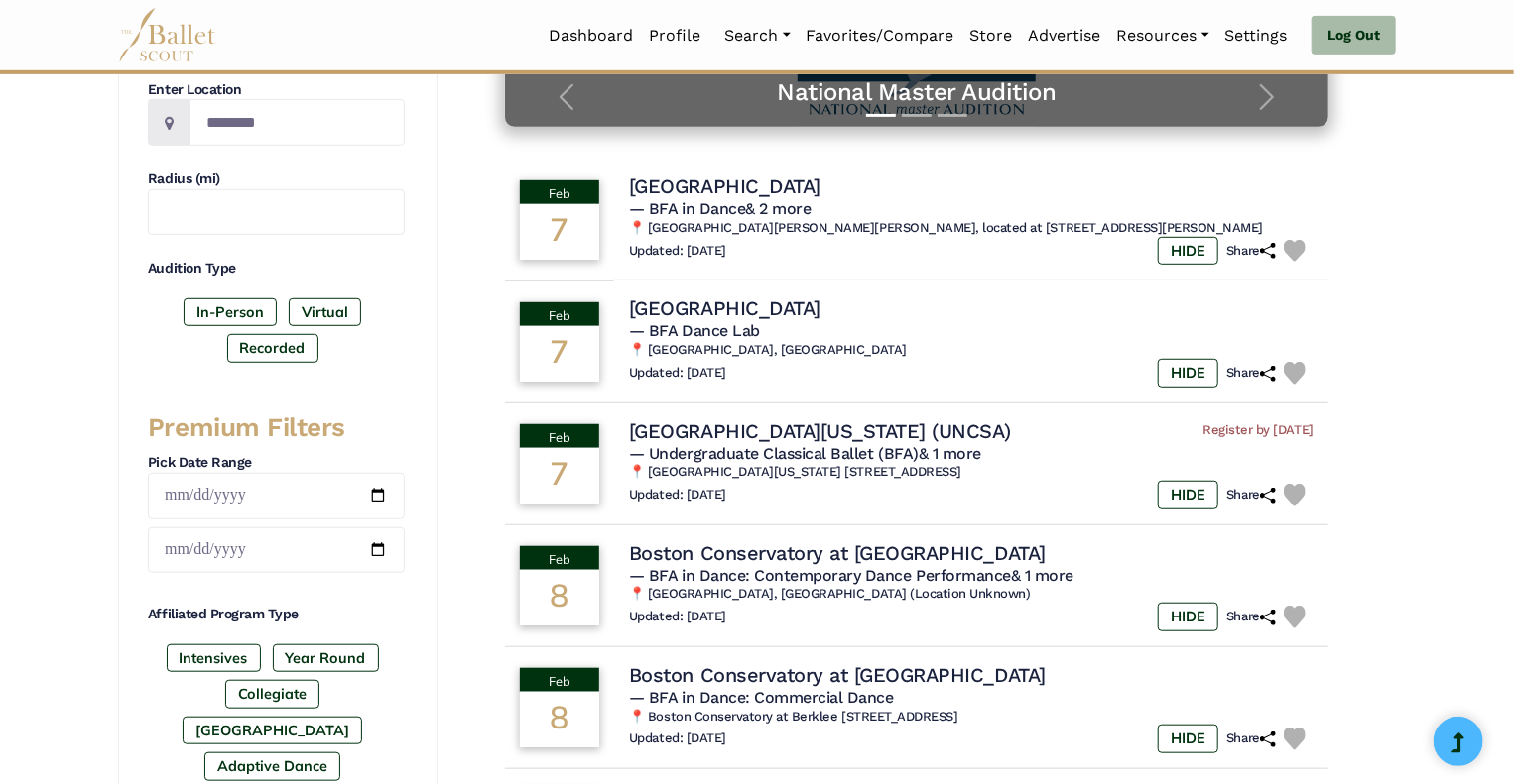
scroll to position [488, 0]
click at [737, 436] on h4 "[GEOGRAPHIC_DATA][US_STATE] (UNCSA)" at bounding box center [817, 430] width 390 height 27
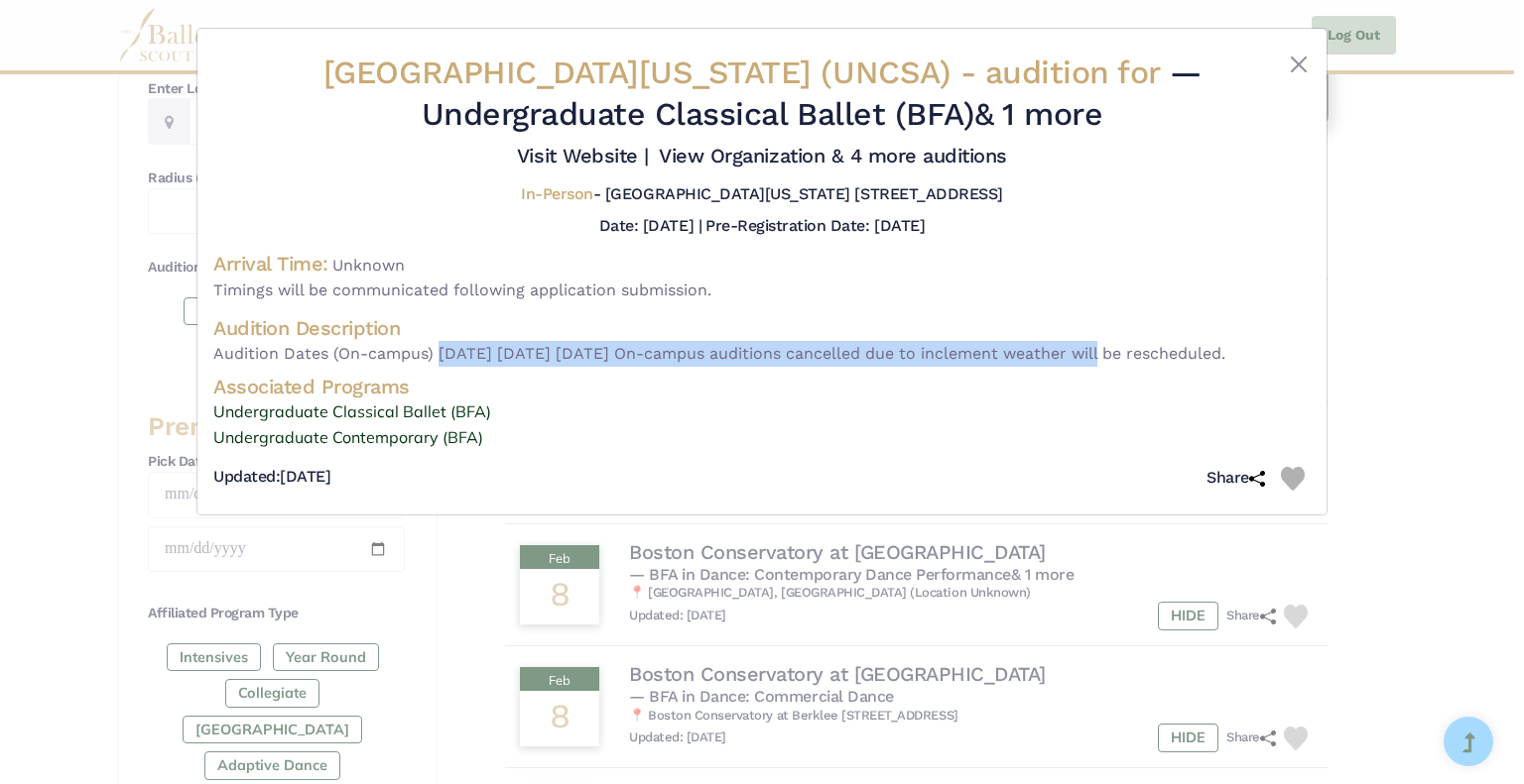
drag, startPoint x: 441, startPoint y: 396, endPoint x: 1067, endPoint y: 395, distance: 626.0
click at [1067, 367] on span "Audition Dates (On-campus) [DATE] [DATE] [DATE] On-campus auditions cancelled d…" at bounding box center [762, 354] width 1098 height 26
copy span "[DATE] [DATE] [DATE]"
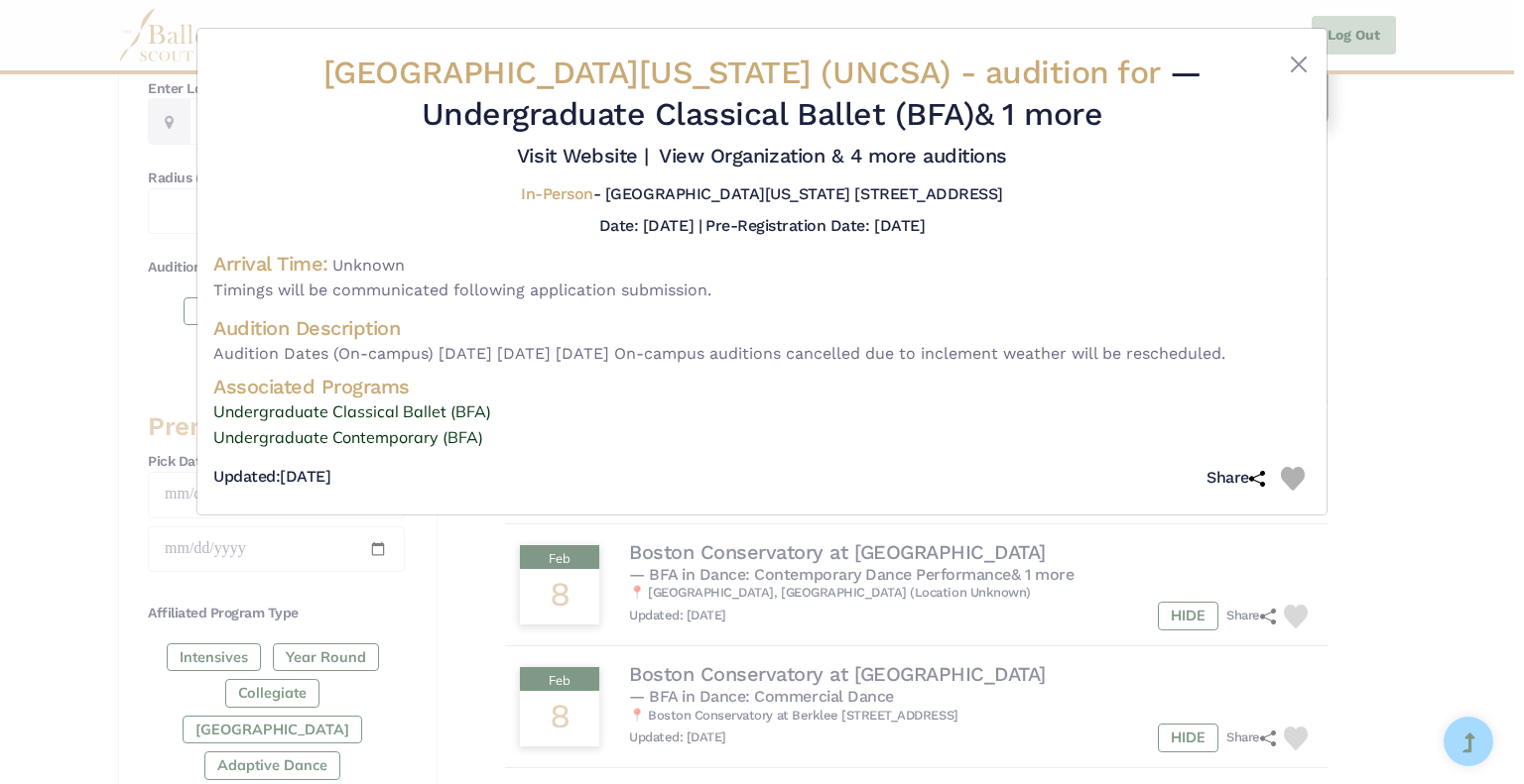
click at [456, 629] on div "[GEOGRAPHIC_DATA][US_STATE] (UNCSA) - audition for — Undergraduate Classical Ba…" at bounding box center [762, 392] width 1524 height 784
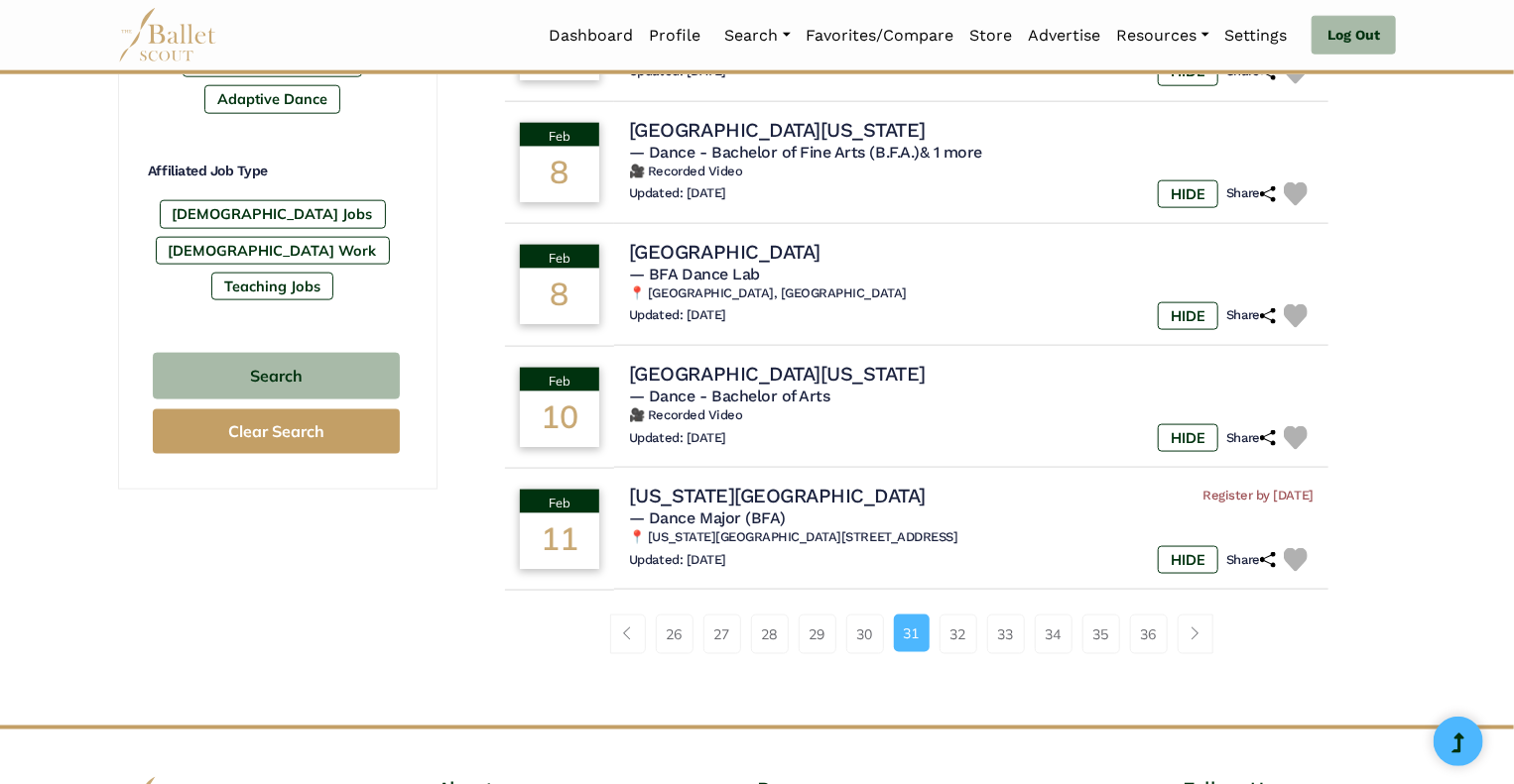
scroll to position [1158, 0]
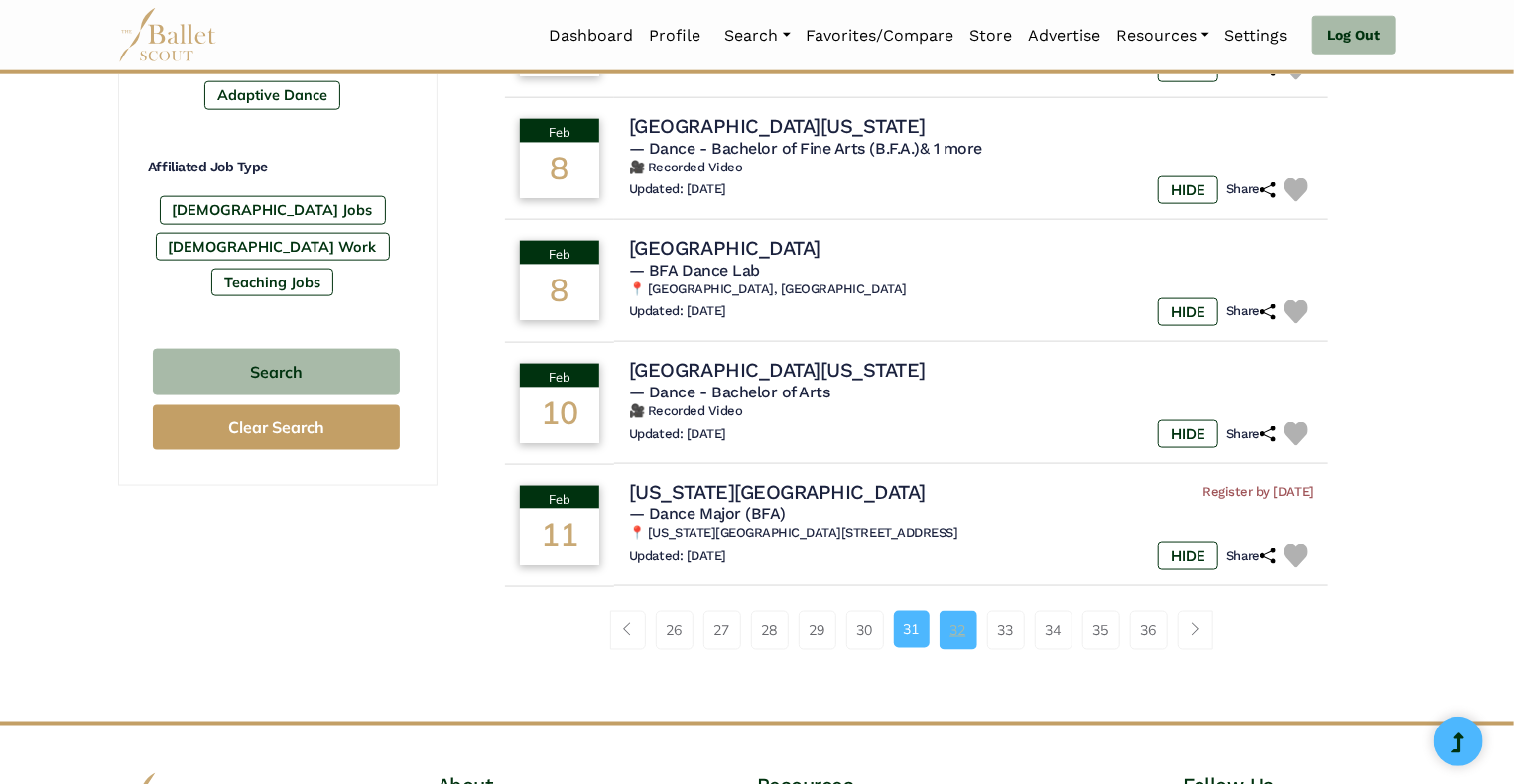
click at [945, 629] on link "32" at bounding box center [959, 630] width 38 height 40
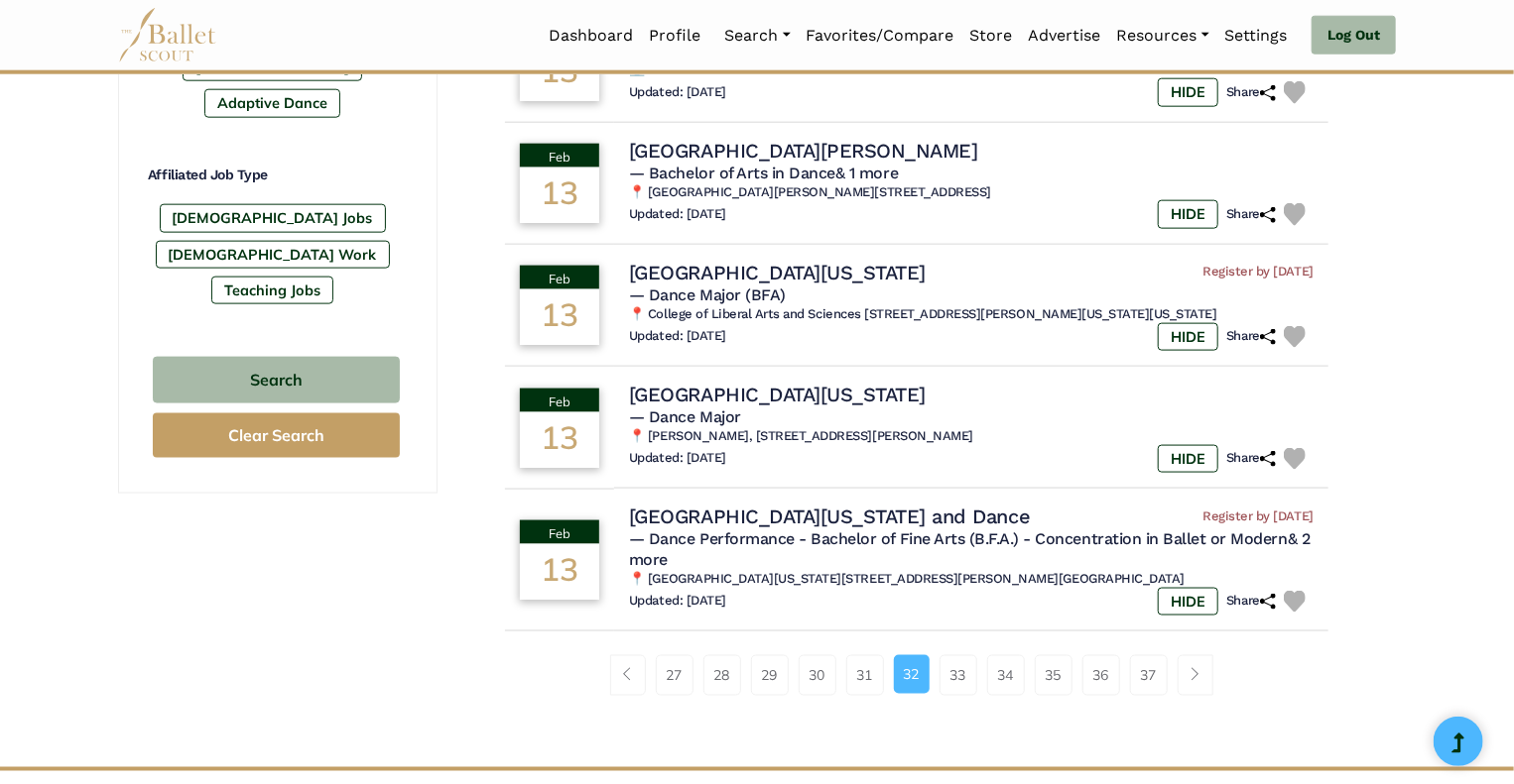
scroll to position [1158, 0]
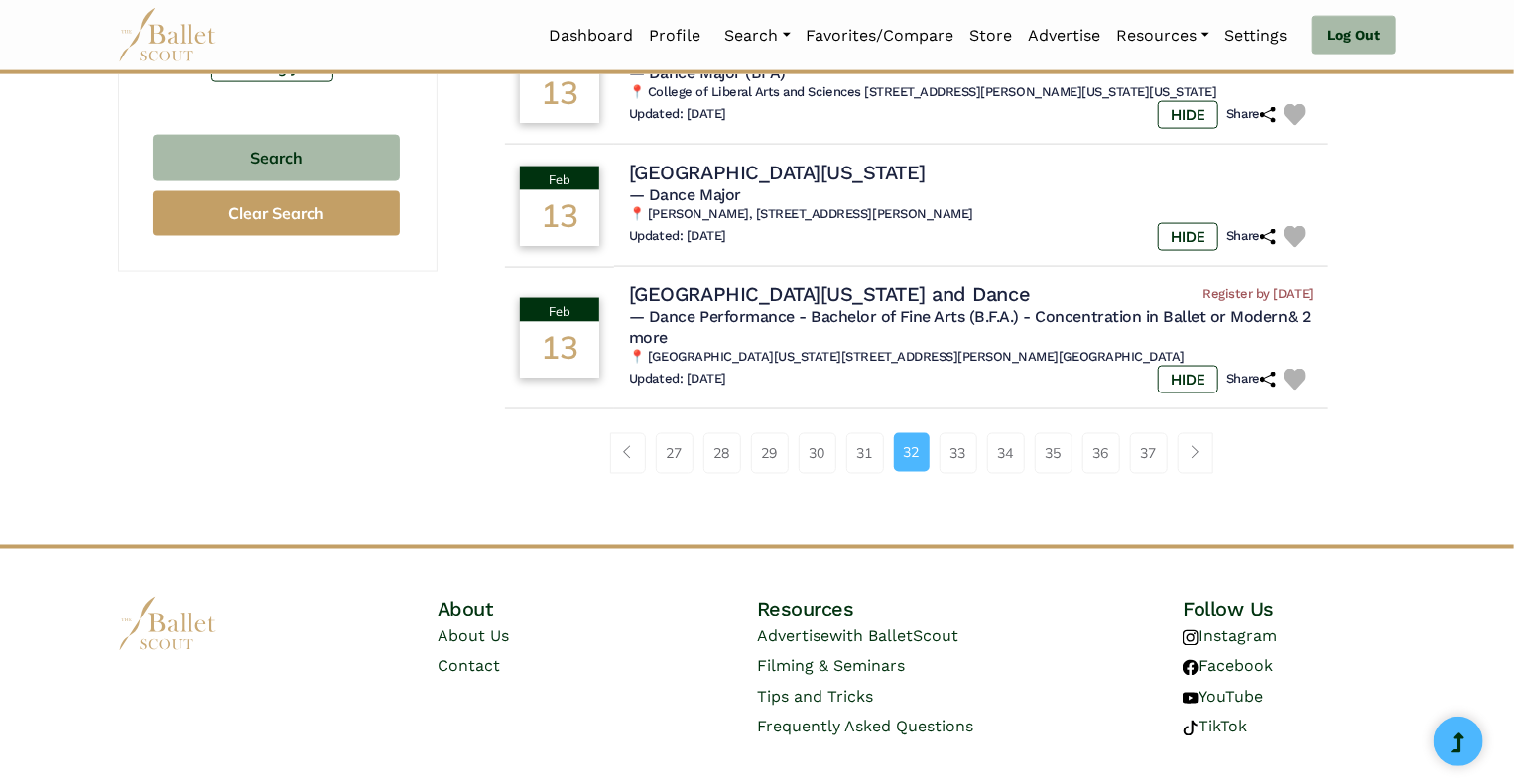
scroll to position [1392, 0]
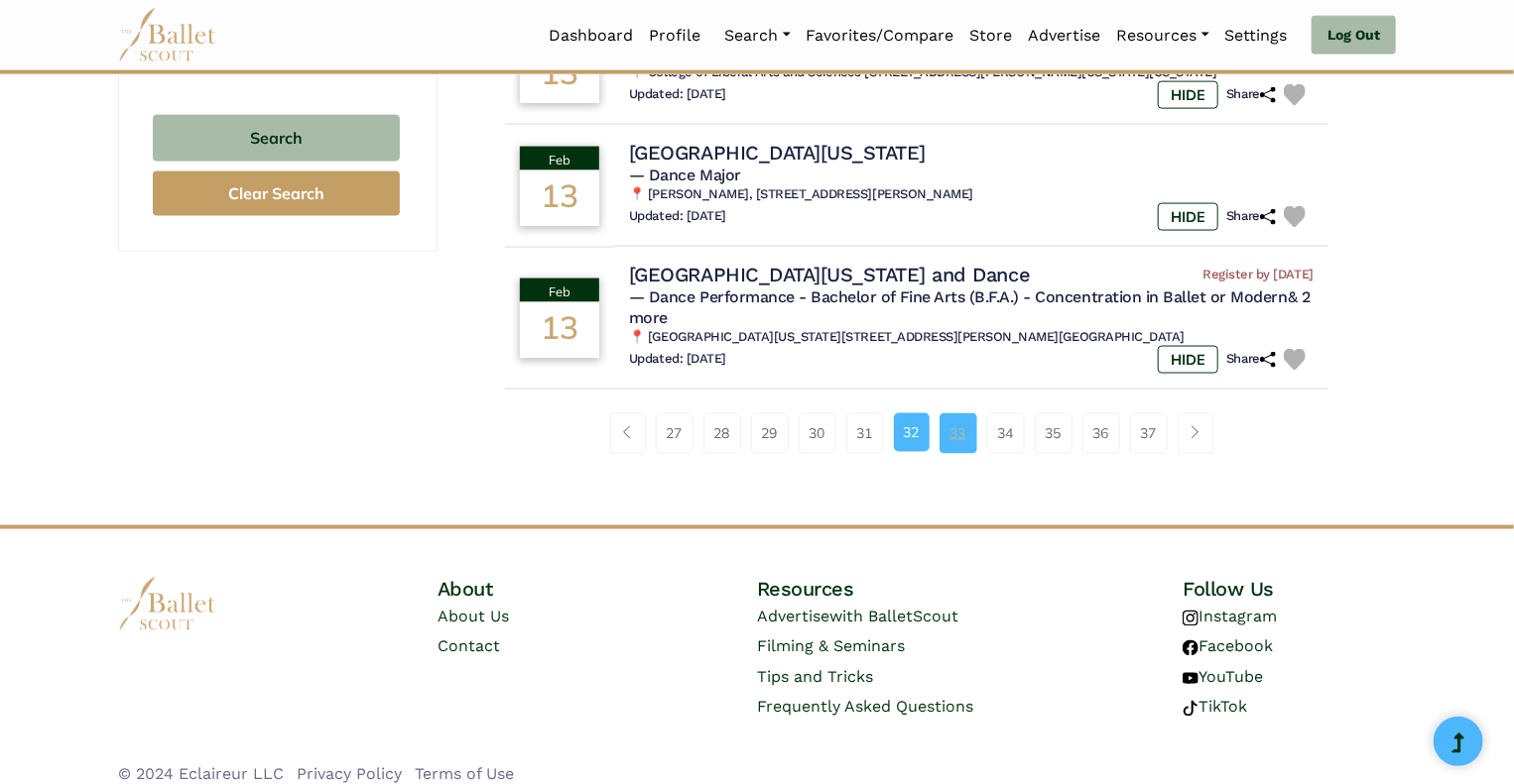
click at [959, 414] on link "33" at bounding box center [959, 434] width 38 height 40
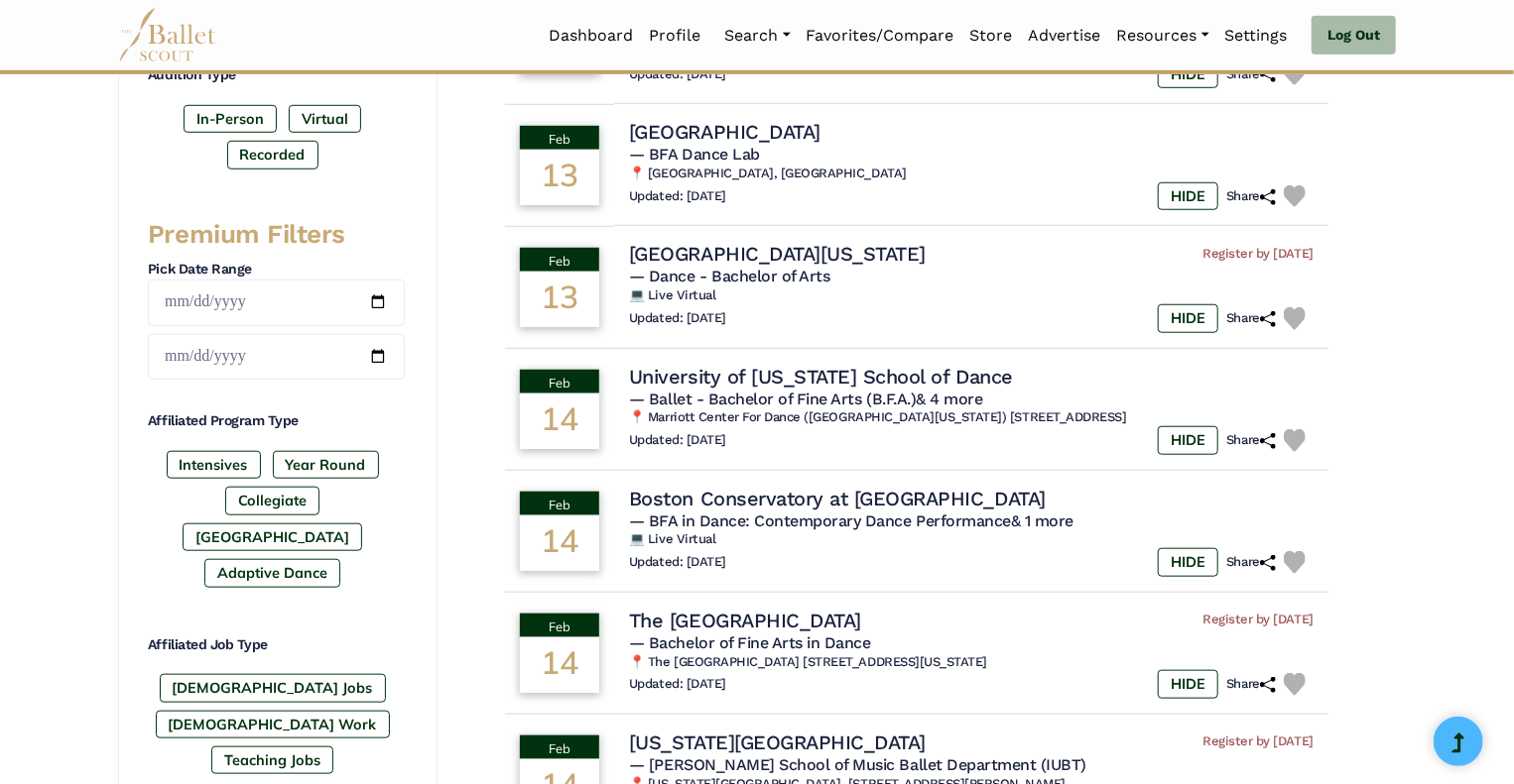
scroll to position [681, 0]
click at [676, 542] on h6 "💻 Live Virtual" at bounding box center [972, 539] width 699 height 17
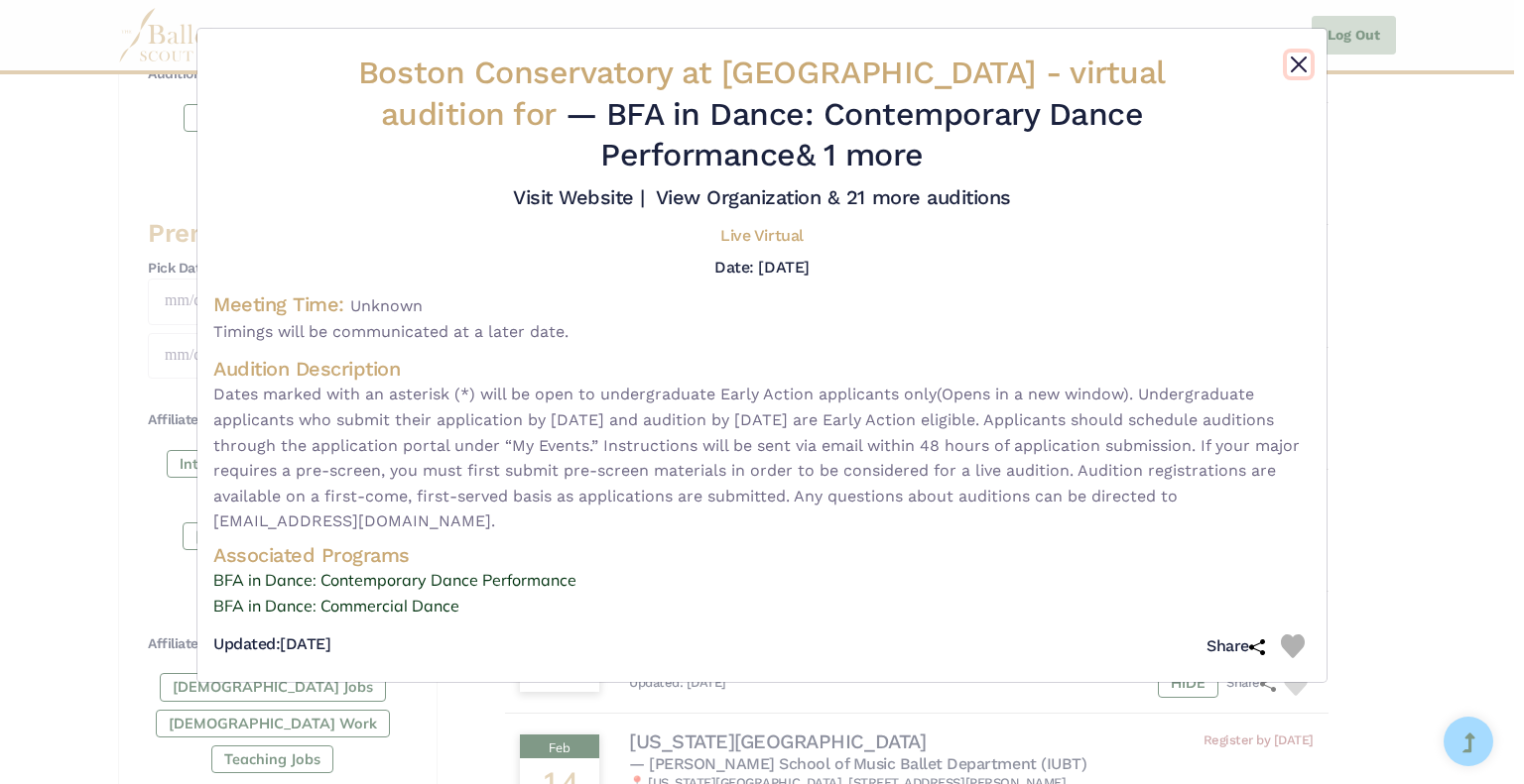
click at [1293, 70] on button "Close" at bounding box center [1298, 65] width 24 height 24
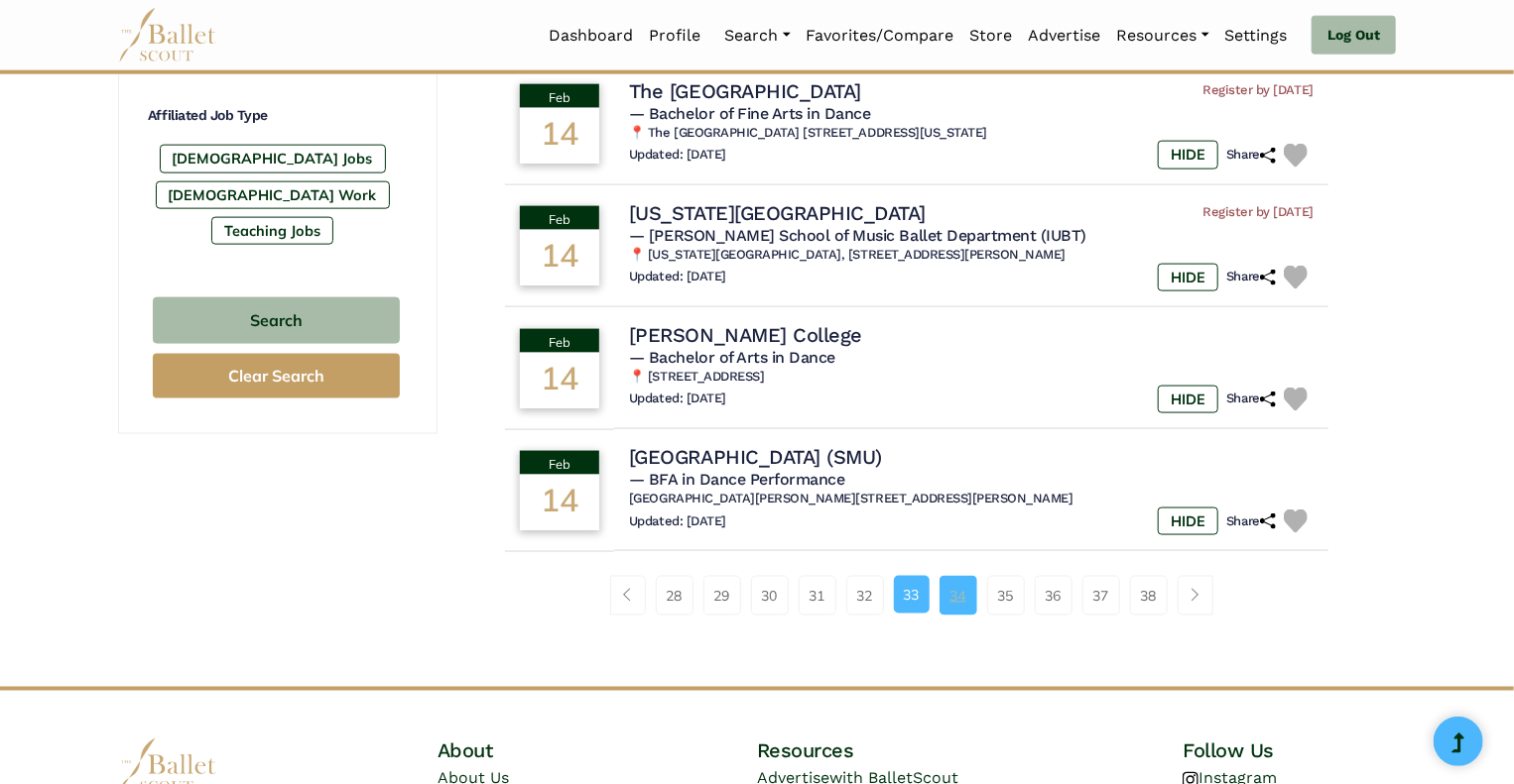
scroll to position [1212, 0]
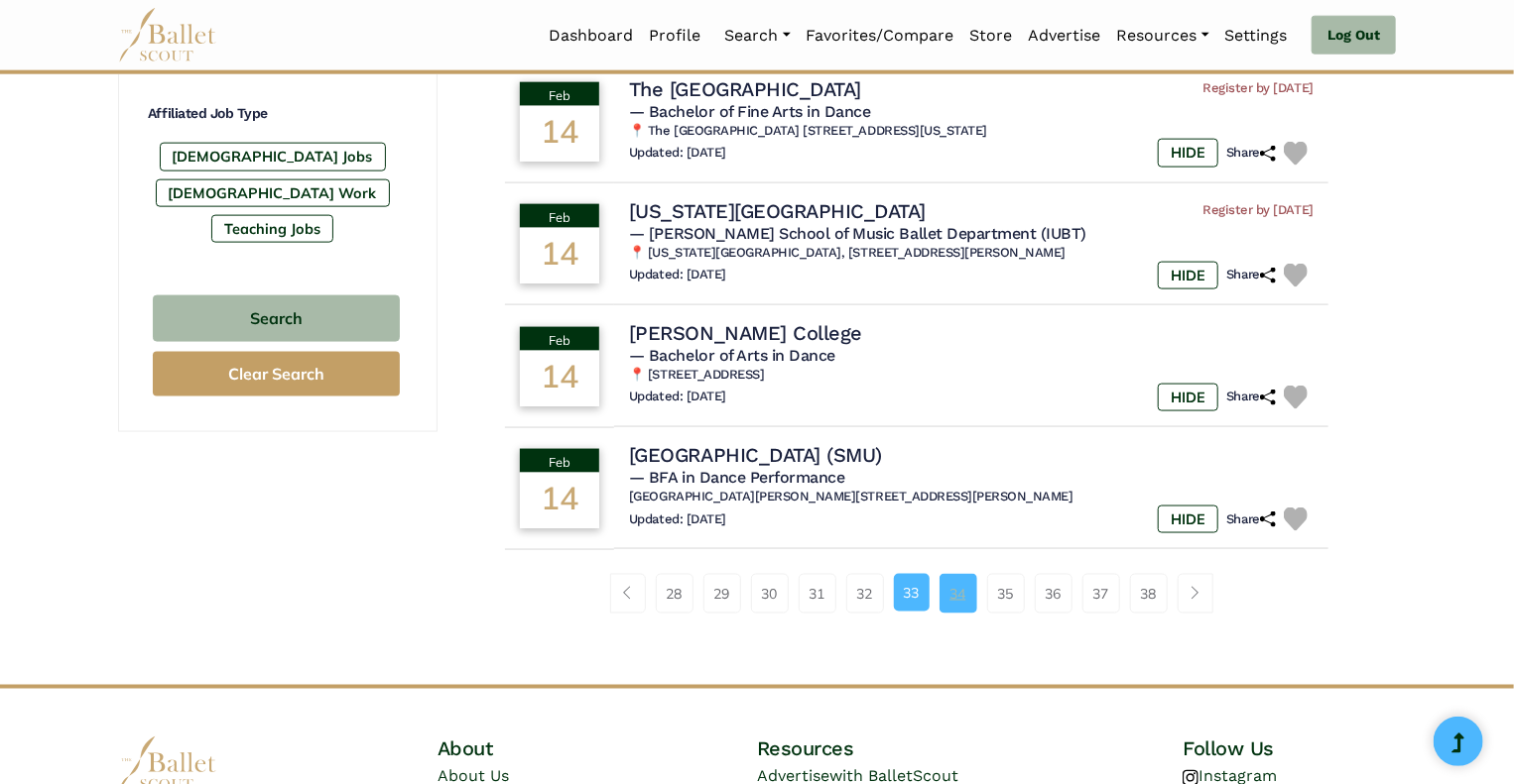
click at [956, 600] on link "34" at bounding box center [959, 594] width 38 height 40
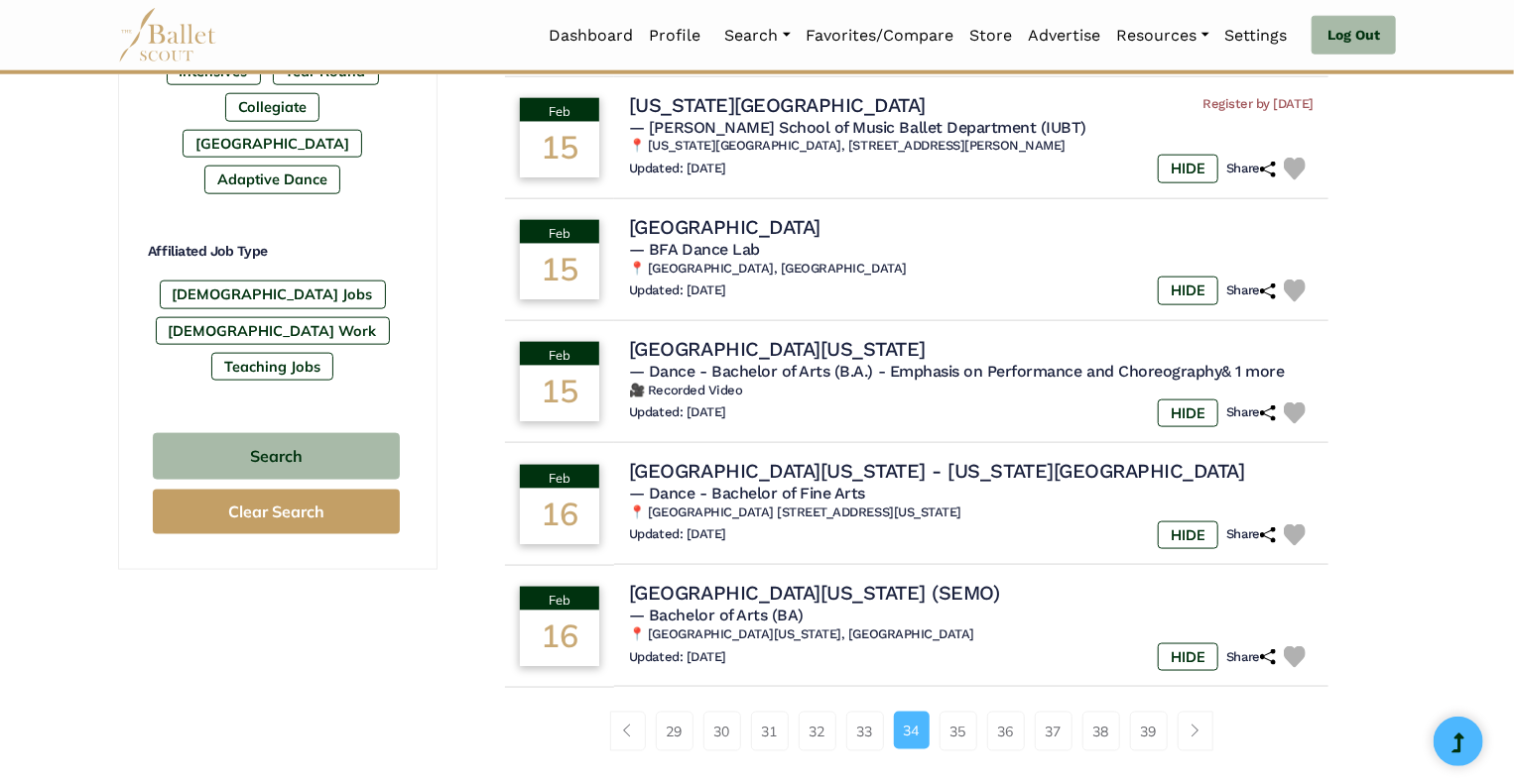
scroll to position [1077, 0]
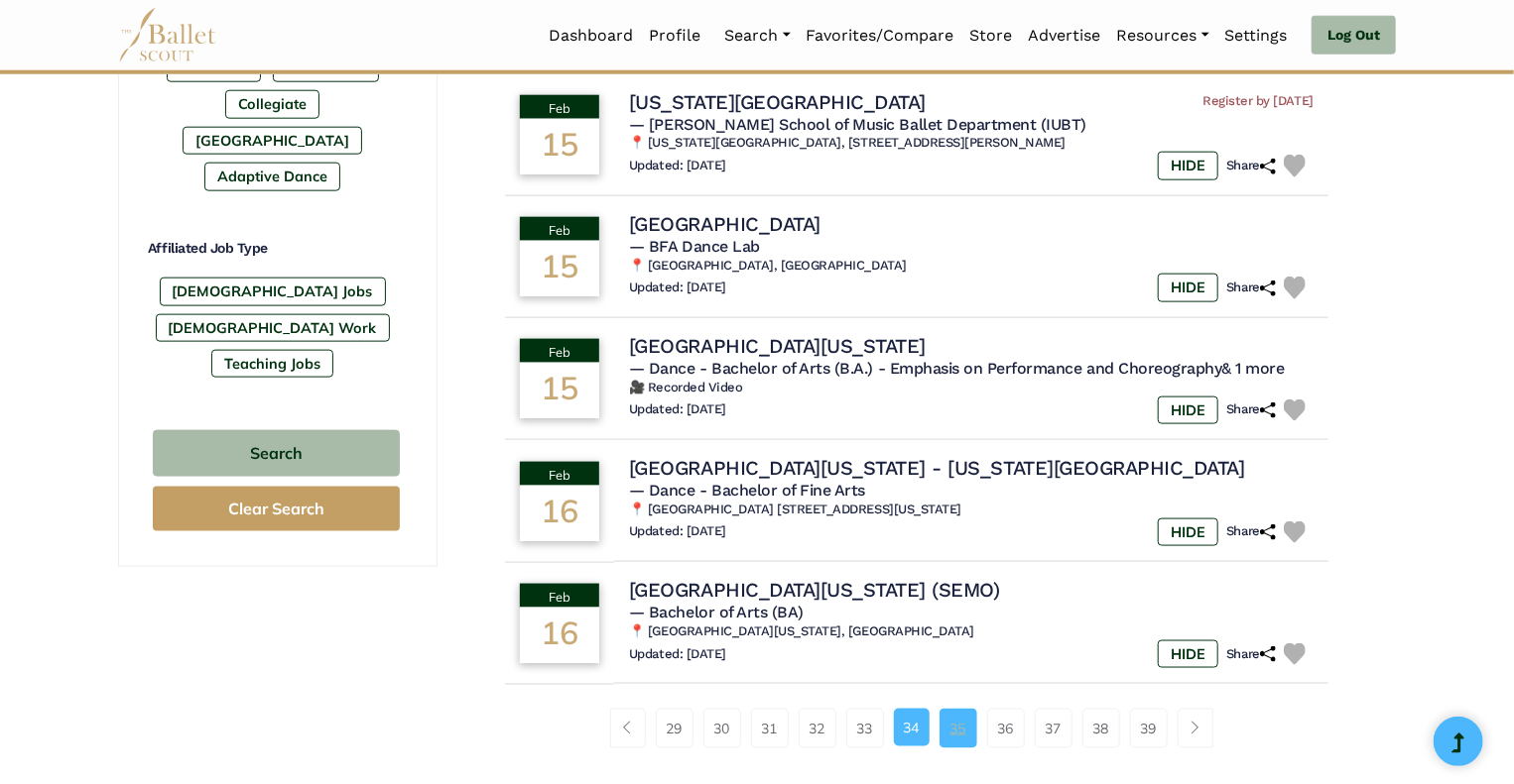
click at [956, 709] on link "35" at bounding box center [959, 729] width 38 height 40
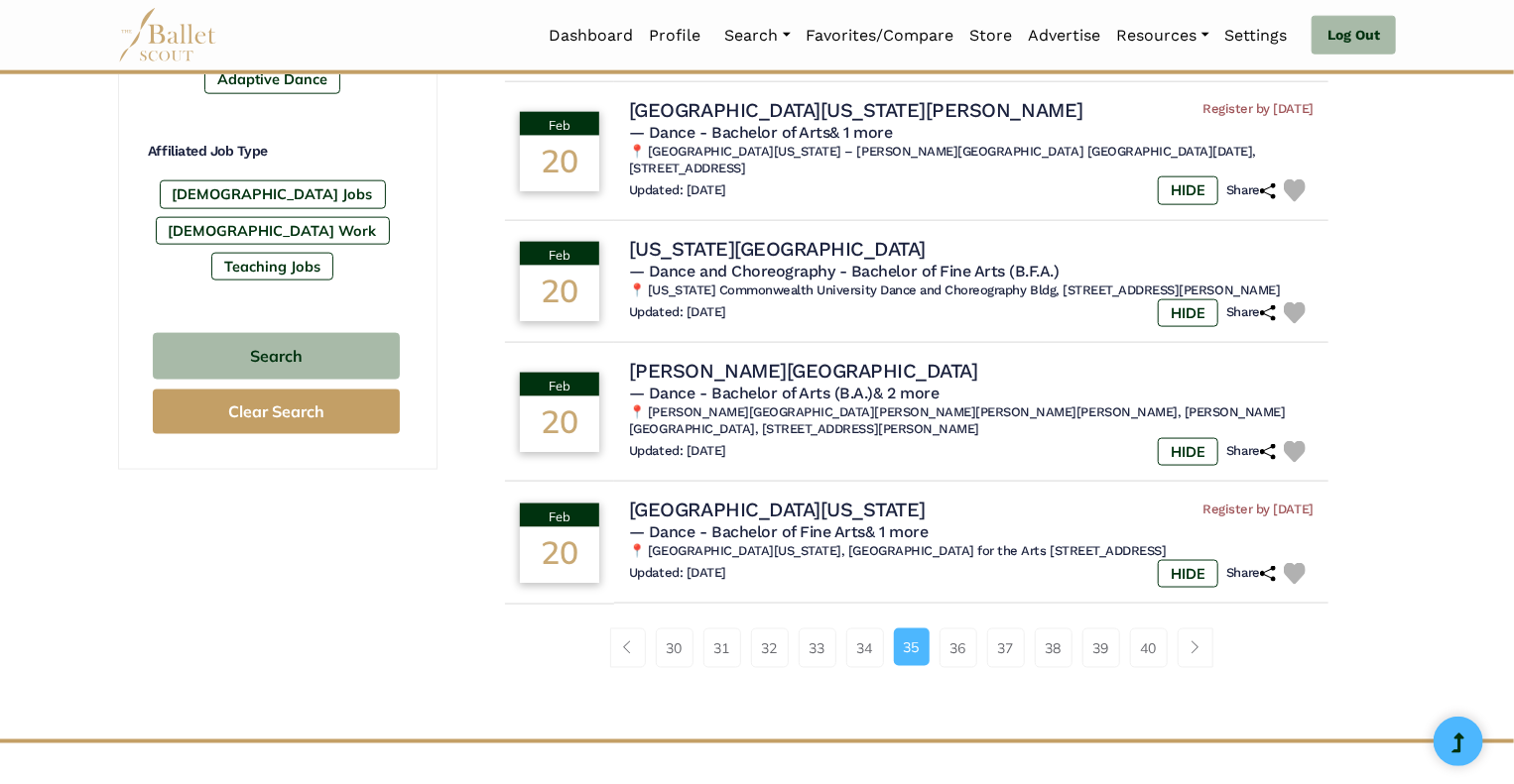
scroll to position [1174, 0]
click at [962, 641] on link "36" at bounding box center [959, 648] width 38 height 40
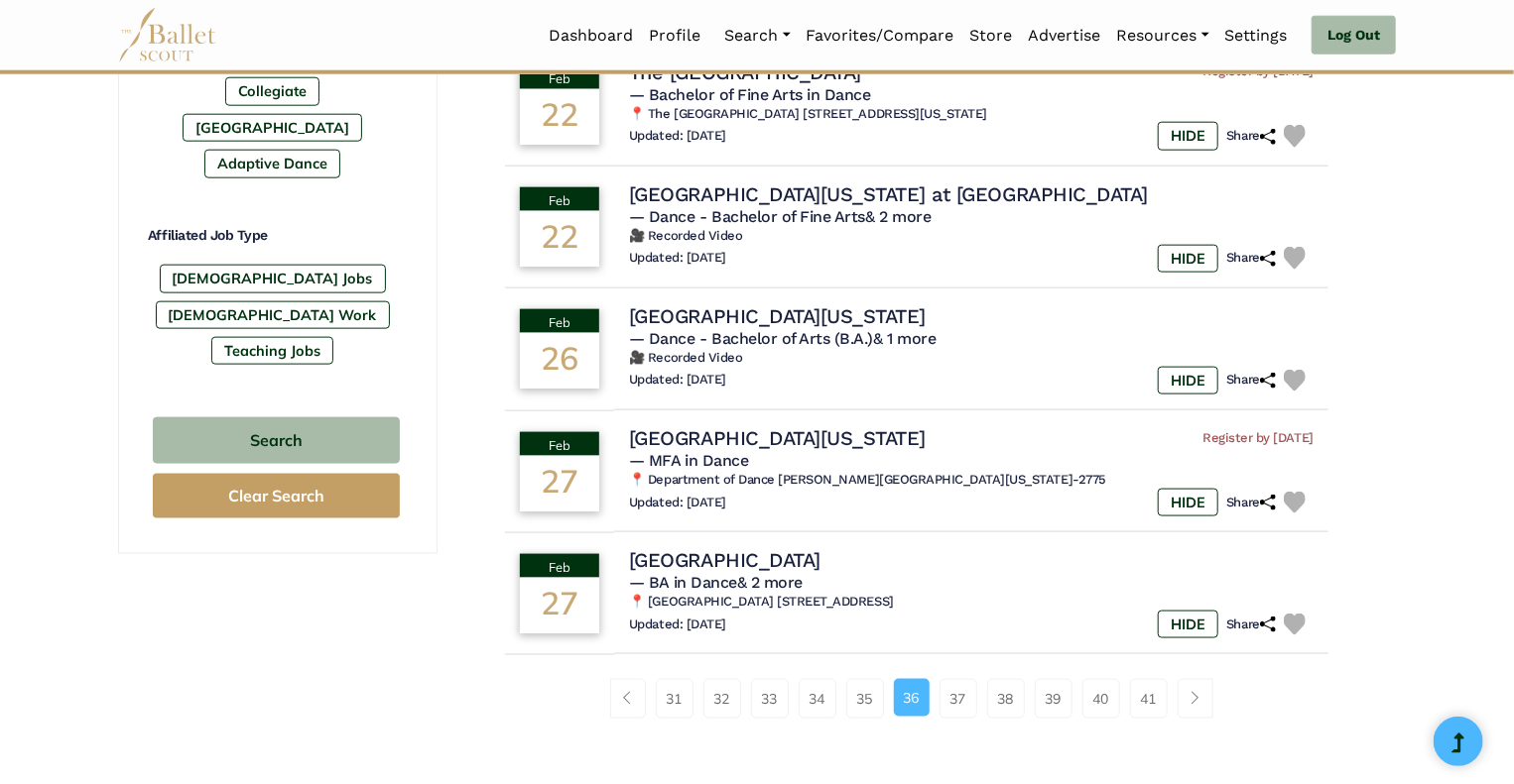
scroll to position [1094, 0]
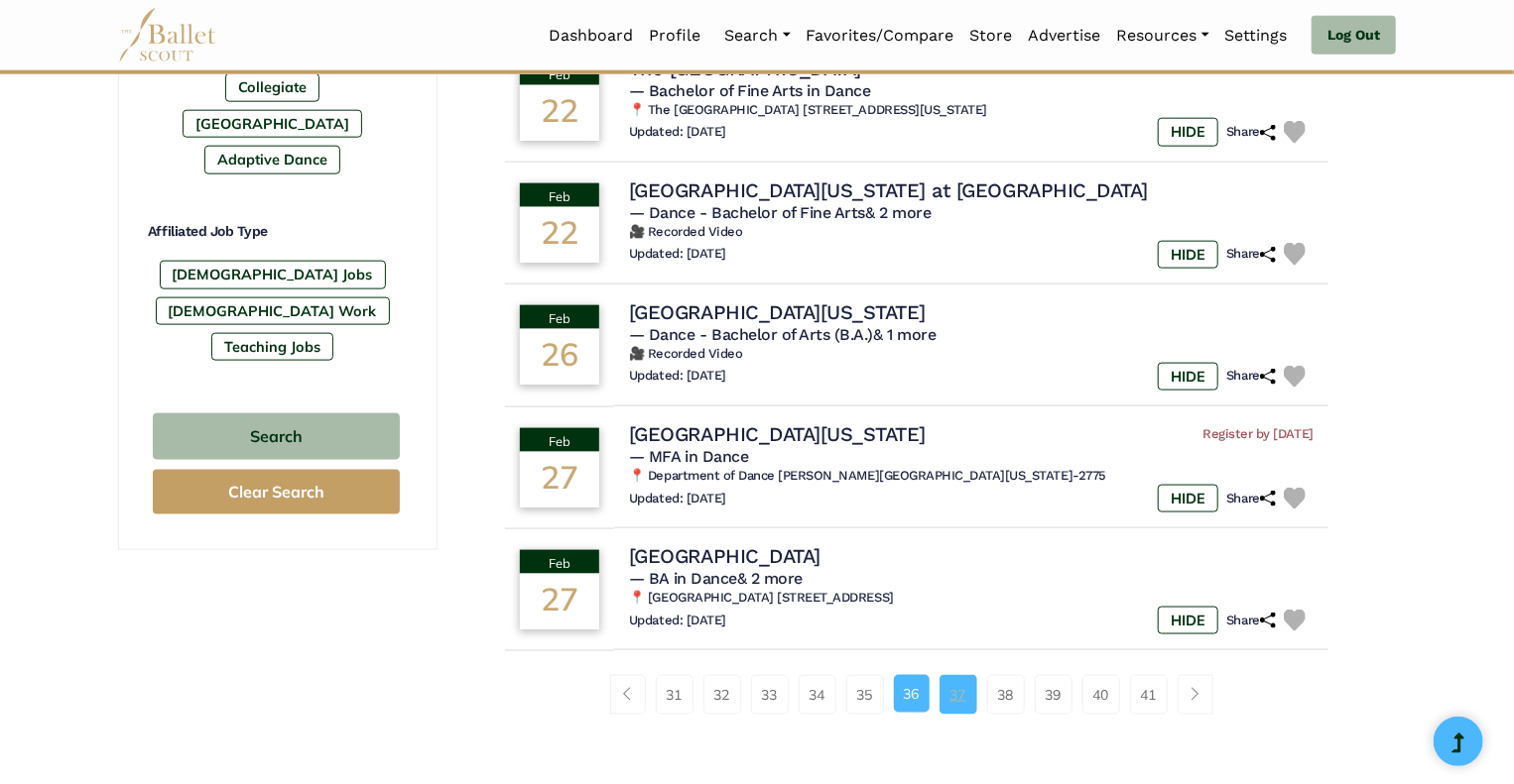
click at [960, 697] on link "37" at bounding box center [959, 695] width 38 height 40
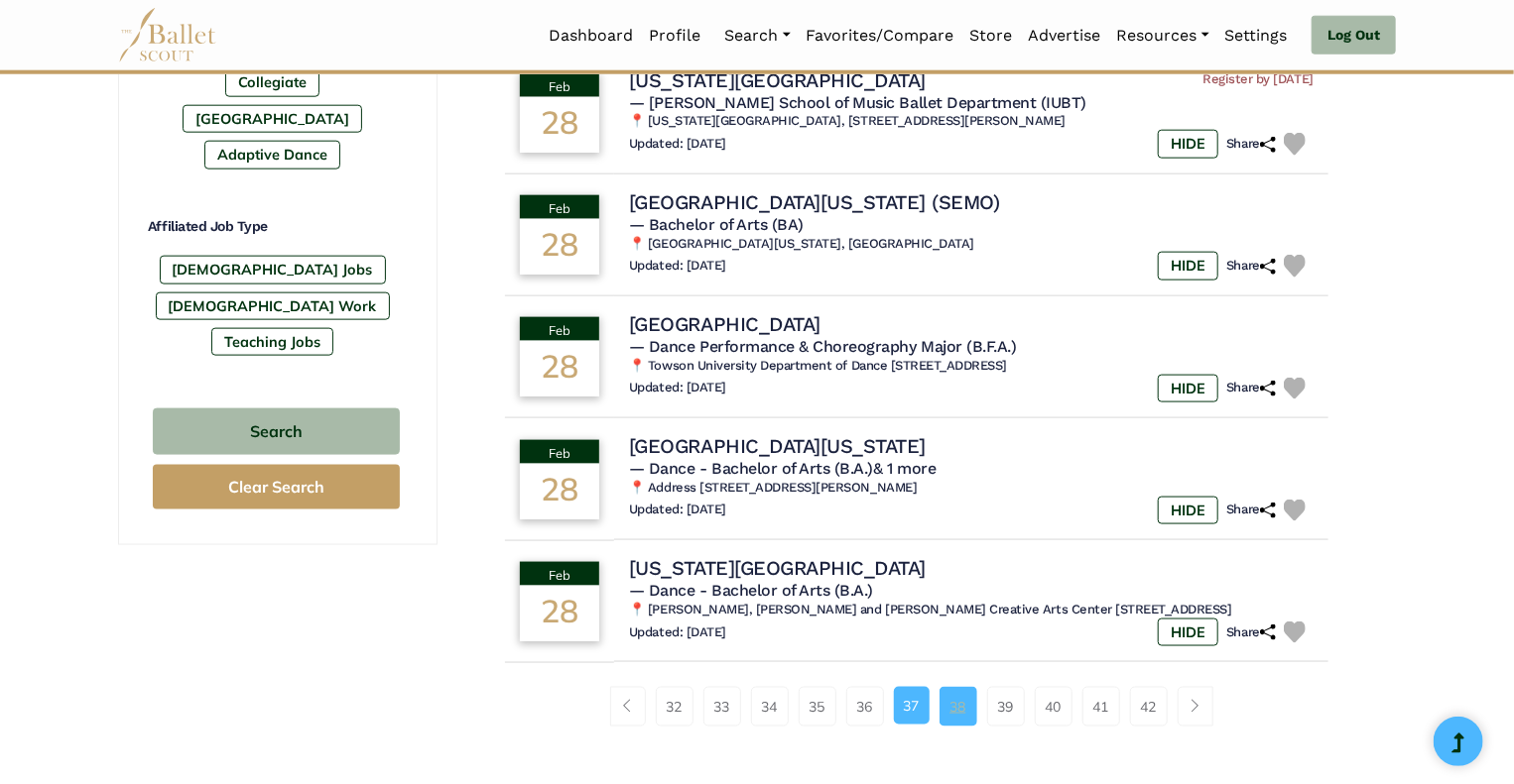
scroll to position [1099, 0]
click at [962, 709] on link "38" at bounding box center [959, 707] width 38 height 40
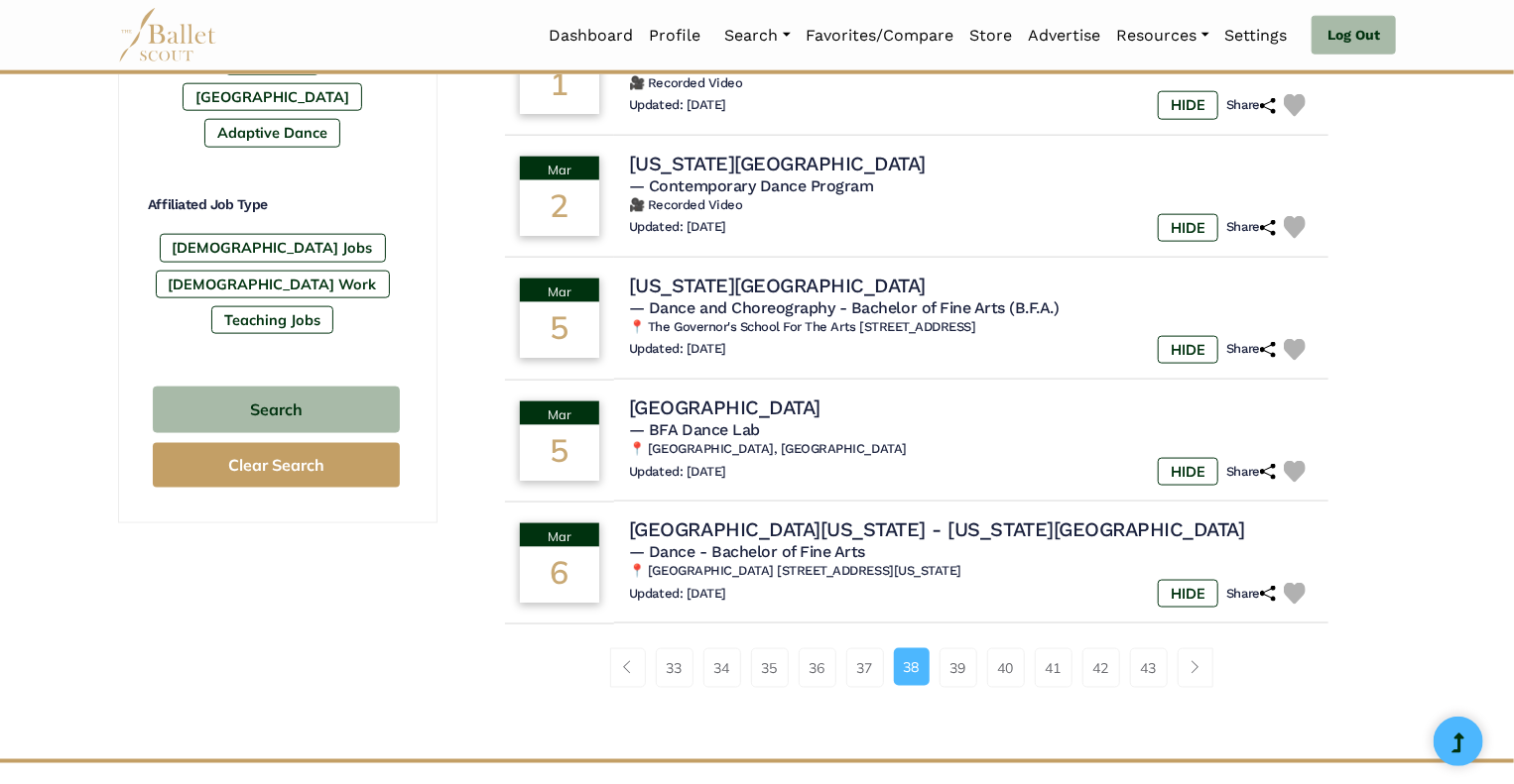
scroll to position [1121, 0]
click at [965, 681] on link "39" at bounding box center [959, 667] width 38 height 40
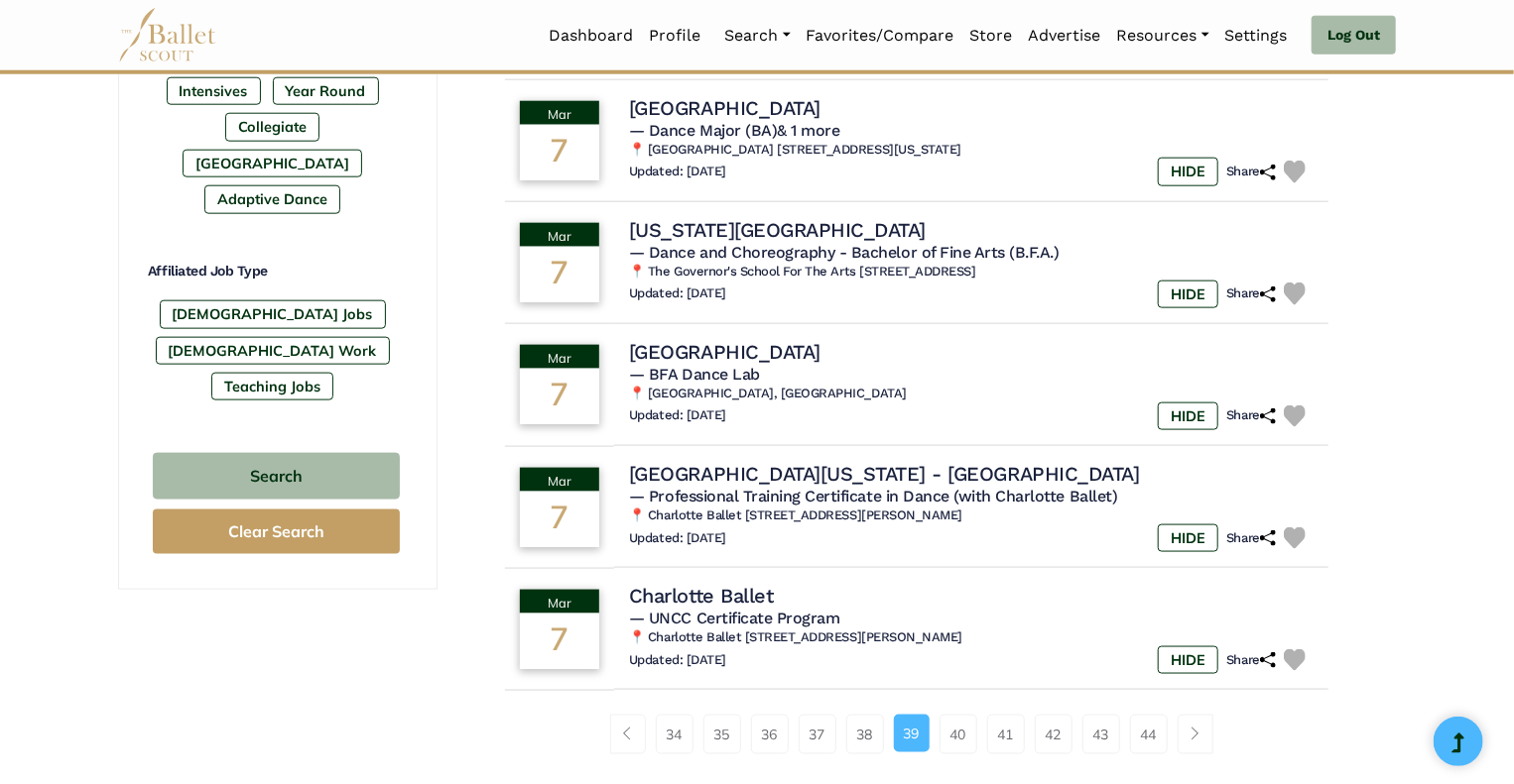
scroll to position [1061, 0]
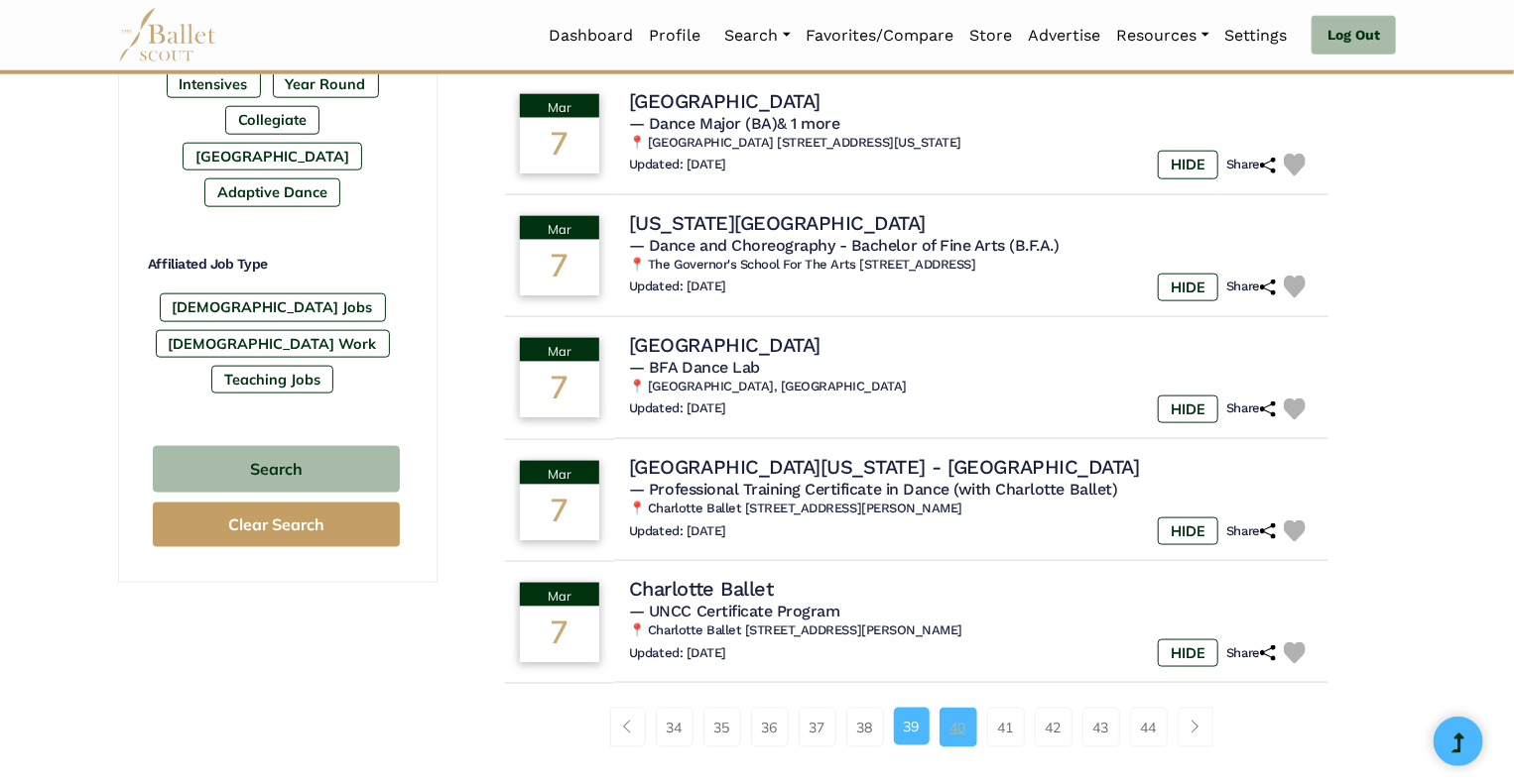
click at [962, 731] on link "40" at bounding box center [959, 728] width 38 height 40
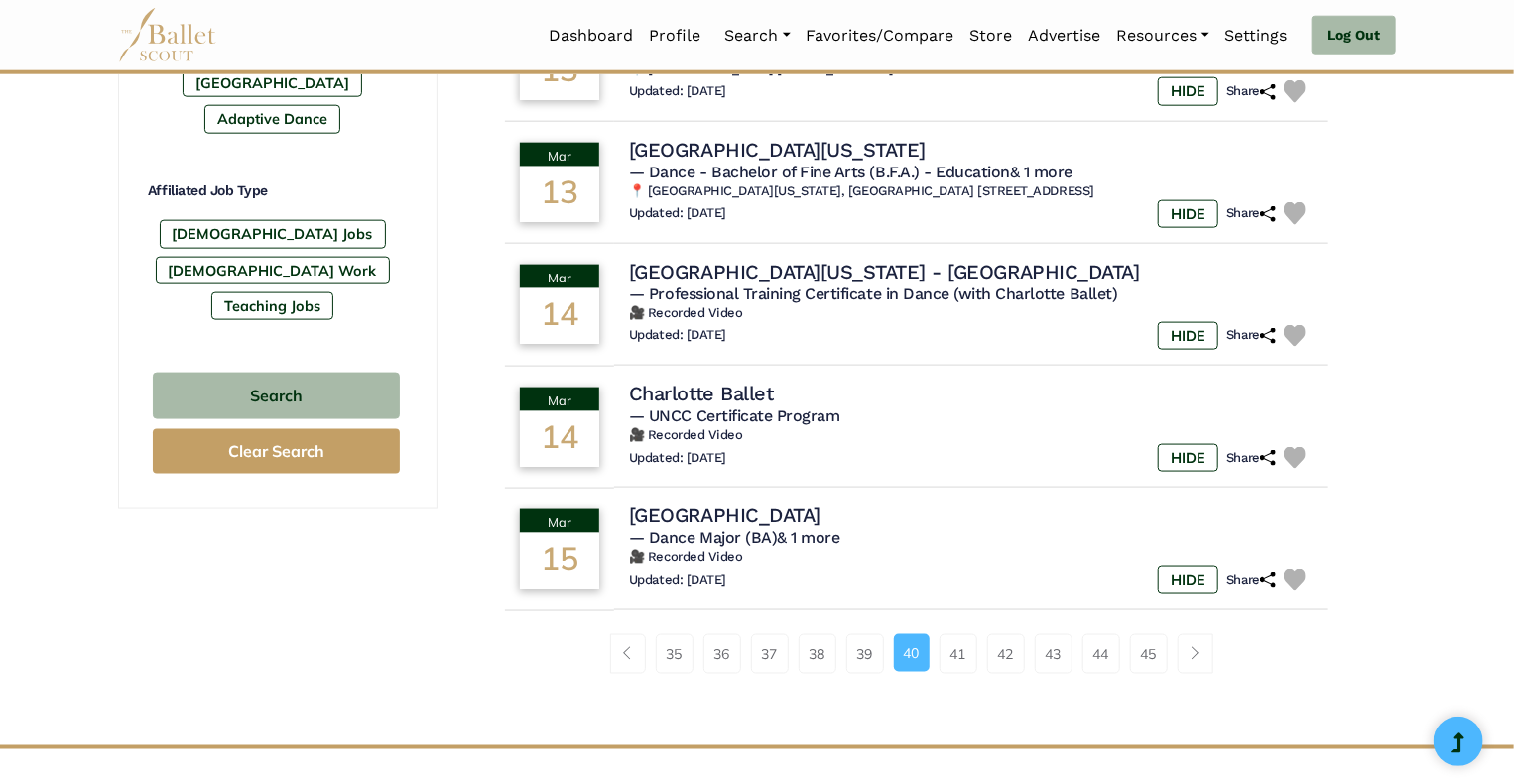
scroll to position [1142, 0]
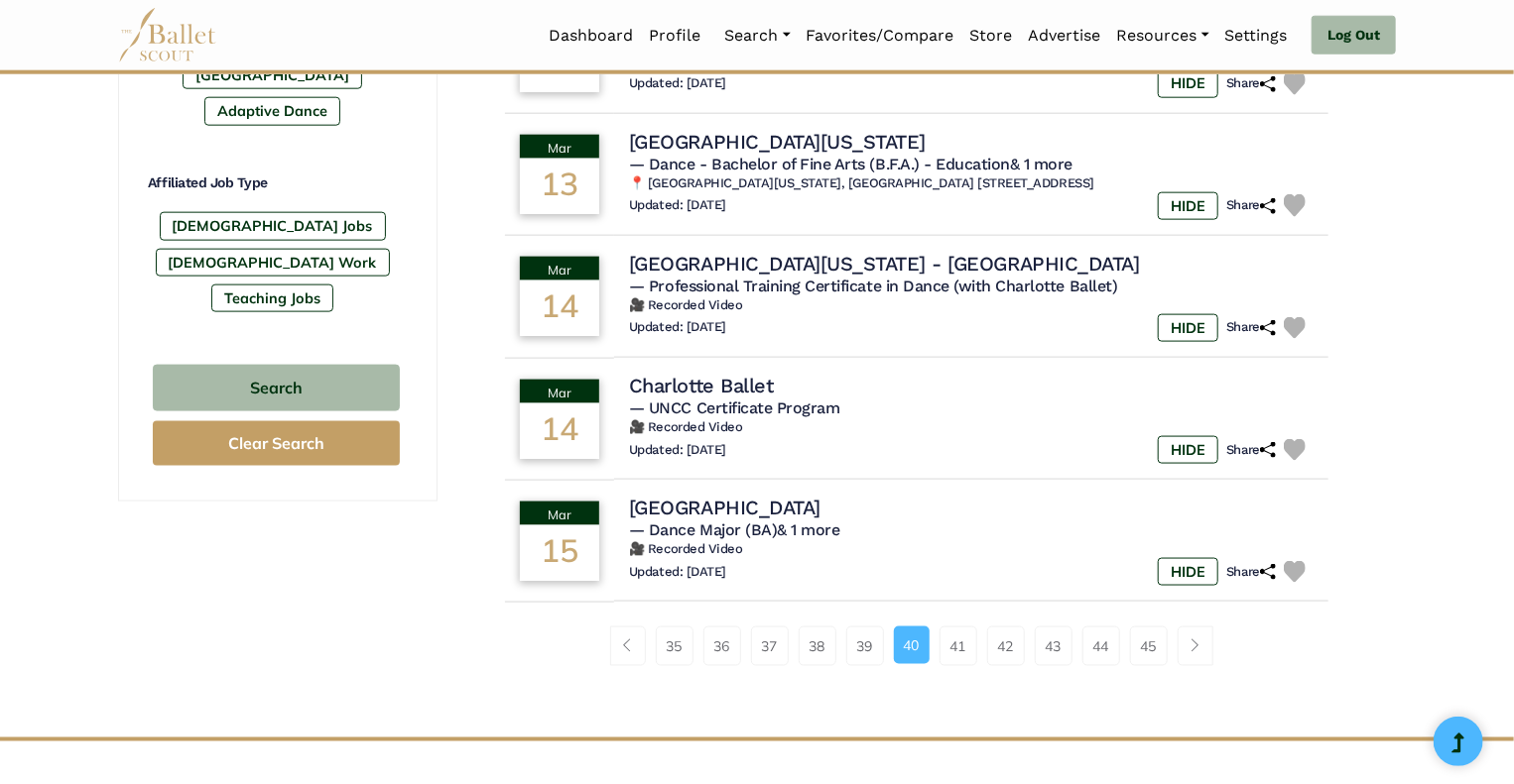
click at [512, 679] on div "35 36 37 38 39 40 41 42" at bounding box center [916, 653] width 895 height 103
click at [954, 641] on link "41" at bounding box center [959, 646] width 38 height 40
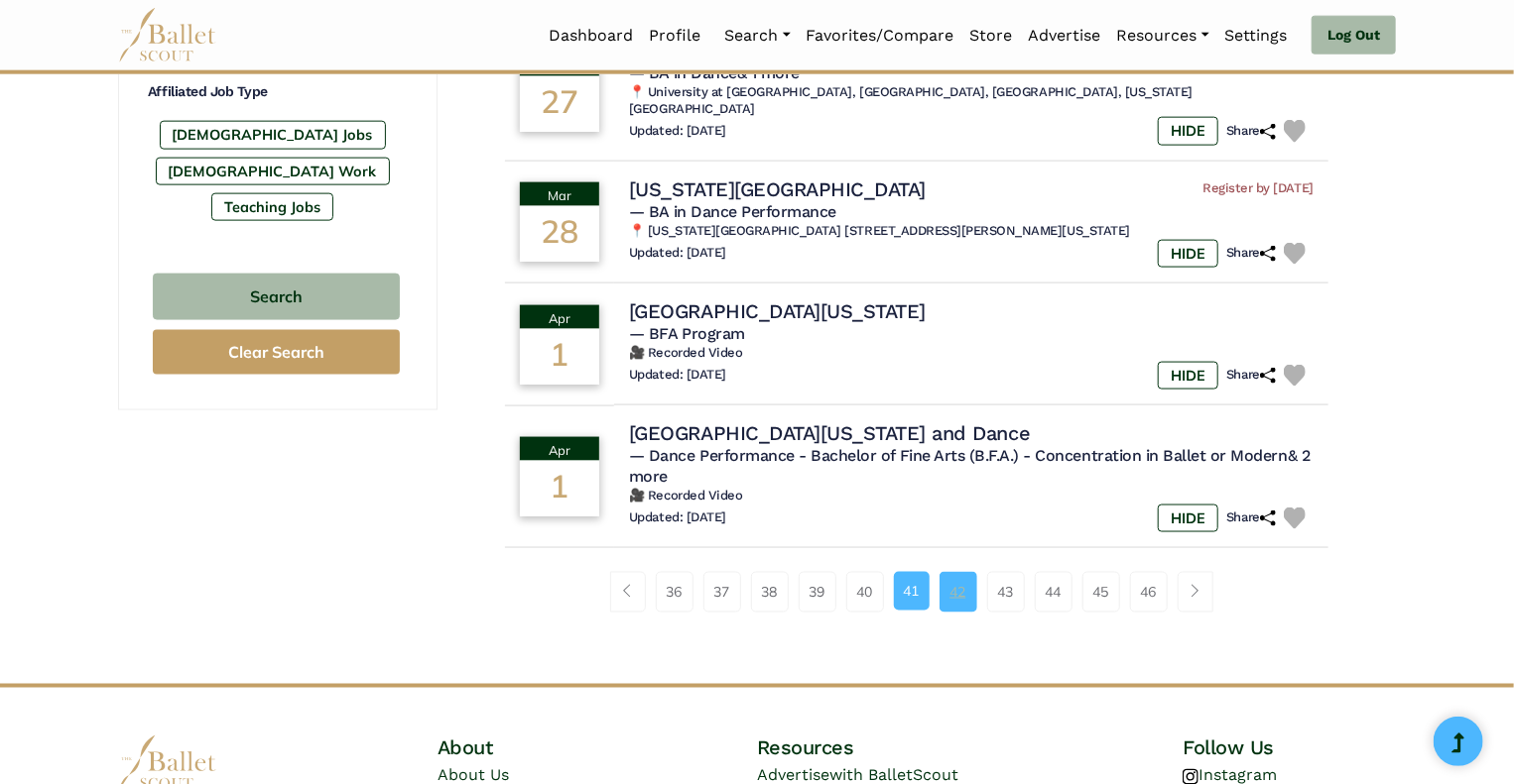
scroll to position [1234, 0]
click at [954, 610] on link "42" at bounding box center [959, 592] width 38 height 40
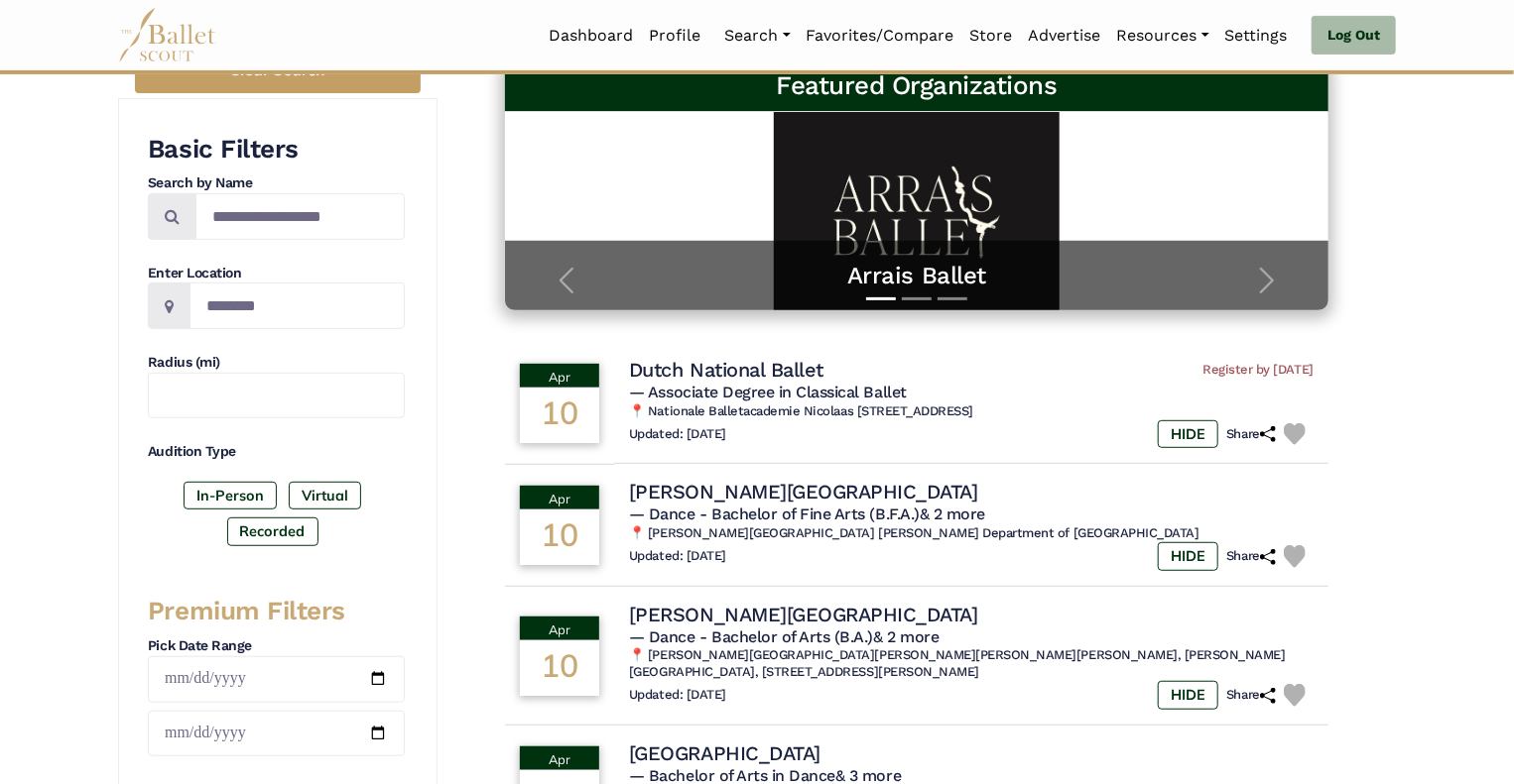
scroll to position [305, 0]
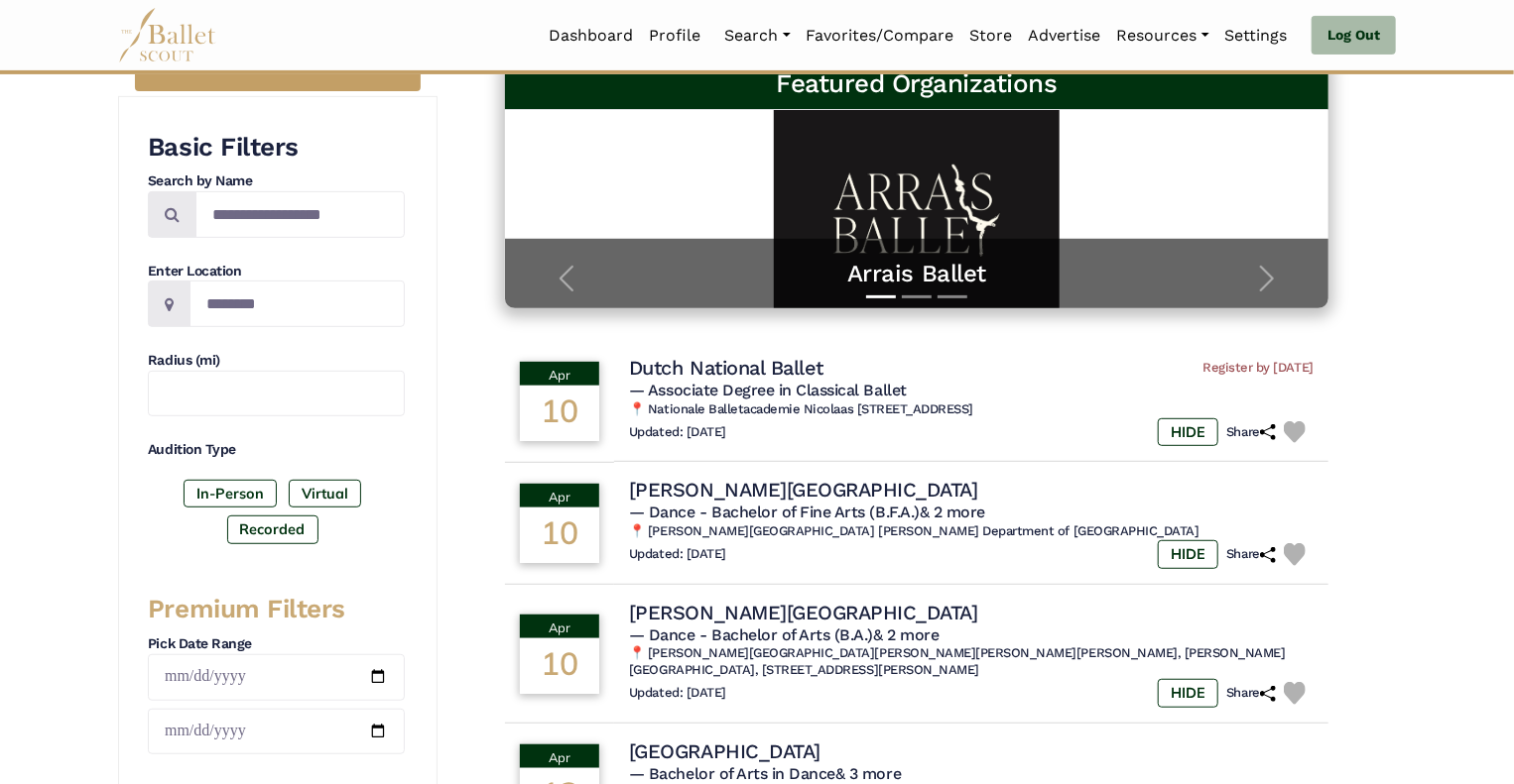
click at [468, 351] on div "437 results were found Please contact us if you come across any errors, we woul…" at bounding box center [916, 735] width 958 height 1713
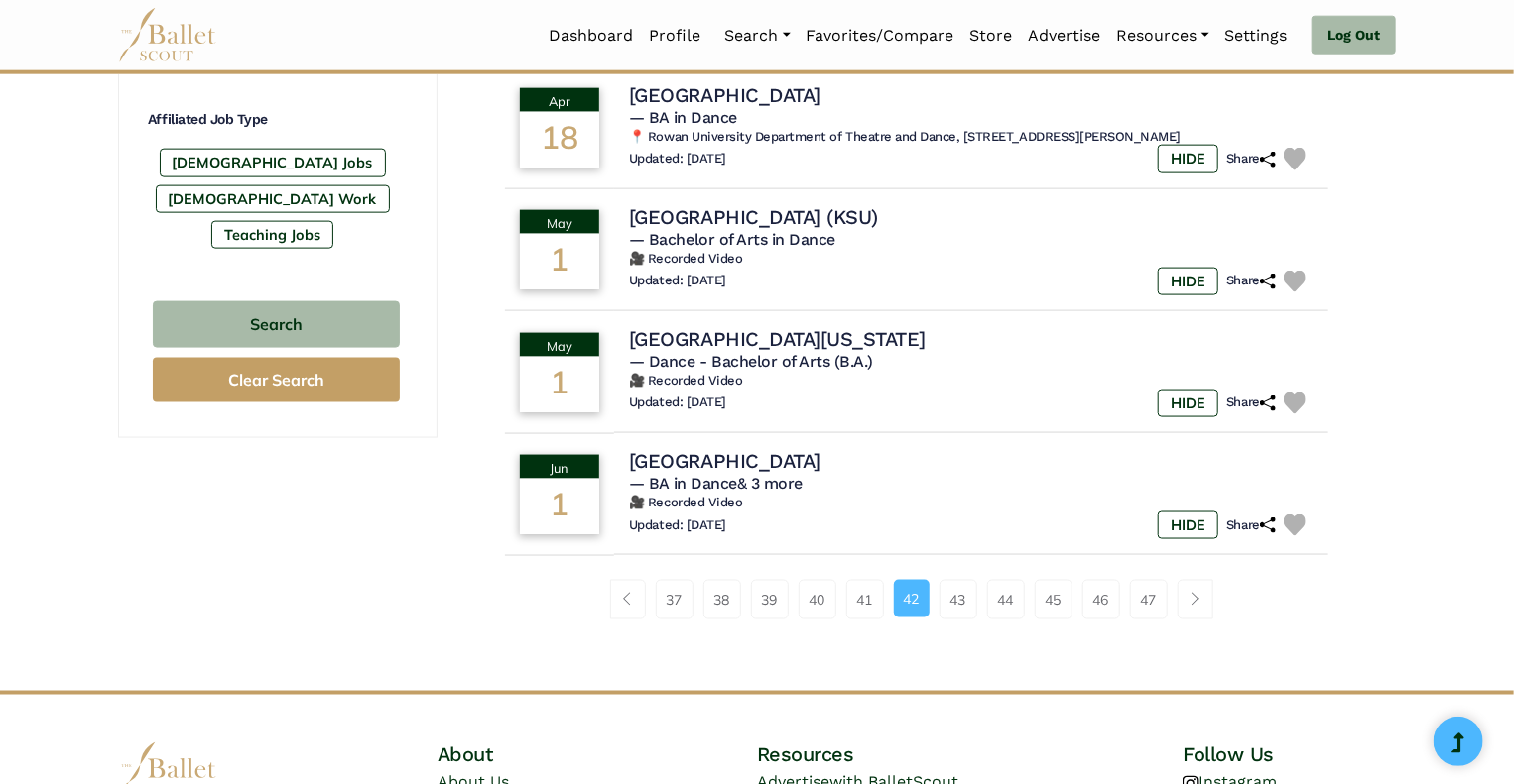
scroll to position [1208, 0]
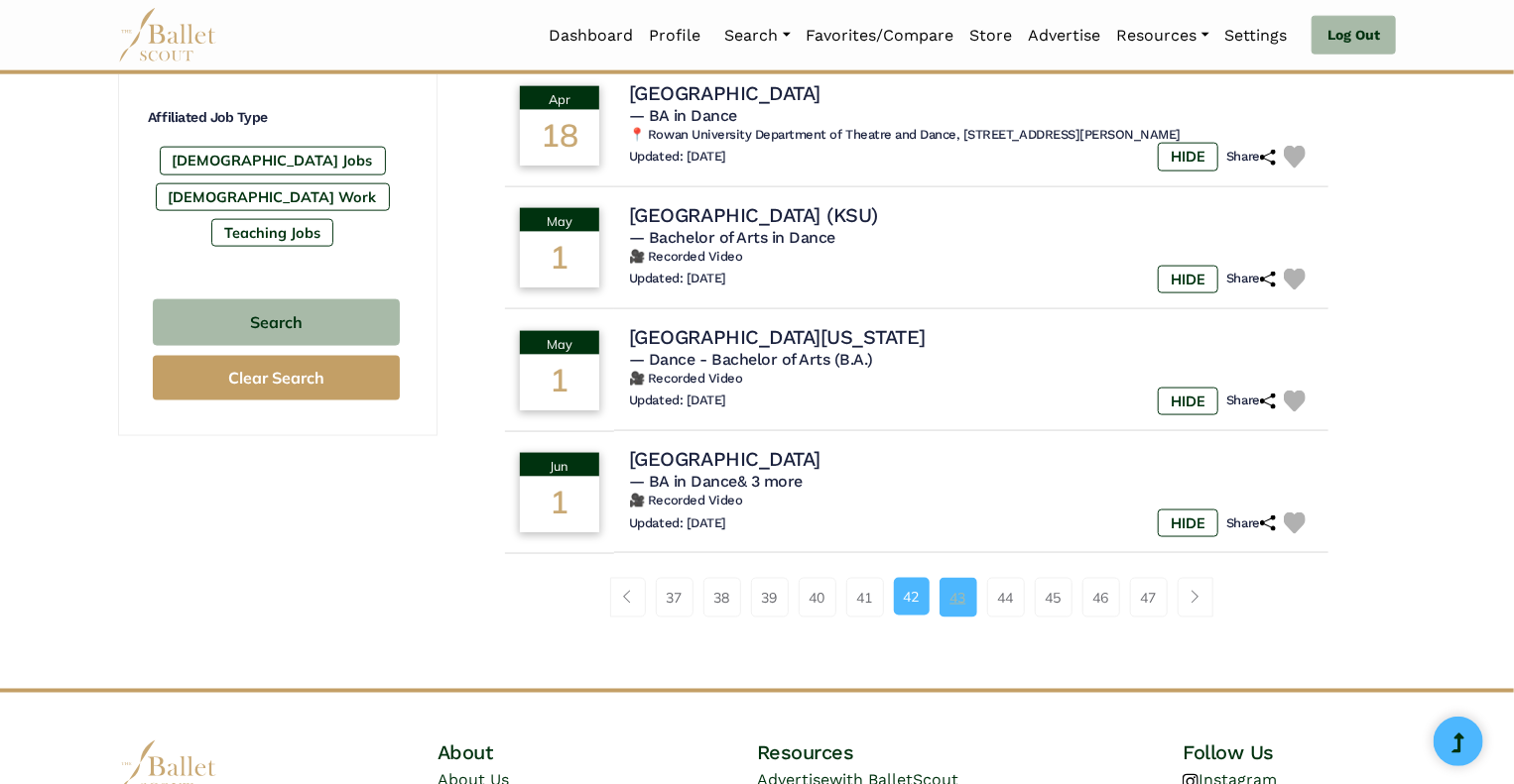
click at [963, 617] on link "43" at bounding box center [959, 598] width 38 height 40
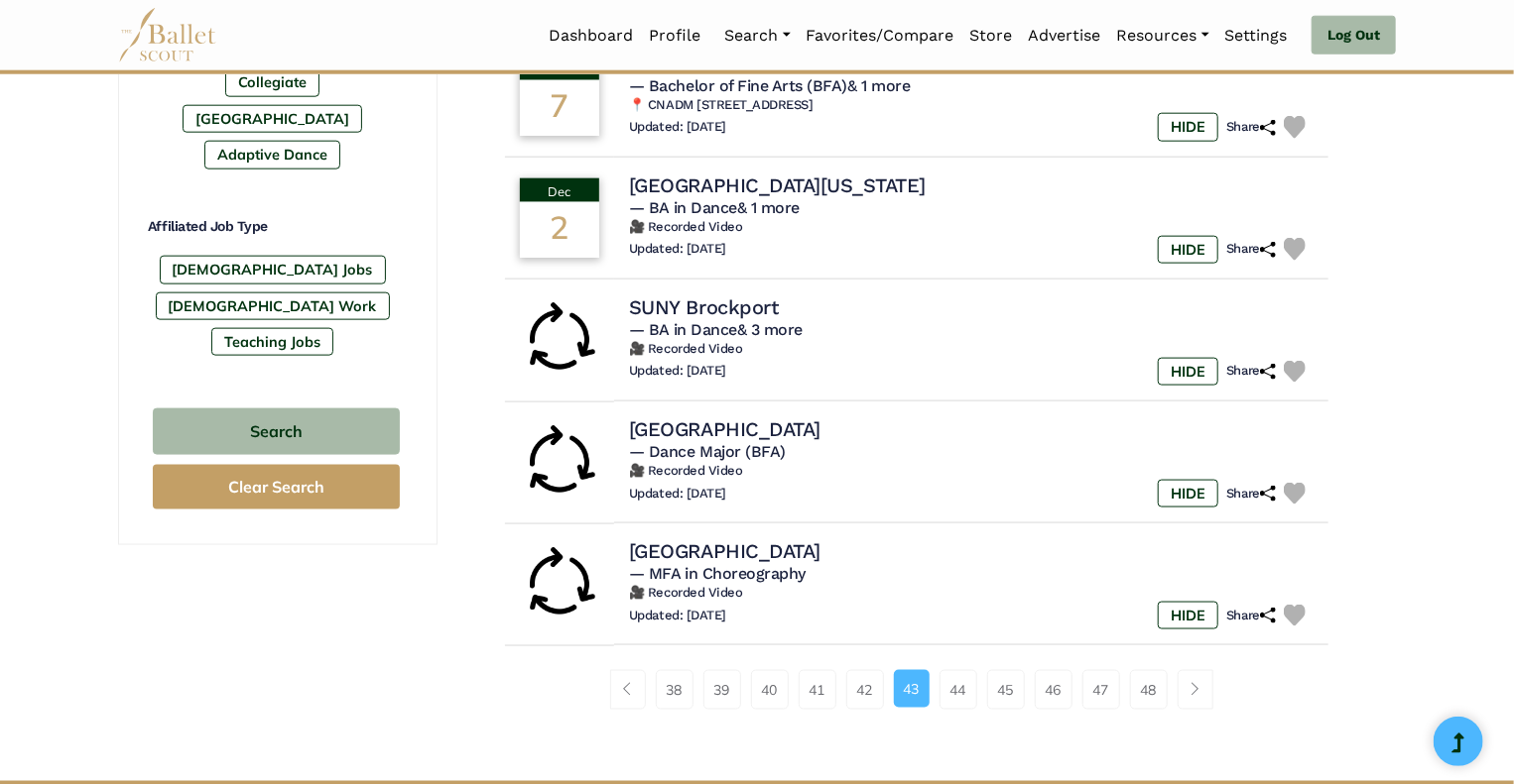
scroll to position [1102, 0]
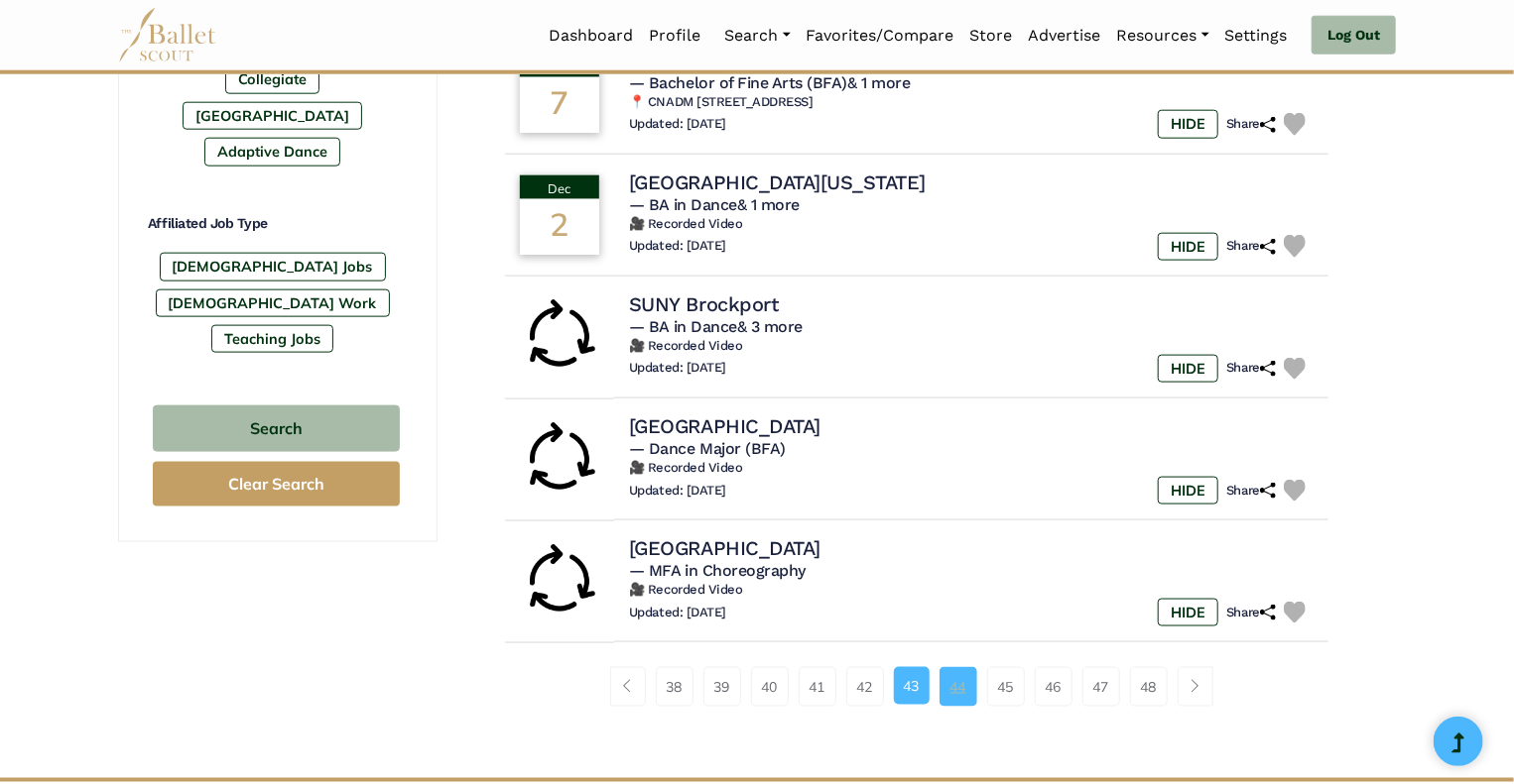
click at [952, 689] on link "44" at bounding box center [959, 687] width 38 height 40
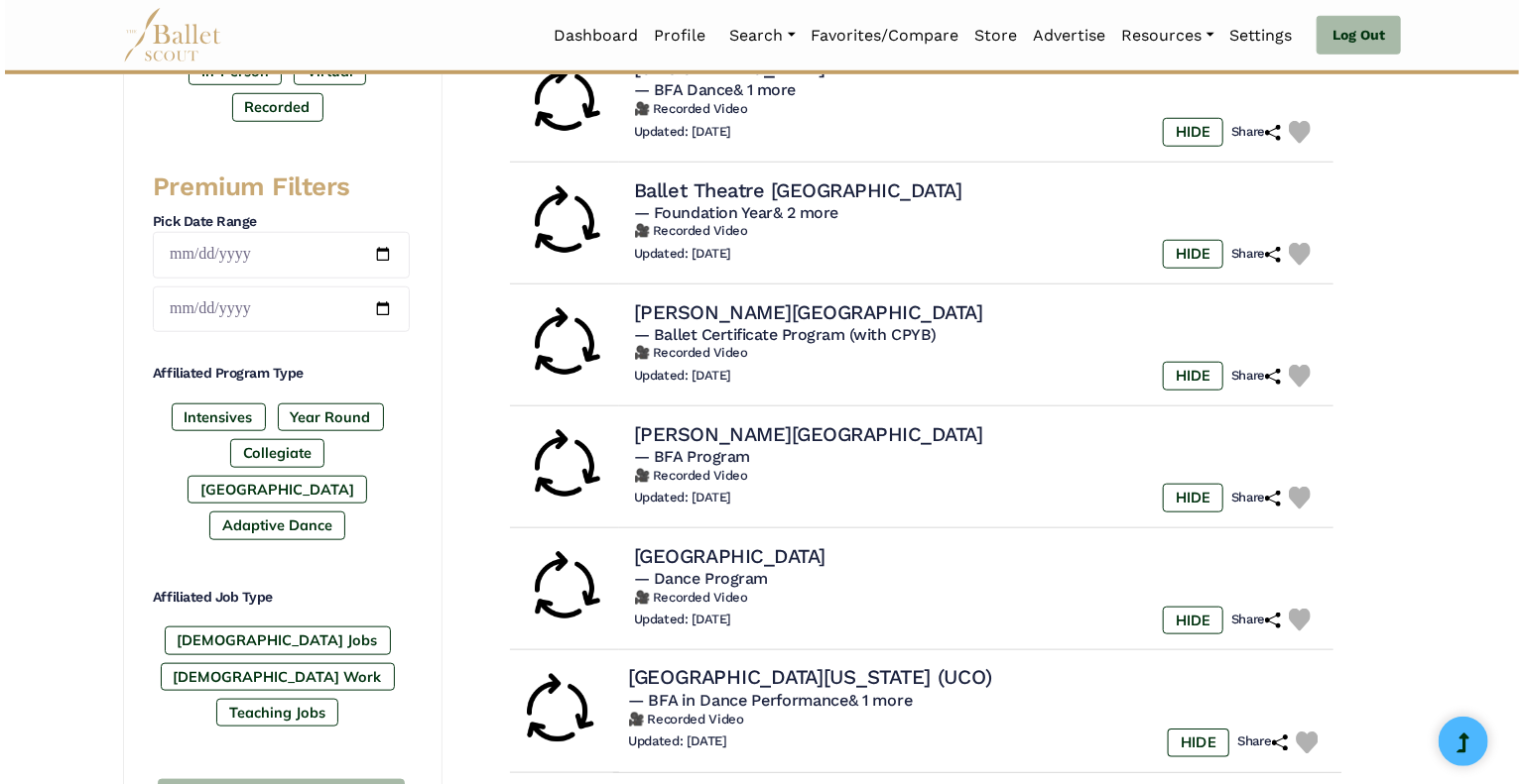
scroll to position [729, 0]
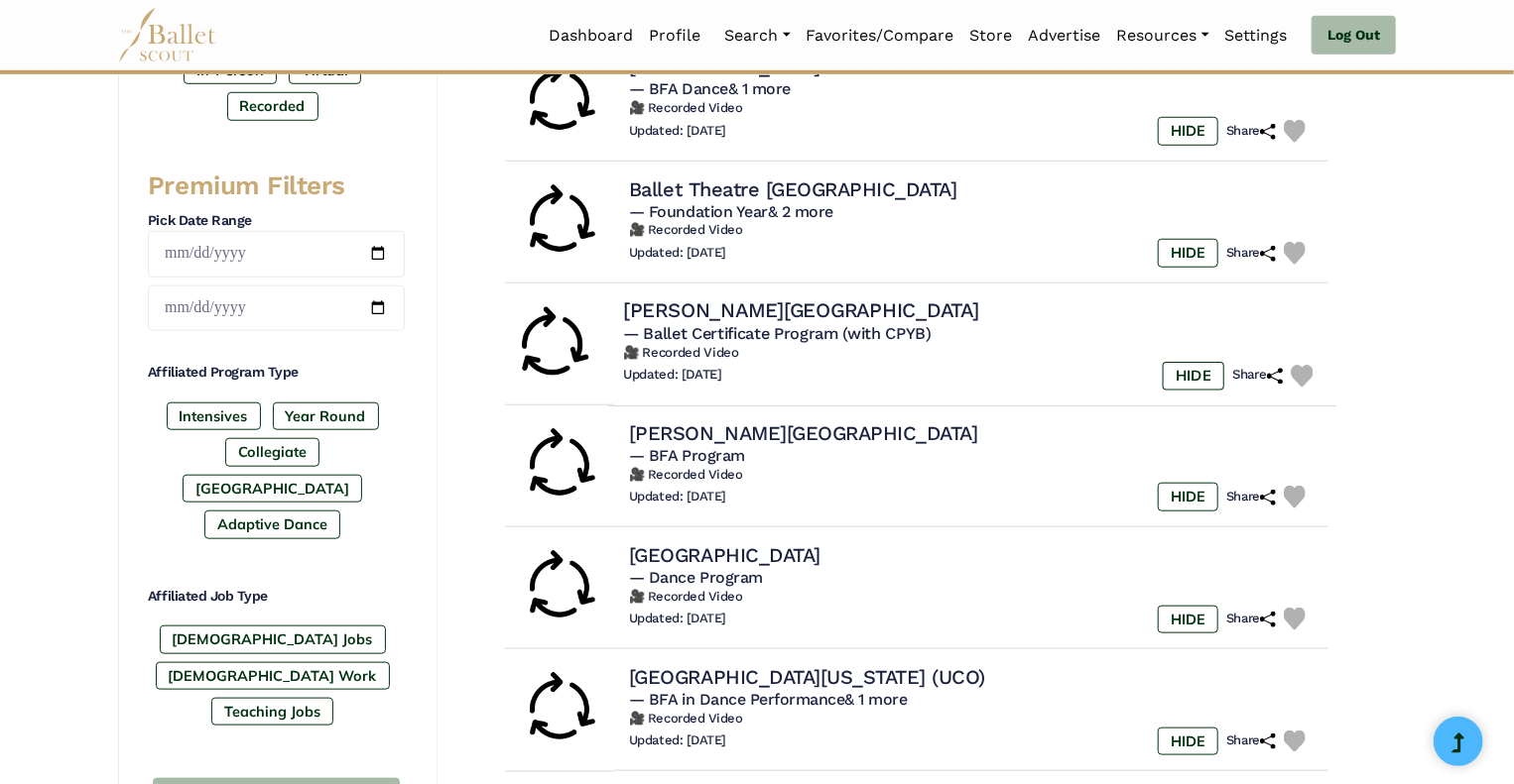
click at [691, 324] on span "— Ballet Certificate Program (with CPYB)" at bounding box center [776, 332] width 308 height 19
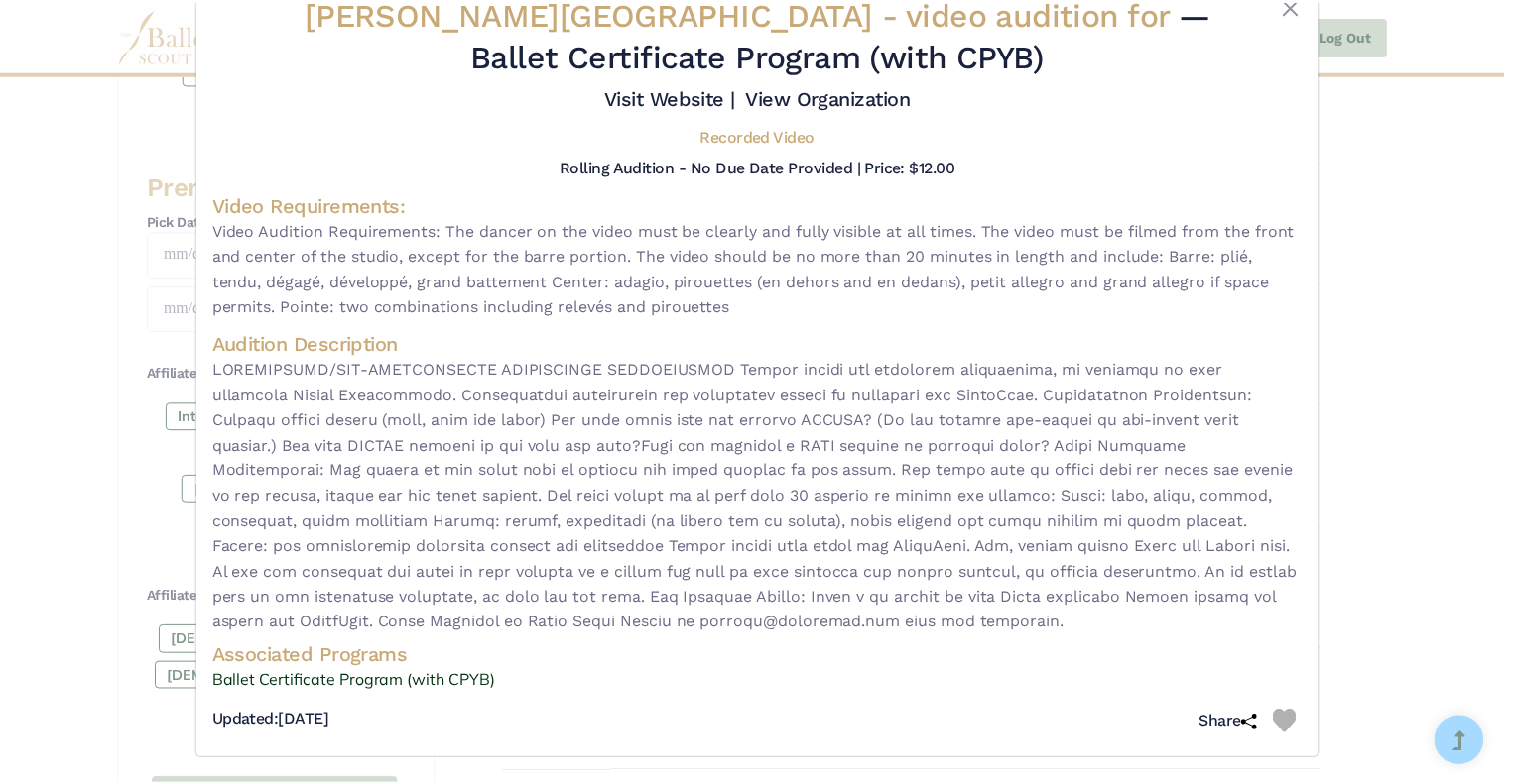
scroll to position [61, 0]
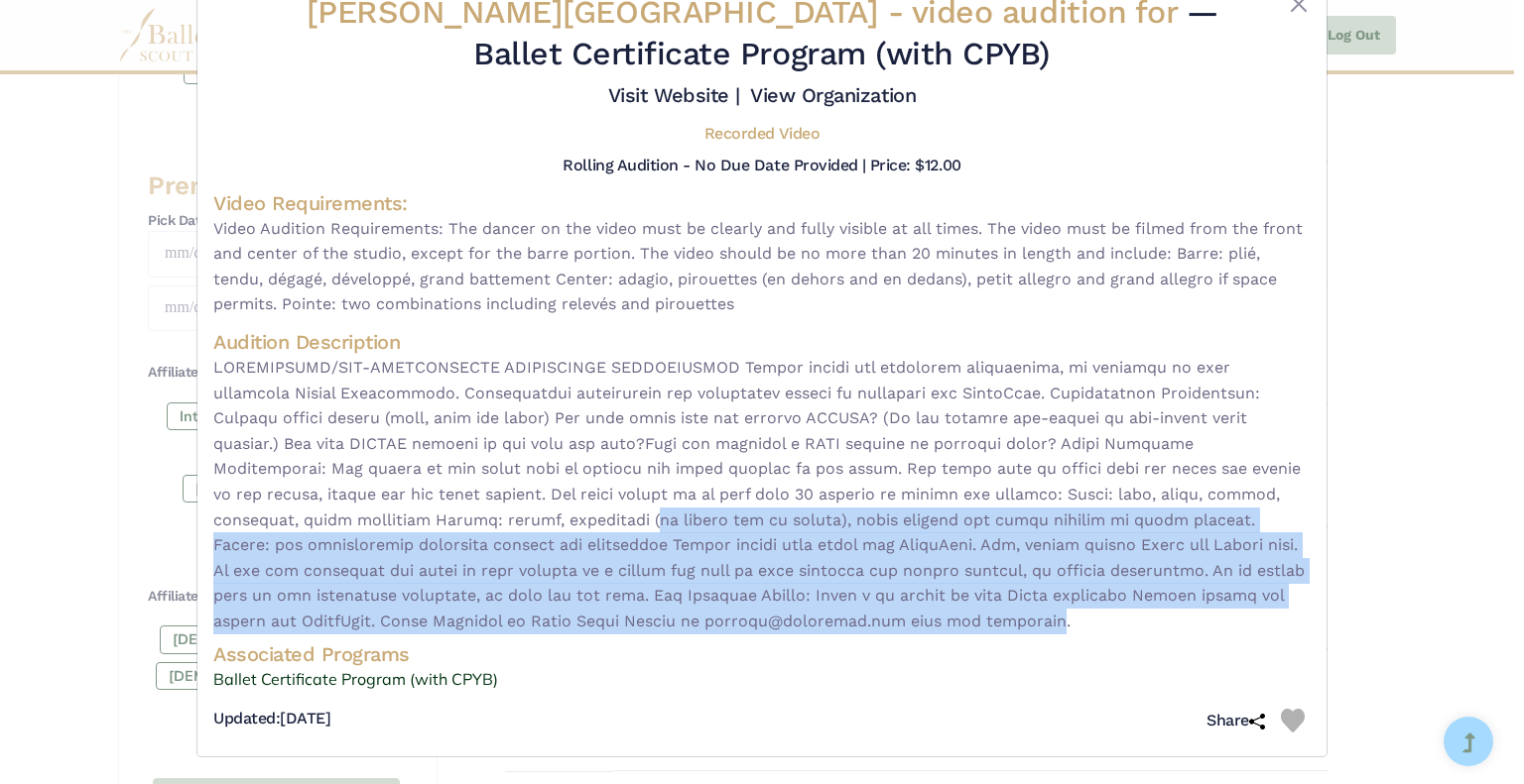
drag, startPoint x: 813, startPoint y: 621, endPoint x: 421, endPoint y: 508, distance: 408.0
click at [421, 508] on span at bounding box center [762, 495] width 1098 height 279
click at [297, 679] on link "Ballet Certificate Program (with CPYB)" at bounding box center [762, 680] width 1098 height 26
click at [1287, 9] on button "Close" at bounding box center [1298, 4] width 24 height 24
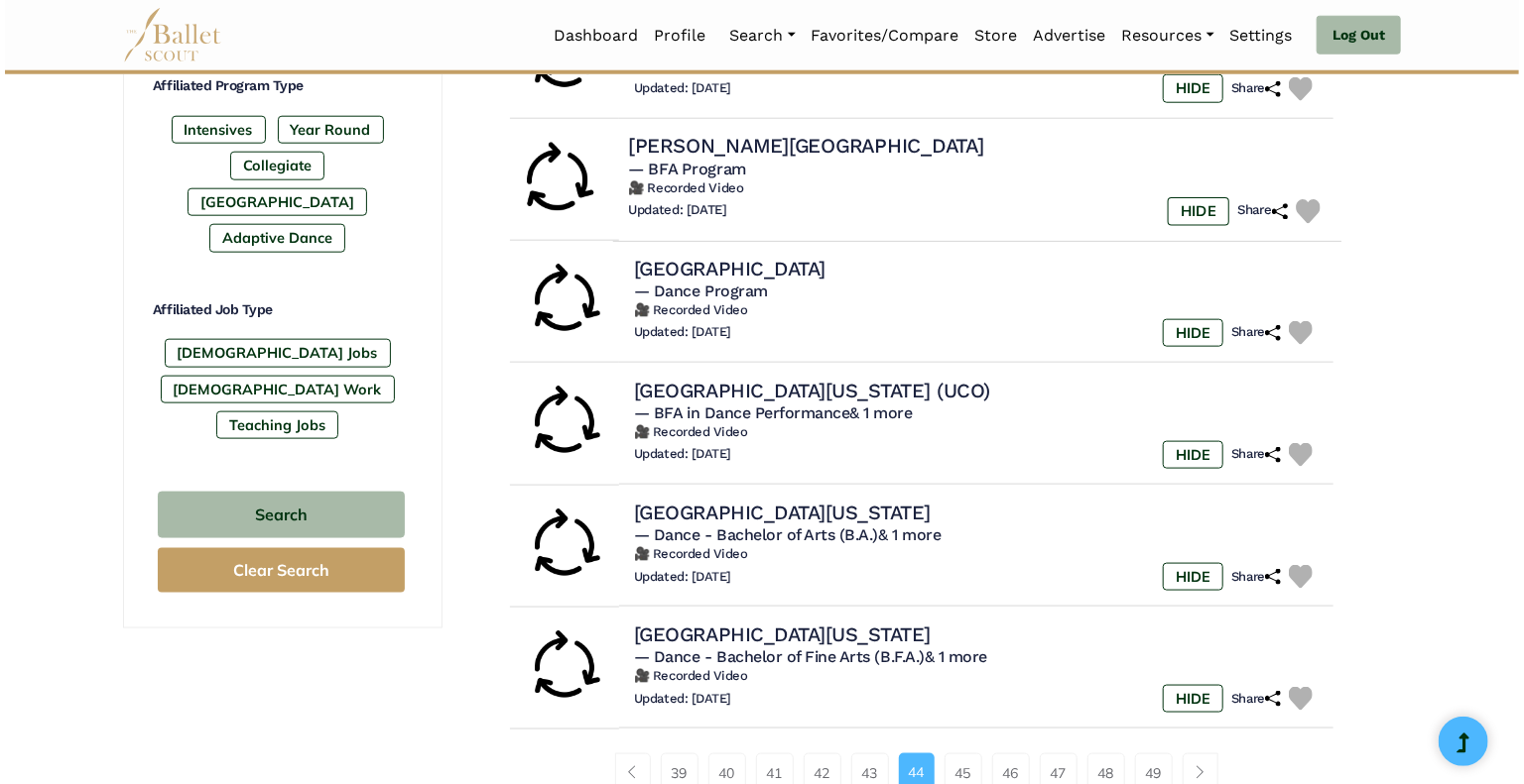
scroll to position [1017, 0]
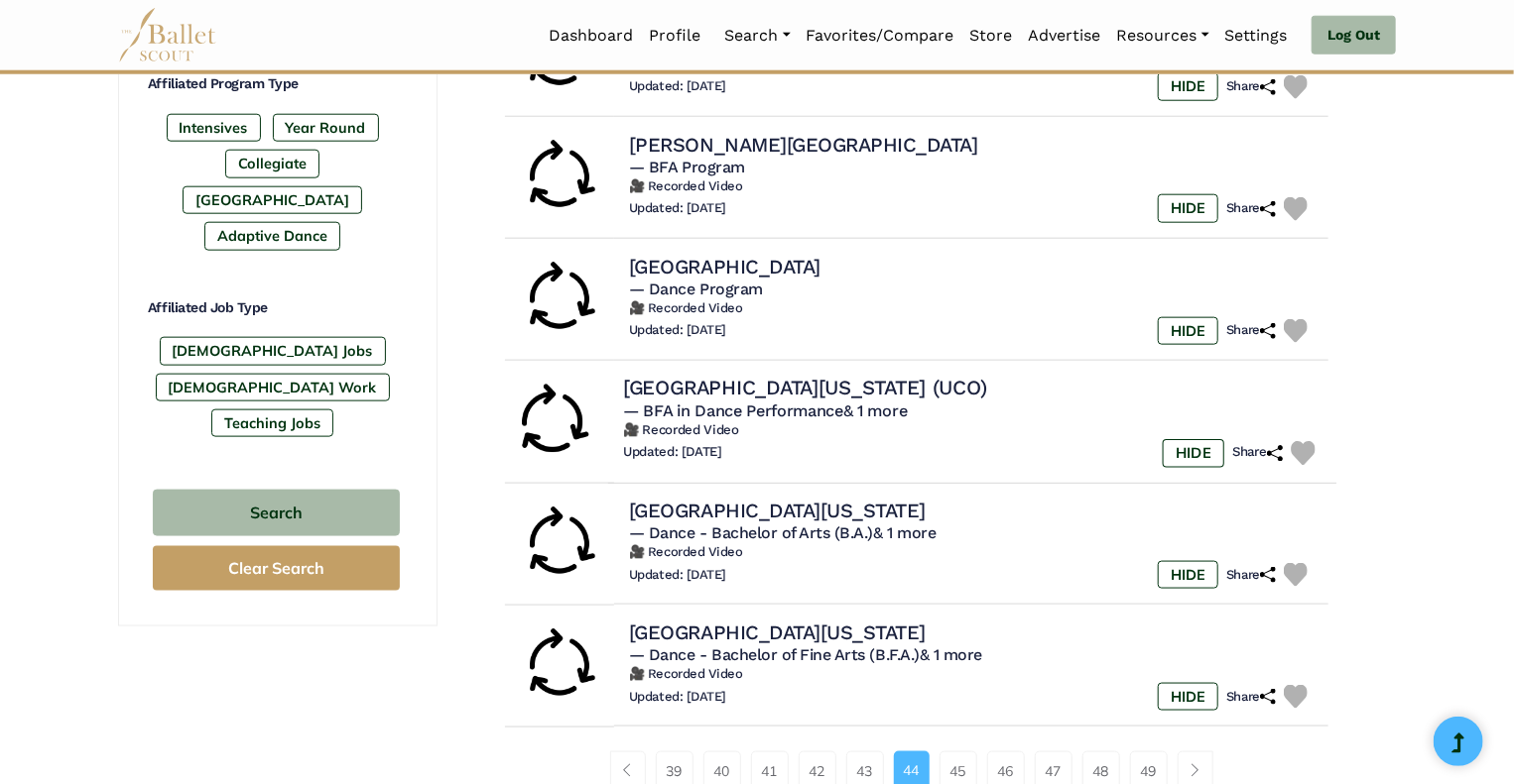
click at [837, 377] on h4 "[GEOGRAPHIC_DATA][US_STATE] (UCO)" at bounding box center [804, 388] width 363 height 27
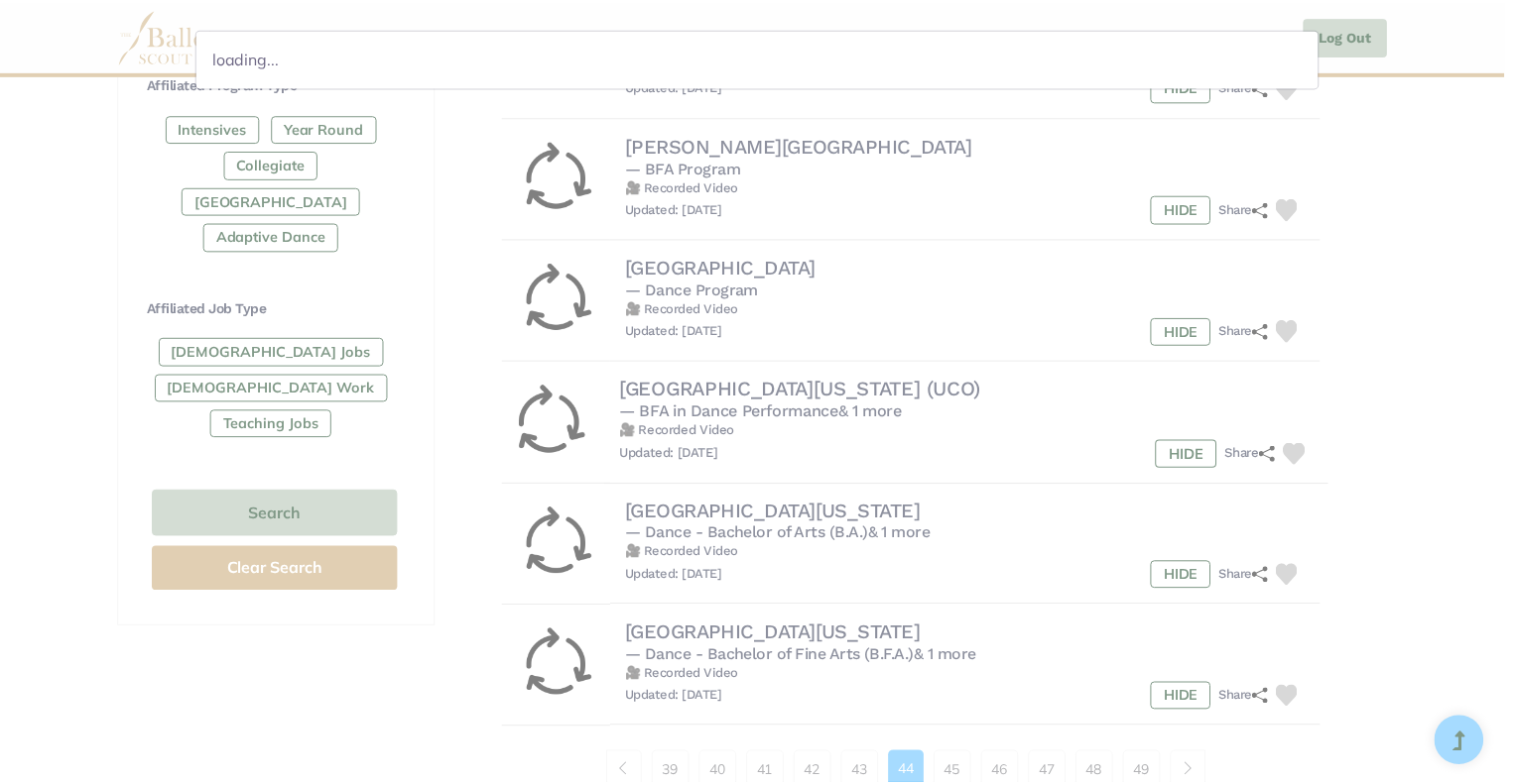
scroll to position [0, 0]
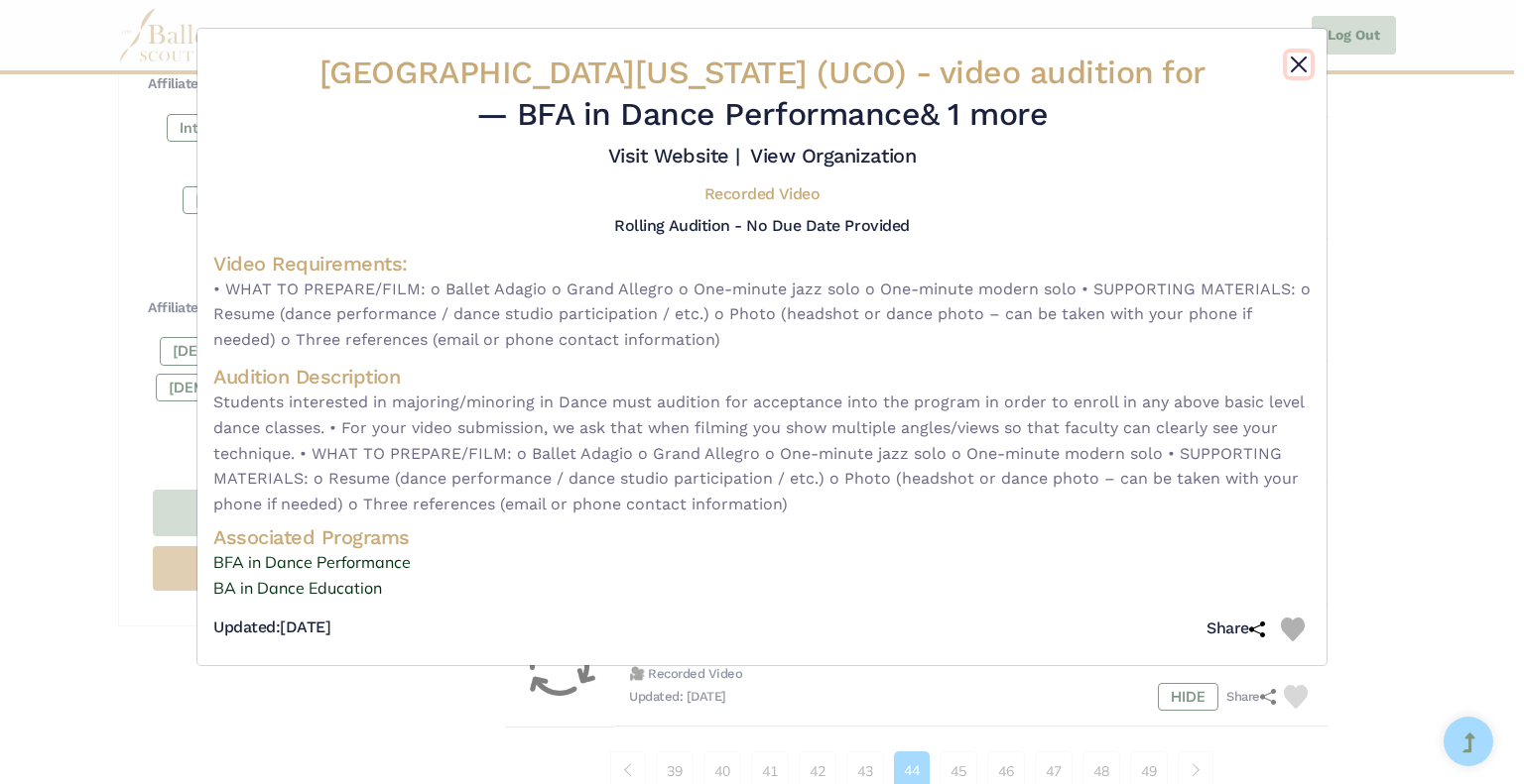
click at [1301, 59] on button "Close" at bounding box center [1298, 65] width 24 height 24
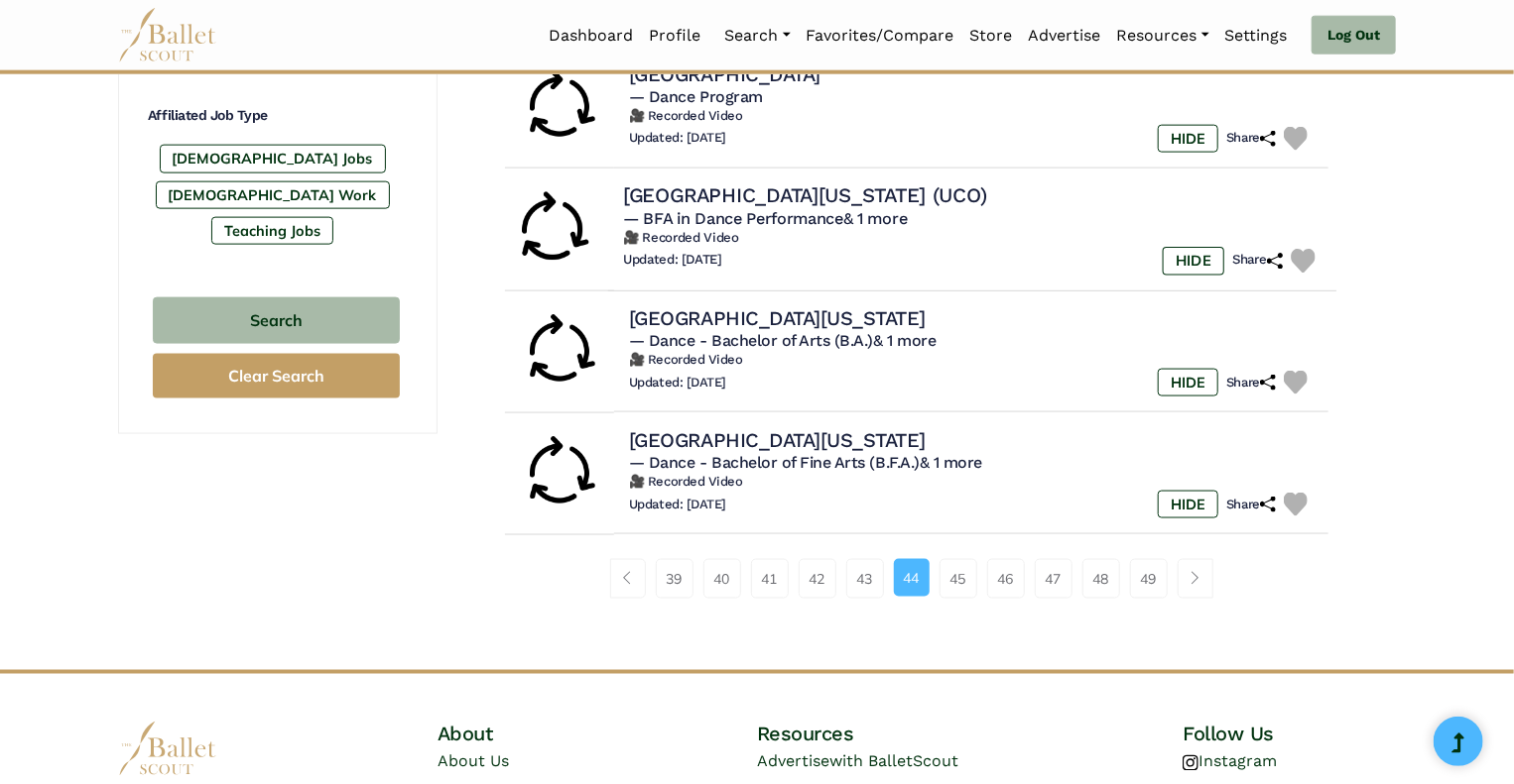
scroll to position [1216, 0]
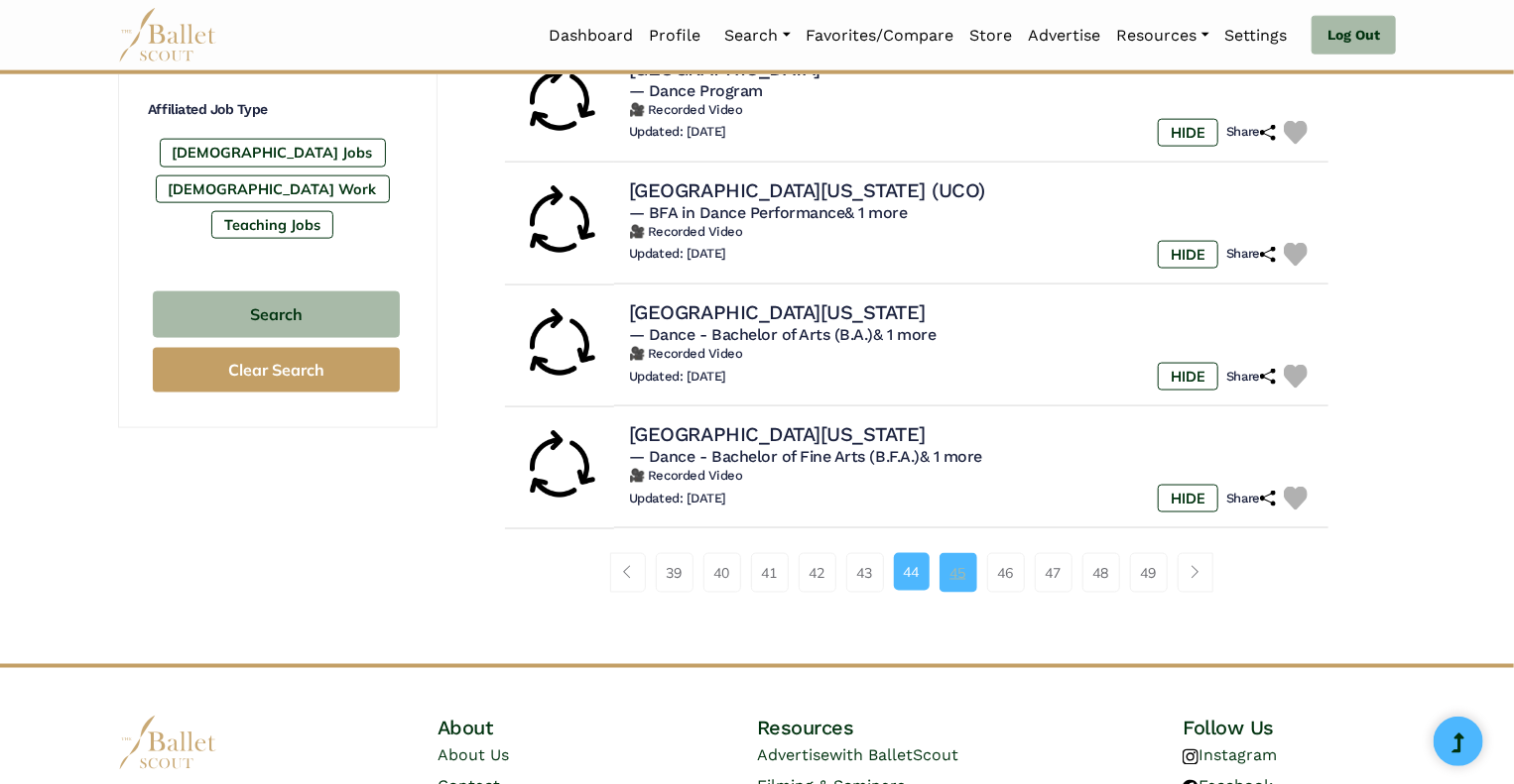
click at [951, 571] on link "45" at bounding box center [959, 574] width 38 height 40
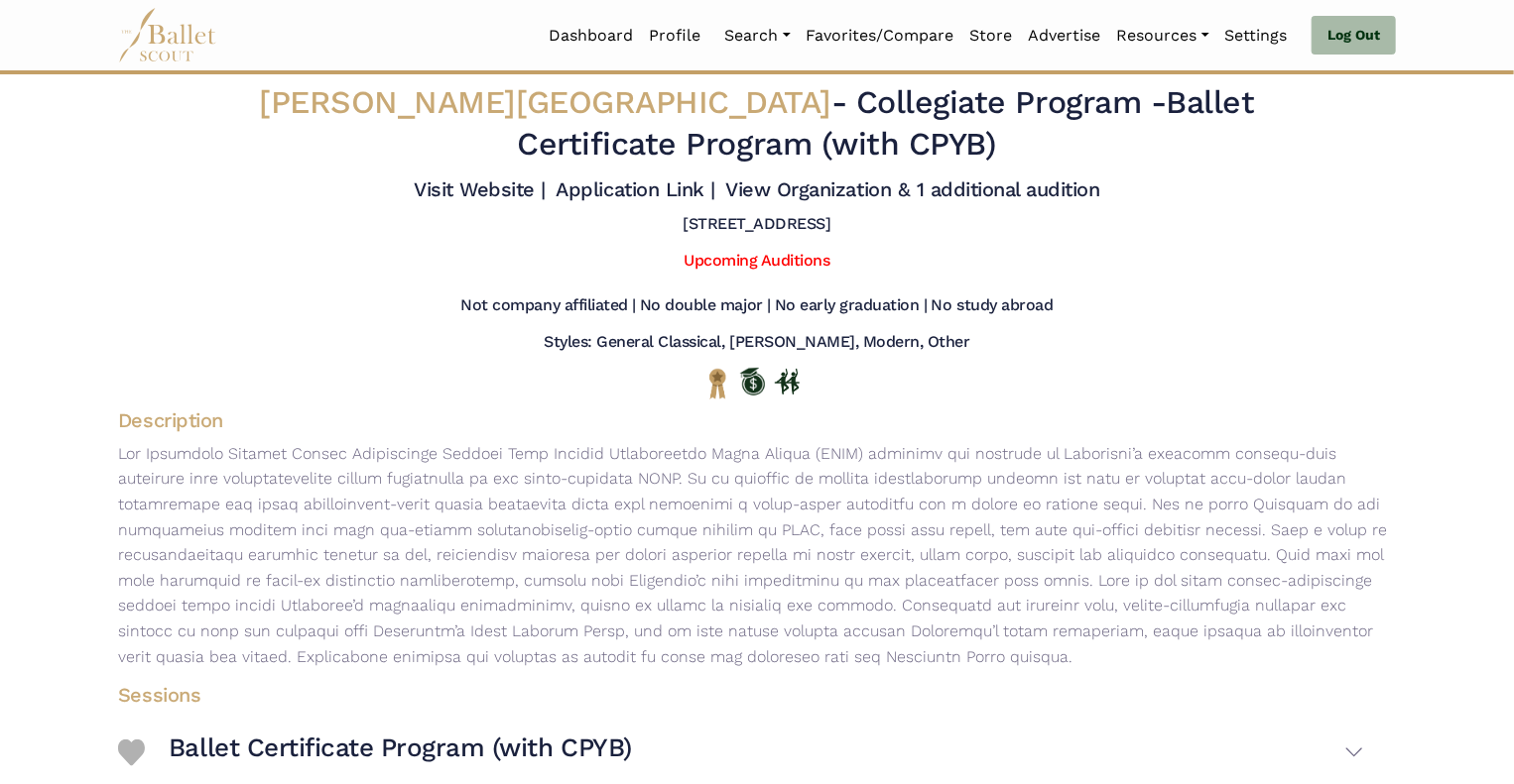
click at [456, 548] on p at bounding box center [757, 555] width 1309 height 228
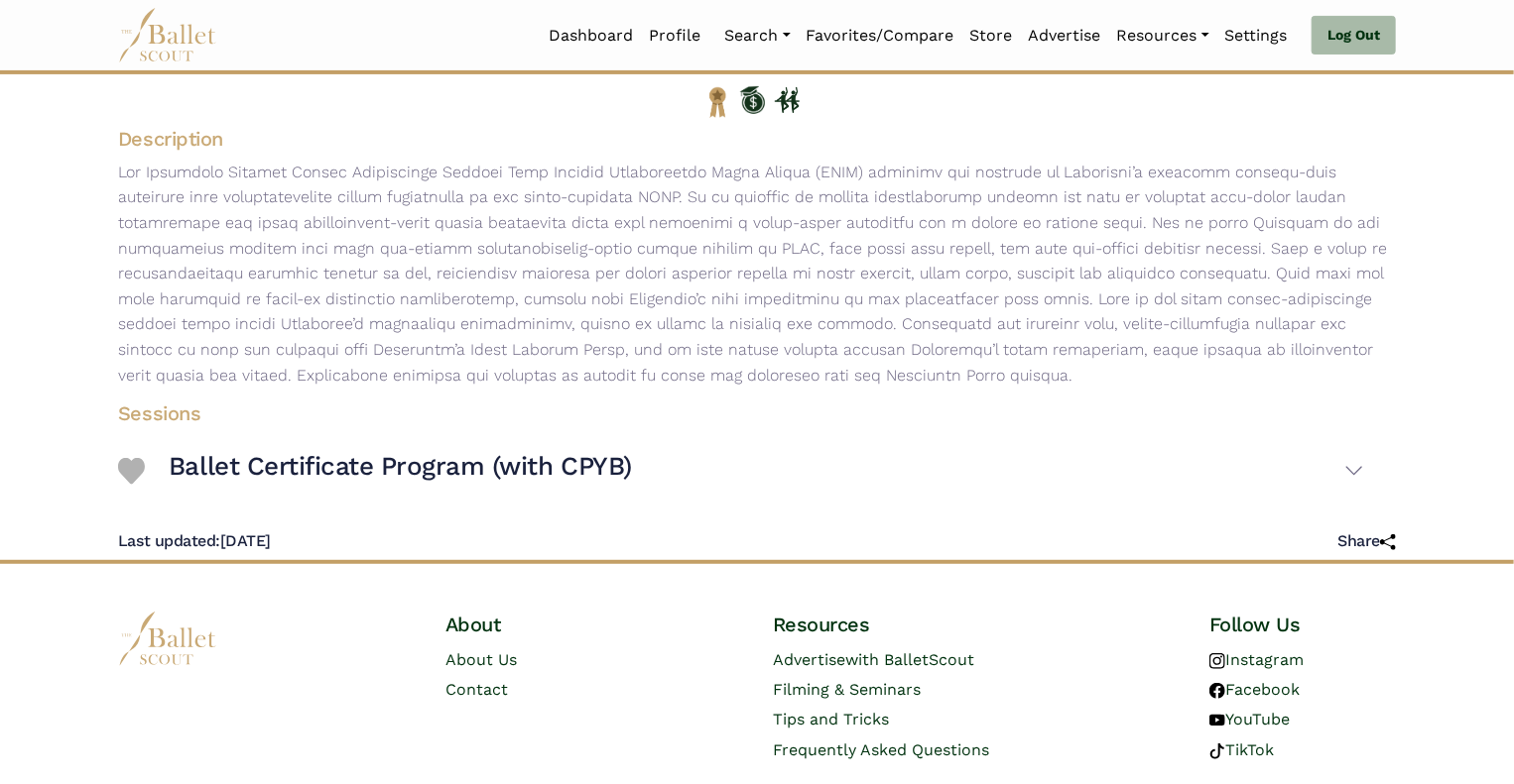
scroll to position [343, 0]
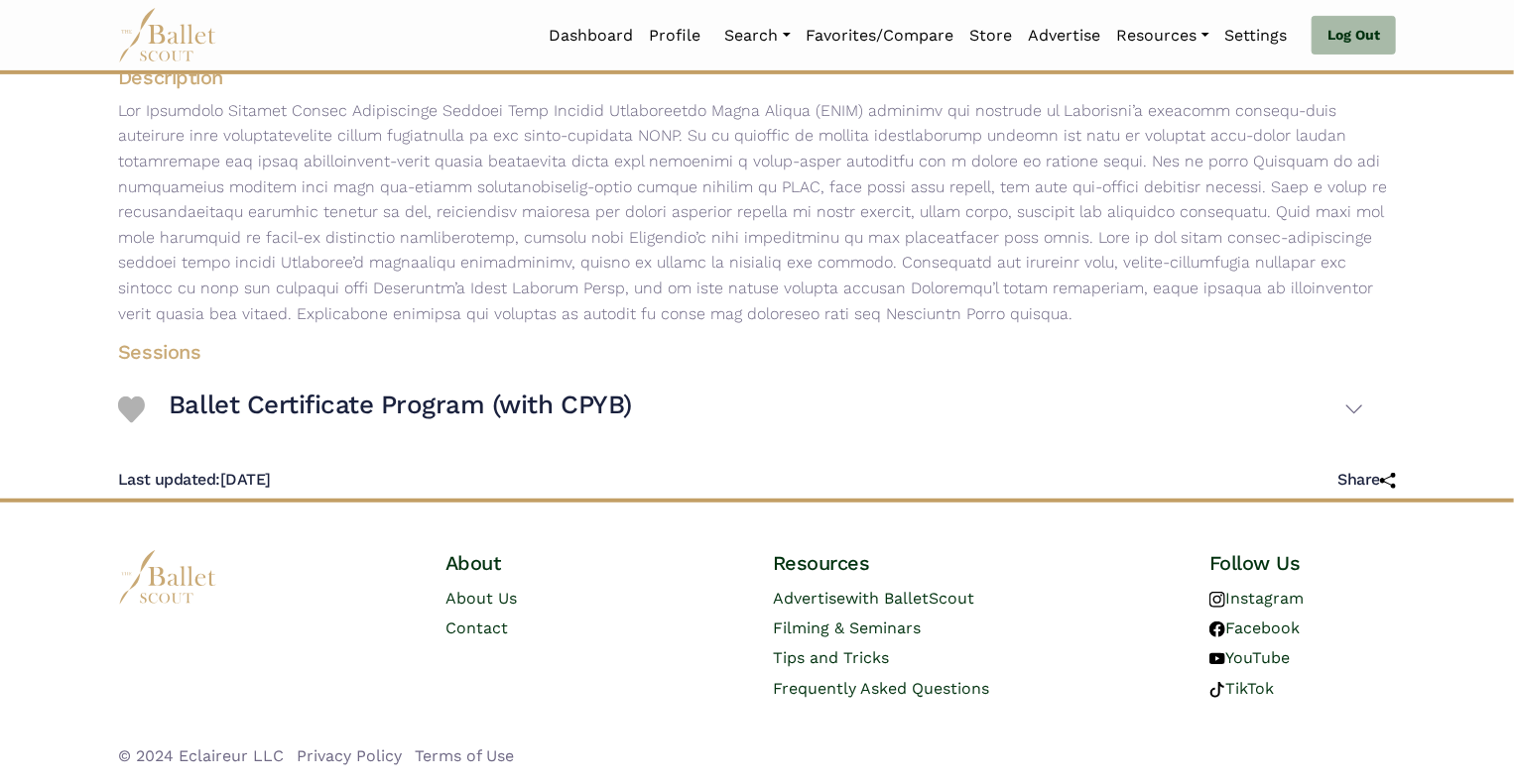
click at [130, 410] on img at bounding box center [131, 410] width 27 height 27
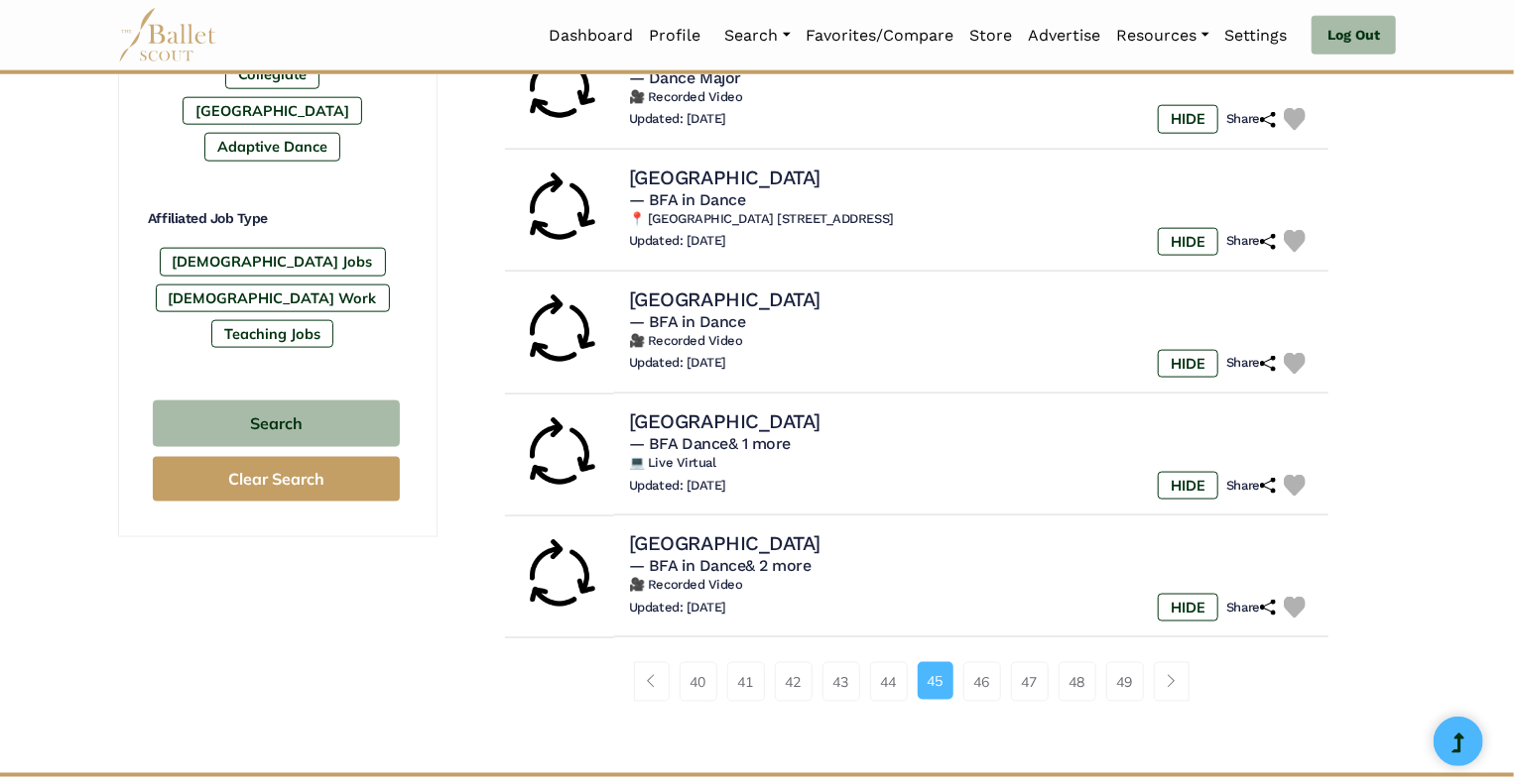
scroll to position [1117, 0]
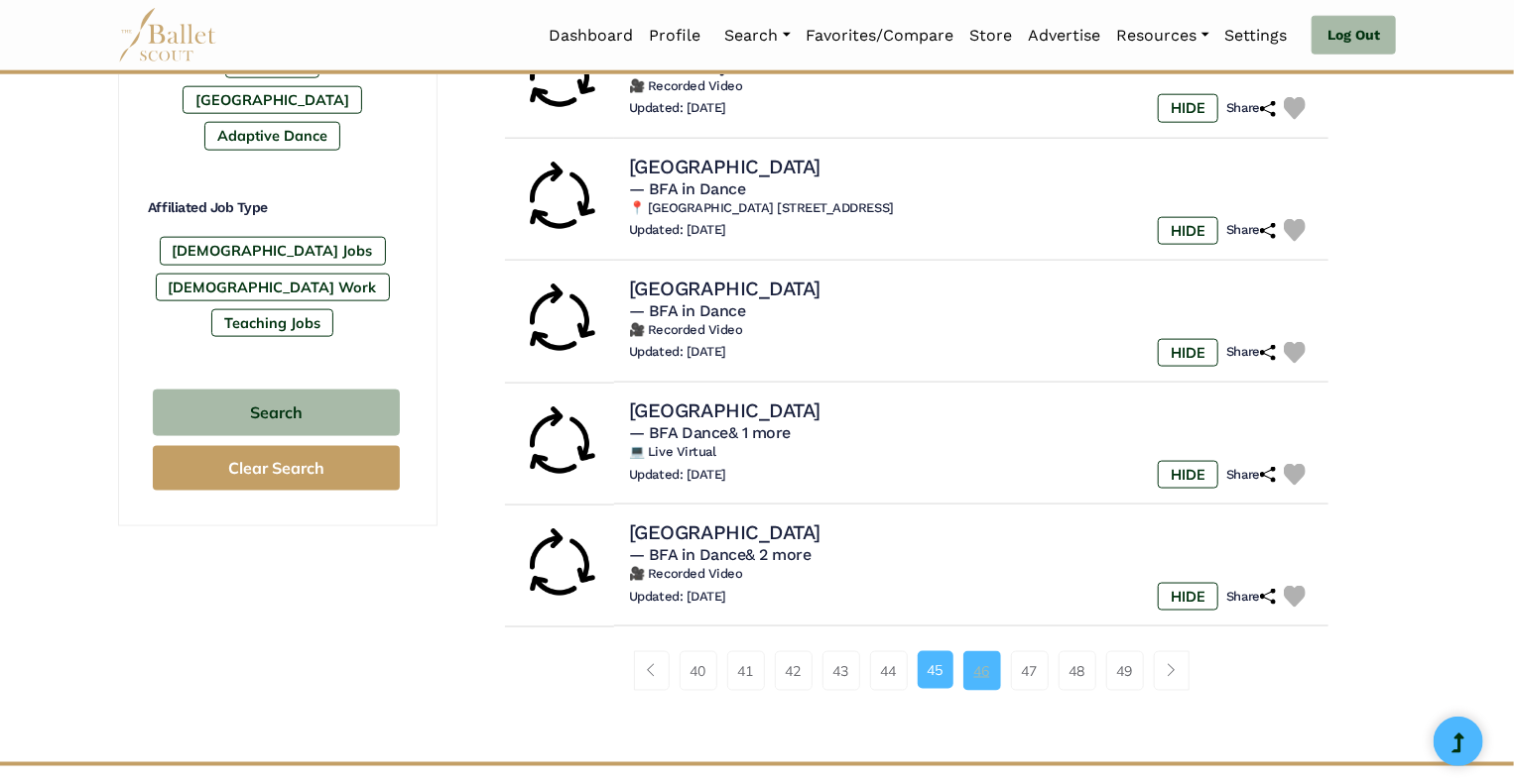
click at [978, 670] on link "46" at bounding box center [982, 671] width 38 height 40
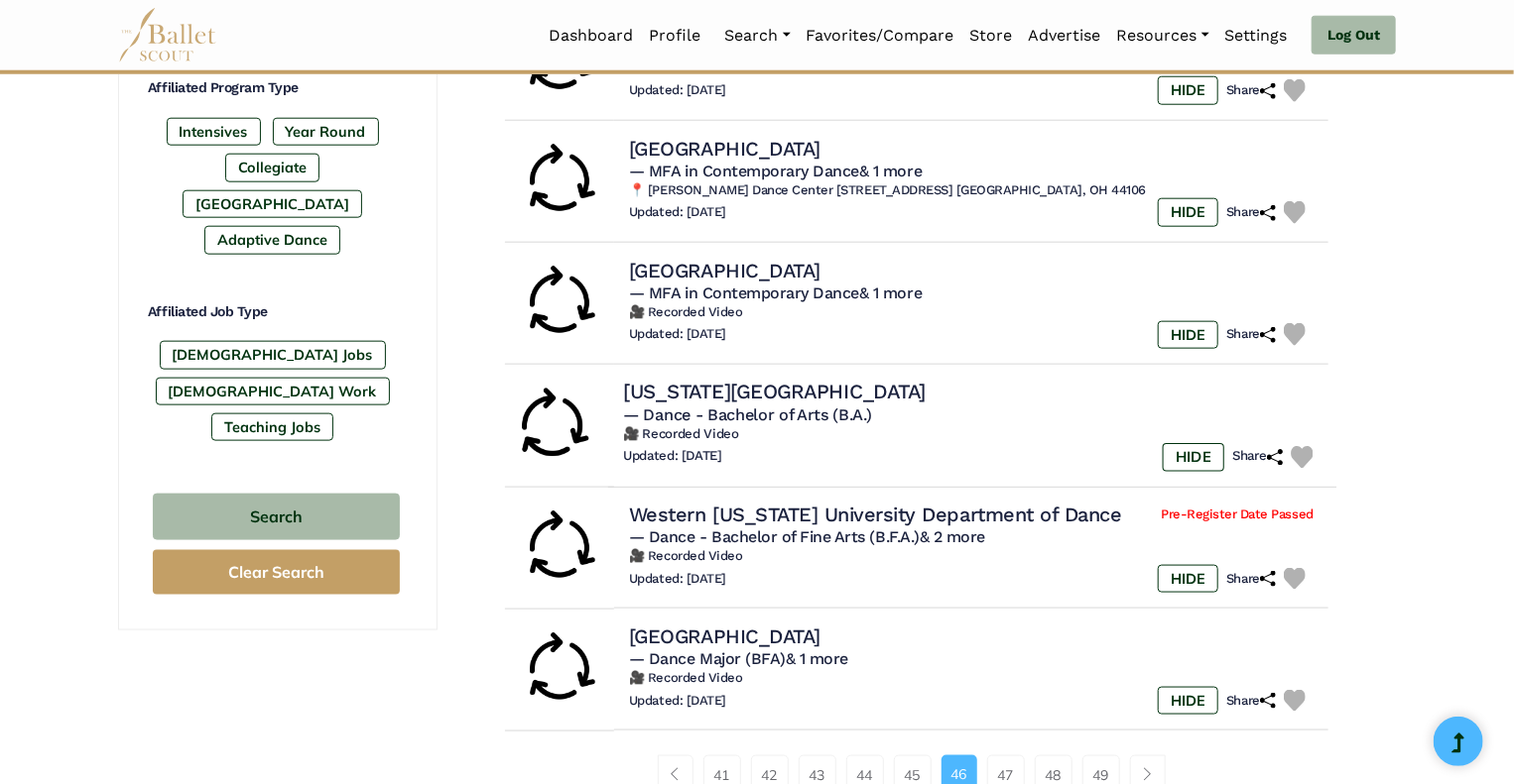
scroll to position [1015, 0]
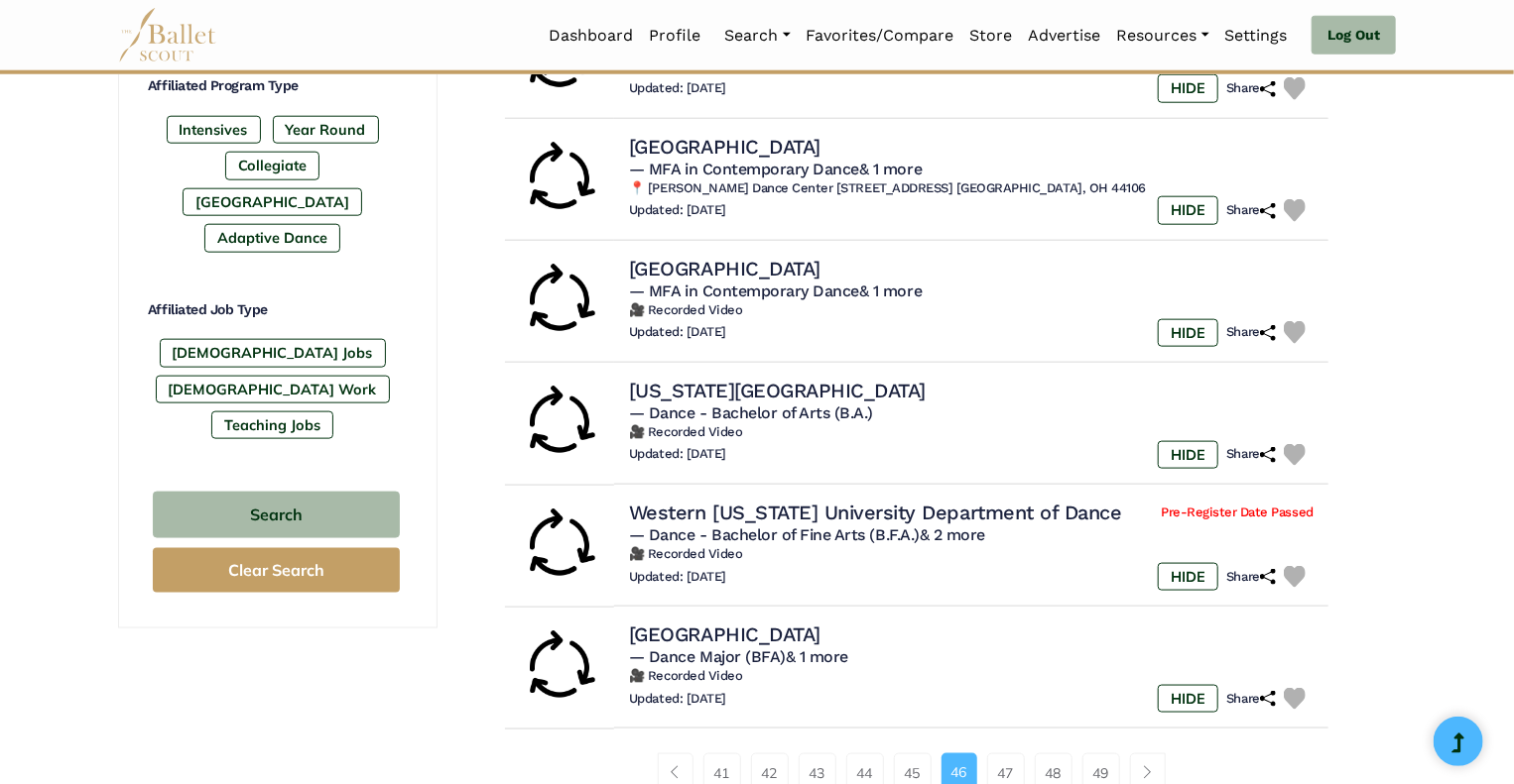
click at [349, 696] on div "Filter Search Clear Search Basic Filters Search by Name Enter Location Radius (…" at bounding box center [277, 17] width 319 height 1696
click at [917, 775] on link "45" at bounding box center [913, 774] width 38 height 40
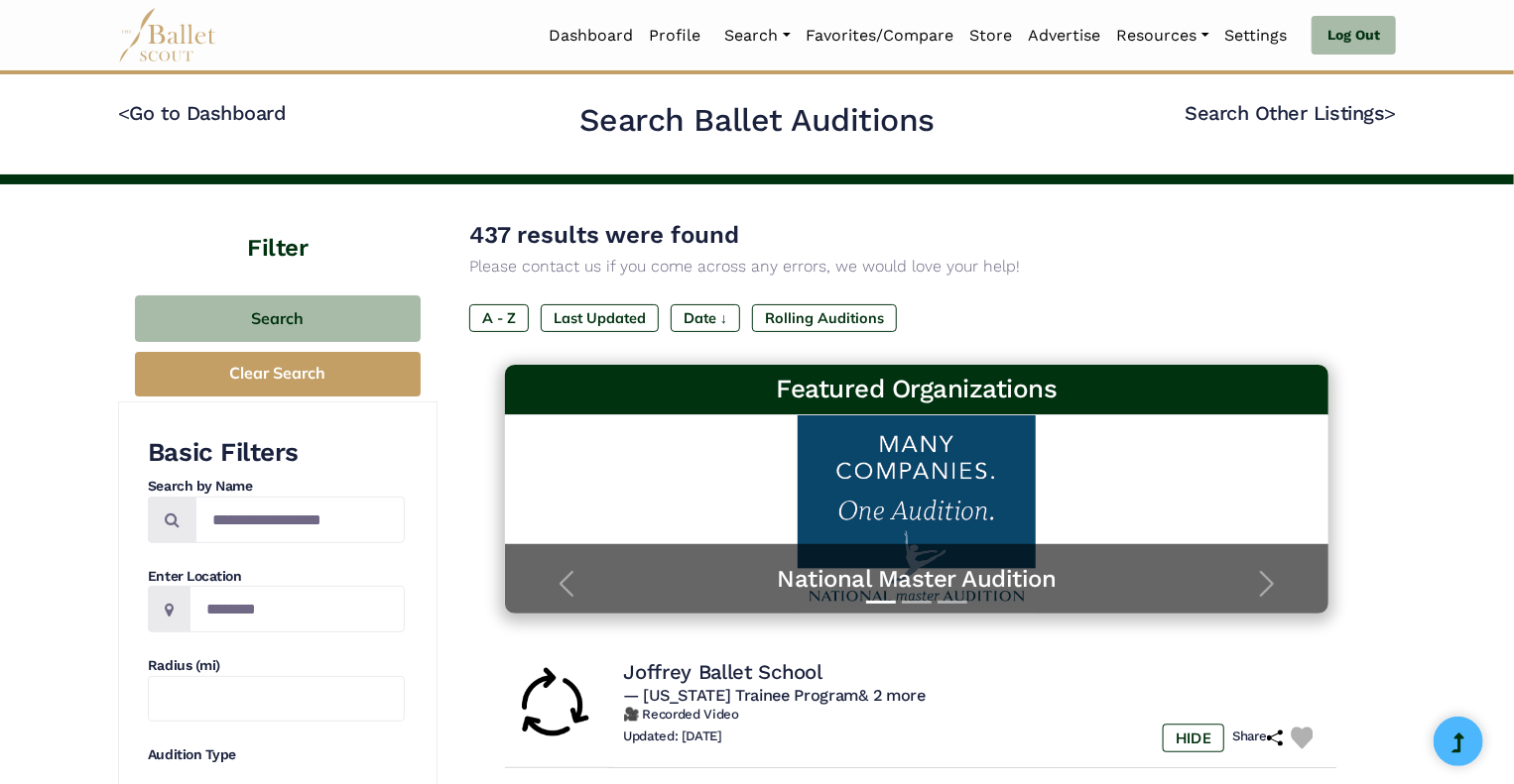
click at [711, 667] on h4 "Joffrey Ballet School" at bounding box center [723, 672] width 200 height 27
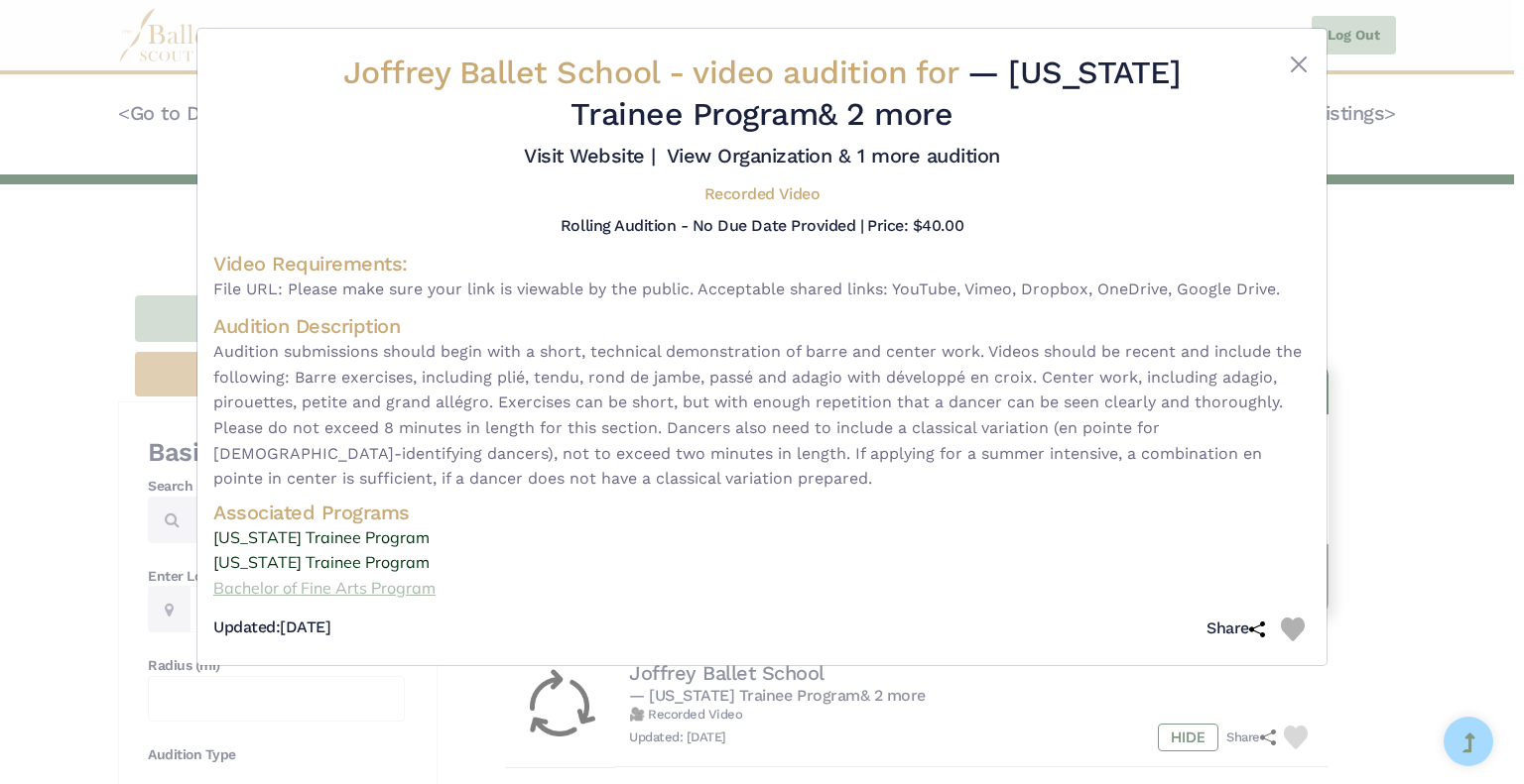
click at [410, 594] on link "Bachelor of Fine Arts Program" at bounding box center [762, 589] width 1098 height 26
click at [1305, 59] on button "Close" at bounding box center [1298, 65] width 24 height 24
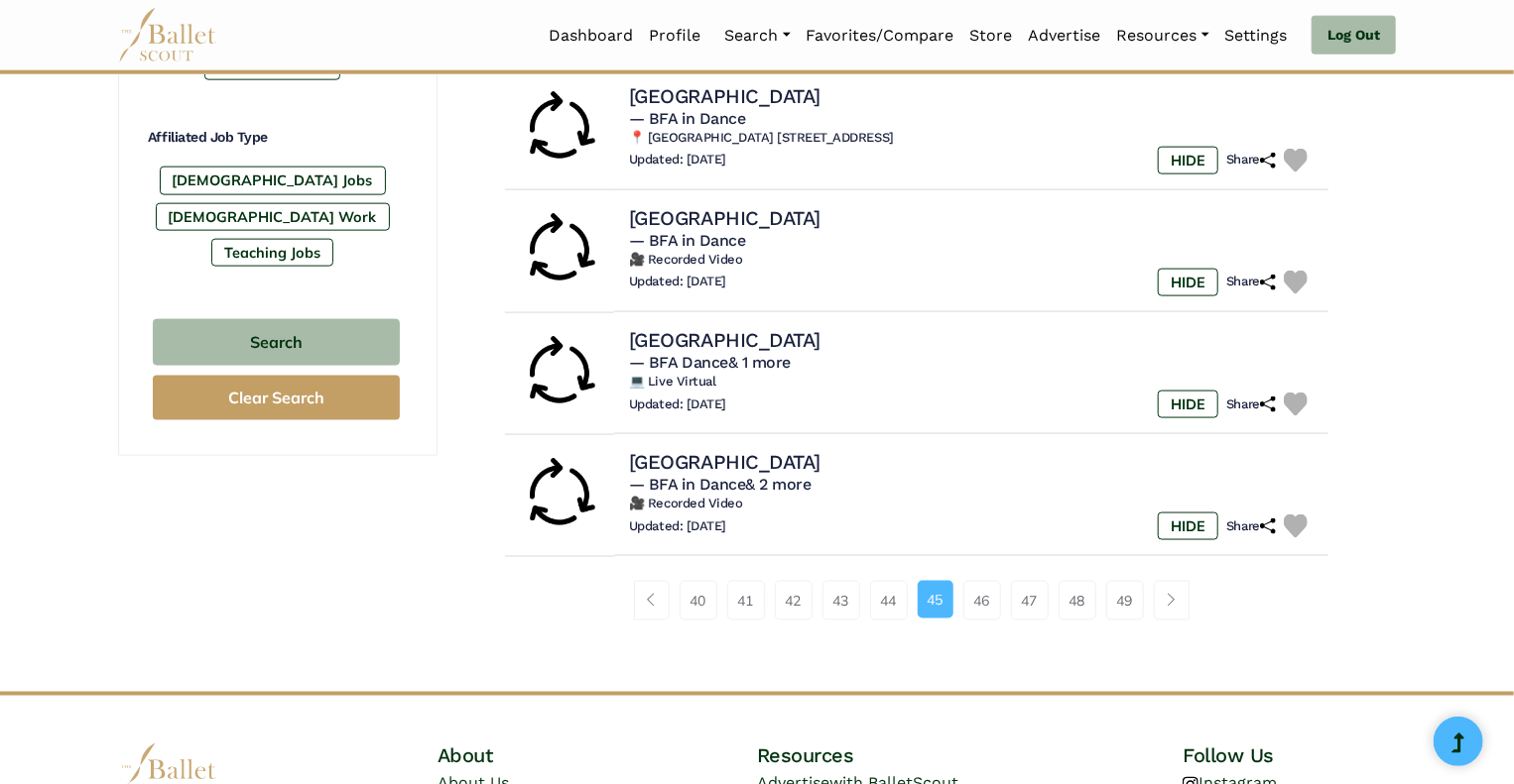
scroll to position [1208, 0]
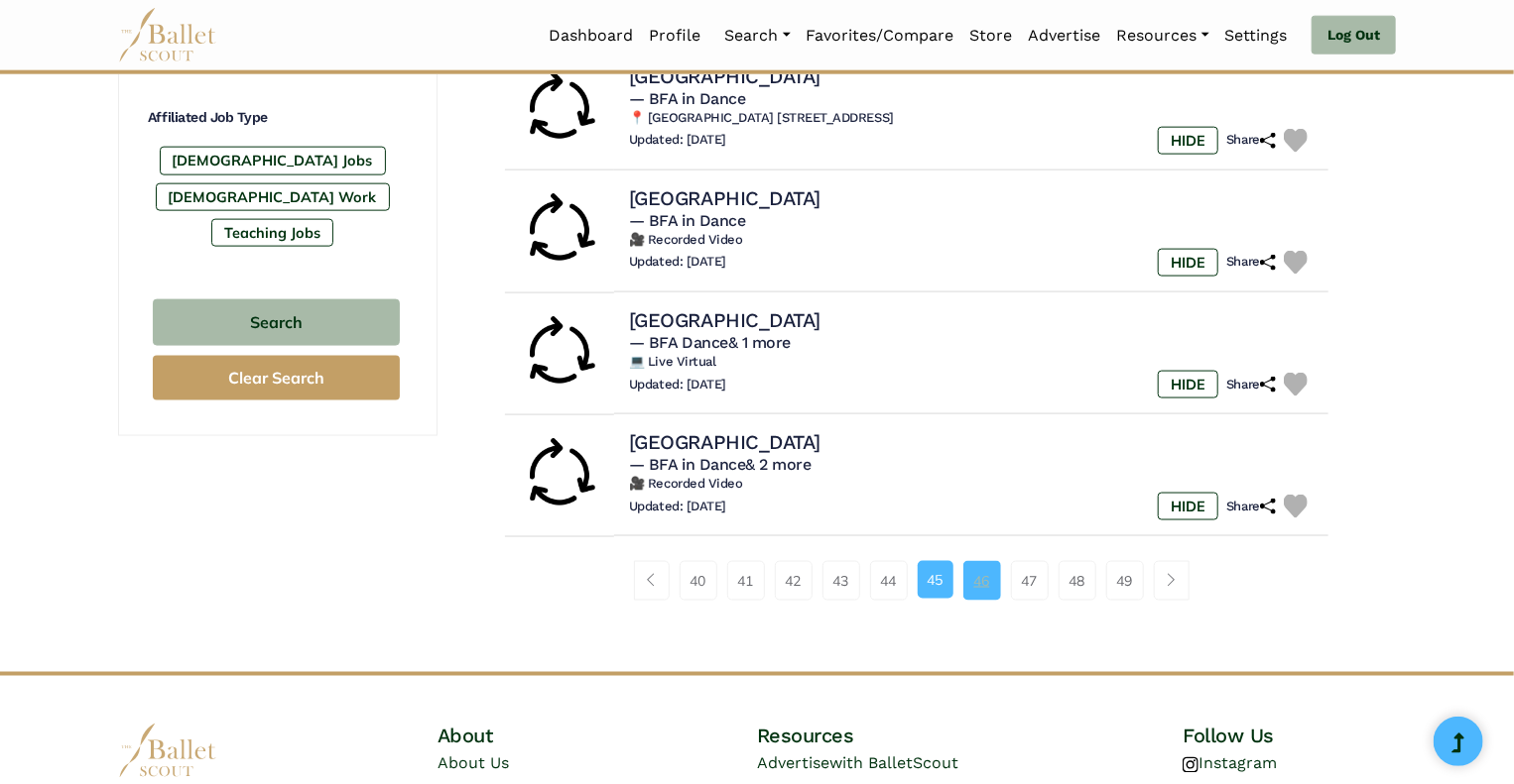
click at [985, 588] on link "46" at bounding box center [982, 582] width 38 height 40
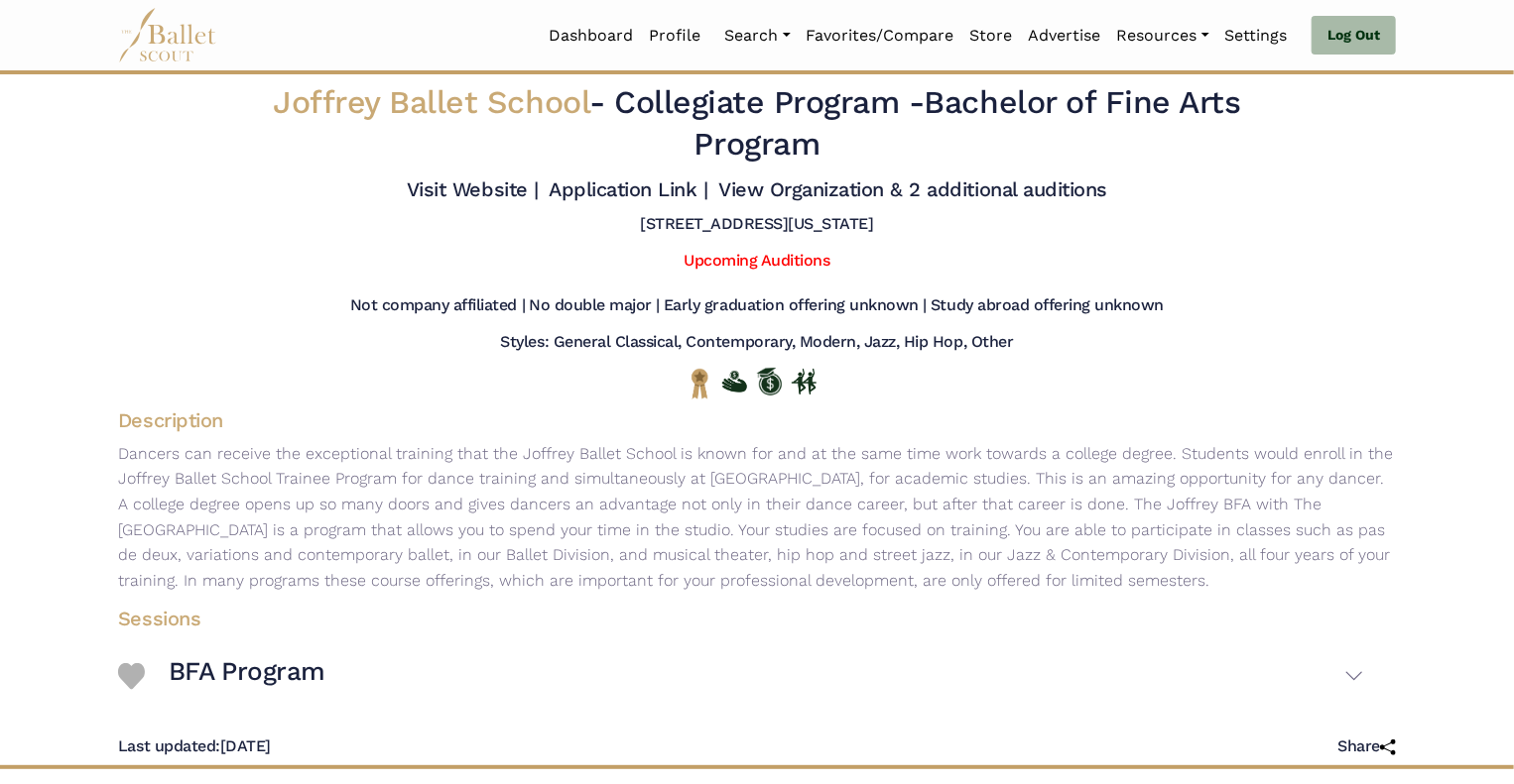
click at [213, 495] on p "Dancers can receive the exceptional training that the Joffrey Ballet School is …" at bounding box center [757, 517] width 1309 height 153
drag, startPoint x: 678, startPoint y: 480, endPoint x: 897, endPoint y: 483, distance: 219.0
click at [897, 483] on p "Dancers can receive the exceptional training that the Joffrey Ballet School is …" at bounding box center [757, 517] width 1309 height 153
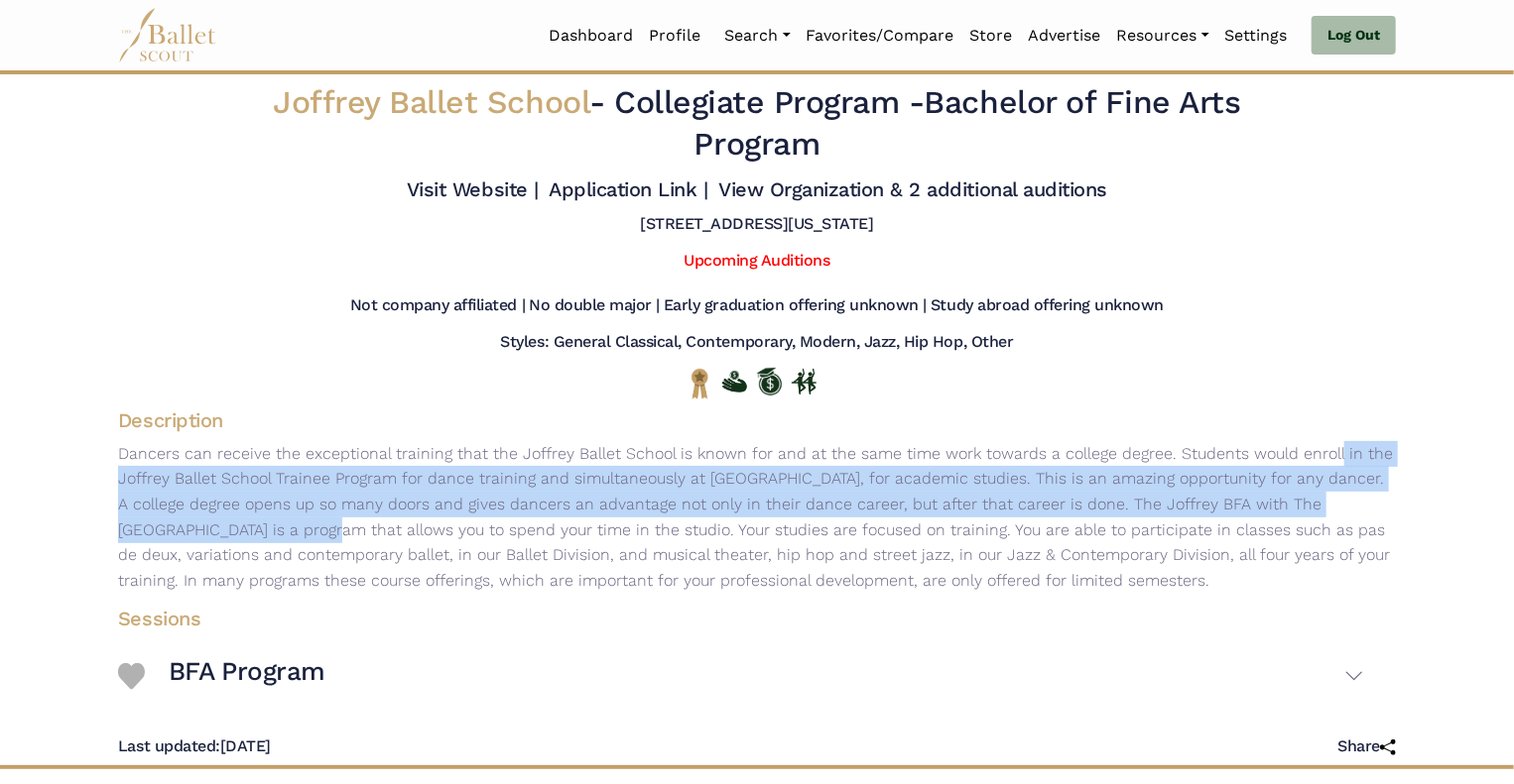
drag, startPoint x: 1167, startPoint y: 456, endPoint x: 1318, endPoint y: 507, distance: 159.4
click at [1318, 507] on p "Dancers can receive the exceptional training that the Joffrey Ballet School is …" at bounding box center [757, 517] width 1309 height 153
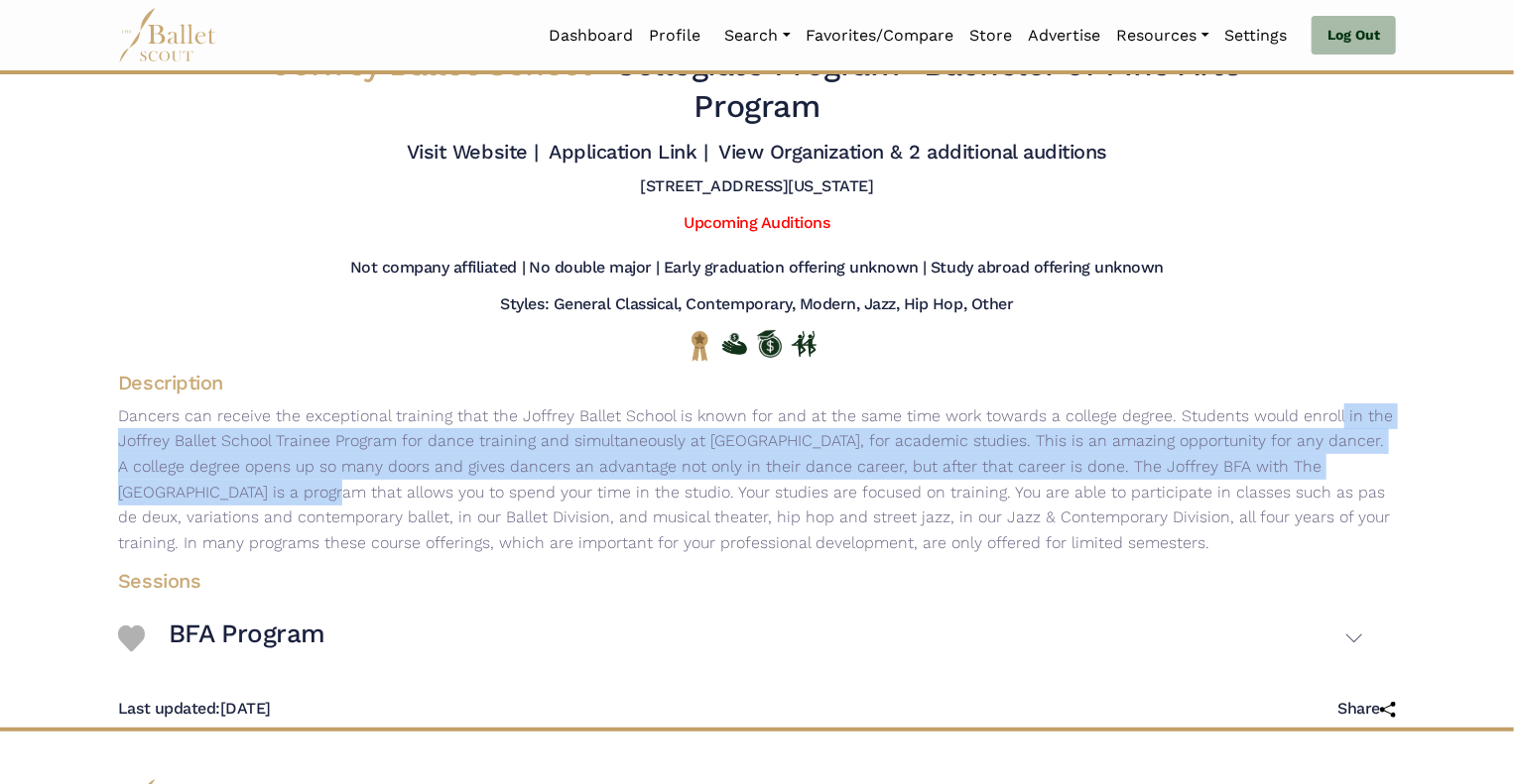
scroll to position [32, 0]
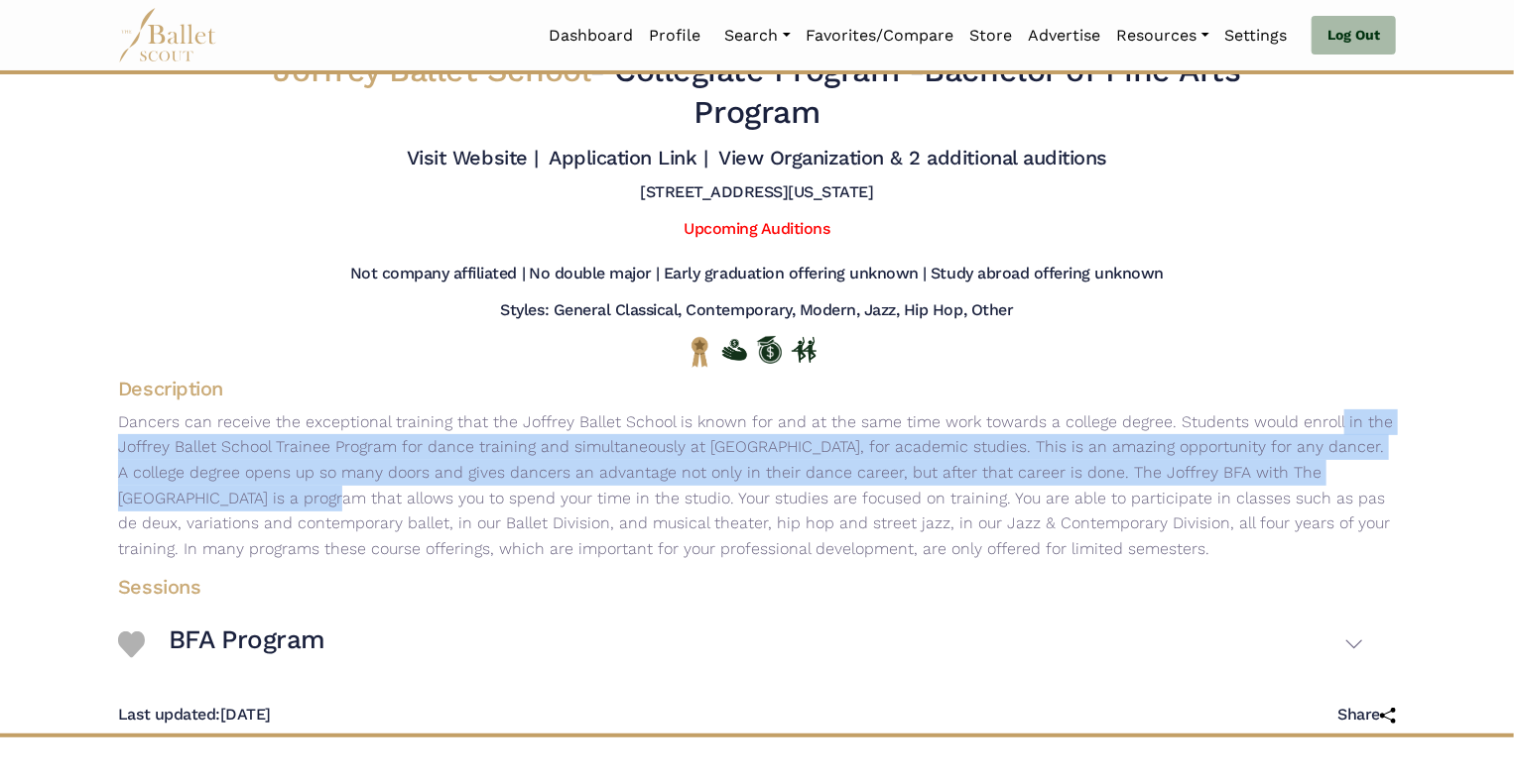
click at [164, 460] on p "Dancers can receive the exceptional training that the Joffrey Ballet School is …" at bounding box center [757, 486] width 1309 height 153
drag, startPoint x: 1286, startPoint y: 423, endPoint x: 1319, endPoint y: 476, distance: 62.4
click at [1319, 476] on p "Dancers can receive the exceptional training that the Joffrey Ballet School is …" at bounding box center [757, 486] width 1309 height 153
copy p "enroll in the Joffrey Ballet School Trainee Program for dance training and simu…"
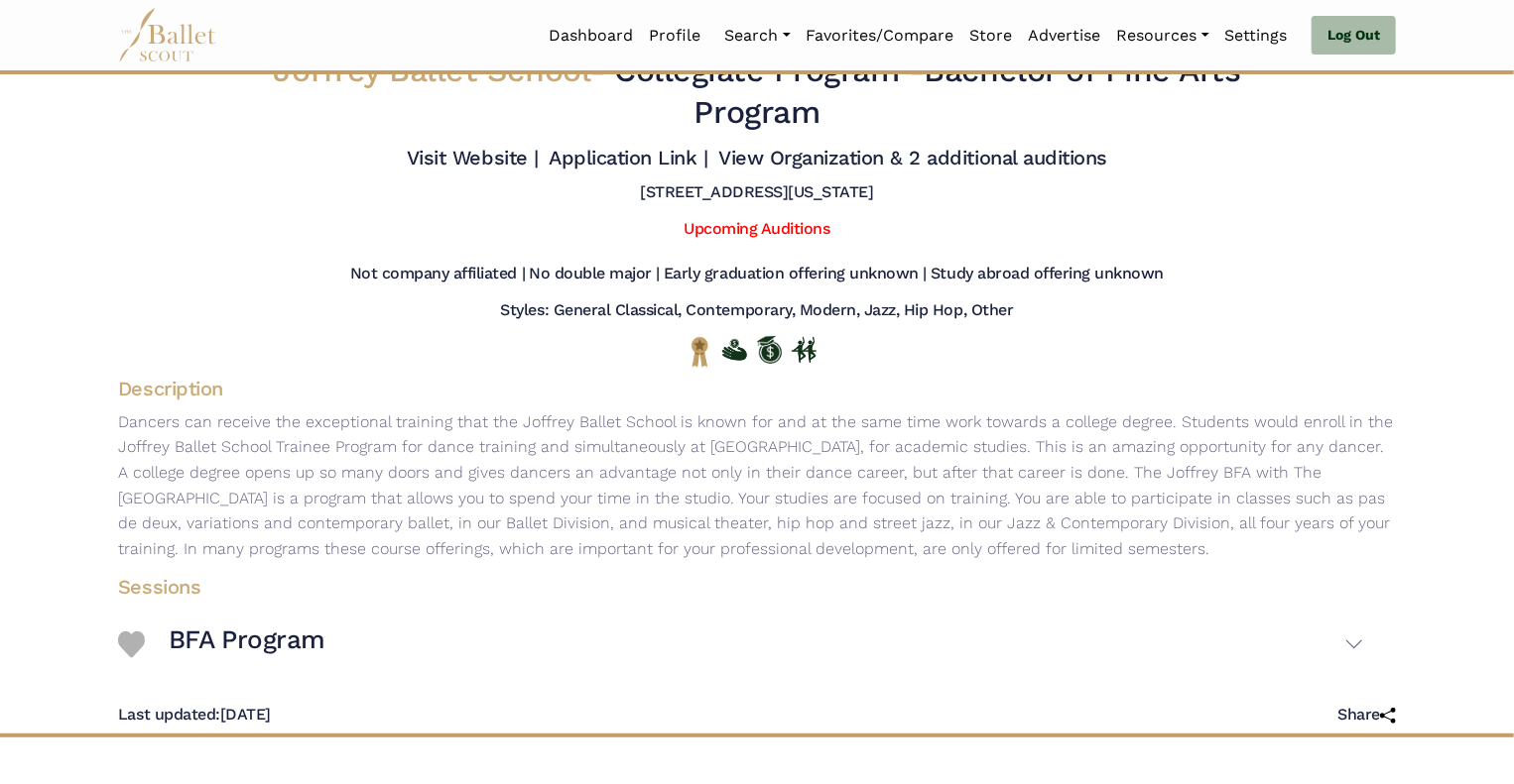
click at [313, 288] on div "Not company affiliated | No double major | Early graduation offering unknown | …" at bounding box center [757, 277] width 1309 height 29
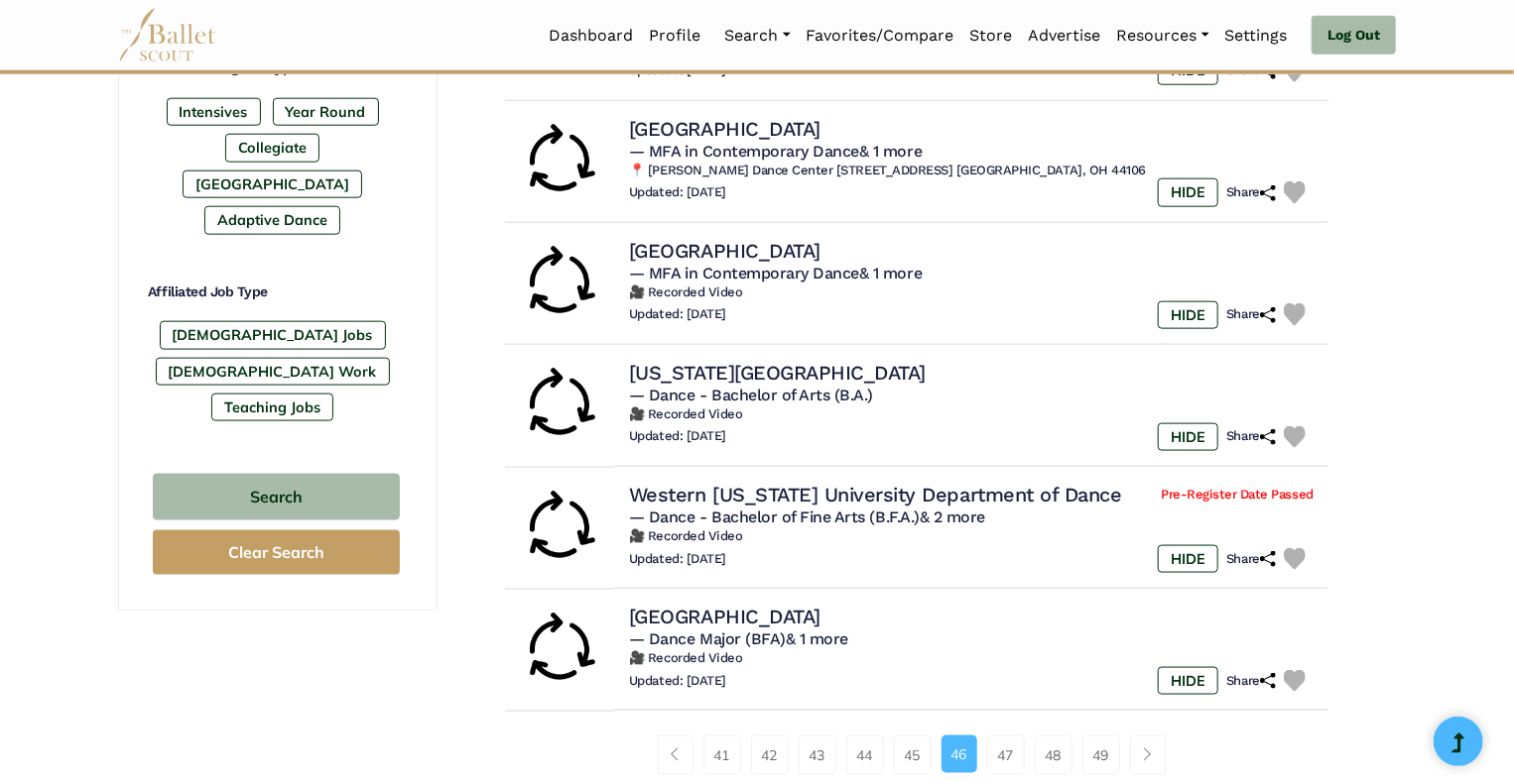
scroll to position [1038, 0]
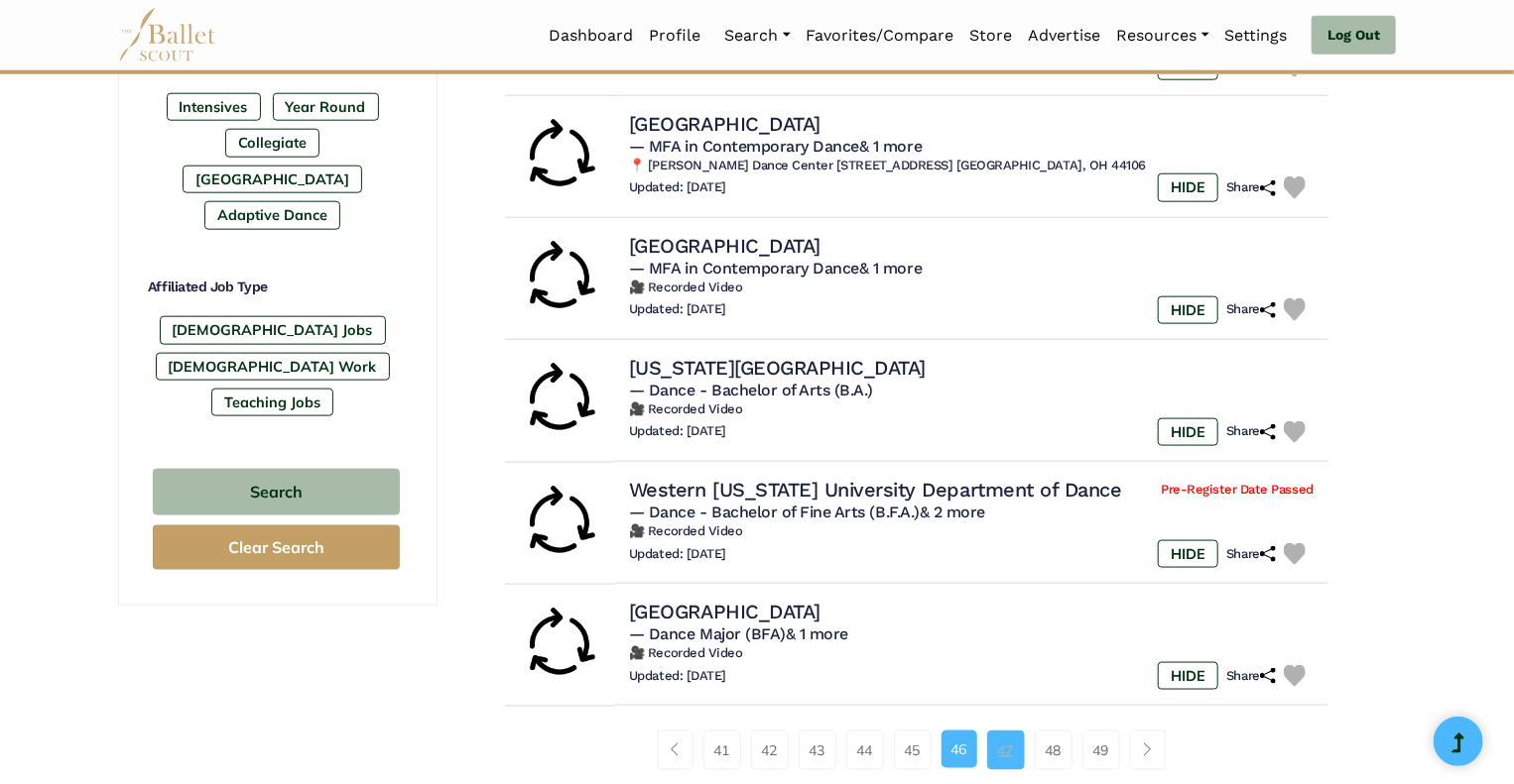
click at [1004, 752] on link "47" at bounding box center [1006, 751] width 38 height 40
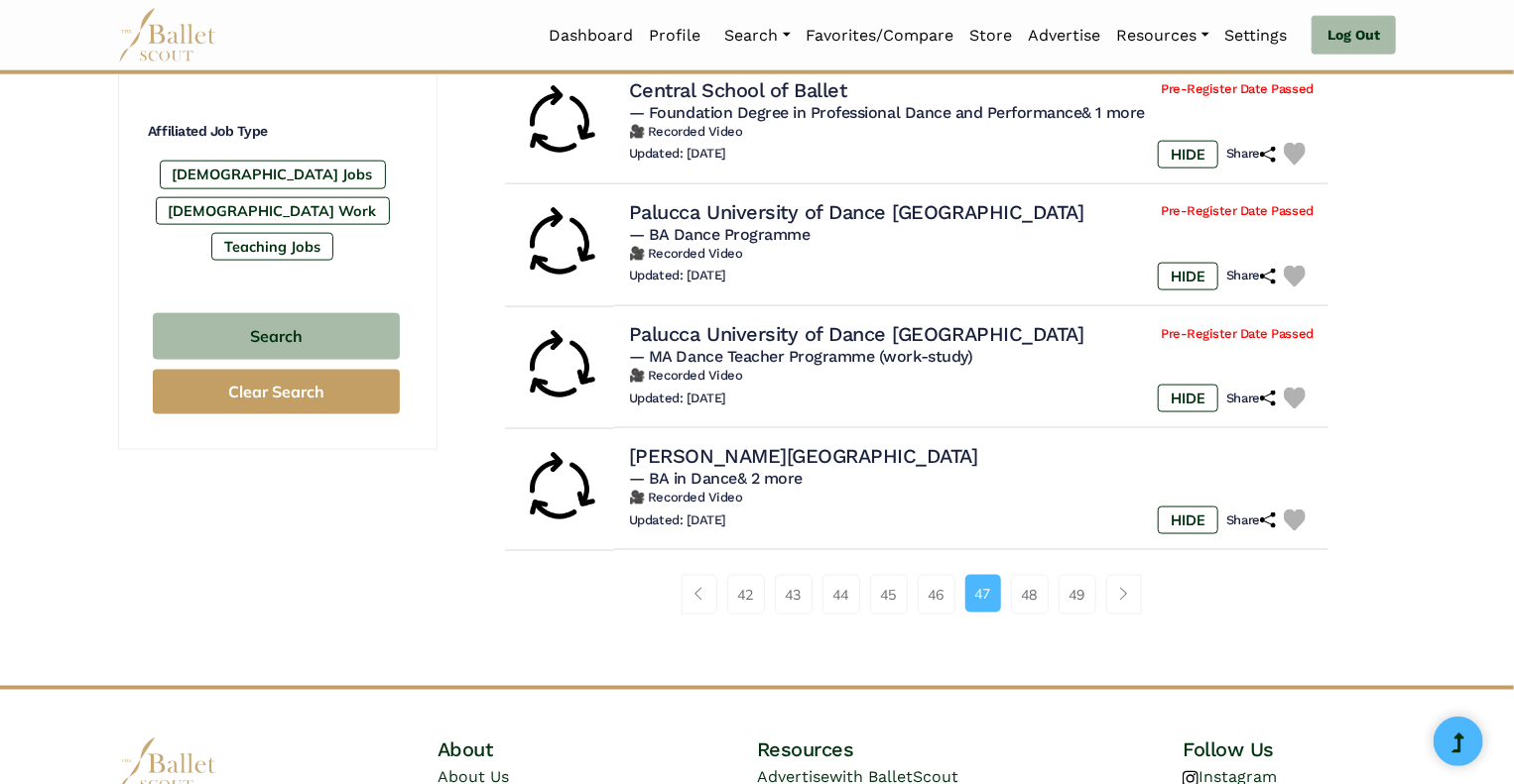
scroll to position [1196, 0]
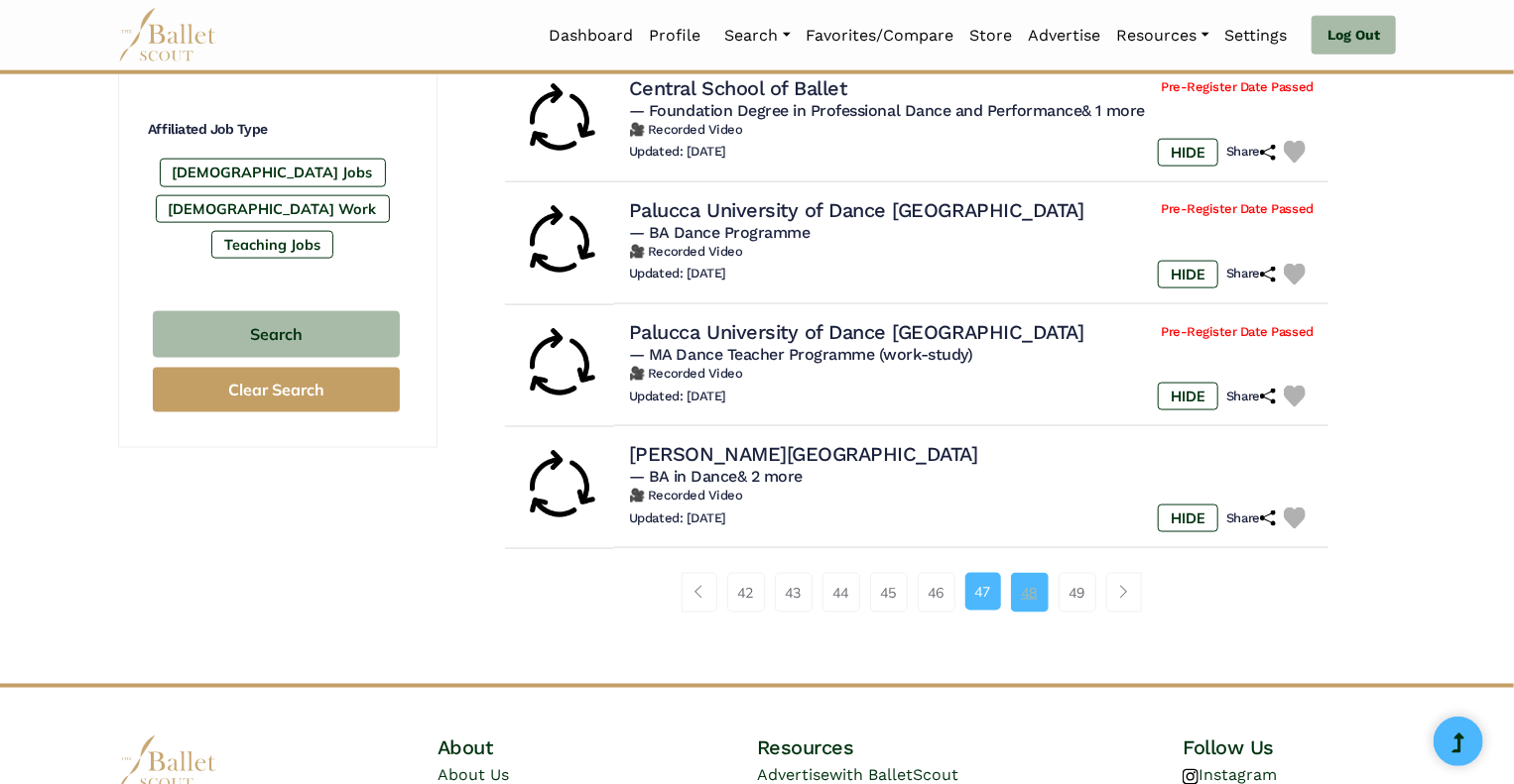
click at [1046, 596] on link "48" at bounding box center [1030, 593] width 38 height 40
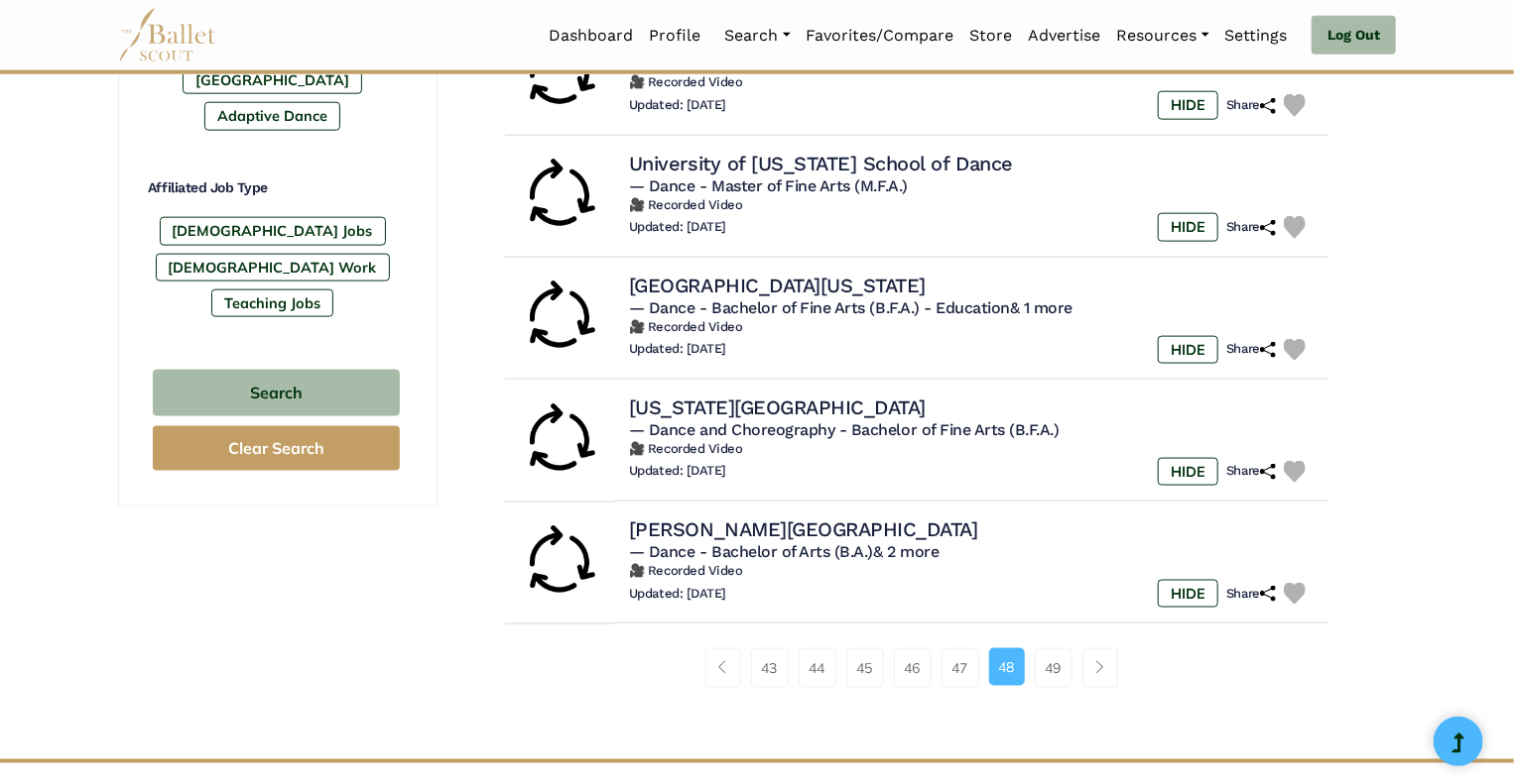
scroll to position [1144, 0]
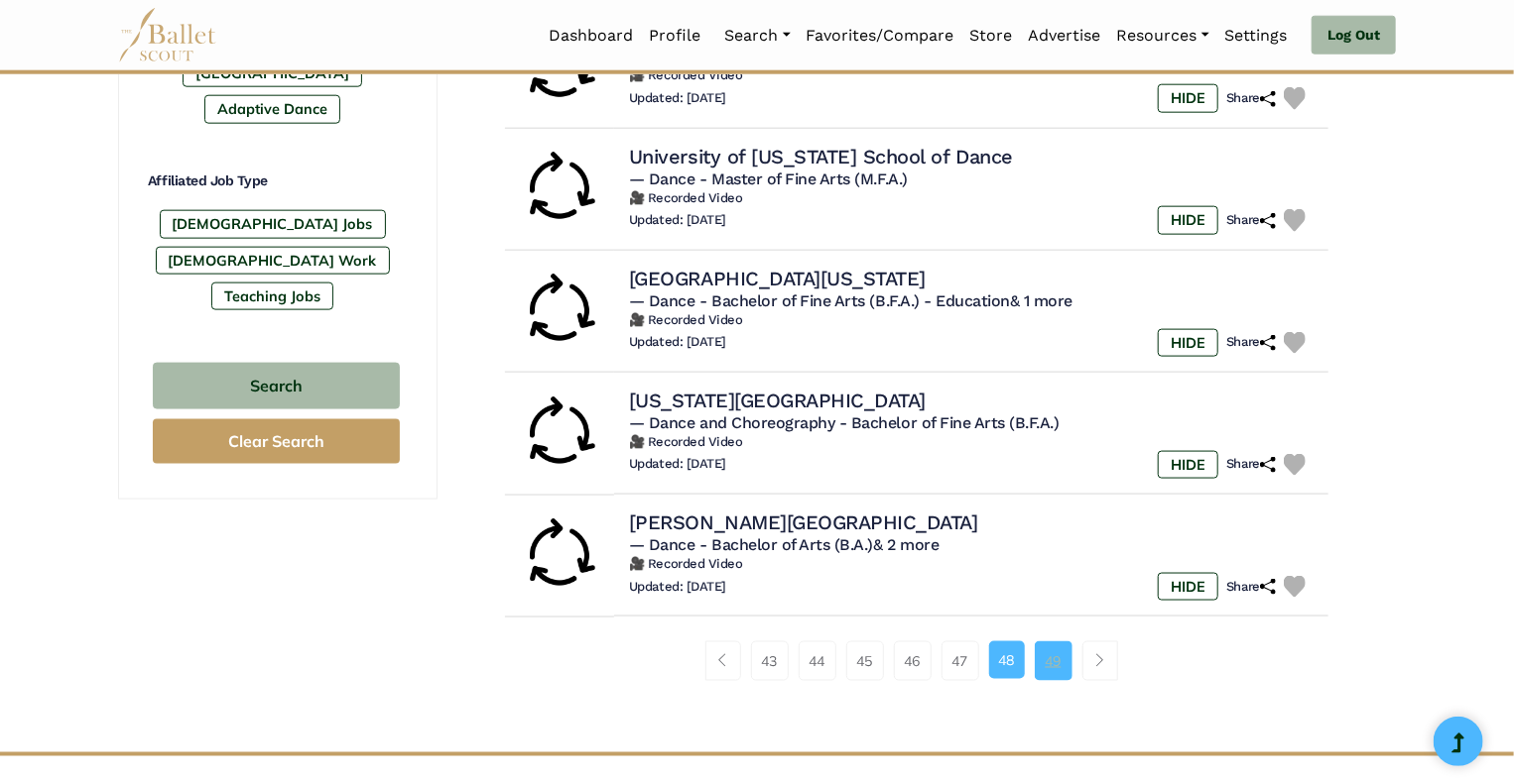
click at [1062, 664] on link "49" at bounding box center [1054, 661] width 38 height 40
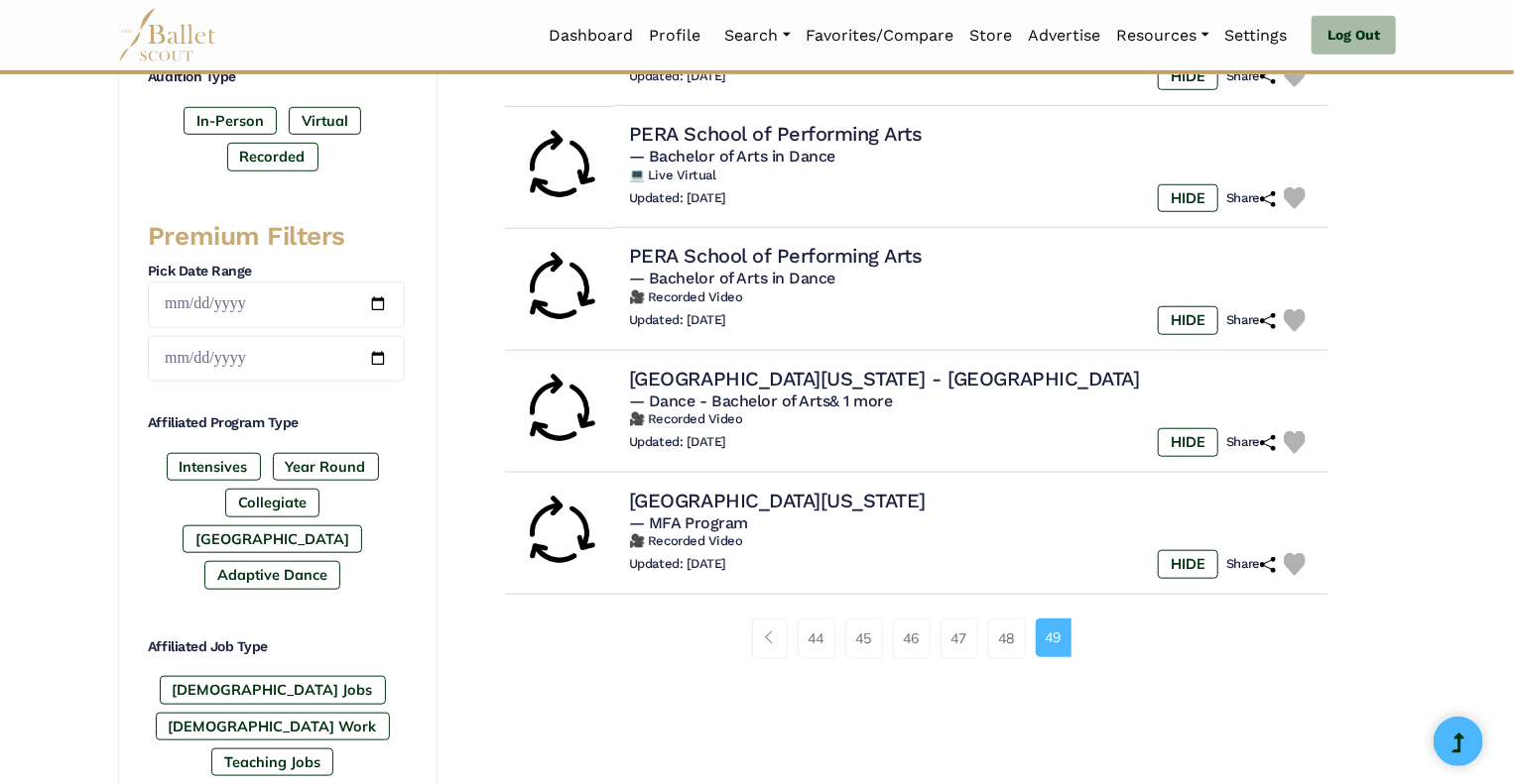
scroll to position [728, 0]
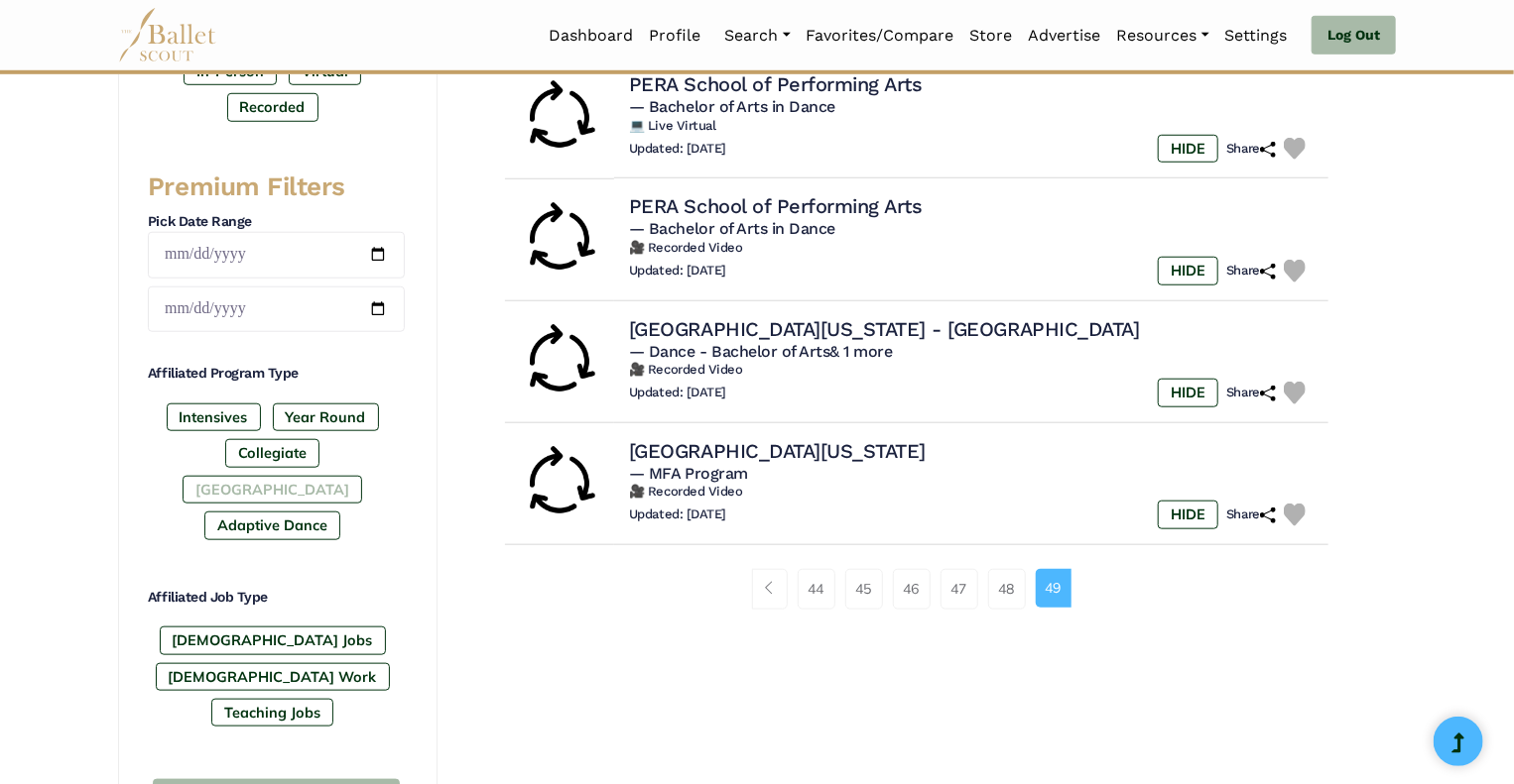
click at [297, 476] on label "[GEOGRAPHIC_DATA]" at bounding box center [272, 490] width 180 height 28
click at [226, 443] on label "Collegiate" at bounding box center [272, 453] width 94 height 28
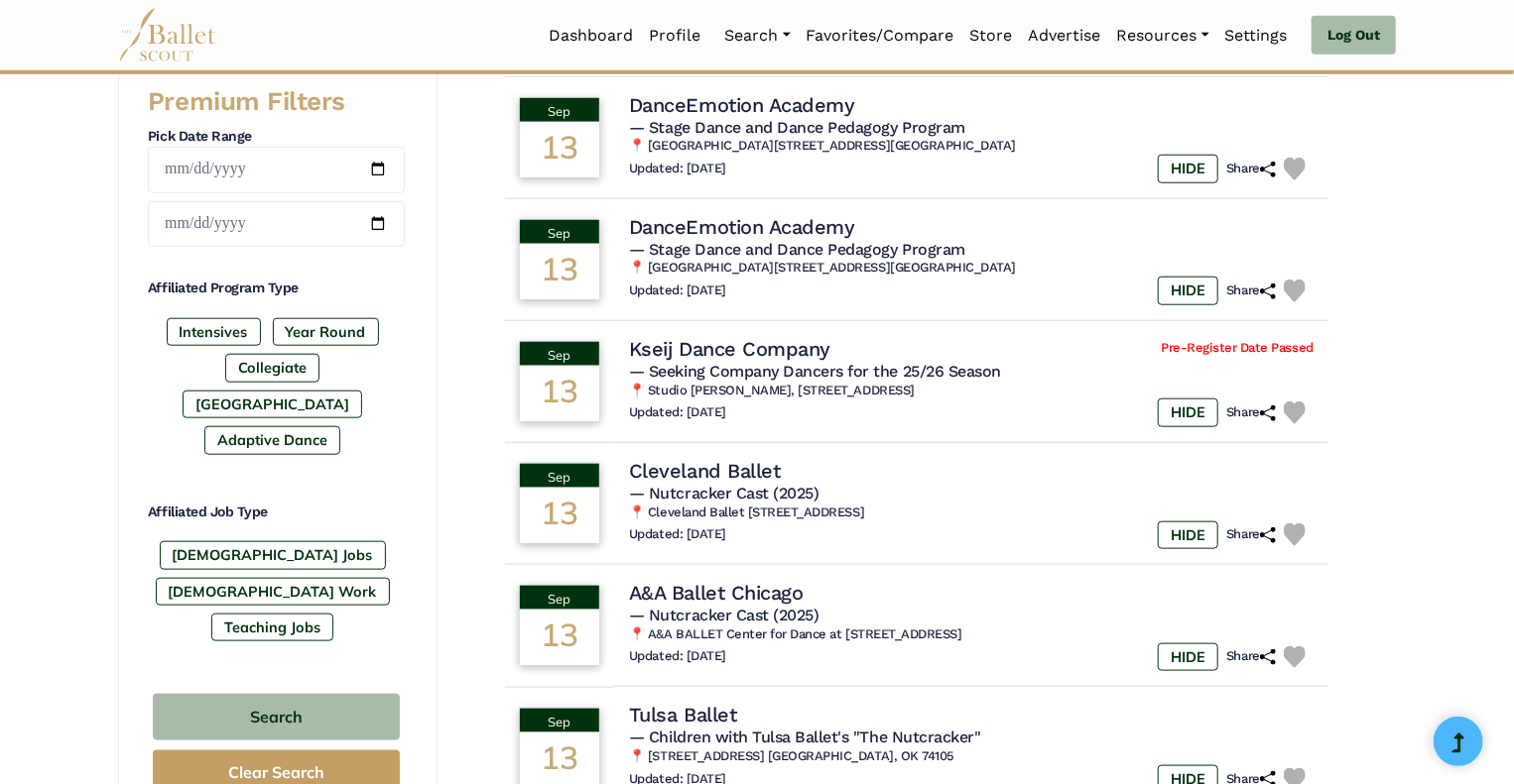
scroll to position [813, 0]
click at [314, 391] on label "[GEOGRAPHIC_DATA]" at bounding box center [272, 405] width 180 height 28
click at [313, 327] on label "Year Round" at bounding box center [325, 332] width 106 height 28
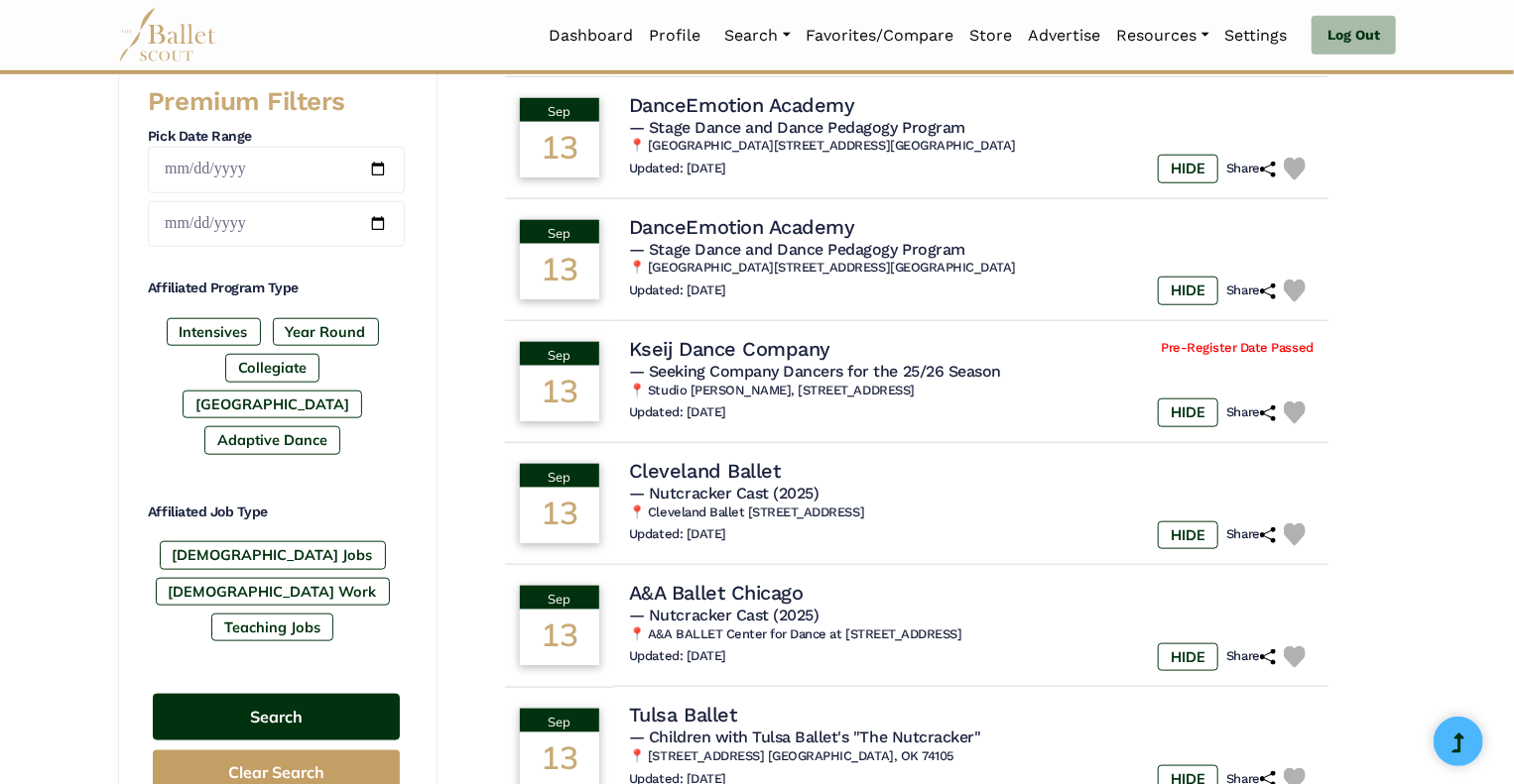
click at [321, 694] on button "Search" at bounding box center [276, 717] width 248 height 47
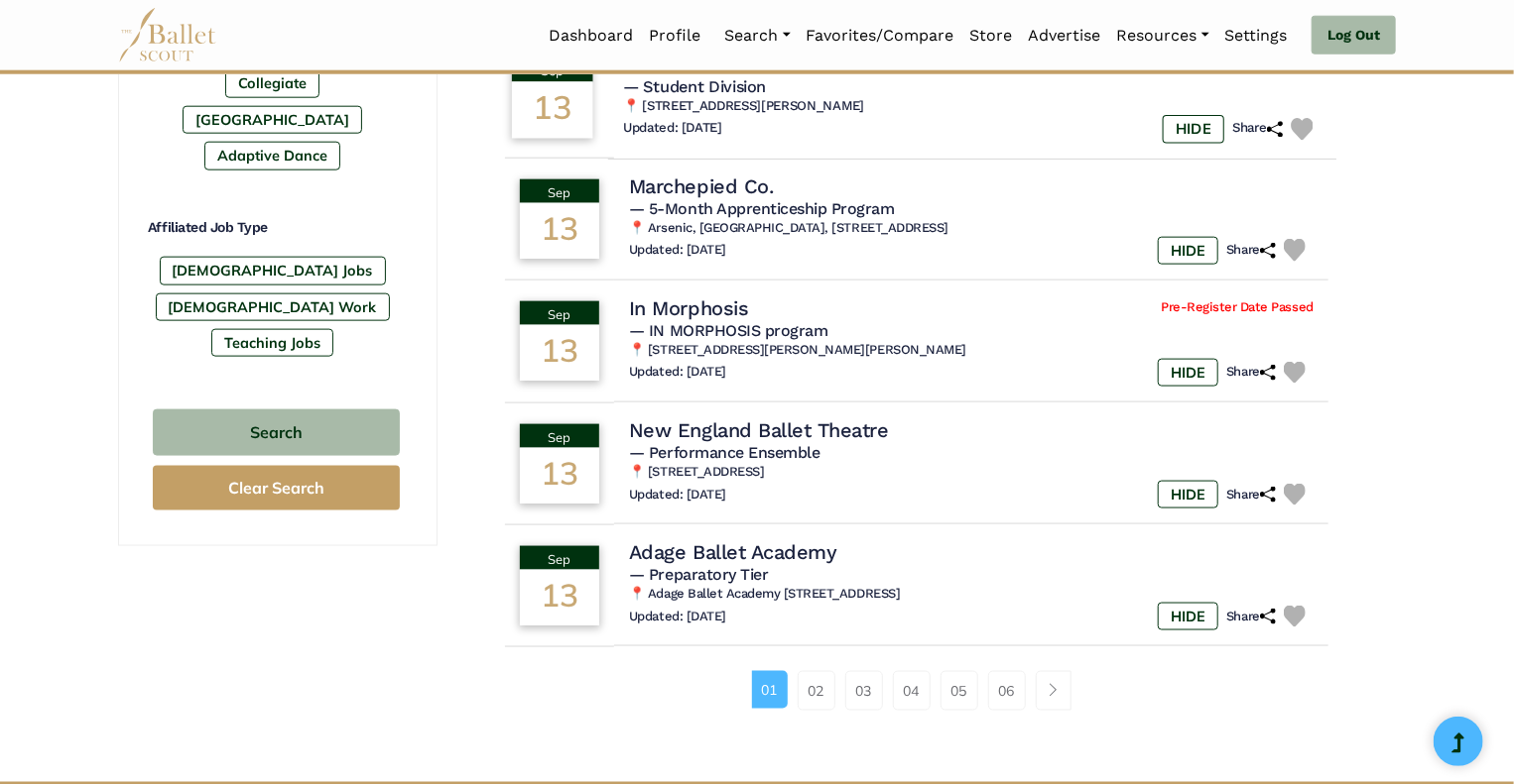
scroll to position [1099, 0]
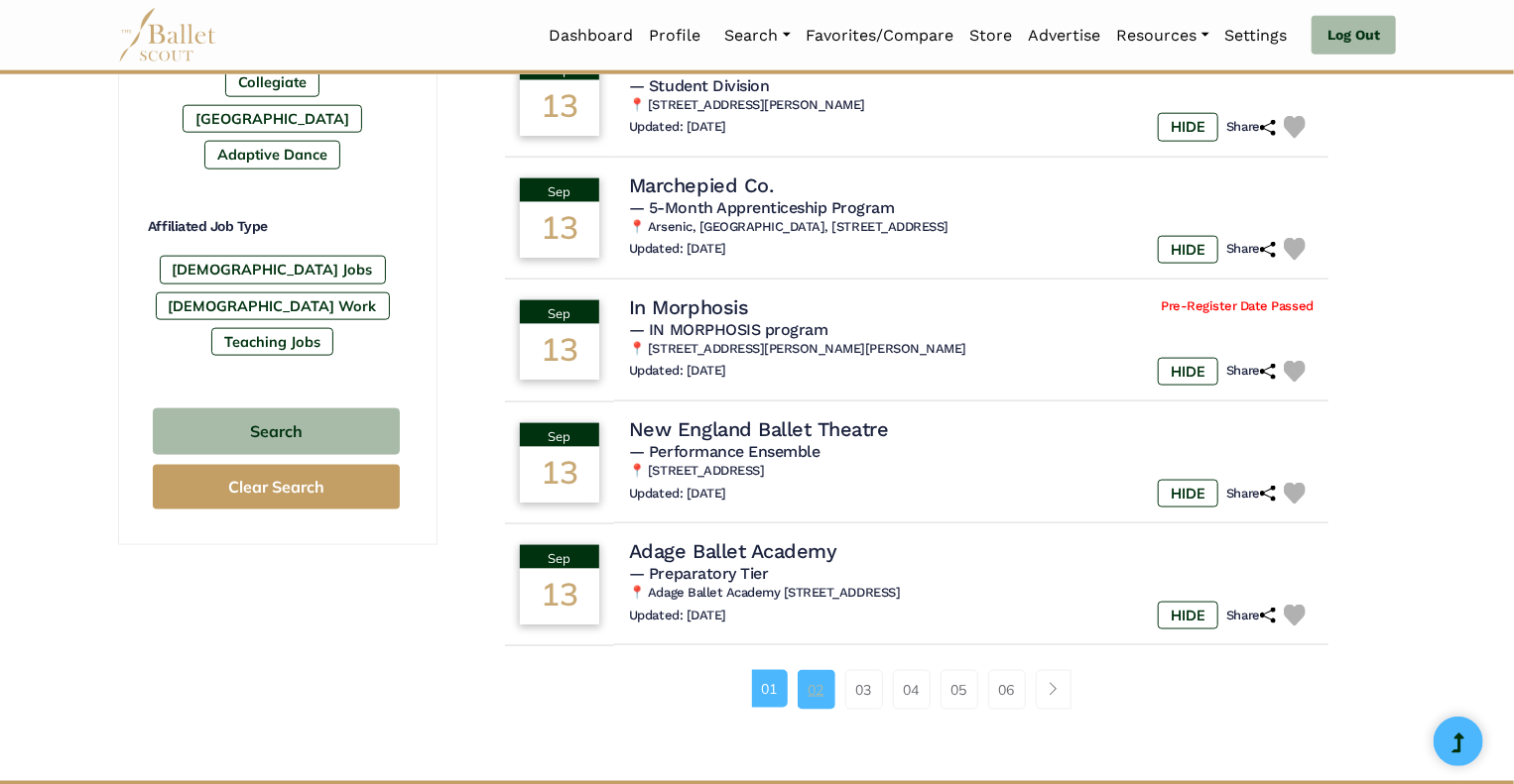
click at [818, 692] on link "02" at bounding box center [816, 690] width 38 height 40
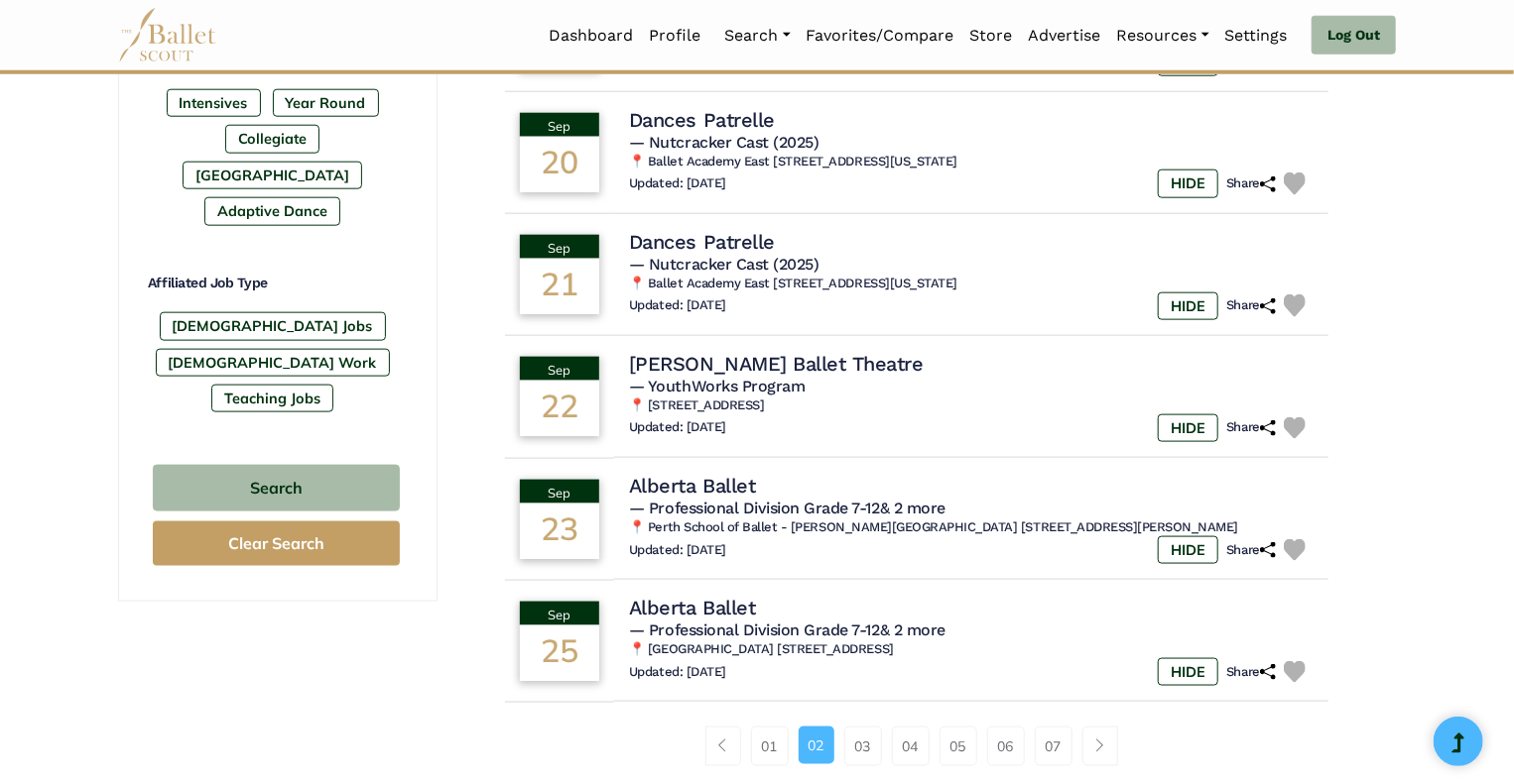
scroll to position [1054, 0]
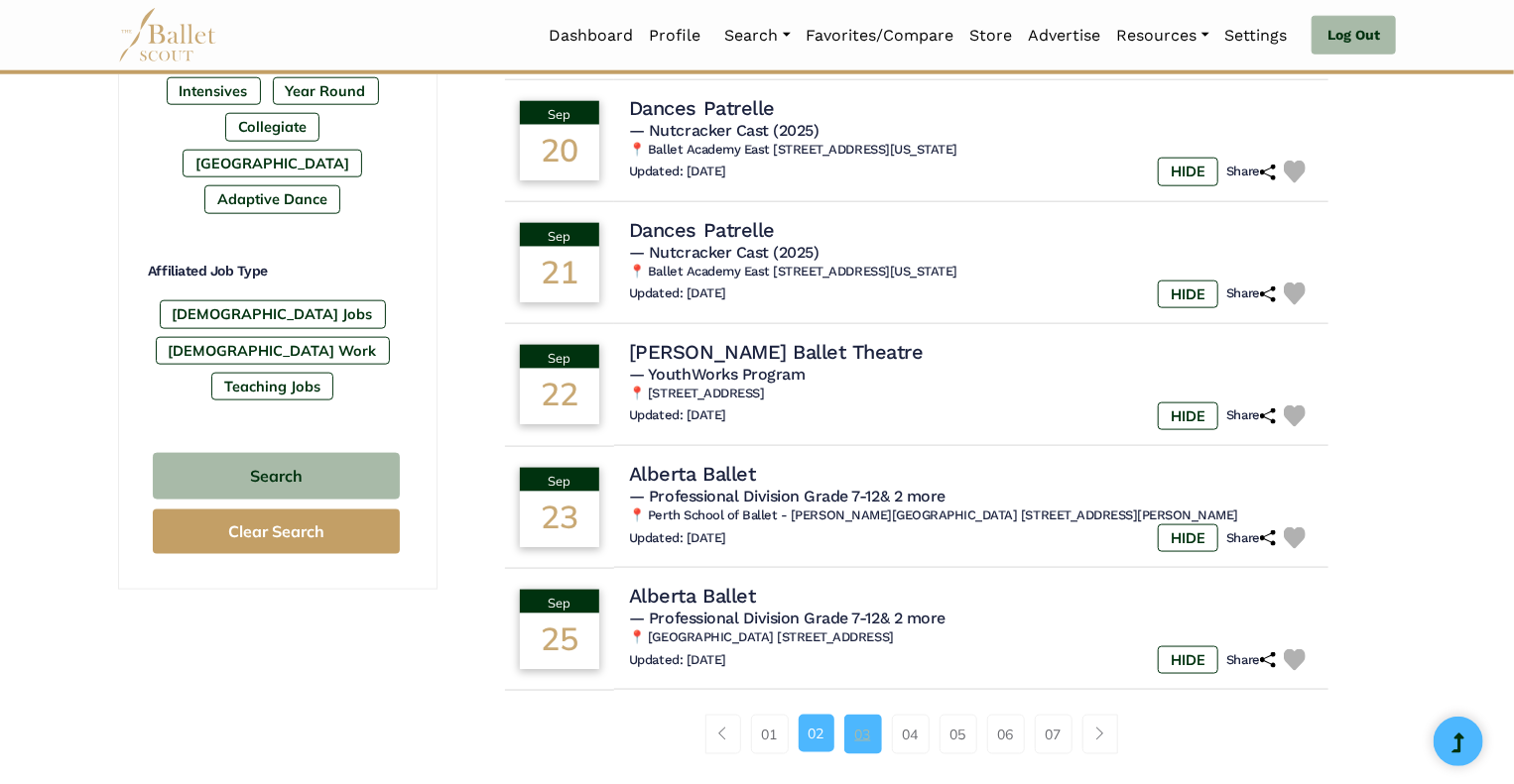
click at [862, 745] on link "03" at bounding box center [863, 735] width 38 height 40
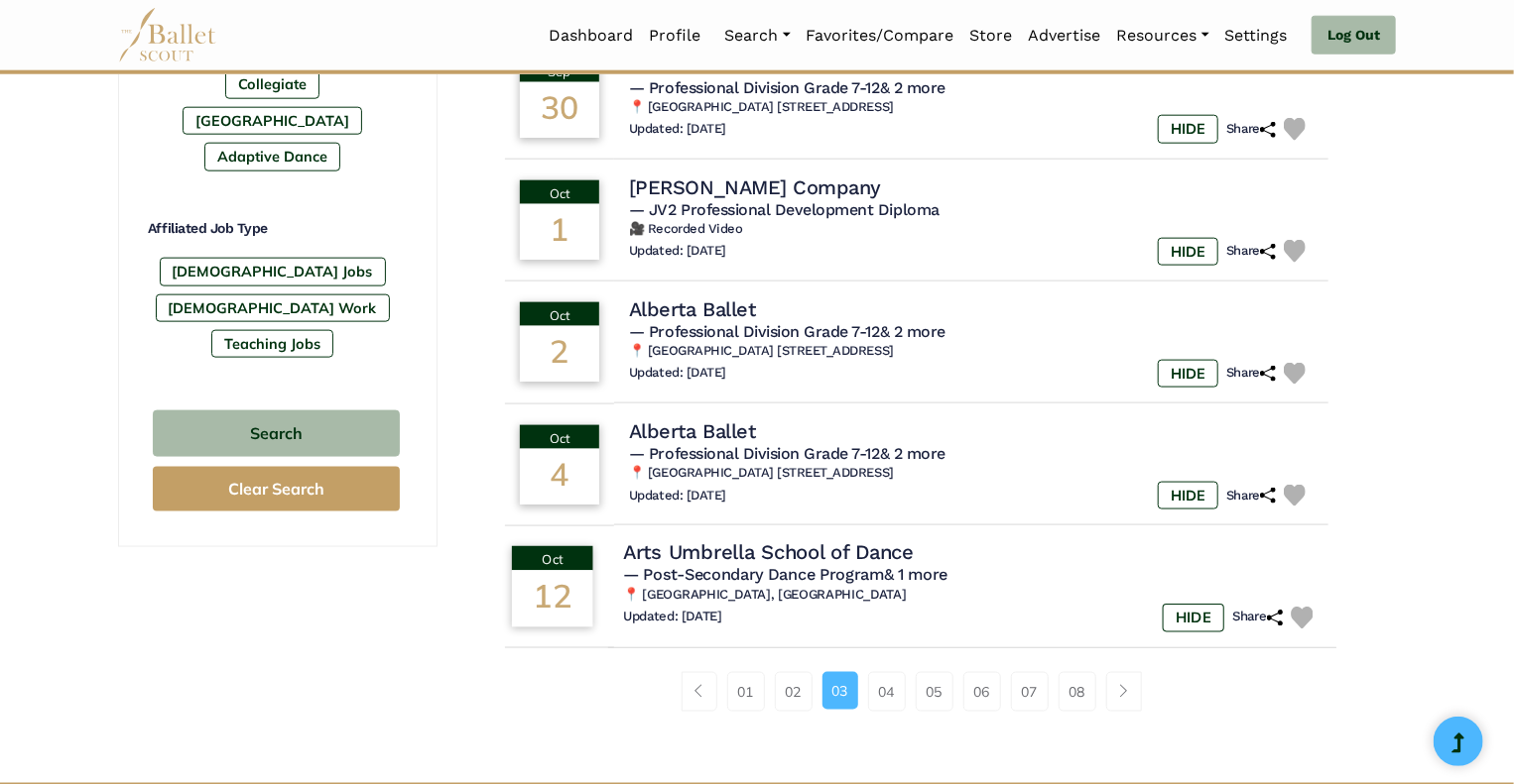
scroll to position [1099, 0]
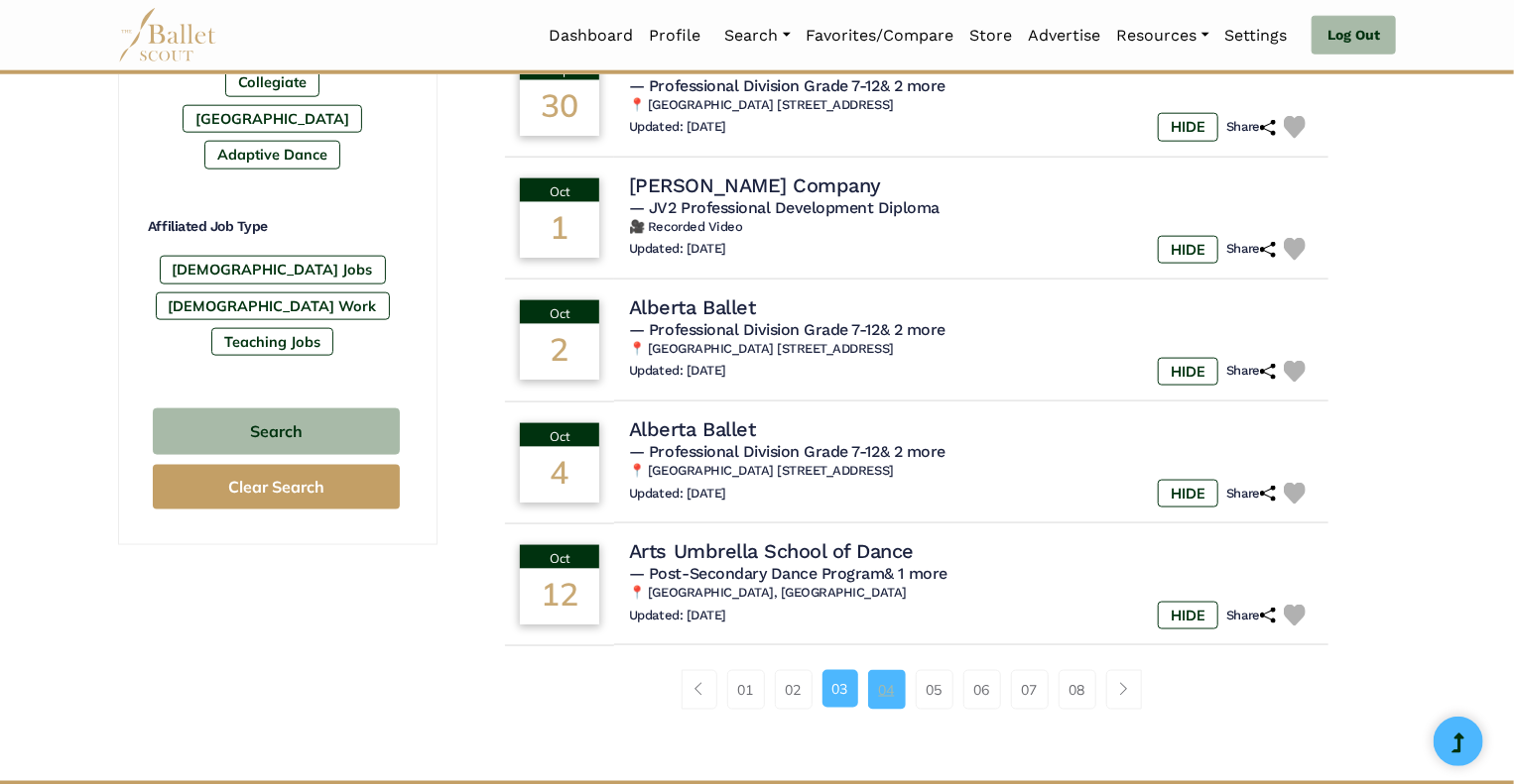
click at [876, 692] on link "04" at bounding box center [887, 690] width 38 height 40
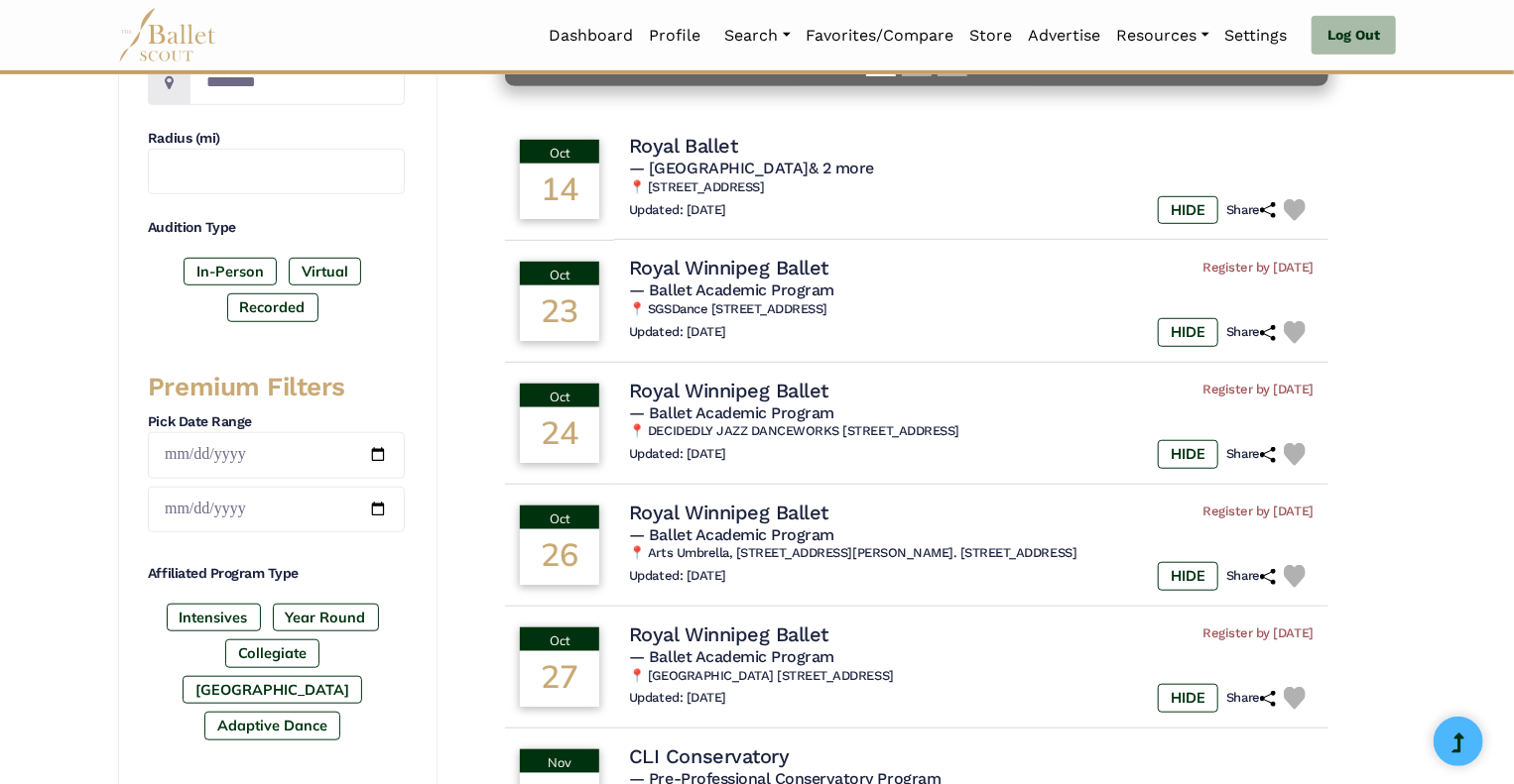
scroll to position [534, 0]
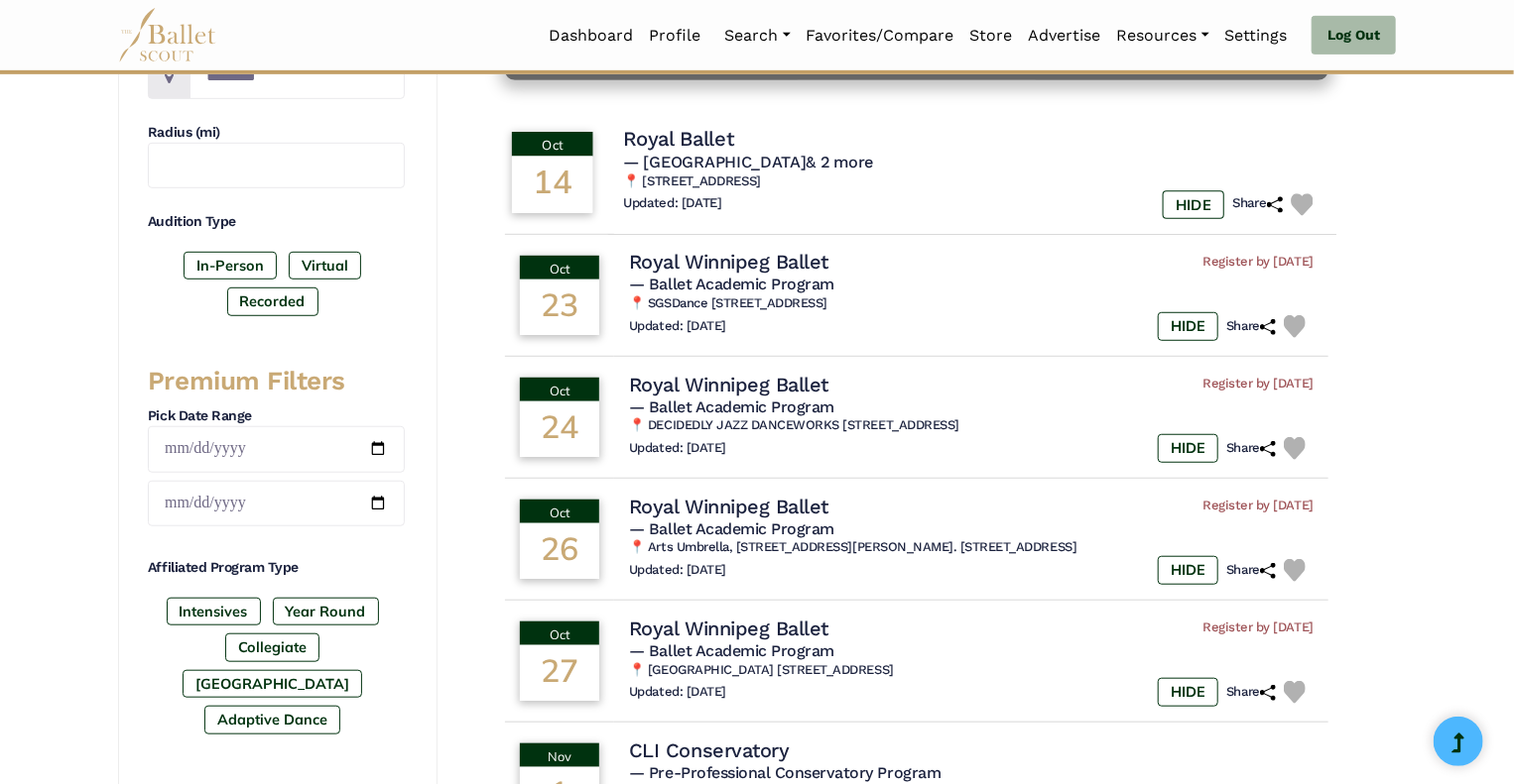
click at [707, 134] on h4 "Royal Ballet" at bounding box center [678, 139] width 110 height 27
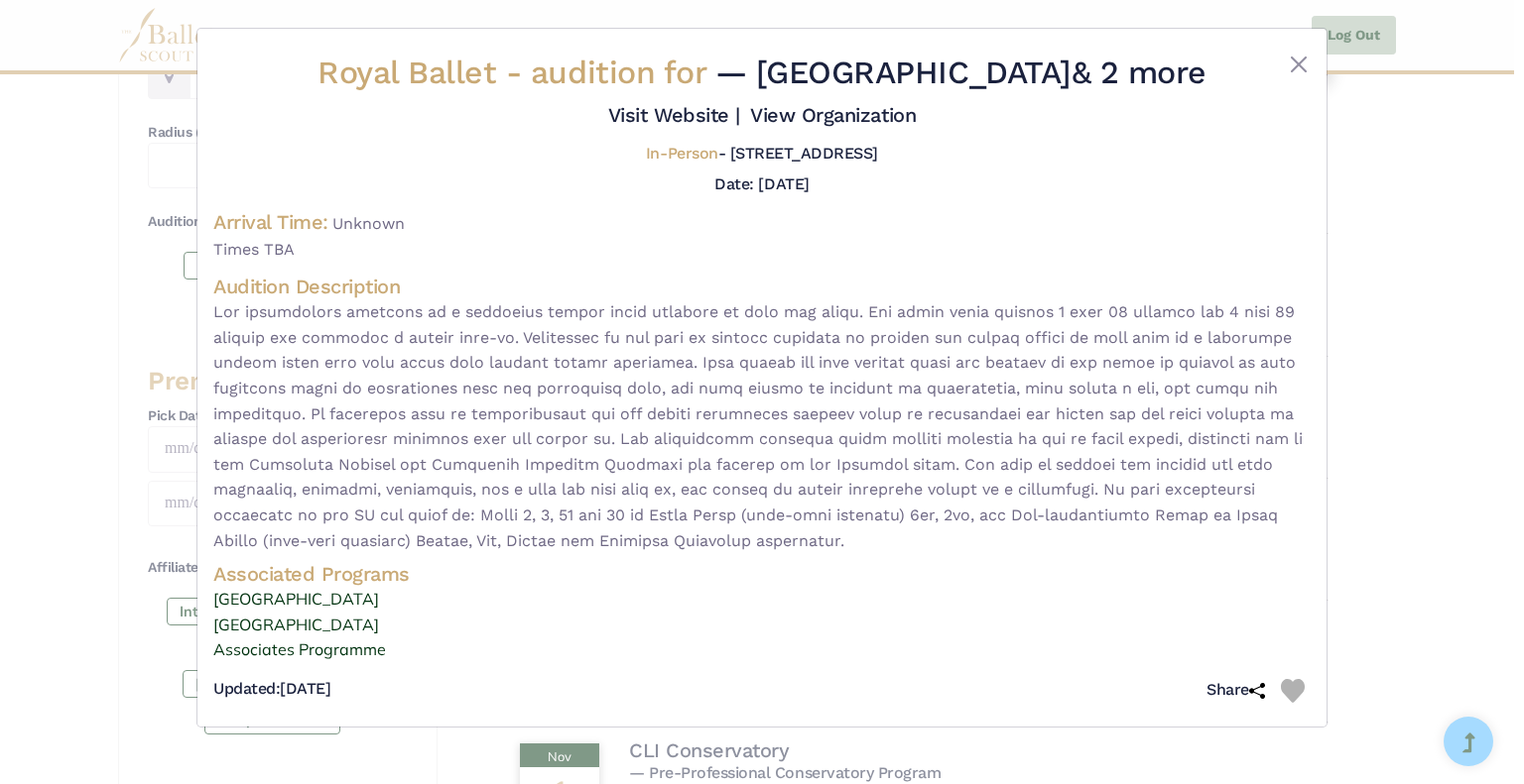
click at [493, 345] on span at bounding box center [762, 426] width 1098 height 254
click at [630, 653] on link "Associates Programme" at bounding box center [762, 650] width 1098 height 26
click at [1300, 67] on button "Close" at bounding box center [1298, 65] width 24 height 24
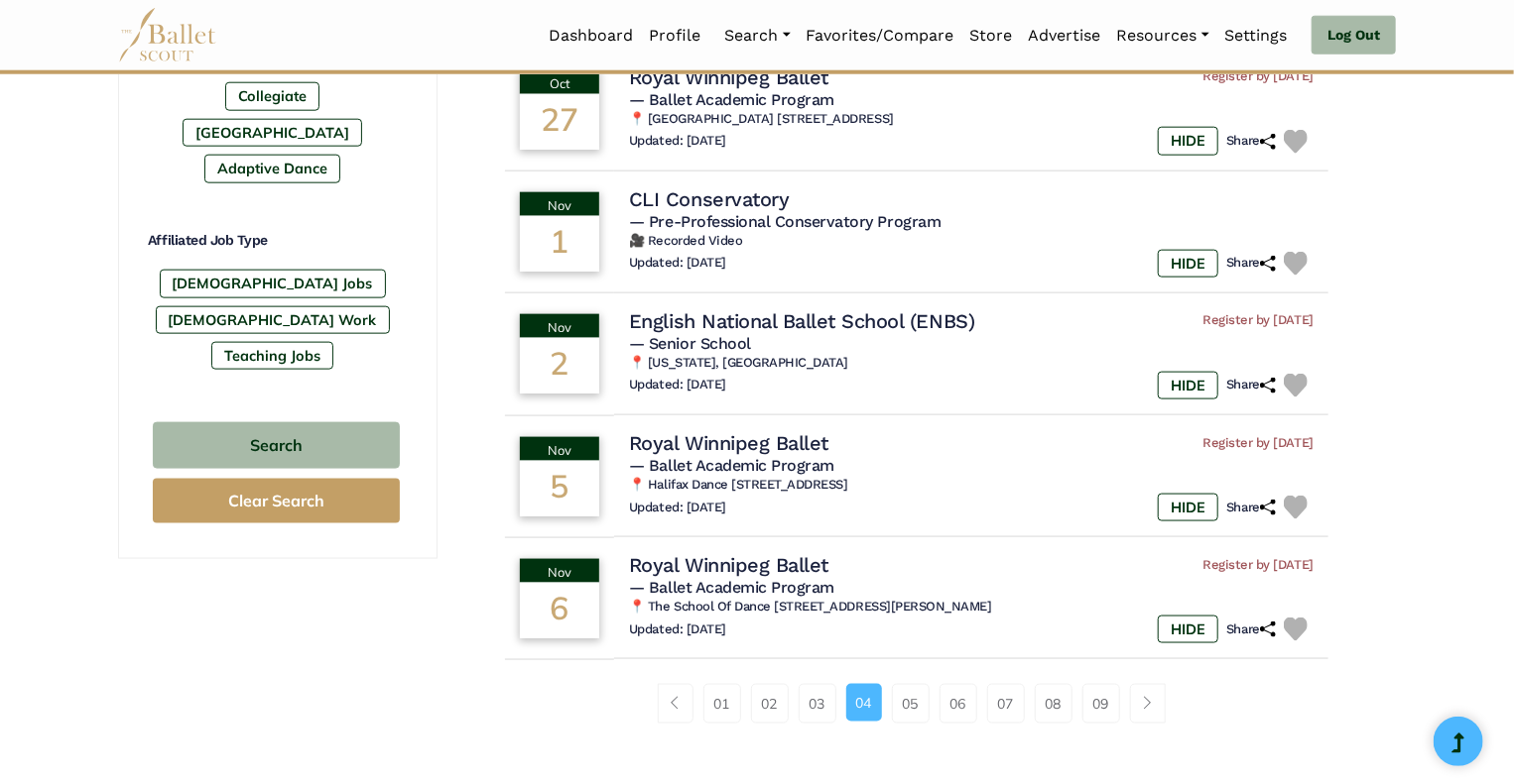
scroll to position [1086, 0]
click at [905, 706] on link "05" at bounding box center [911, 703] width 38 height 40
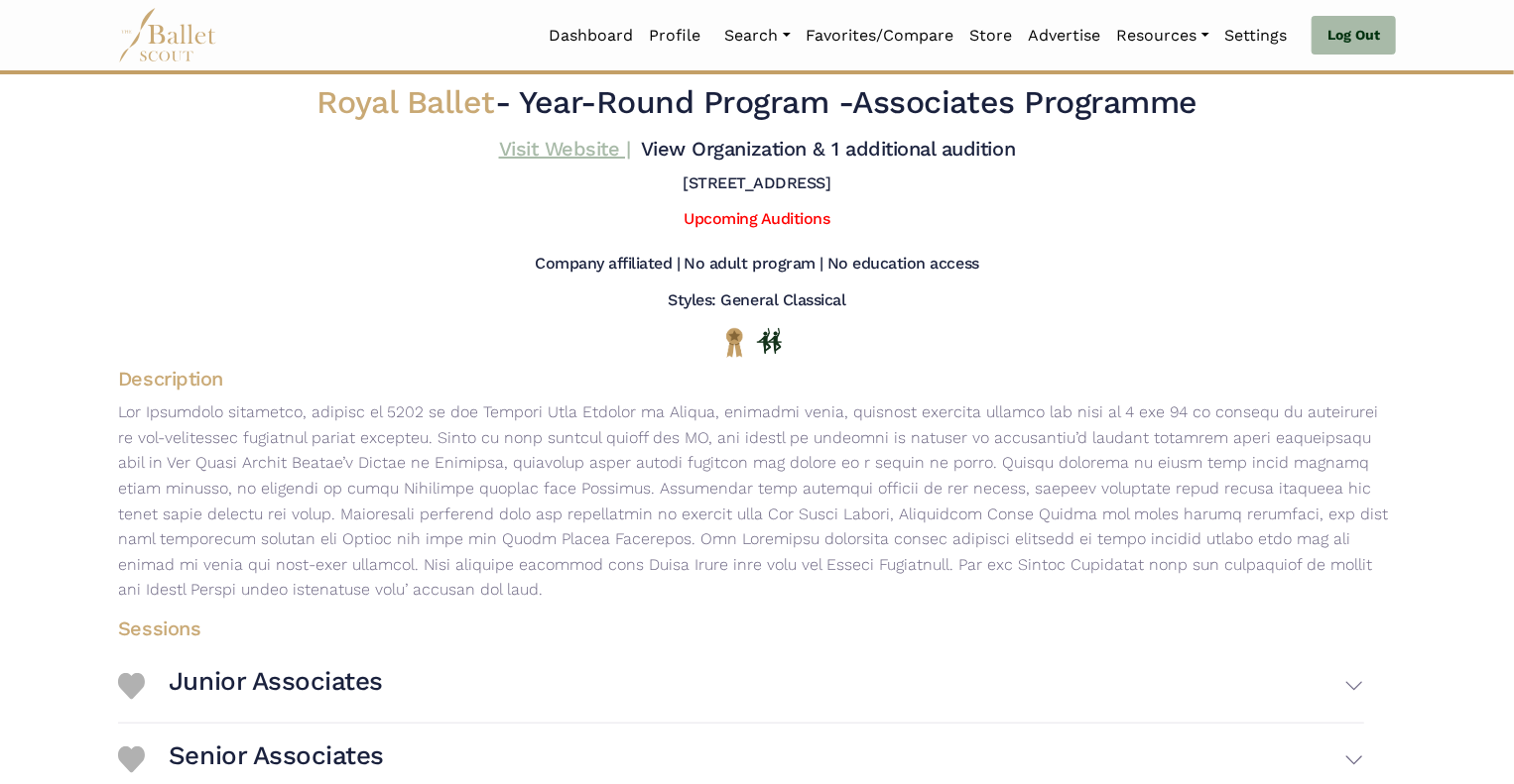
click at [562, 150] on link "Visit Website |" at bounding box center [565, 149] width 132 height 24
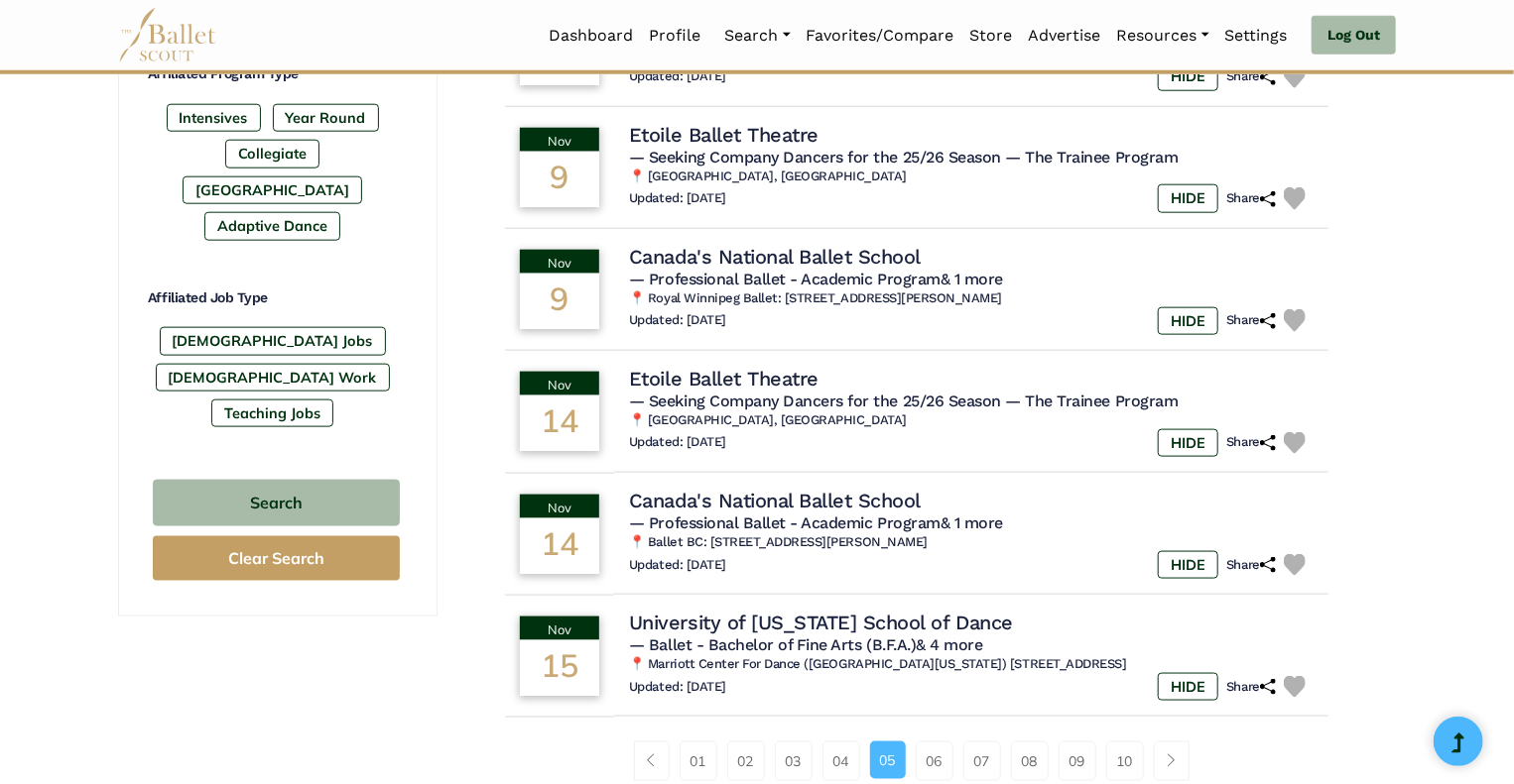
scroll to position [1029, 0]
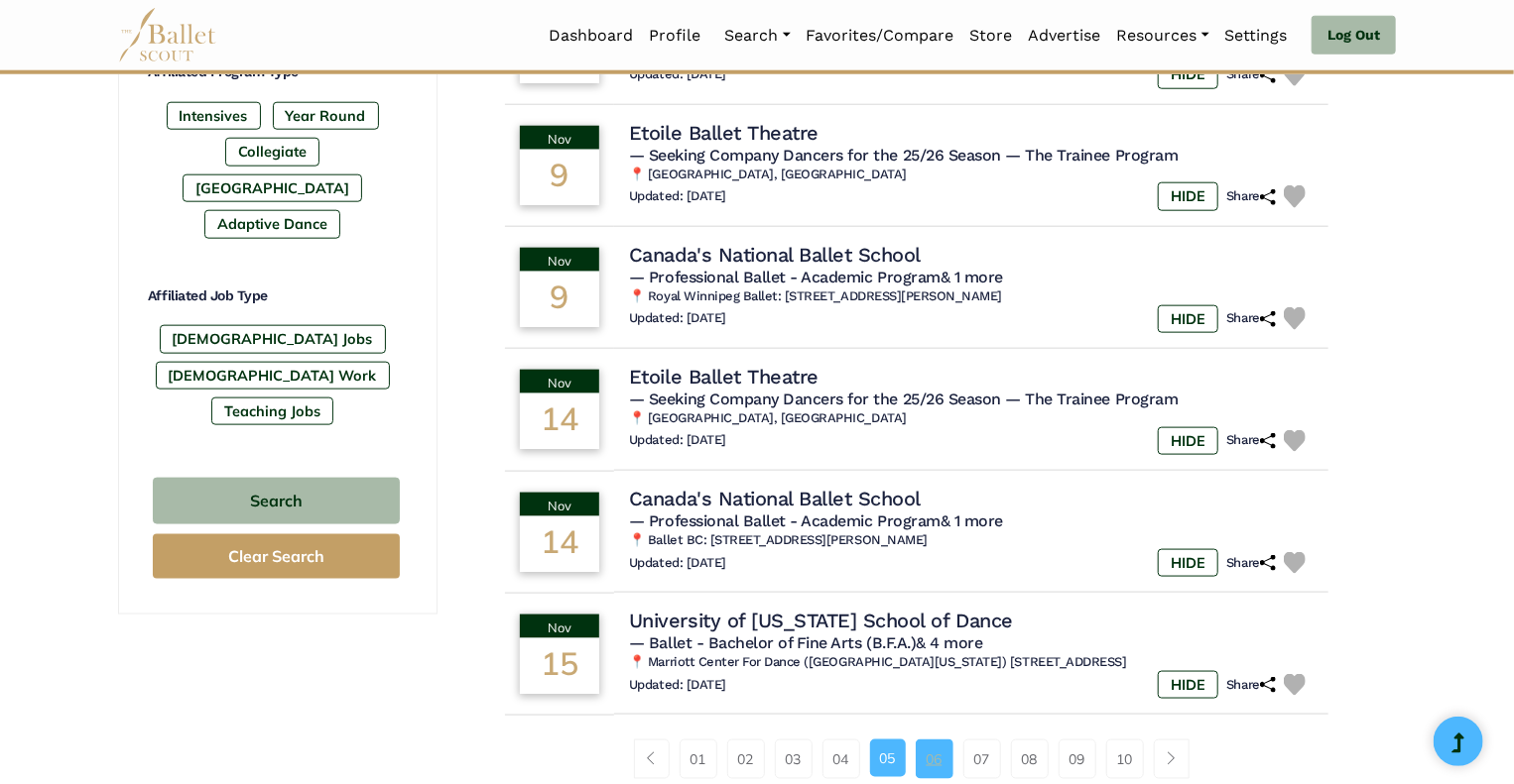
click at [935, 759] on link "06" at bounding box center [935, 760] width 38 height 40
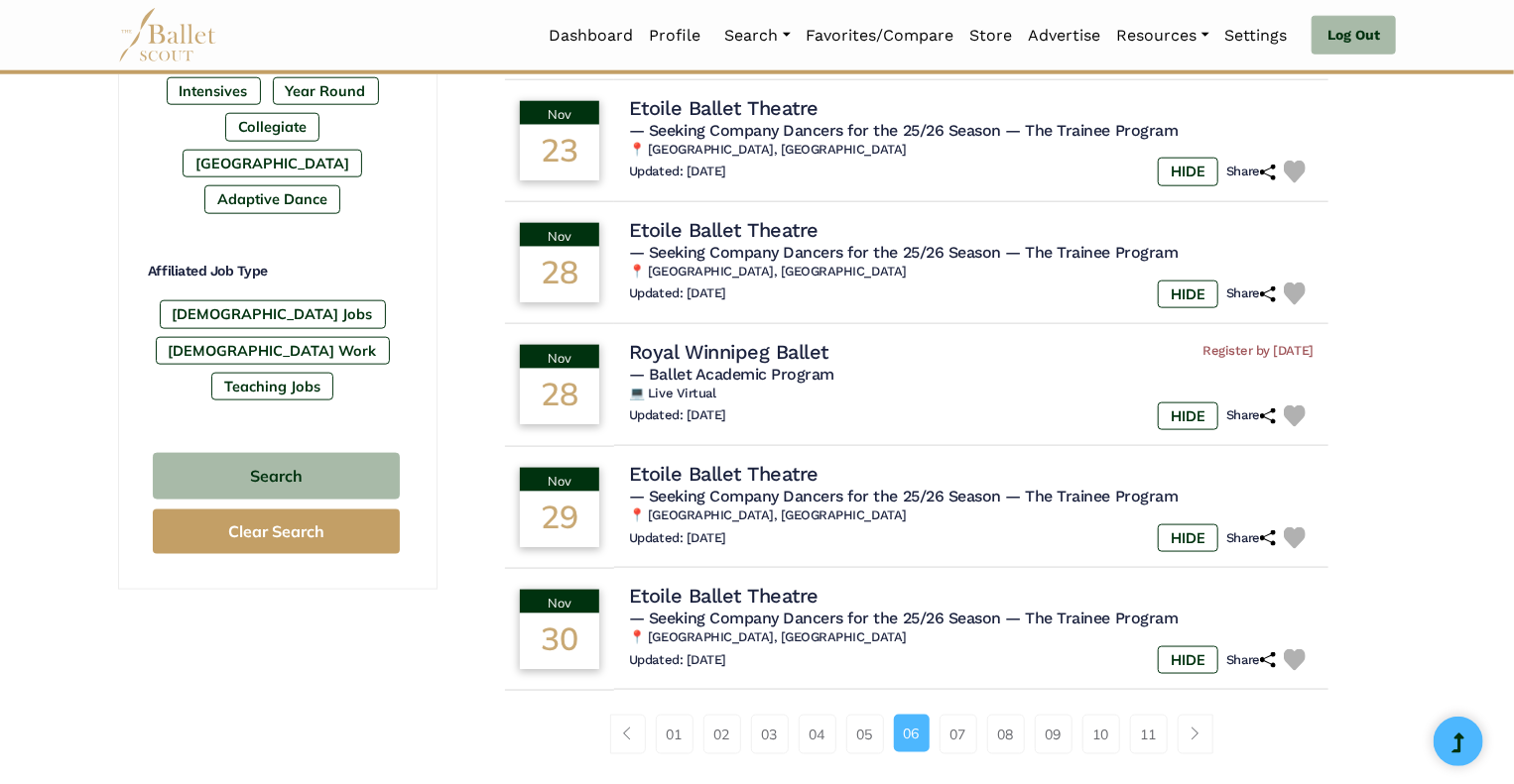
scroll to position [1059, 0]
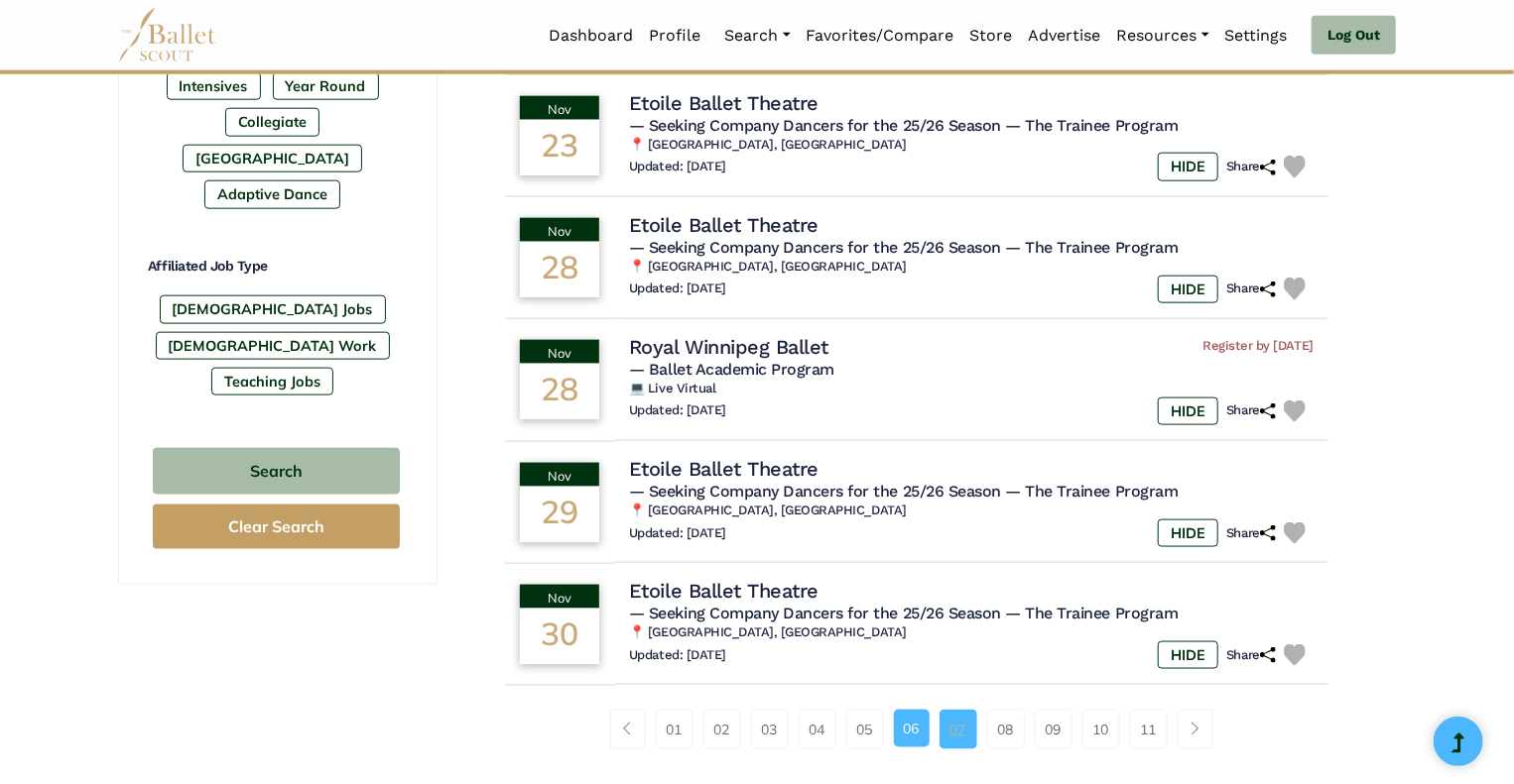
click at [964, 735] on link "07" at bounding box center [959, 730] width 38 height 40
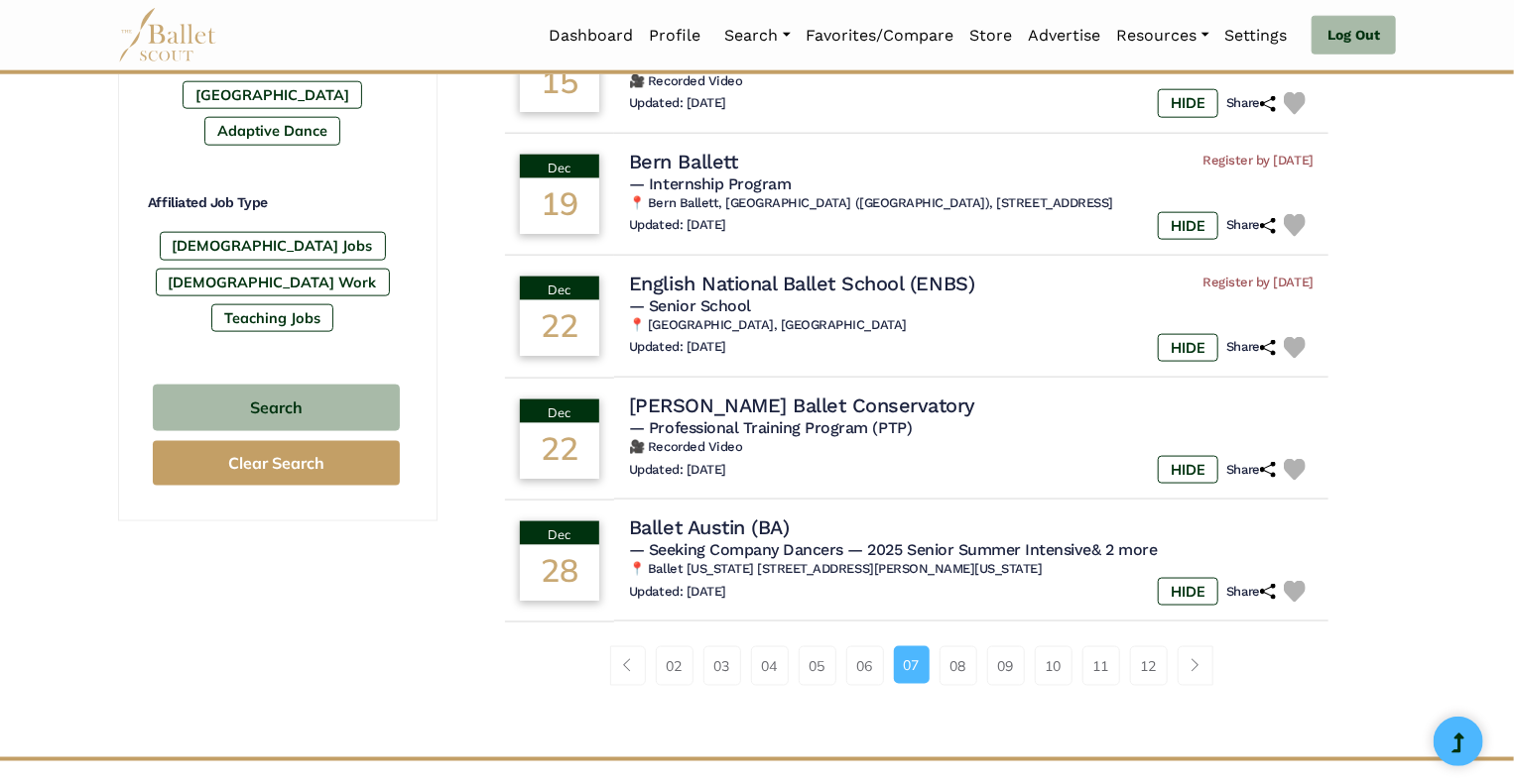
scroll to position [1124, 0]
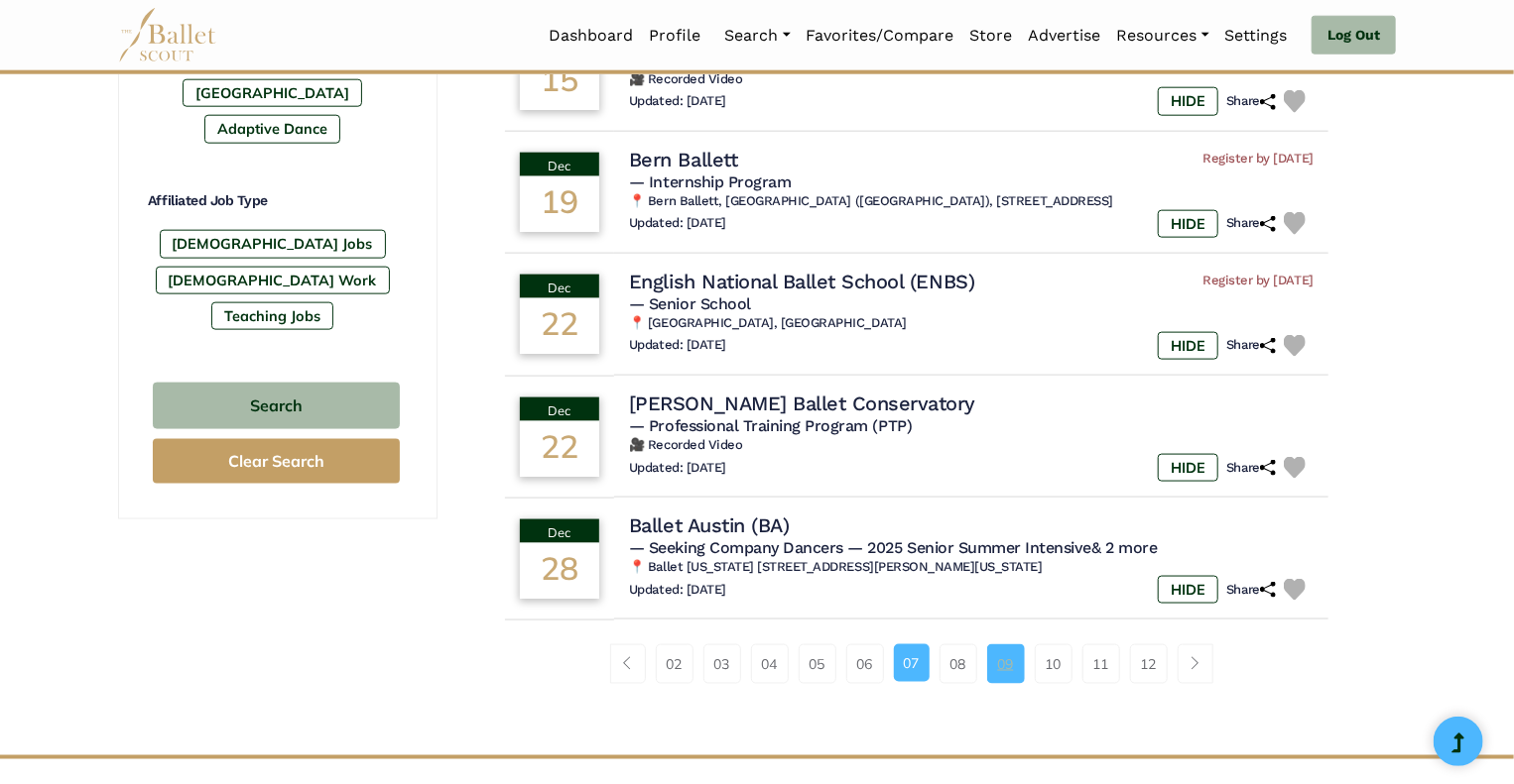
click at [1003, 657] on link "09" at bounding box center [1006, 664] width 38 height 40
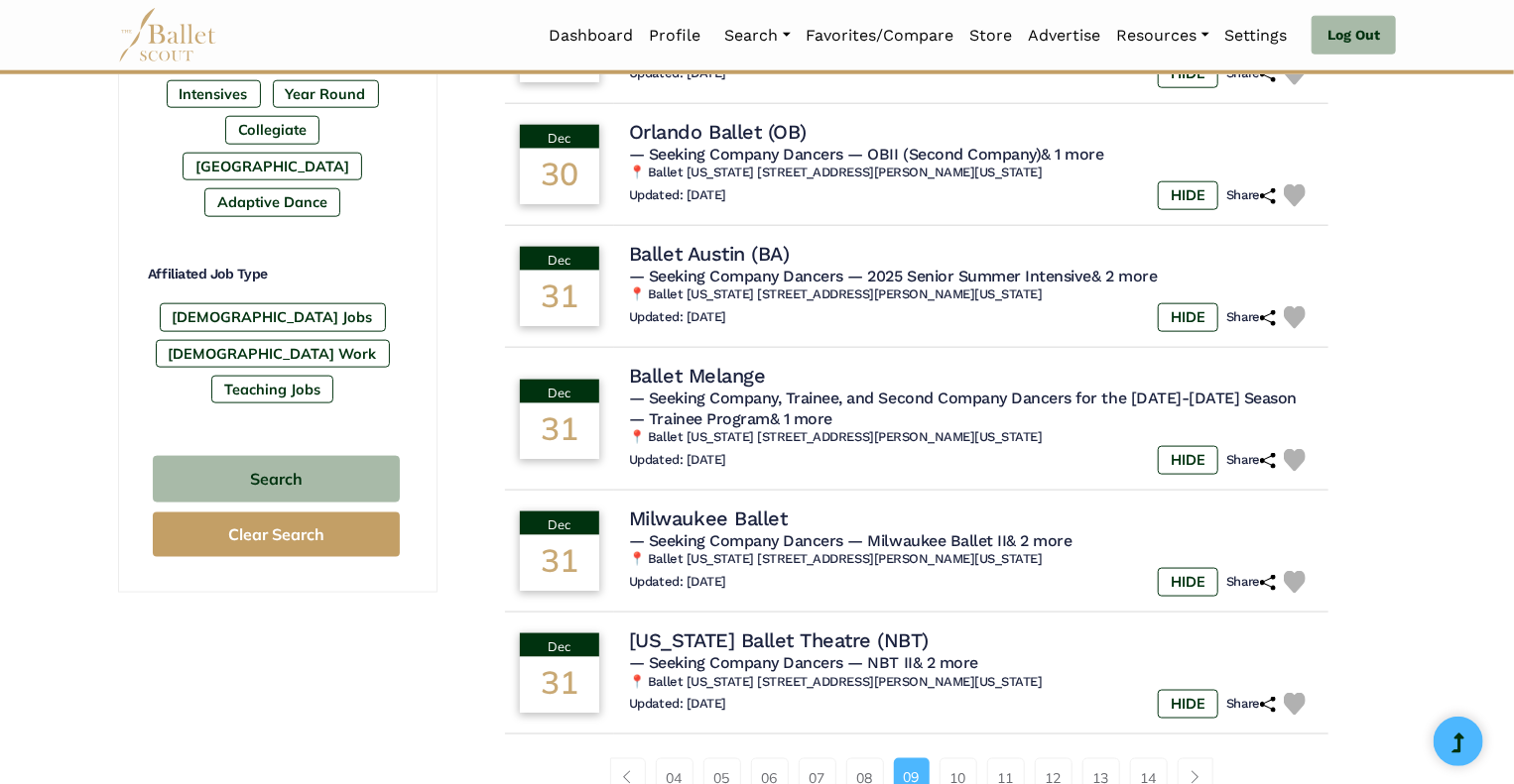
scroll to position [1053, 0]
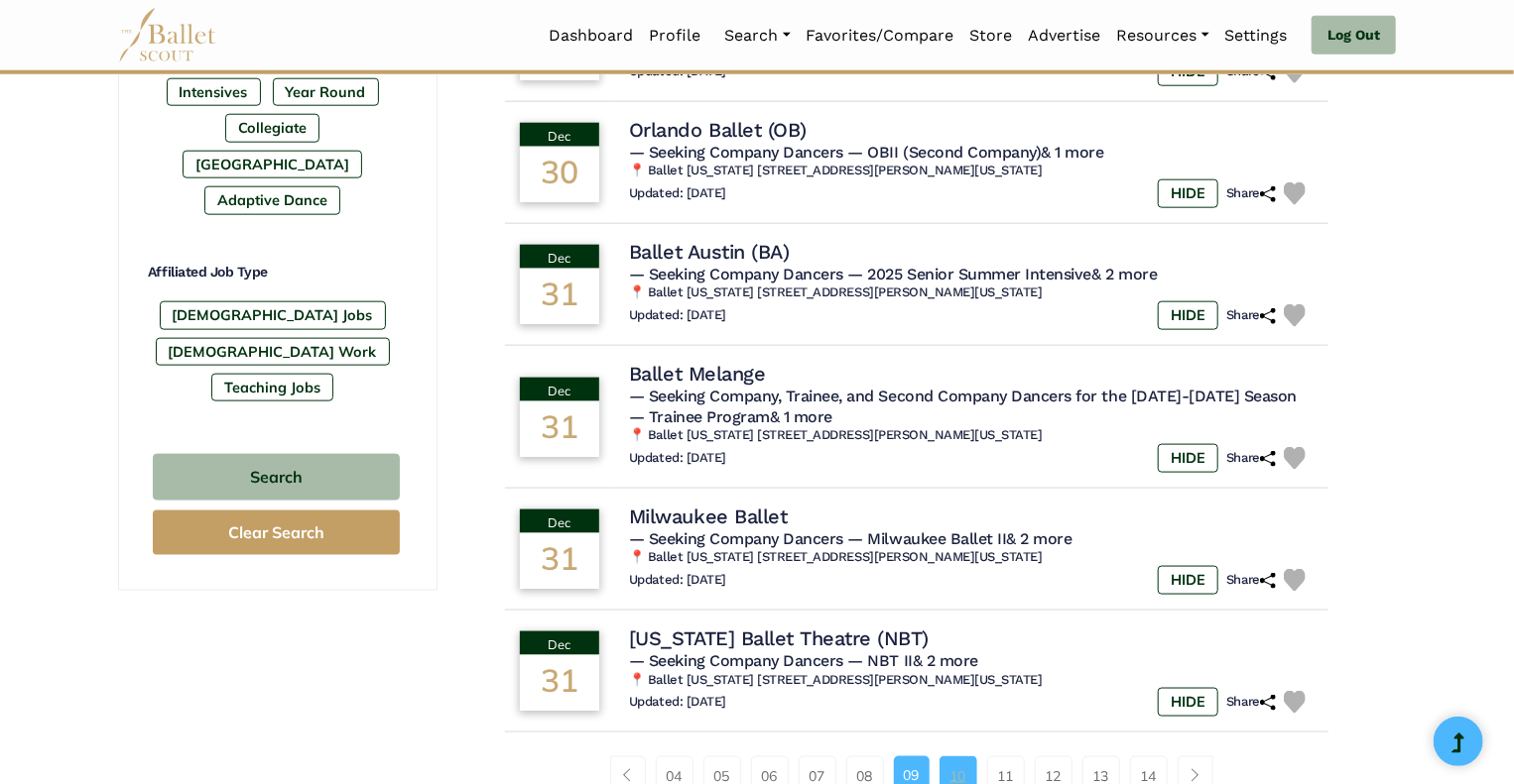
click at [958, 769] on link "10" at bounding box center [959, 777] width 38 height 40
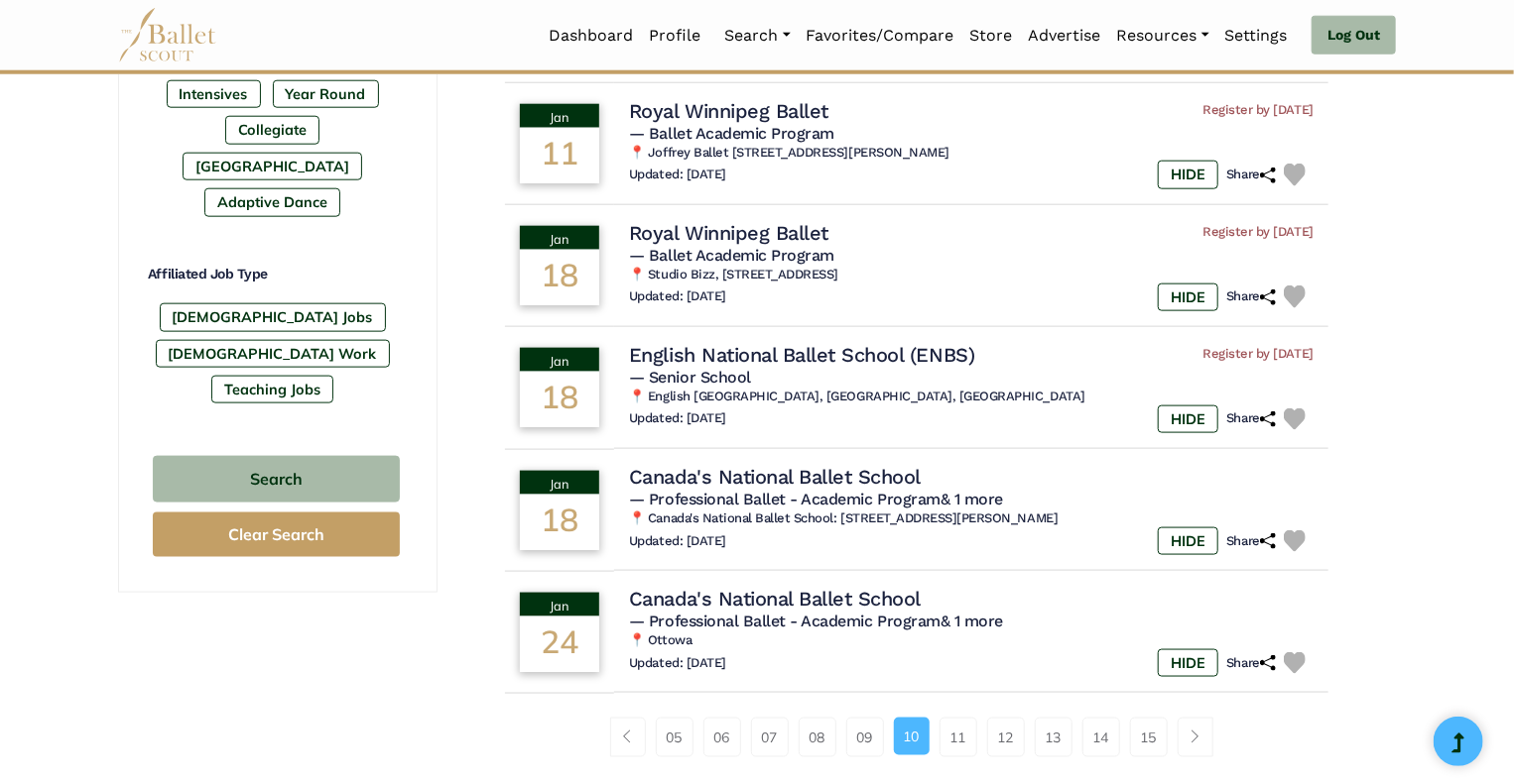
scroll to position [1053, 0]
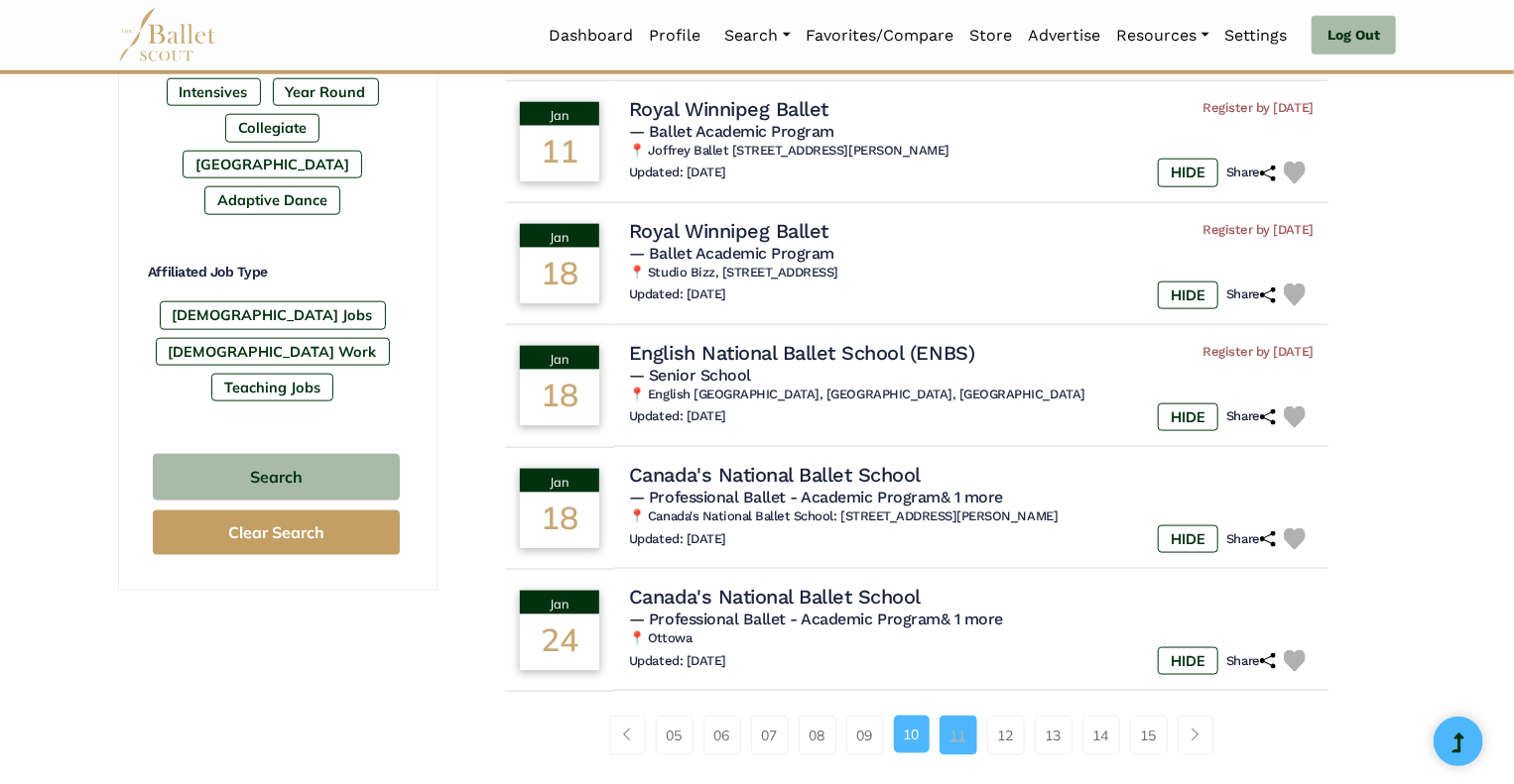
click at [956, 733] on link "11" at bounding box center [959, 736] width 38 height 40
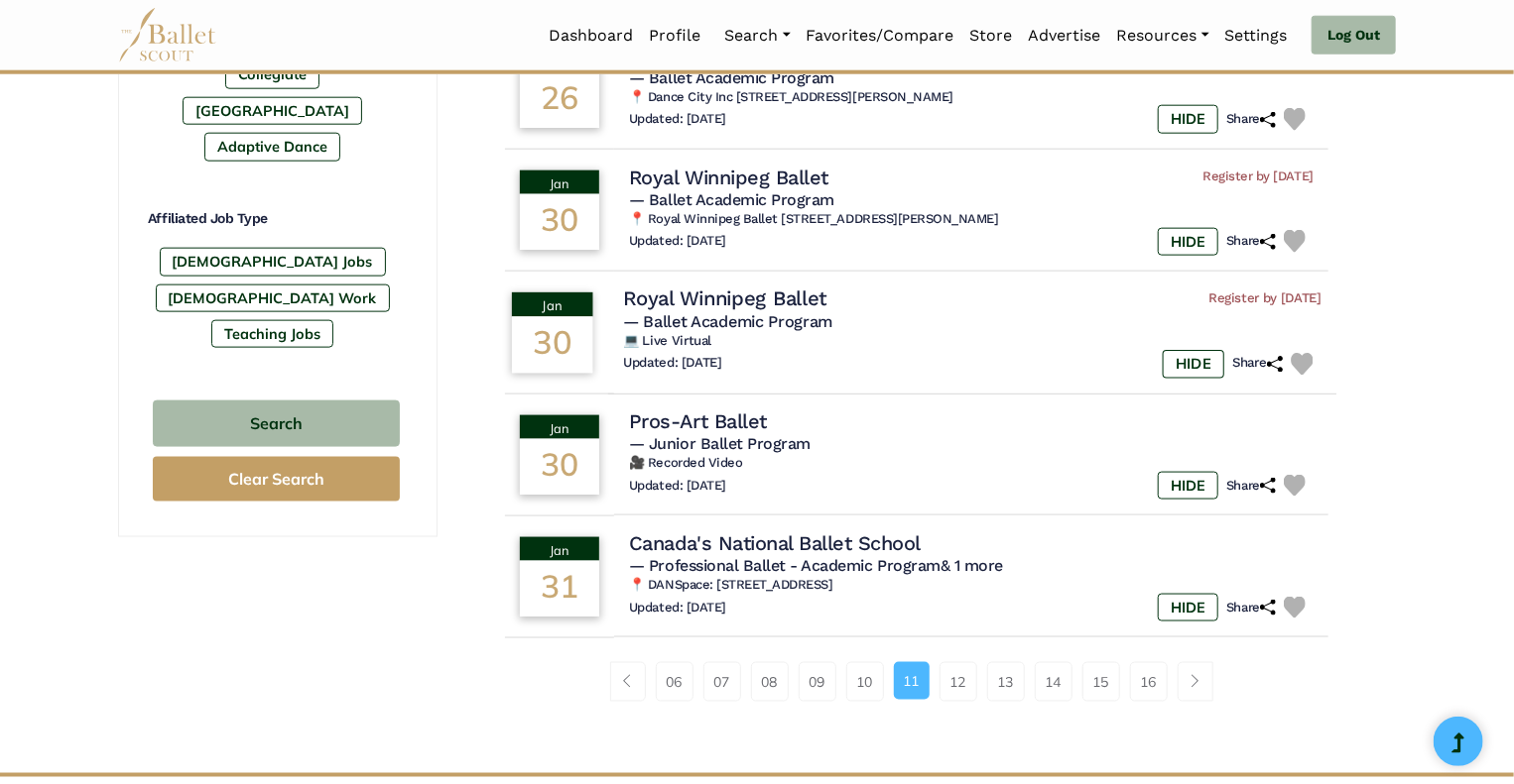
scroll to position [1107, 0]
click at [964, 673] on link "12" at bounding box center [959, 682] width 38 height 40
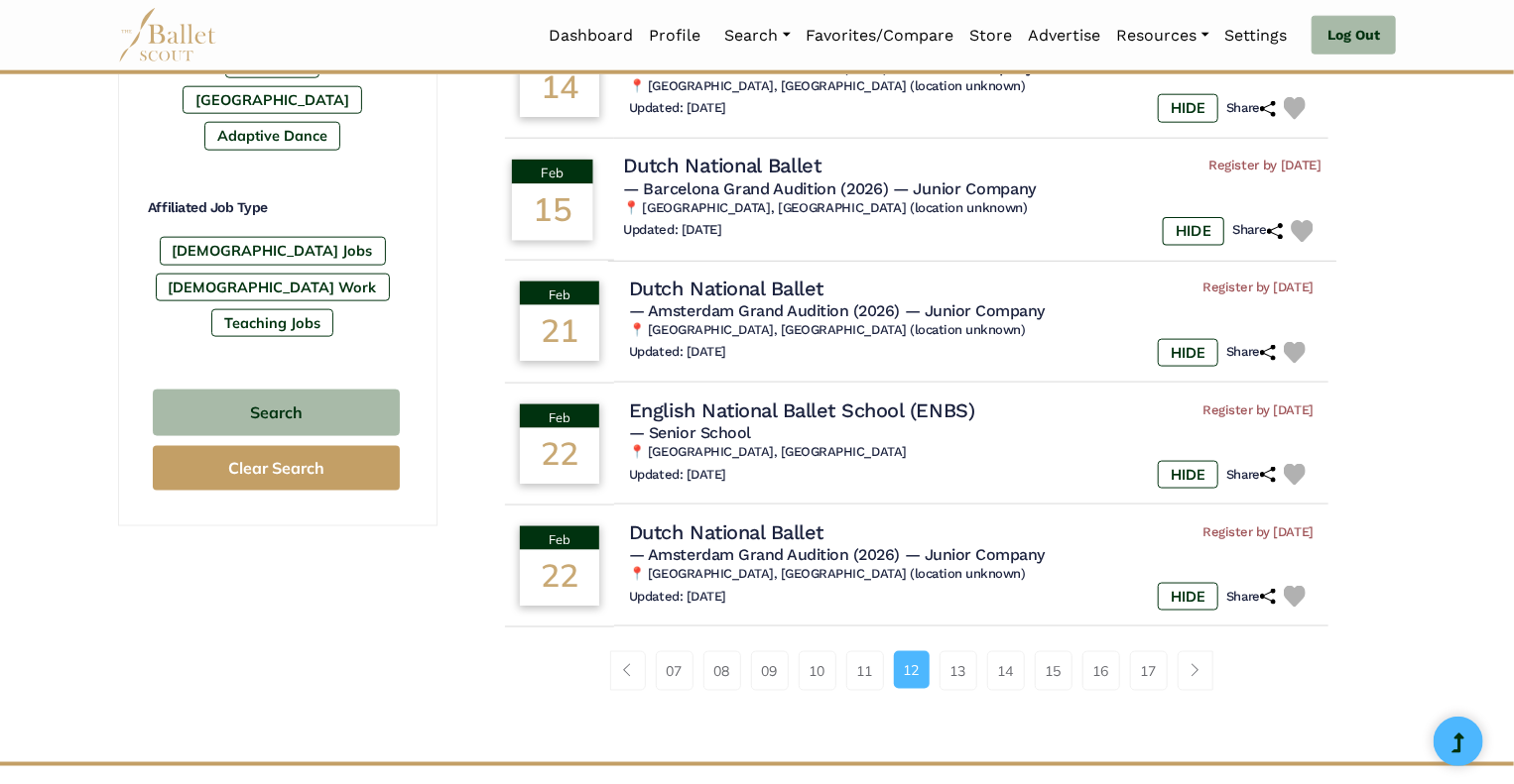
scroll to position [1120, 0]
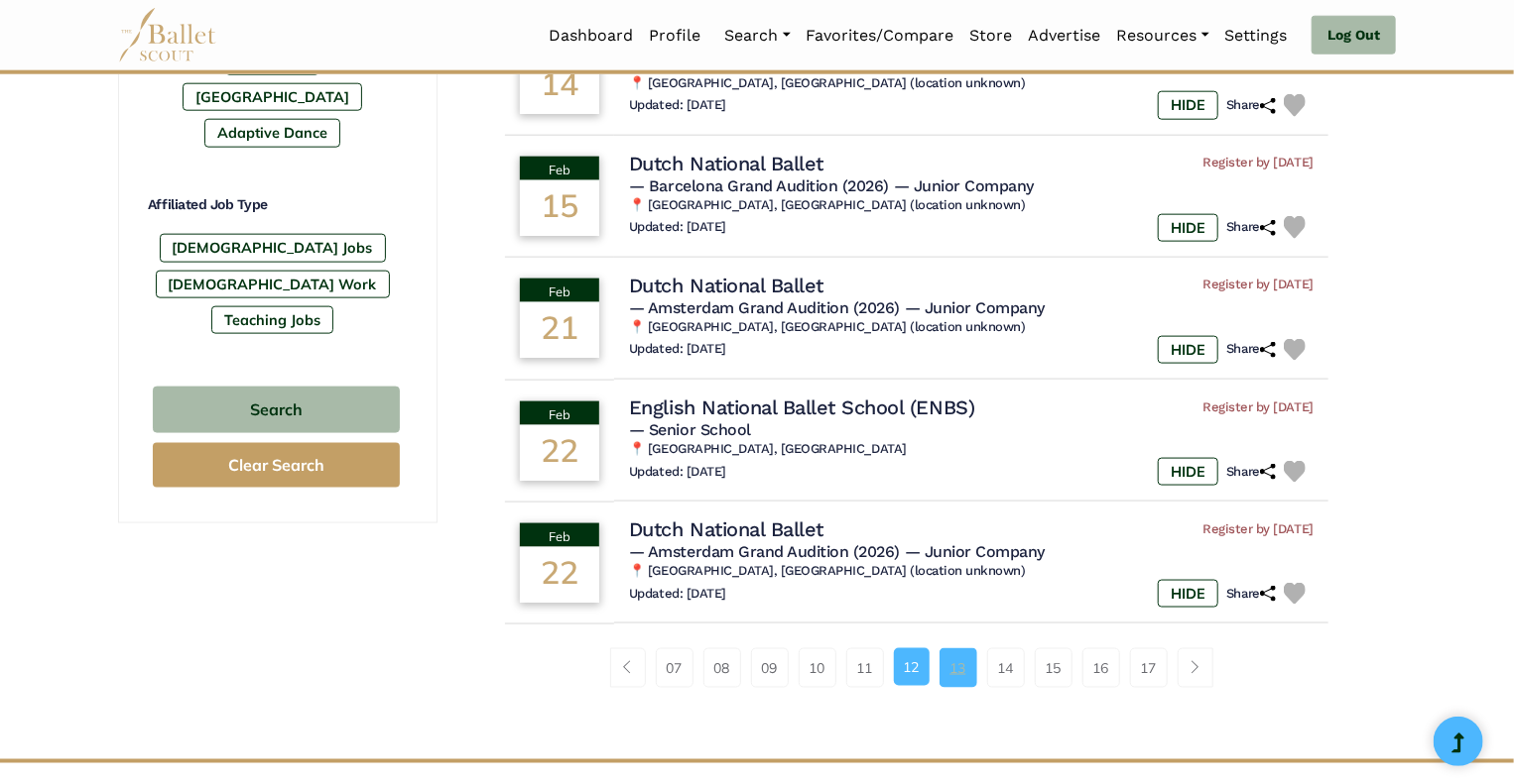
click at [962, 665] on link "13" at bounding box center [959, 668] width 38 height 40
